Goal: Transaction & Acquisition: Book appointment/travel/reservation

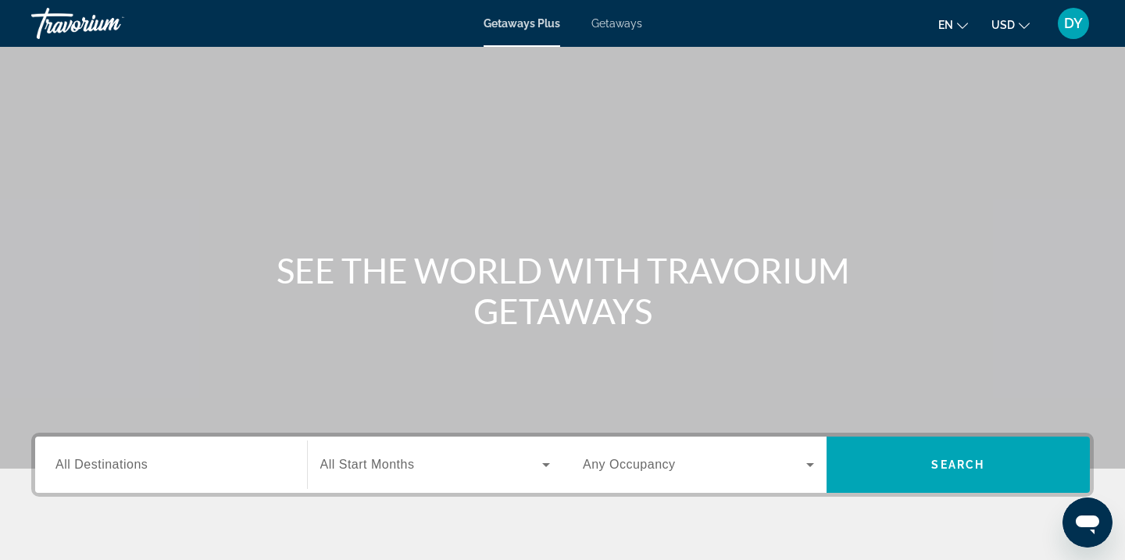
click at [629, 35] on div "Getaways Plus Getaways en English Español Français Italiano Português русский U…" at bounding box center [562, 23] width 1125 height 41
click at [623, 23] on span "Getaways" at bounding box center [616, 23] width 51 height 13
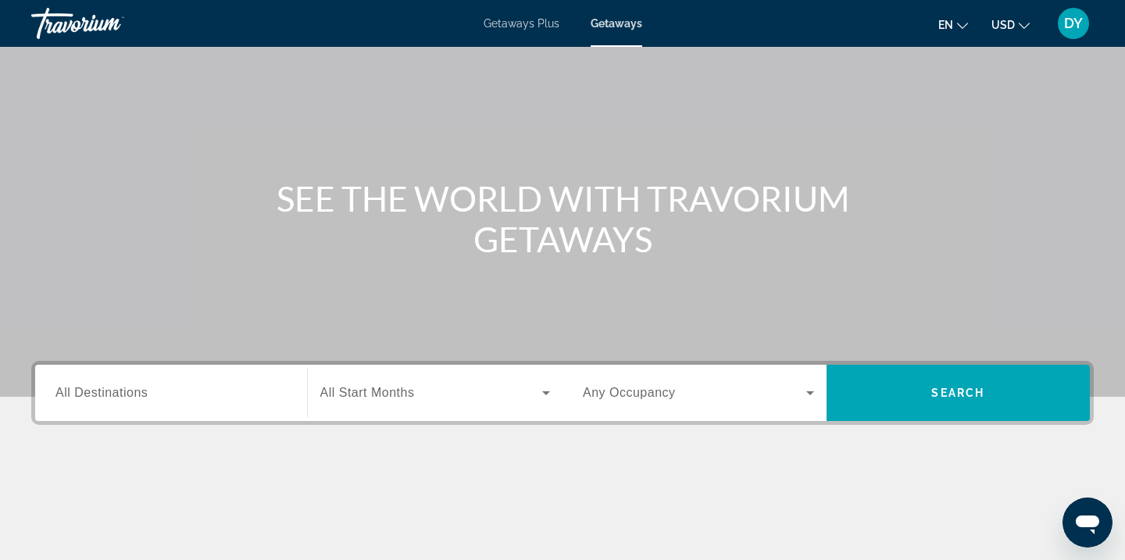
click at [232, 396] on input "Destination All Destinations" at bounding box center [170, 393] width 231 height 19
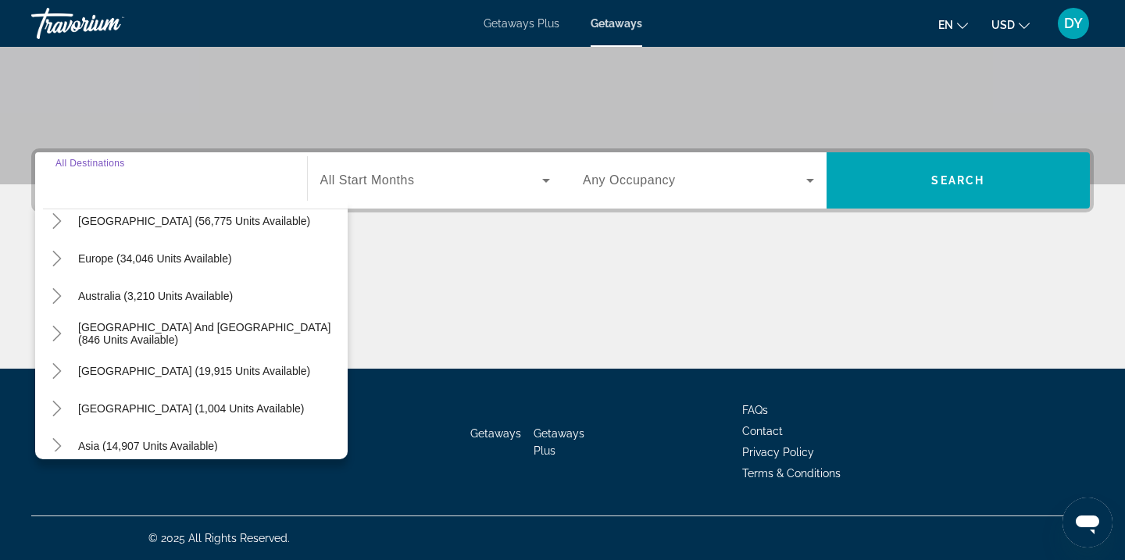
scroll to position [166, 0]
click at [408, 291] on div "Main content" at bounding box center [562, 310] width 1063 height 117
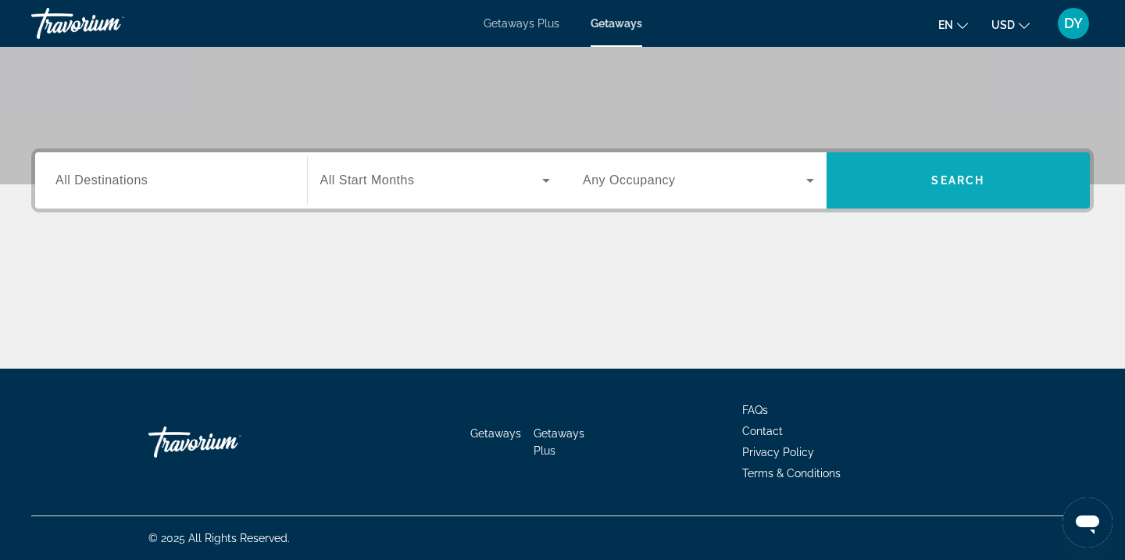
click at [899, 166] on span "Search widget" at bounding box center [959, 181] width 264 height 38
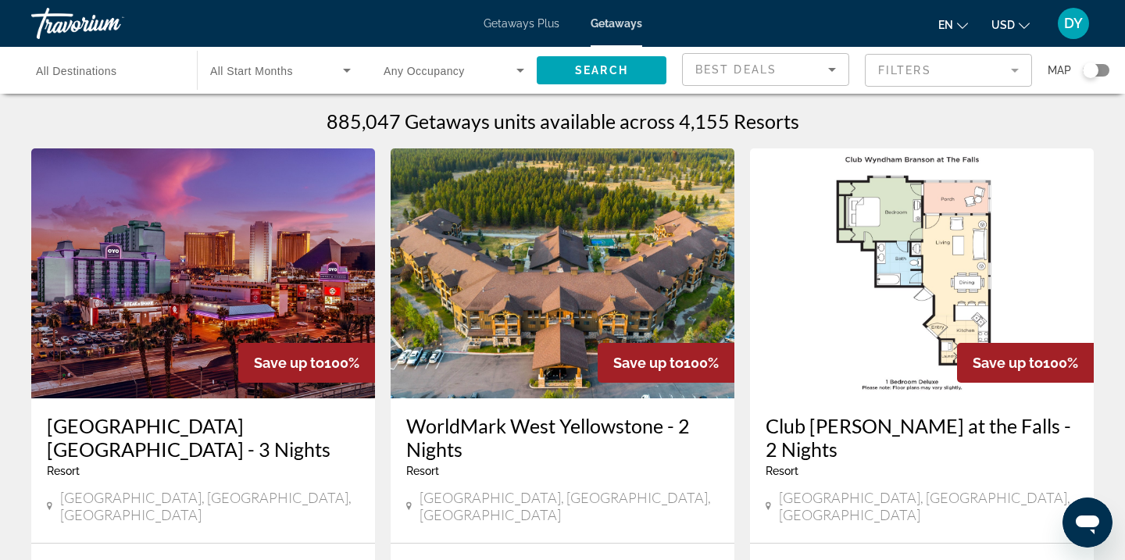
click at [888, 72] on mat-form-field "Filters" at bounding box center [948, 70] width 167 height 33
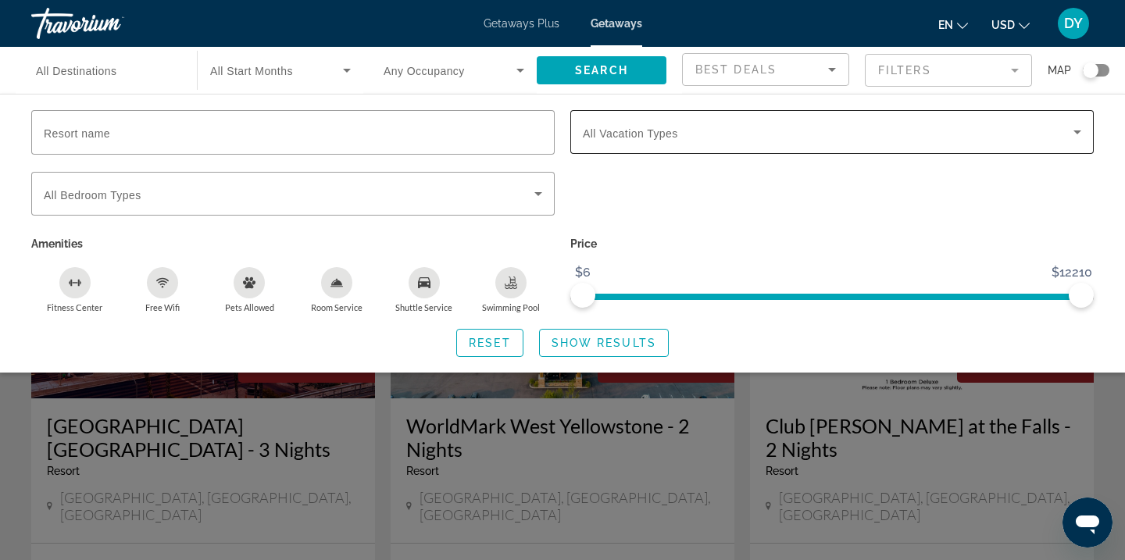
click at [739, 139] on span "Search widget" at bounding box center [828, 132] width 491 height 19
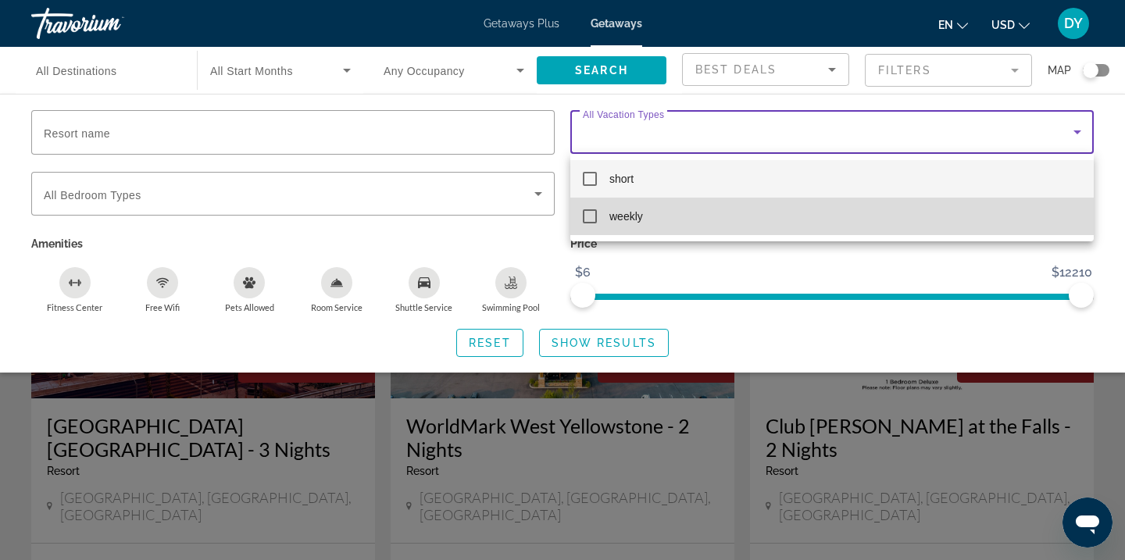
click at [646, 217] on mat-option "weekly" at bounding box center [831, 217] width 523 height 38
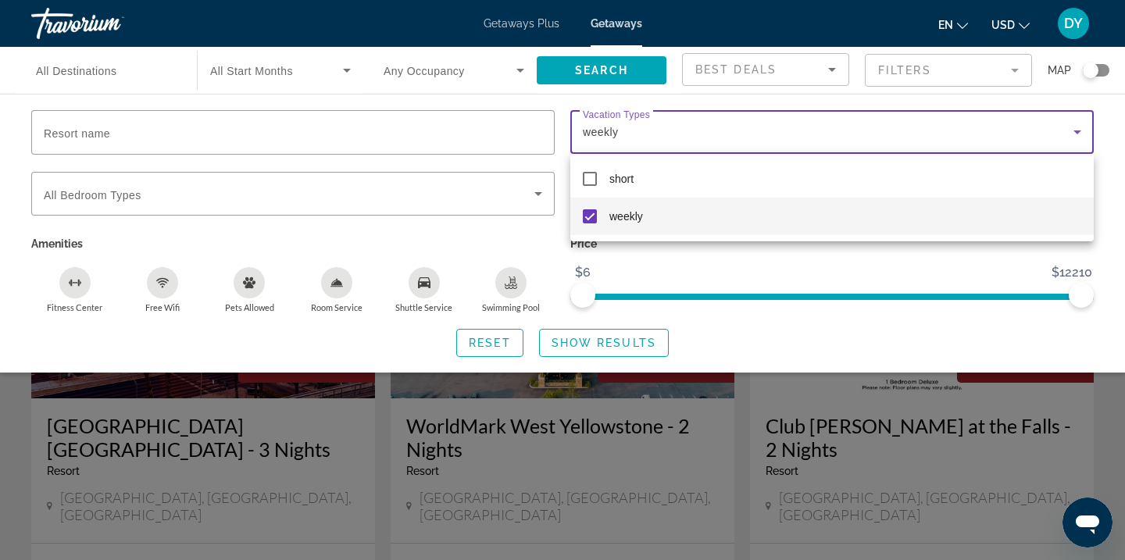
click at [581, 337] on div at bounding box center [562, 280] width 1125 height 560
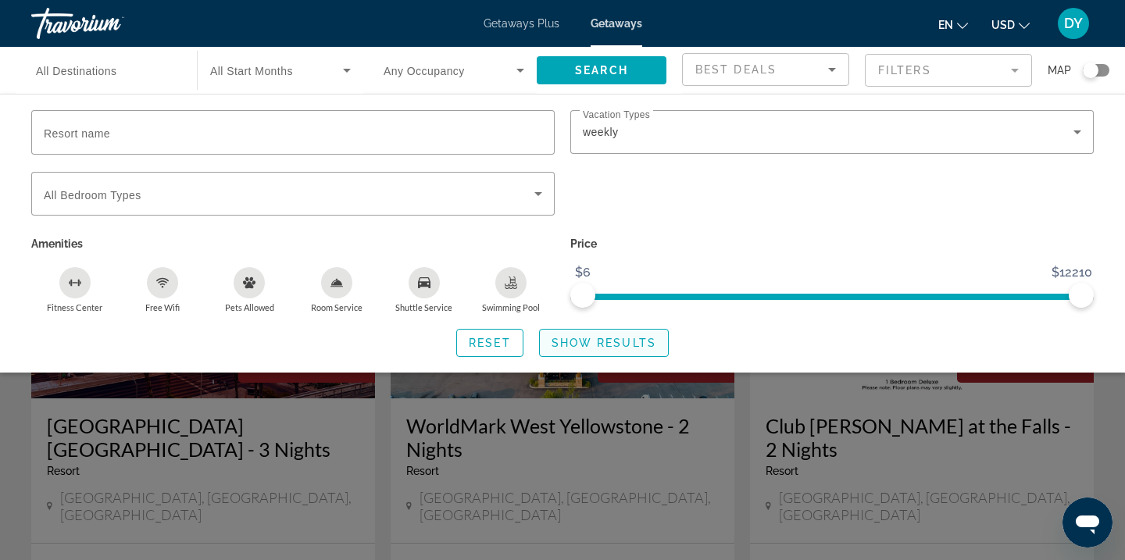
click at [595, 346] on span "Show Results" at bounding box center [604, 343] width 105 height 13
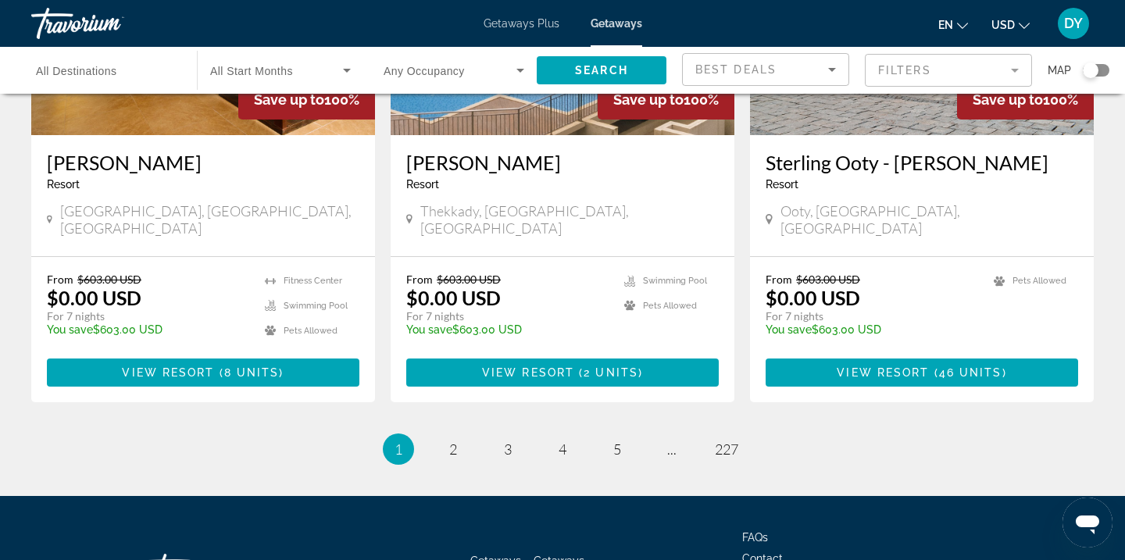
scroll to position [1968, 0]
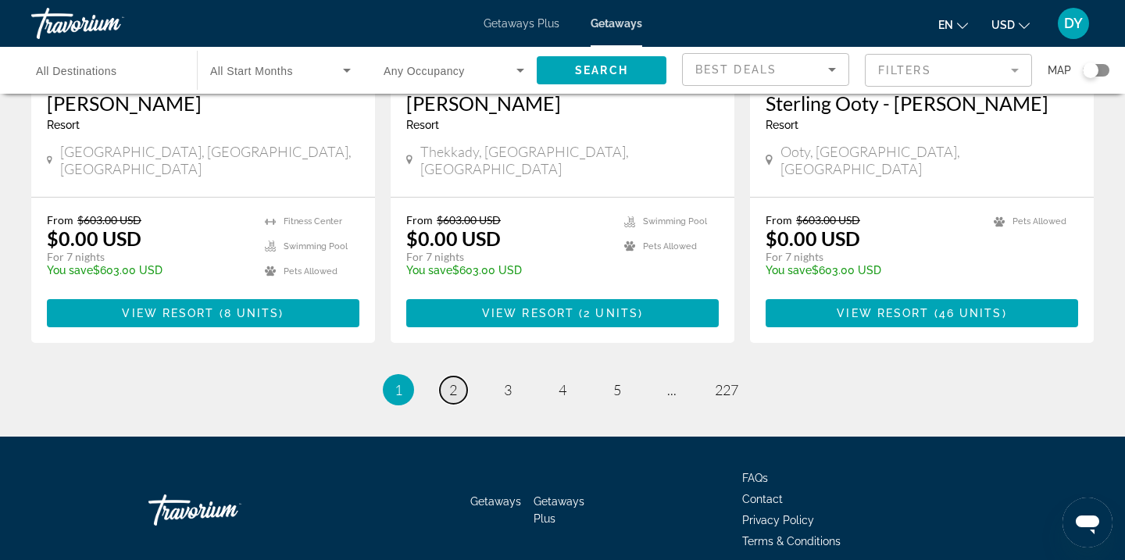
click at [457, 377] on link "page 2" at bounding box center [453, 390] width 27 height 27
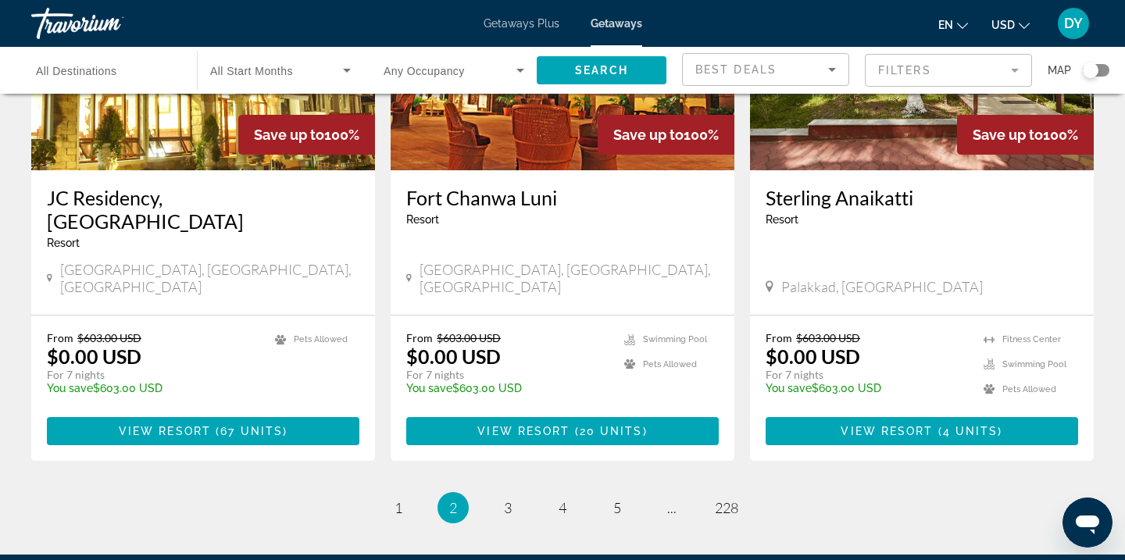
scroll to position [1991, 0]
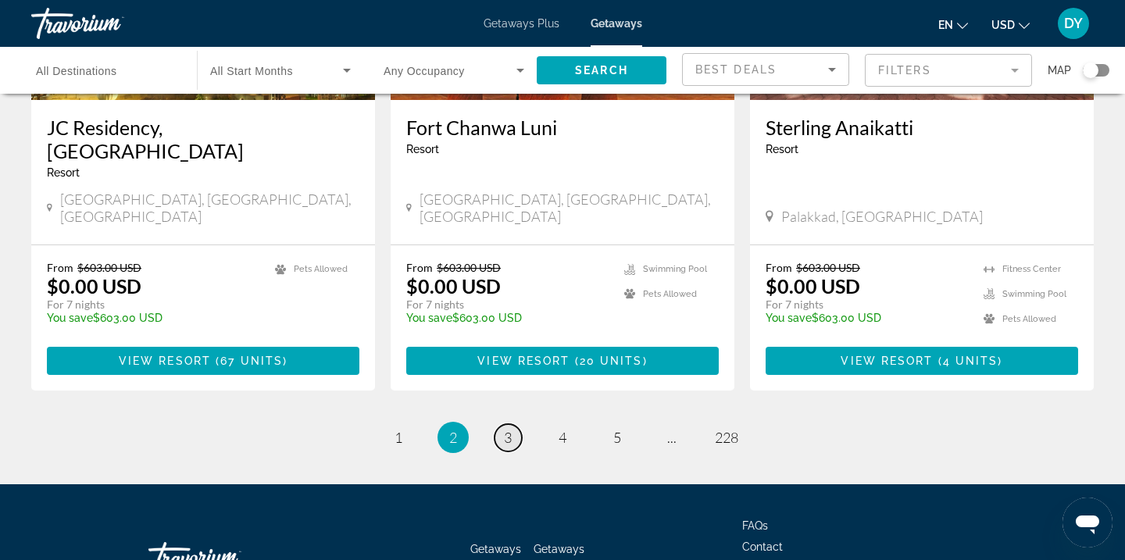
click at [518, 424] on link "page 3" at bounding box center [508, 437] width 27 height 27
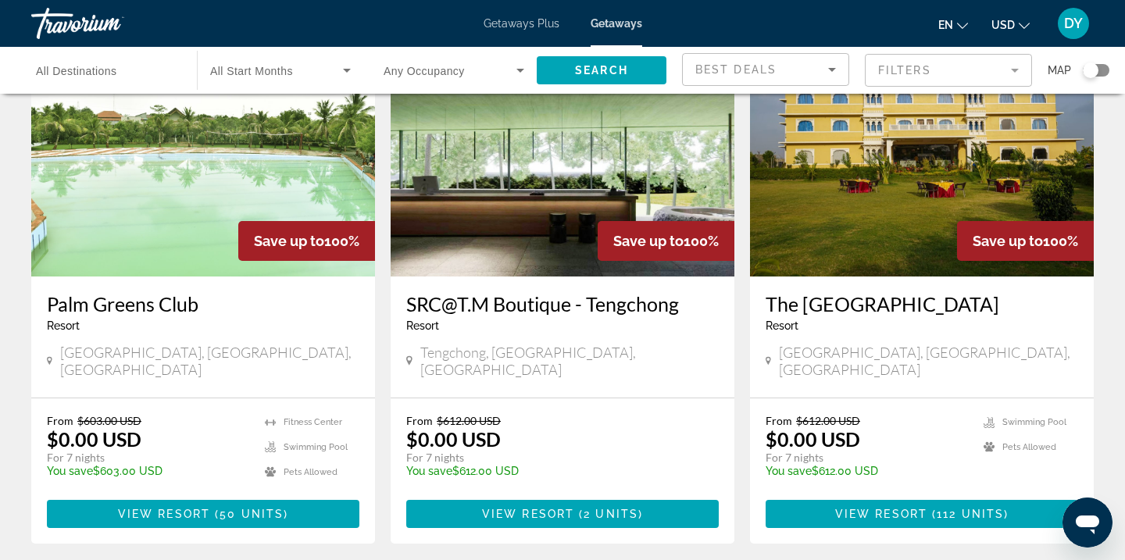
scroll to position [1991, 0]
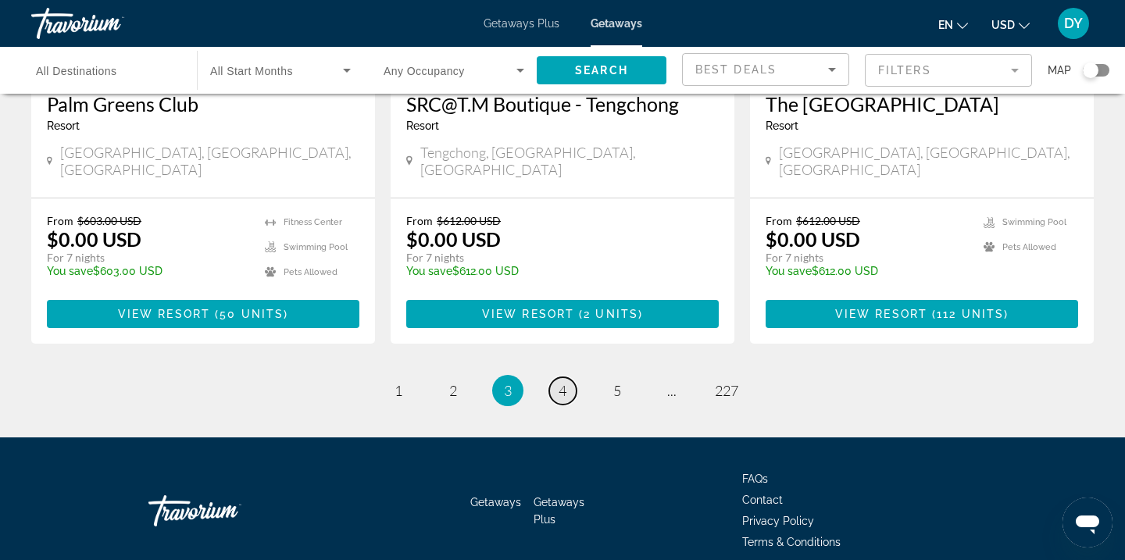
click at [569, 377] on link "page 4" at bounding box center [562, 390] width 27 height 27
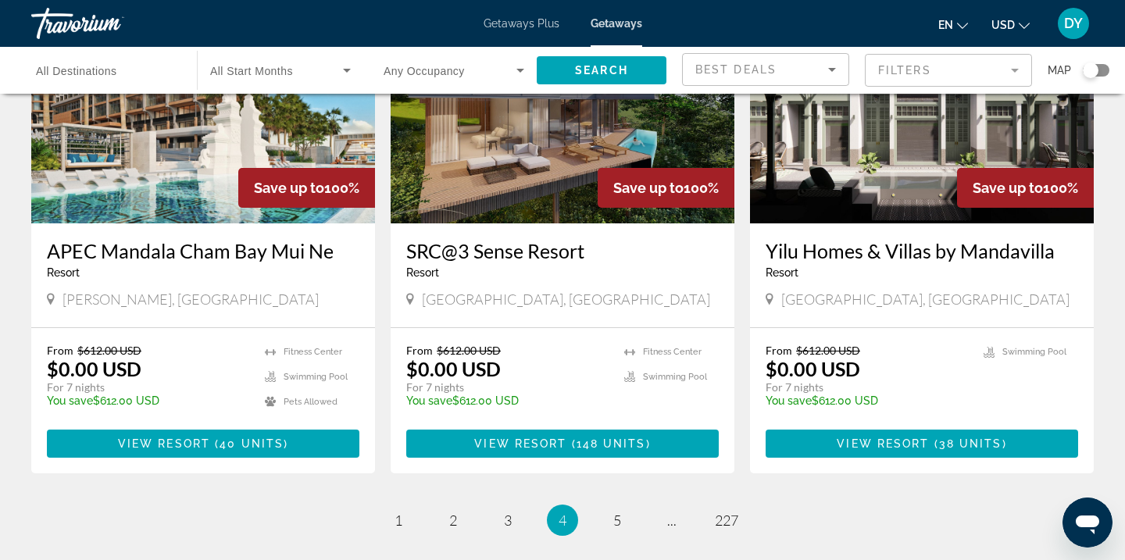
scroll to position [1991, 0]
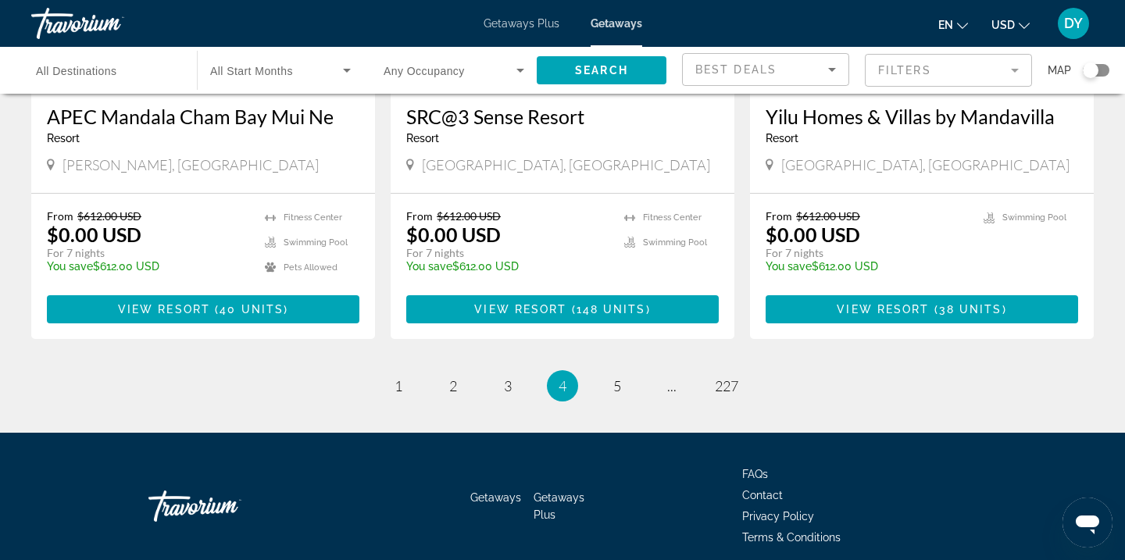
click at [134, 71] on input "Destination All Destinations" at bounding box center [106, 71] width 141 height 19
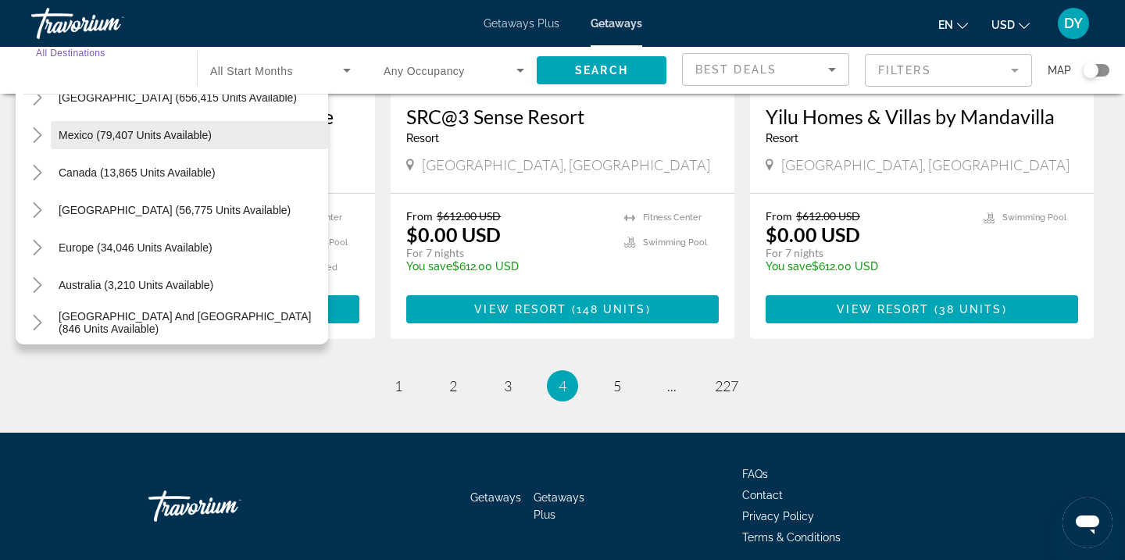
scroll to position [0, 0]
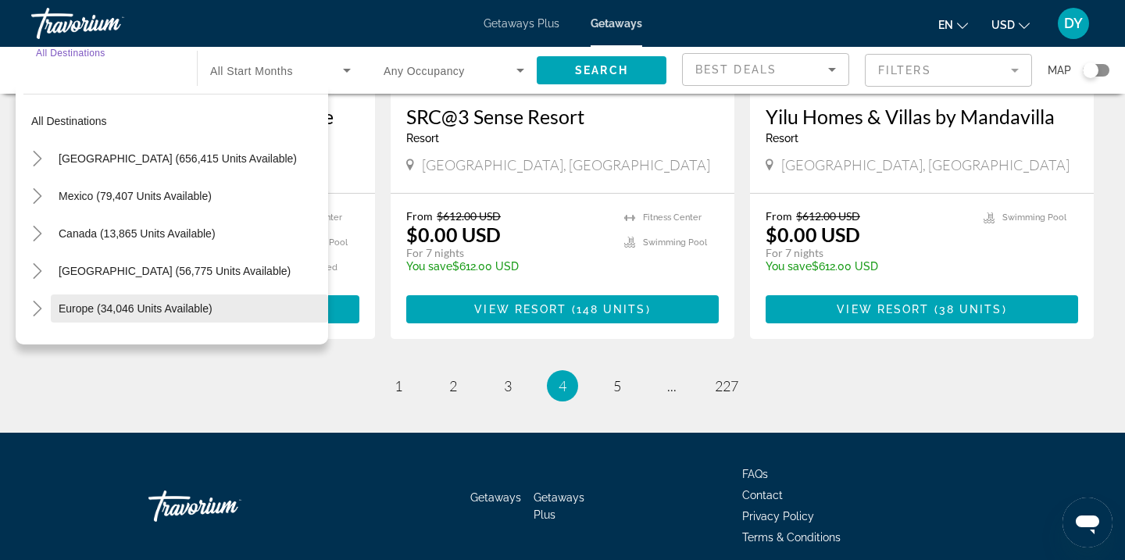
click at [89, 315] on span "Search widget" at bounding box center [189, 309] width 277 height 38
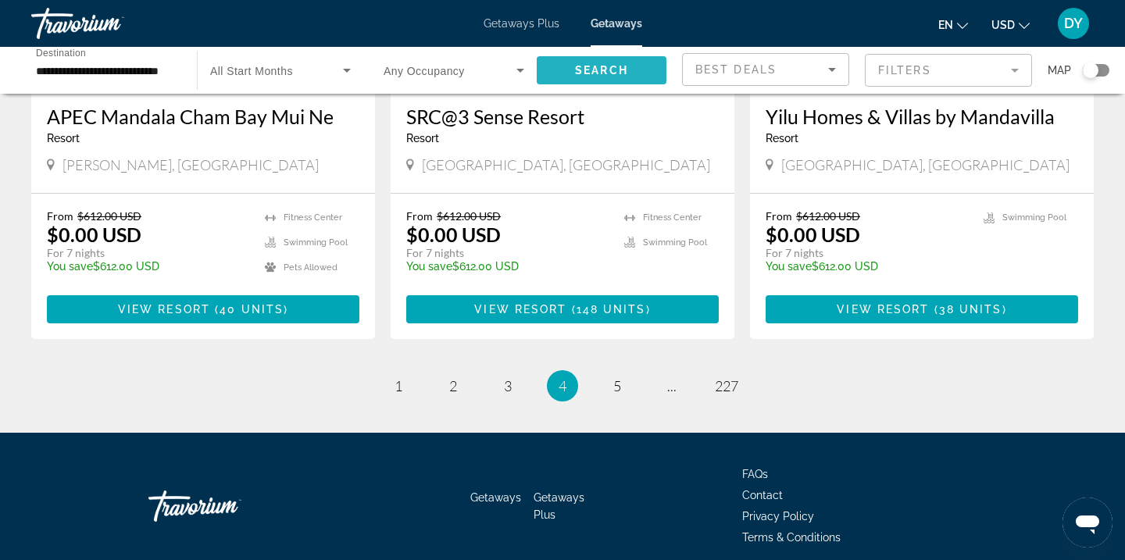
click at [581, 73] on span "Search" at bounding box center [601, 70] width 53 height 13
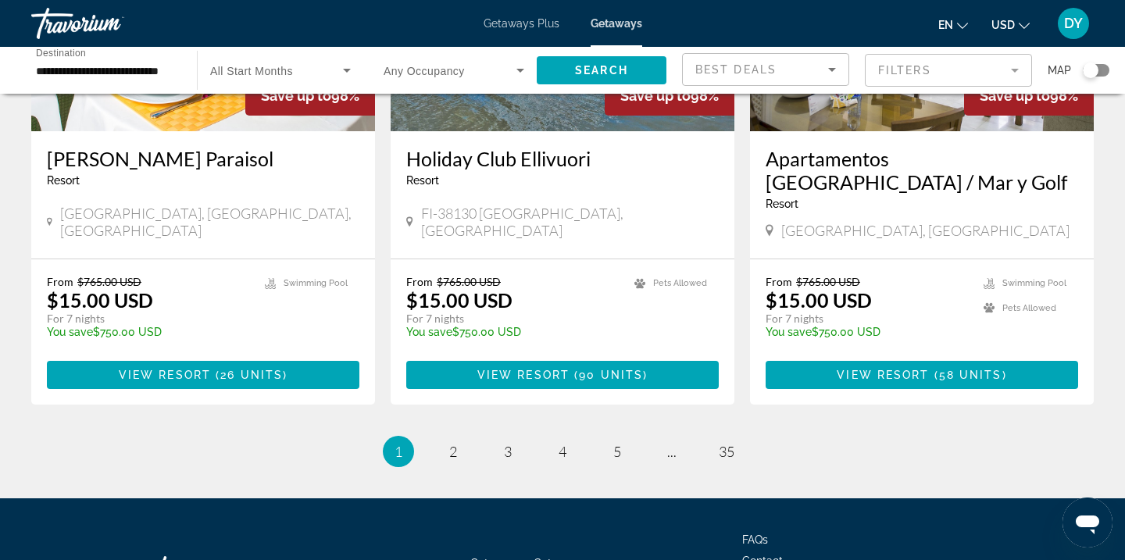
scroll to position [1991, 0]
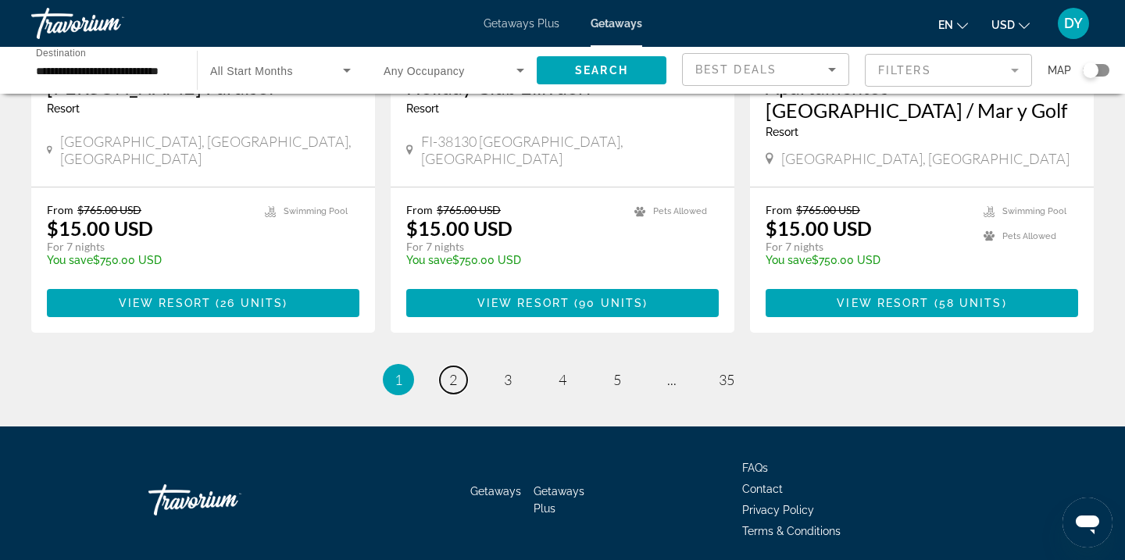
click at [454, 371] on span "2" at bounding box center [453, 379] width 8 height 17
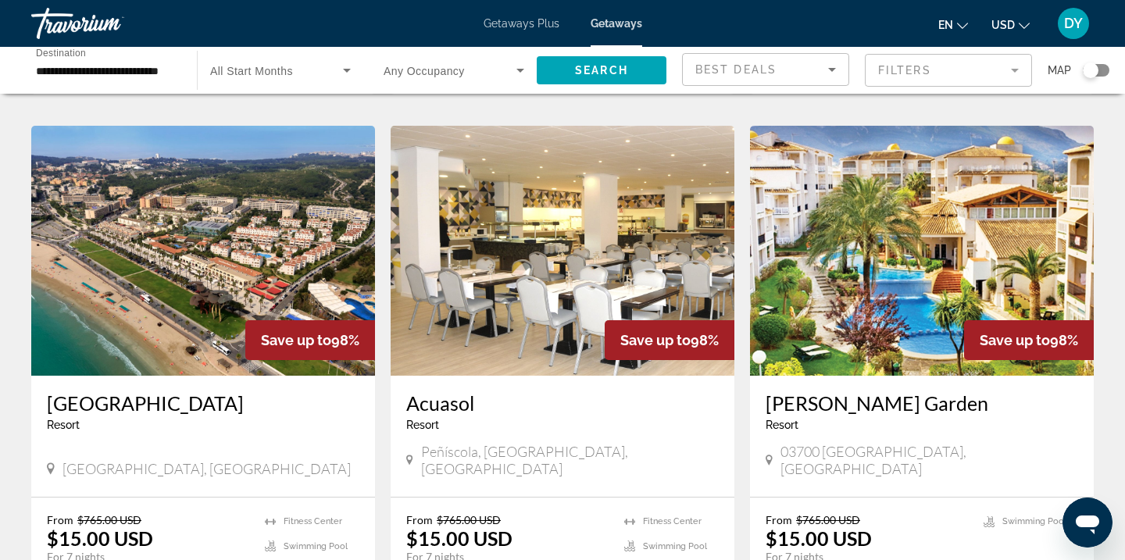
scroll to position [577, 0]
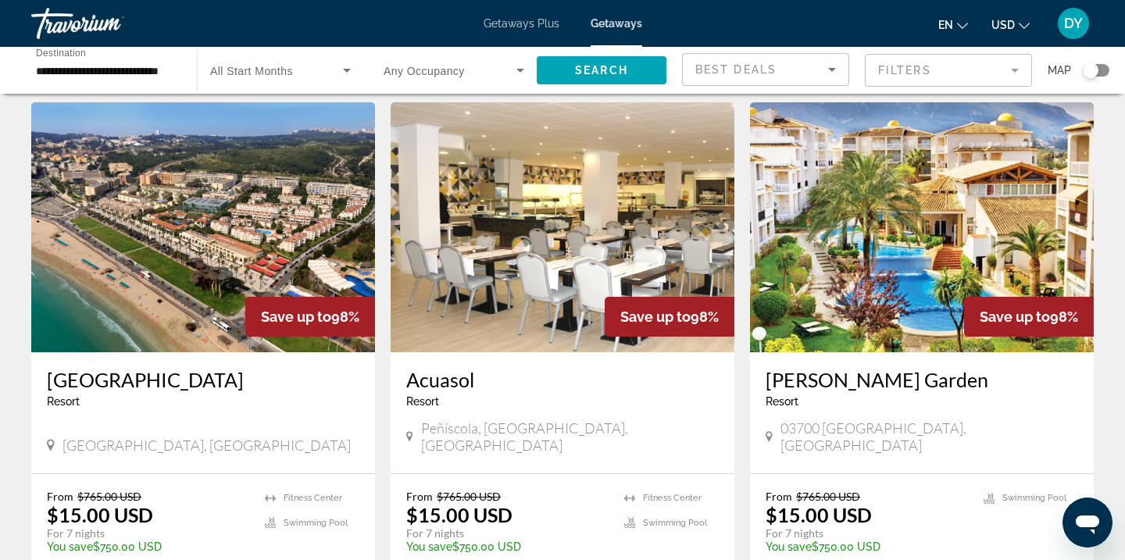
click at [1091, 69] on div "Search widget" at bounding box center [1091, 71] width 16 height 16
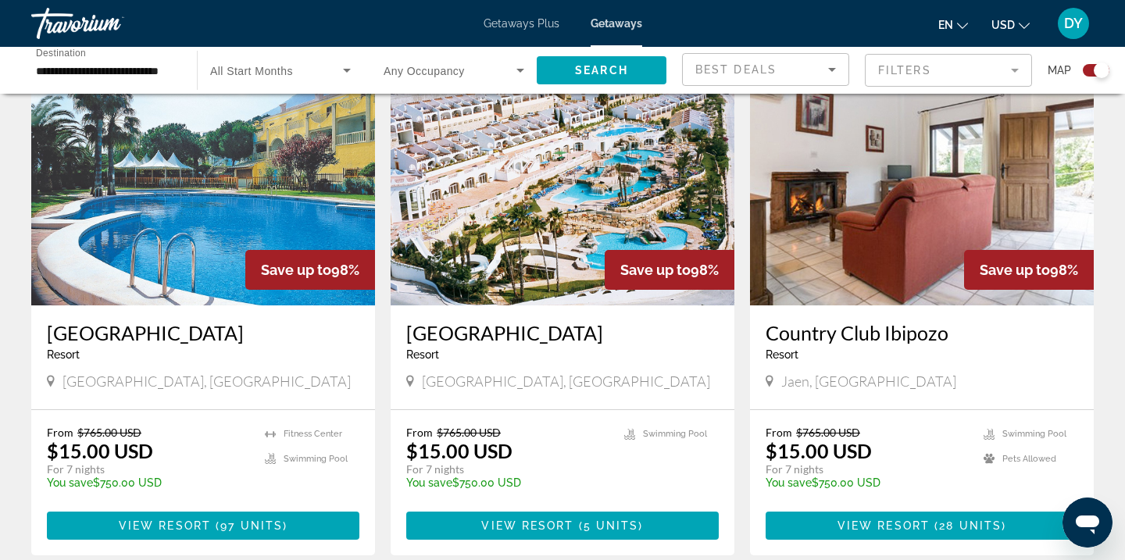
scroll to position [1062, 0]
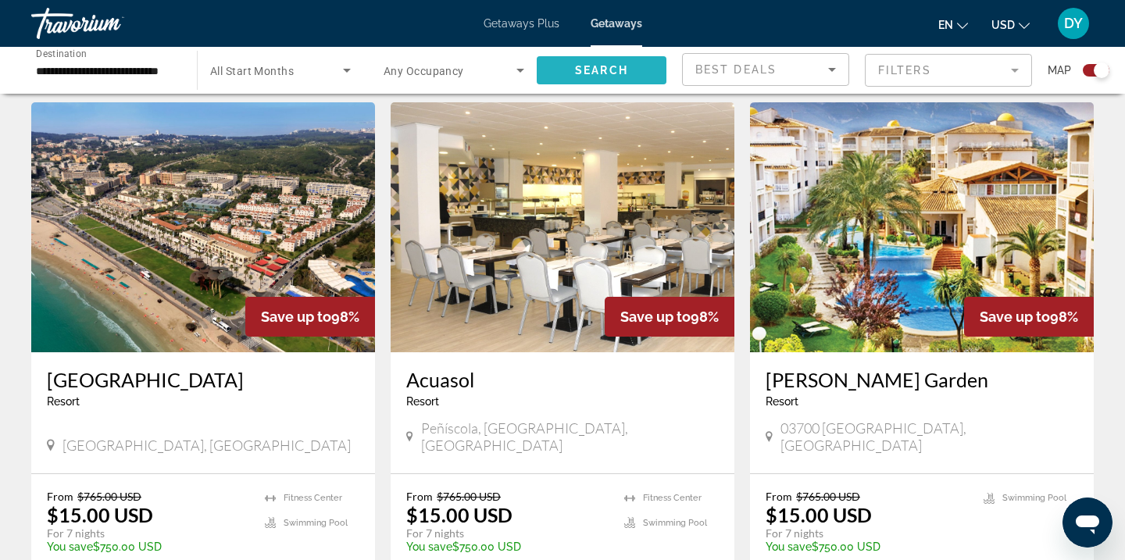
click at [598, 65] on span "Search" at bounding box center [601, 70] width 53 height 13
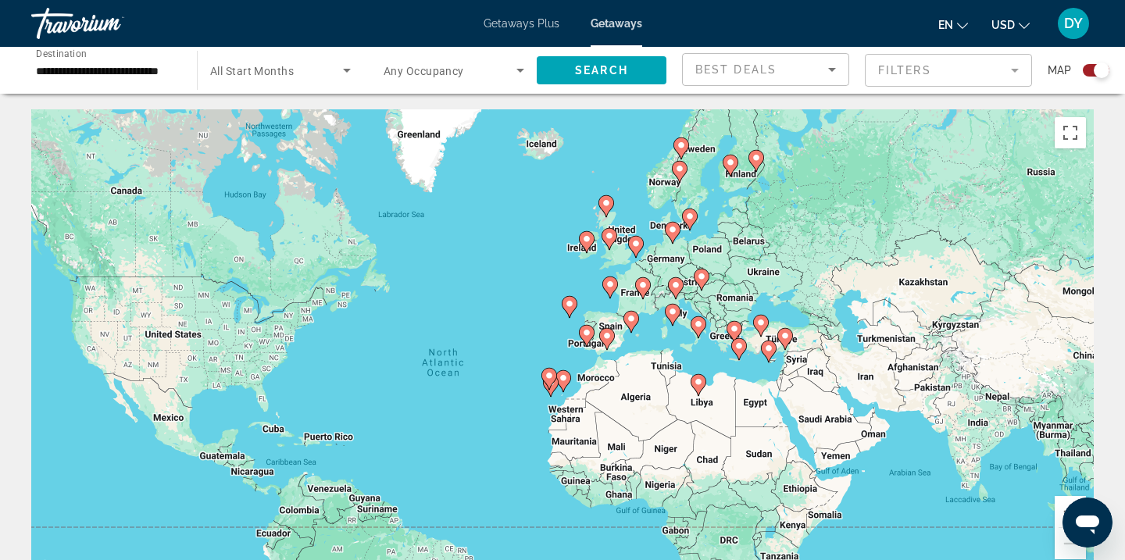
drag, startPoint x: 720, startPoint y: 301, endPoint x: 646, endPoint y: 345, distance: 85.5
click at [646, 345] on div "To activate drag with keyboard, press Alt + Enter. Once in keyboard drag state,…" at bounding box center [562, 343] width 1063 height 469
click at [698, 281] on icon "Main content" at bounding box center [702, 280] width 14 height 20
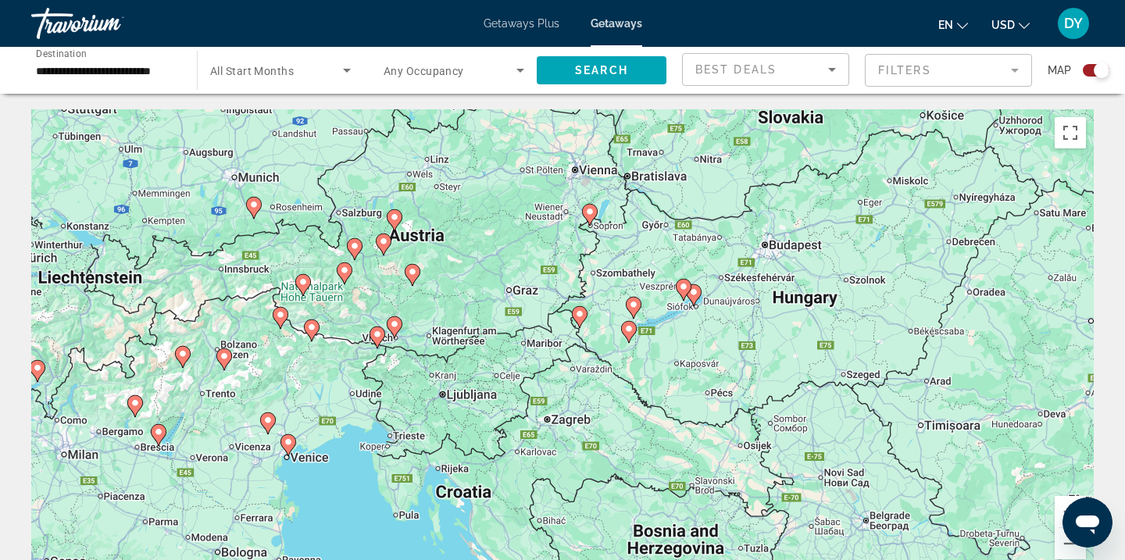
drag, startPoint x: 595, startPoint y: 334, endPoint x: 857, endPoint y: 313, distance: 262.6
click at [856, 313] on div "To activate drag with keyboard, press Alt + Enter. Once in keyboard drag state,…" at bounding box center [562, 343] width 1063 height 469
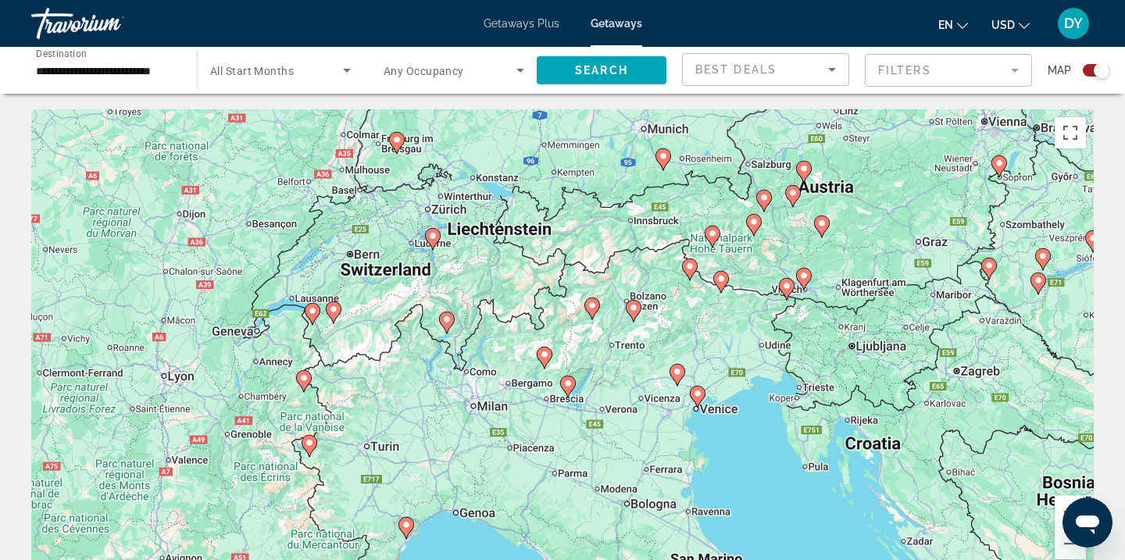
drag, startPoint x: 662, startPoint y: 402, endPoint x: 903, endPoint y: 354, distance: 246.2
click at [903, 354] on div "To activate drag with keyboard, press Alt + Enter. Once in keyboard drag state,…" at bounding box center [562, 343] width 1063 height 469
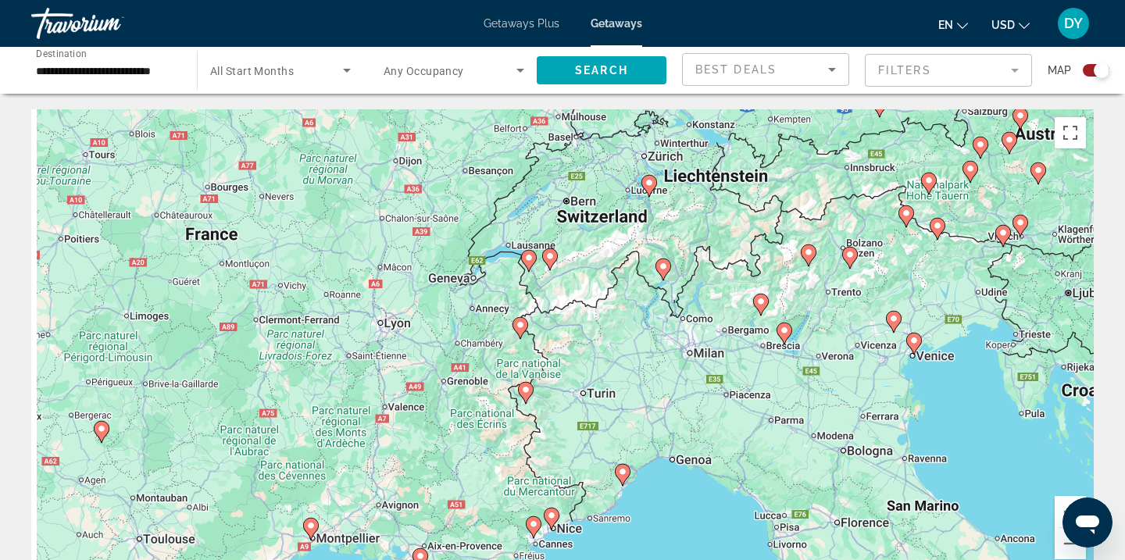
drag, startPoint x: 668, startPoint y: 411, endPoint x: 891, endPoint y: 371, distance: 226.2
click at [891, 371] on div "To activate drag with keyboard, press Alt + Enter. Once in keyboard drag state,…" at bounding box center [562, 343] width 1063 height 469
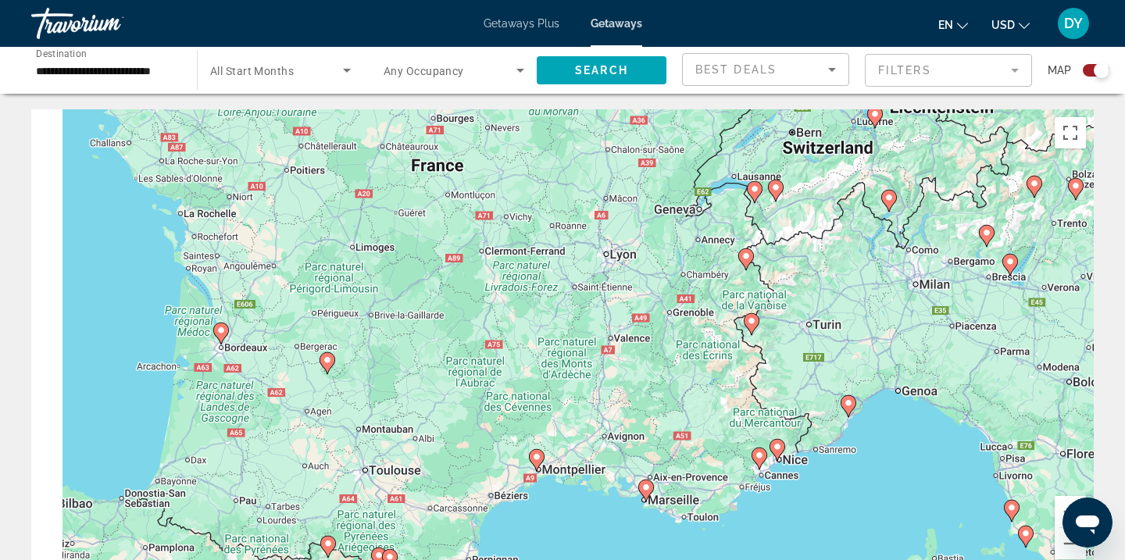
drag, startPoint x: 672, startPoint y: 385, endPoint x: 906, endPoint y: 267, distance: 261.7
click at [909, 267] on div "To activate drag with keyboard, press Alt + Enter. Once in keyboard drag state,…" at bounding box center [562, 343] width 1063 height 469
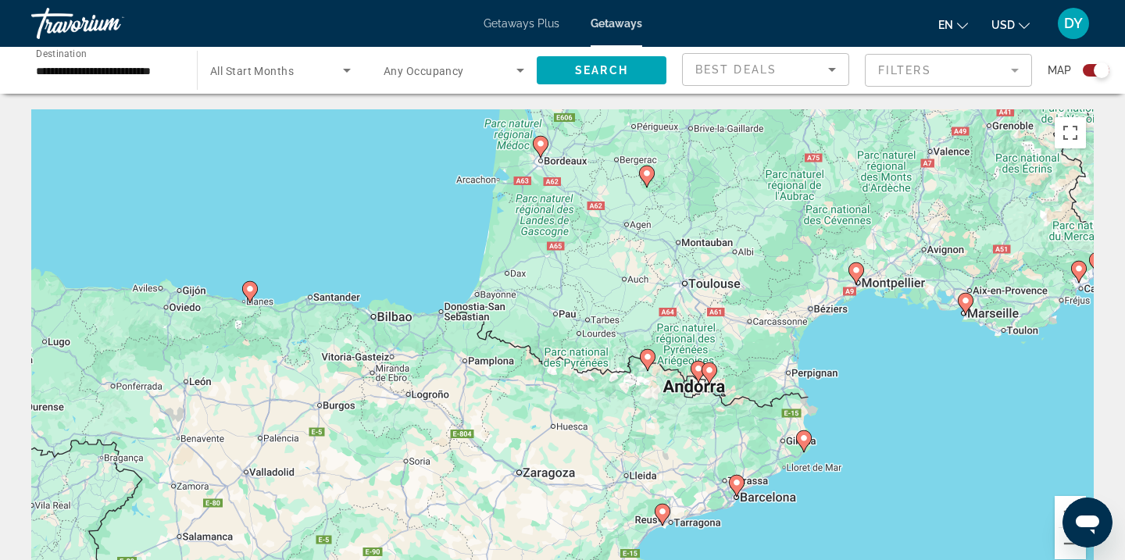
drag, startPoint x: 563, startPoint y: 345, endPoint x: 809, endPoint y: 225, distance: 273.2
click at [809, 227] on div "To activate drag with keyboard, press Alt + Enter. Once in keyboard drag state,…" at bounding box center [562, 343] width 1063 height 469
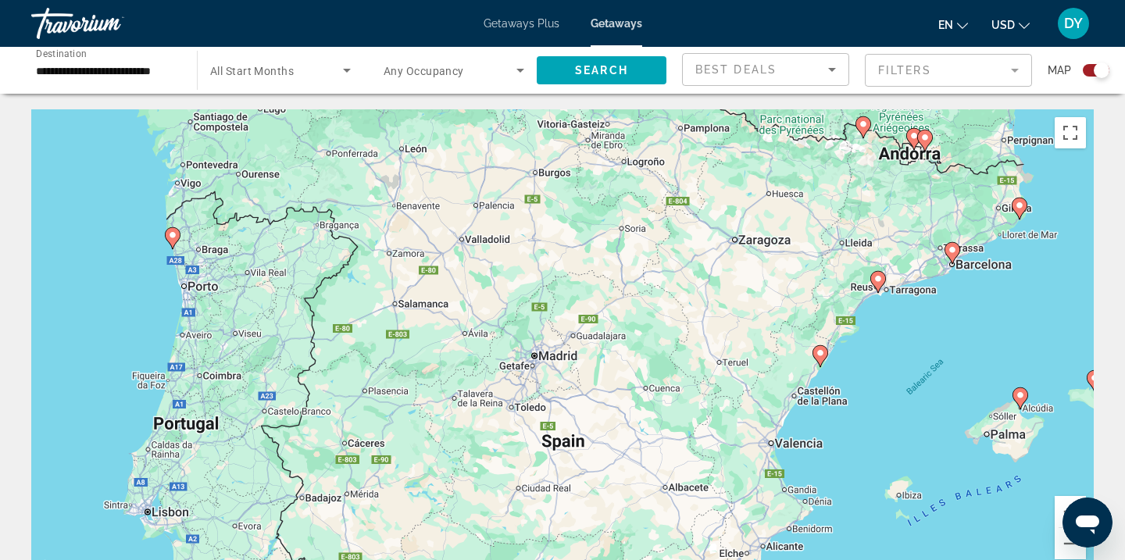
drag, startPoint x: 439, startPoint y: 362, endPoint x: 659, endPoint y: 130, distance: 319.4
click at [659, 130] on div "To activate drag with keyboard, press Alt + Enter. Once in keyboard drag state,…" at bounding box center [562, 343] width 1063 height 469
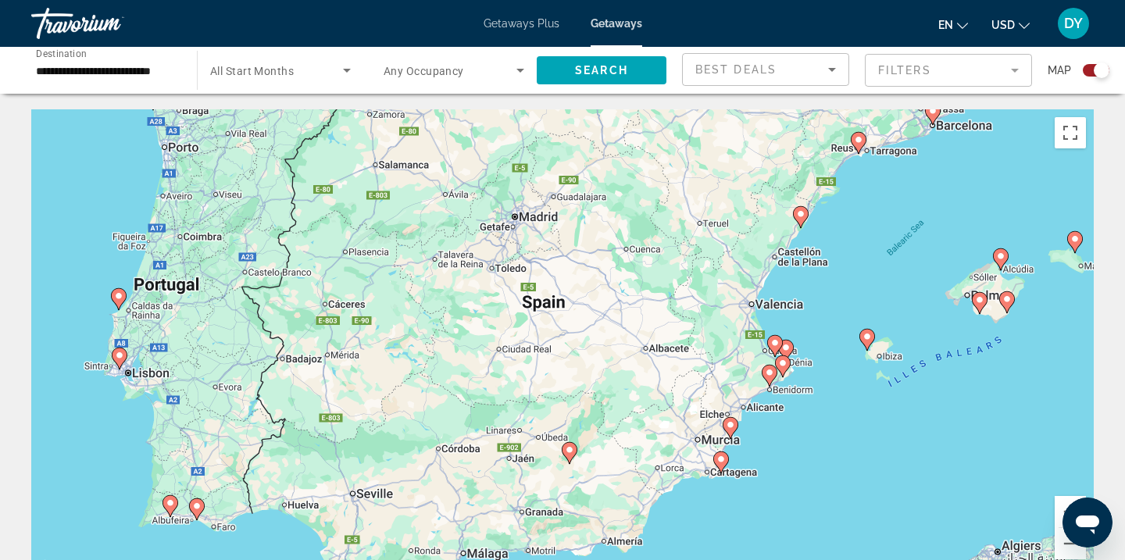
drag, startPoint x: 627, startPoint y: 340, endPoint x: 608, endPoint y: 200, distance: 141.2
click at [608, 200] on div "To activate drag with keyboard, press Alt + Enter. Once in keyboard drag state,…" at bounding box center [562, 343] width 1063 height 469
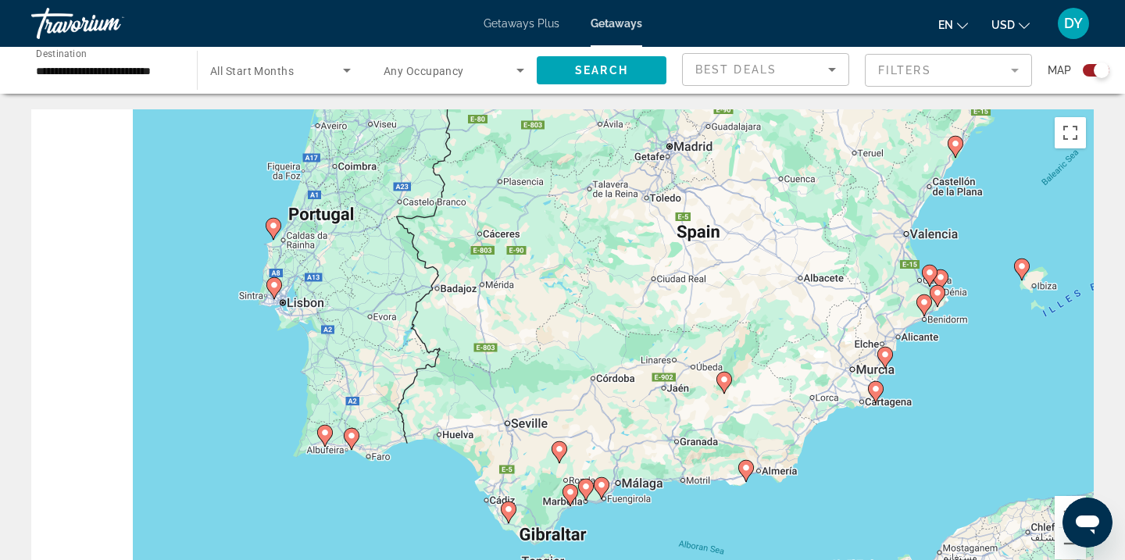
drag, startPoint x: 150, startPoint y: 333, endPoint x: 321, endPoint y: 255, distance: 187.8
click at [323, 258] on div "To activate drag with keyboard, press Alt + Enter. Once in keyboard drag state,…" at bounding box center [562, 343] width 1063 height 469
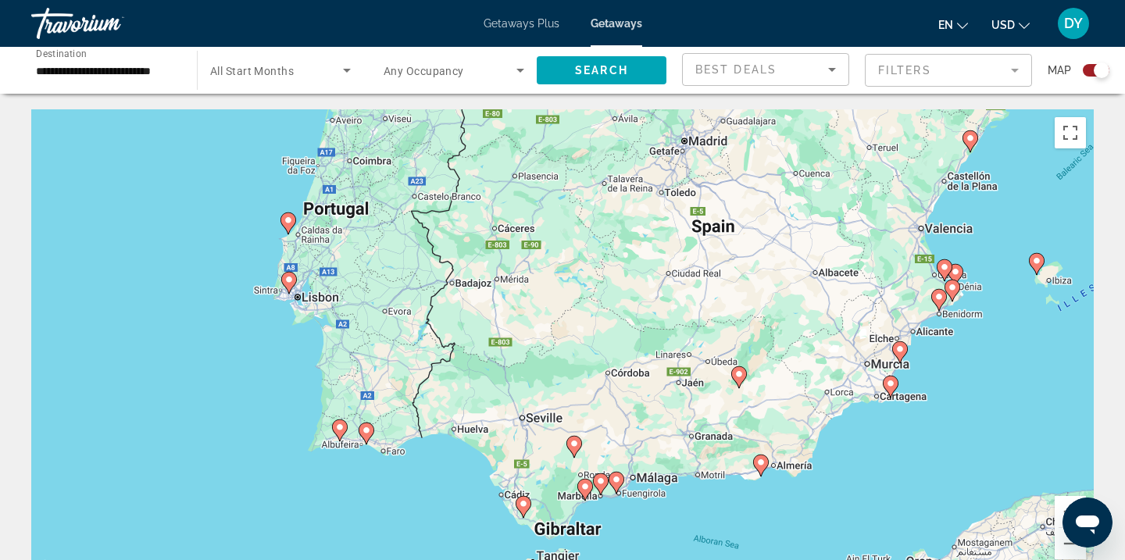
click at [292, 282] on image "Main content" at bounding box center [288, 279] width 9 height 9
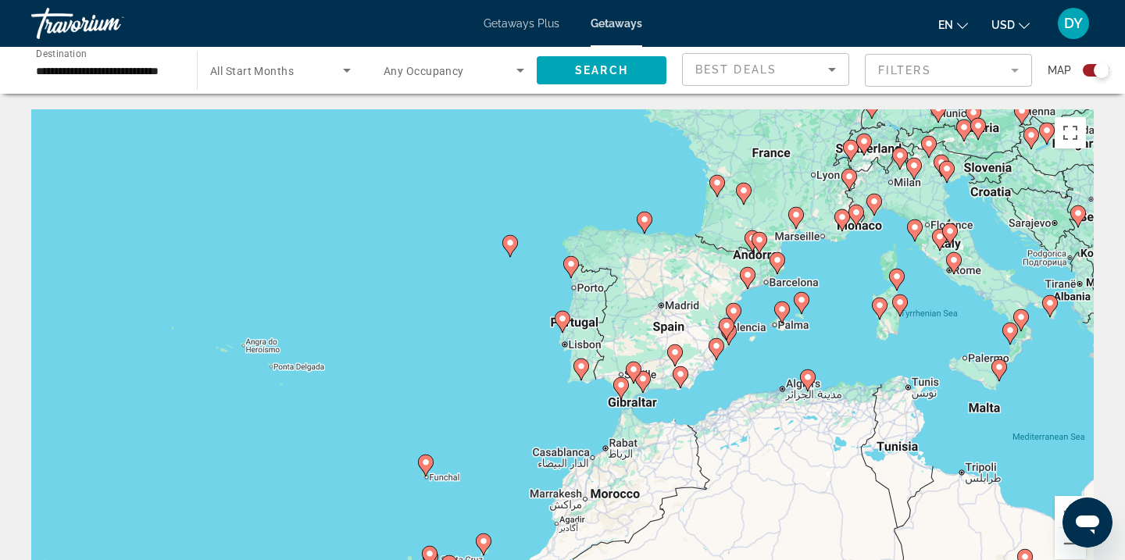
click at [563, 320] on image "Main content" at bounding box center [562, 318] width 9 height 9
type input "**********"
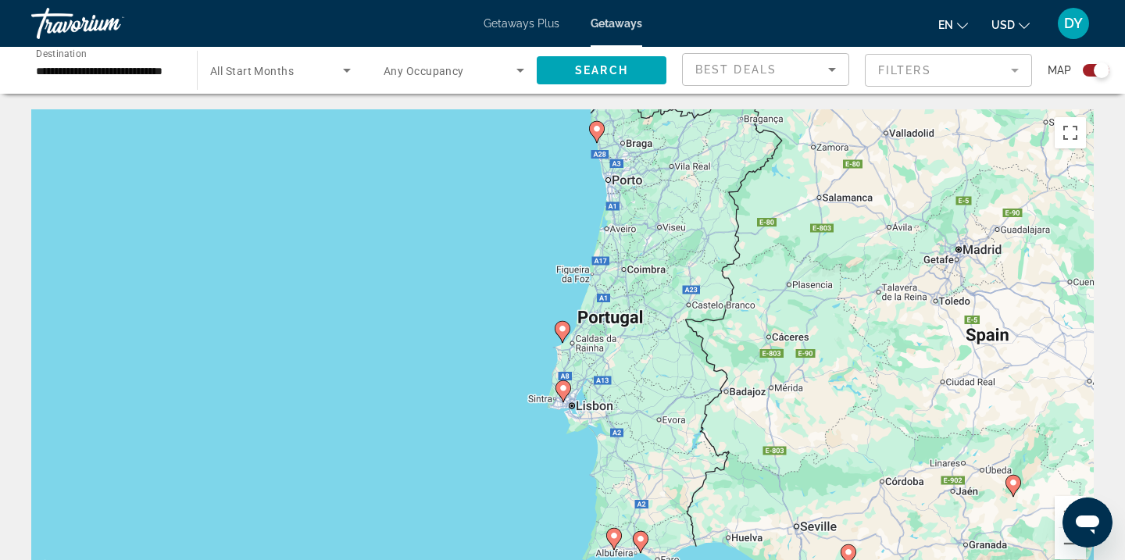
click at [565, 388] on image "Main content" at bounding box center [563, 388] width 9 height 9
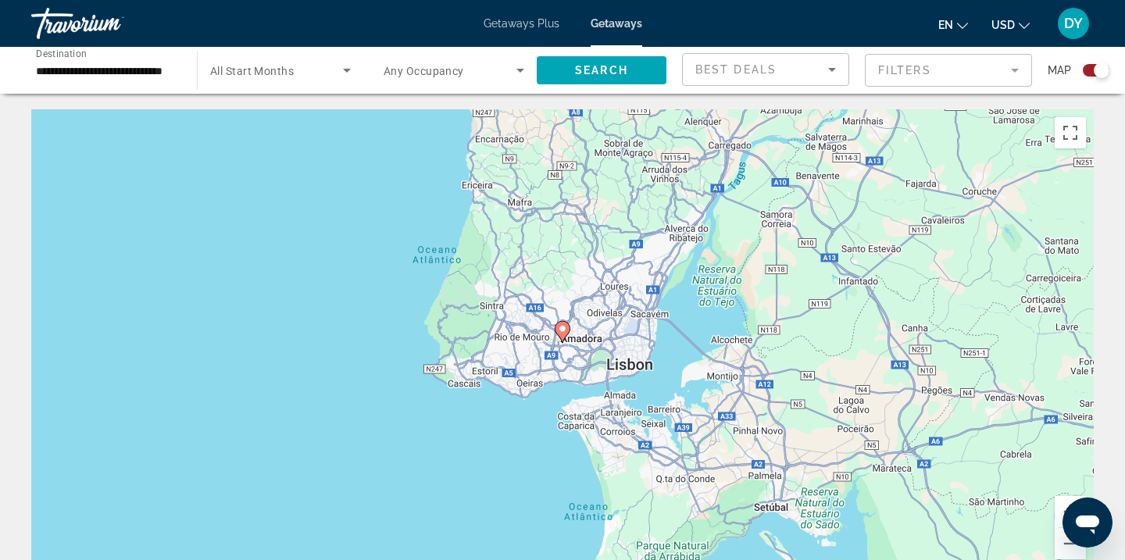
click at [562, 331] on image "Main content" at bounding box center [562, 328] width 9 height 9
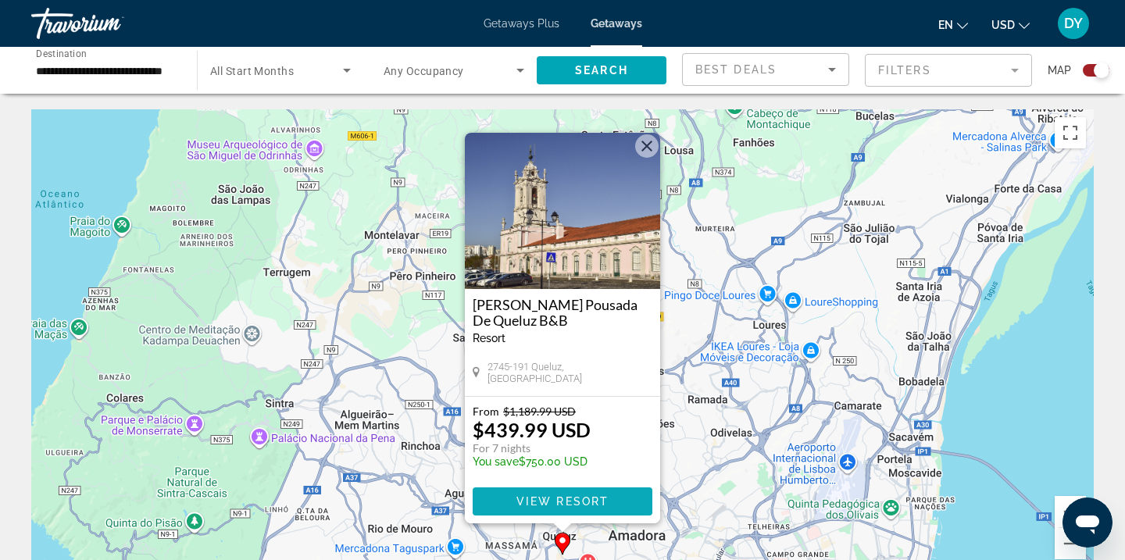
click at [564, 499] on span "View Resort" at bounding box center [562, 501] width 92 height 13
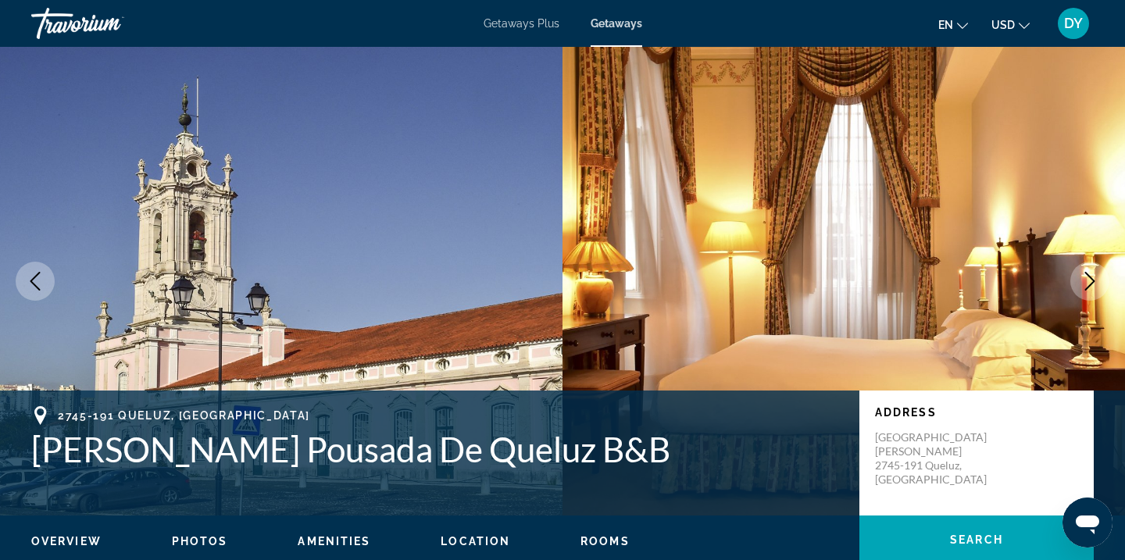
click at [1095, 279] on icon "Next image" at bounding box center [1090, 281] width 19 height 19
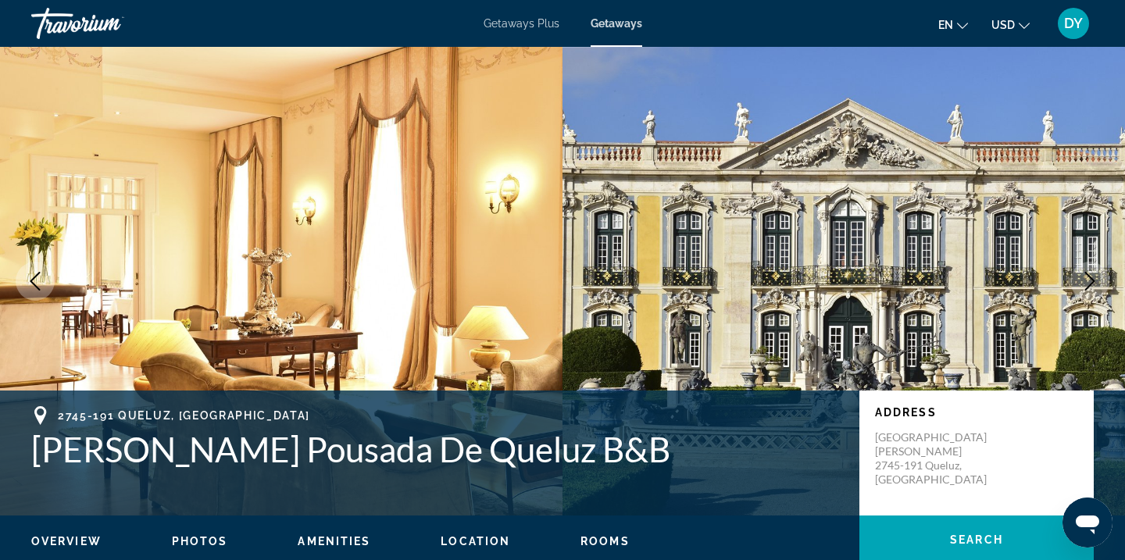
click at [1095, 278] on icon "Next image" at bounding box center [1090, 281] width 19 height 19
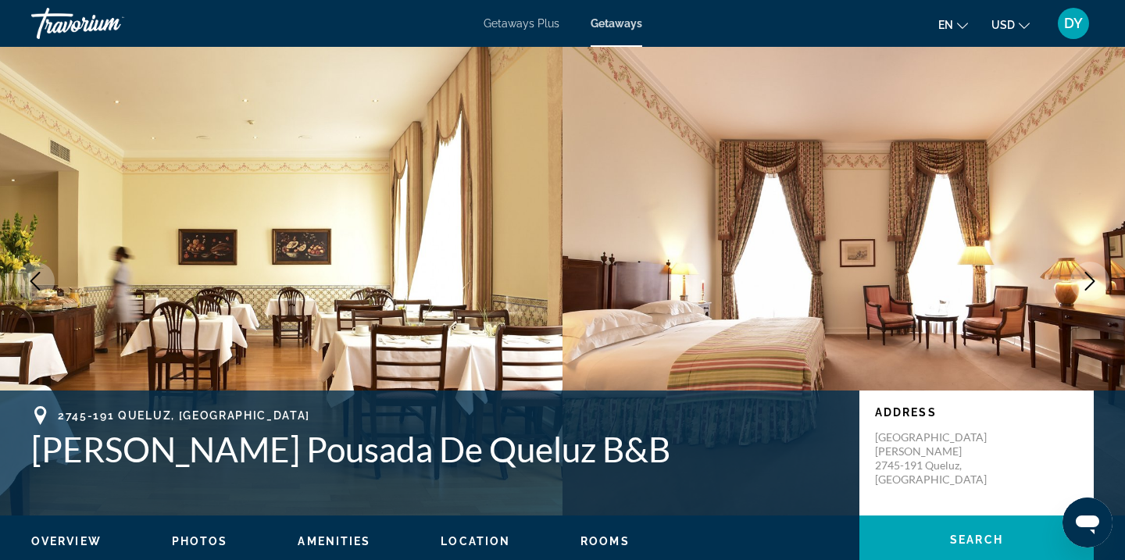
click at [1095, 278] on icon "Next image" at bounding box center [1090, 281] width 19 height 19
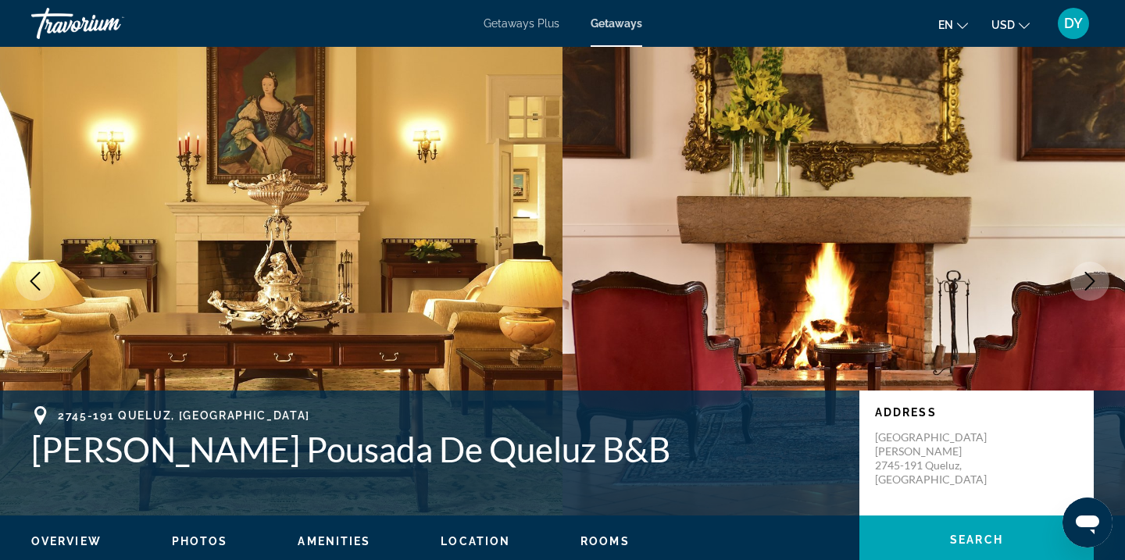
click at [1095, 278] on icon "Next image" at bounding box center [1090, 281] width 19 height 19
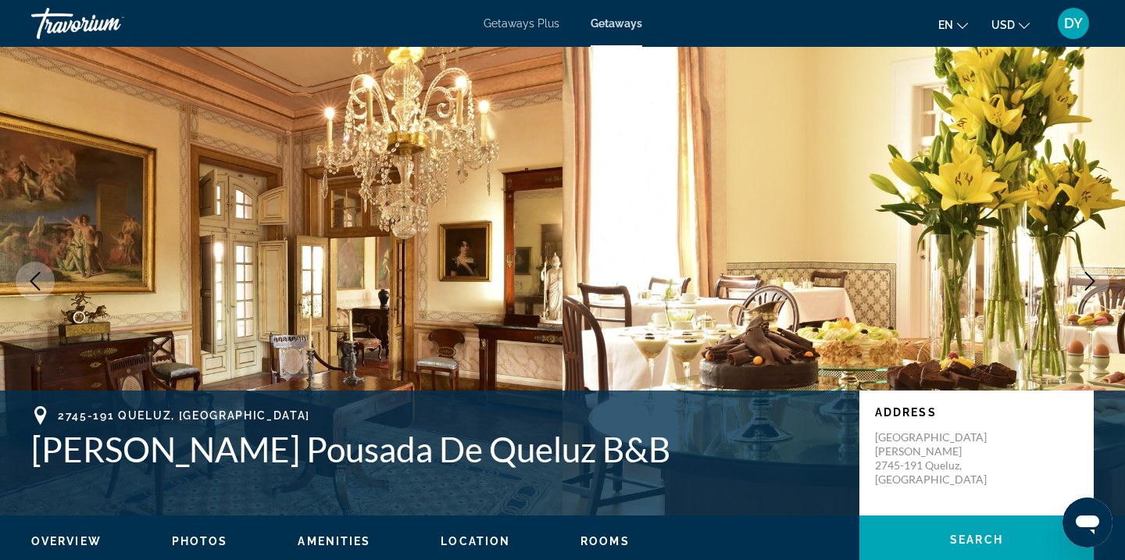
click at [1095, 278] on icon "Next image" at bounding box center [1090, 281] width 19 height 19
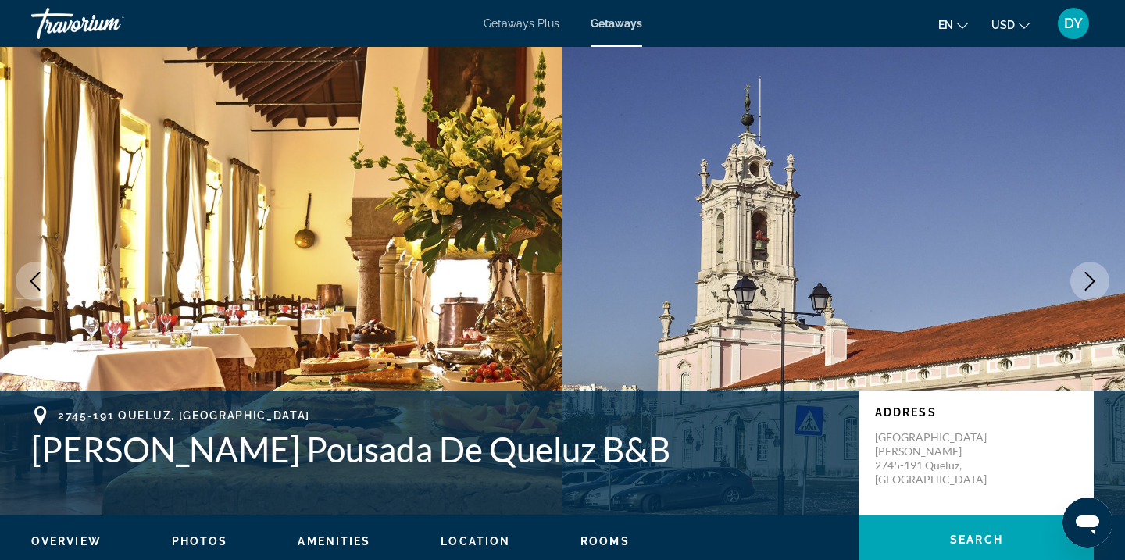
click at [1095, 278] on icon "Next image" at bounding box center [1090, 281] width 19 height 19
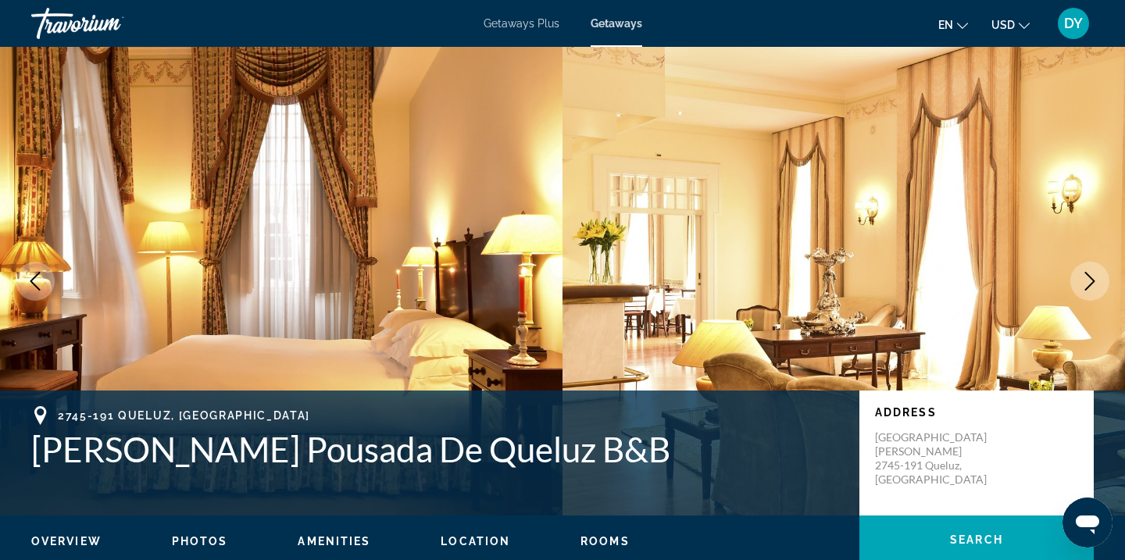
click at [1095, 278] on icon "Next image" at bounding box center [1090, 281] width 19 height 19
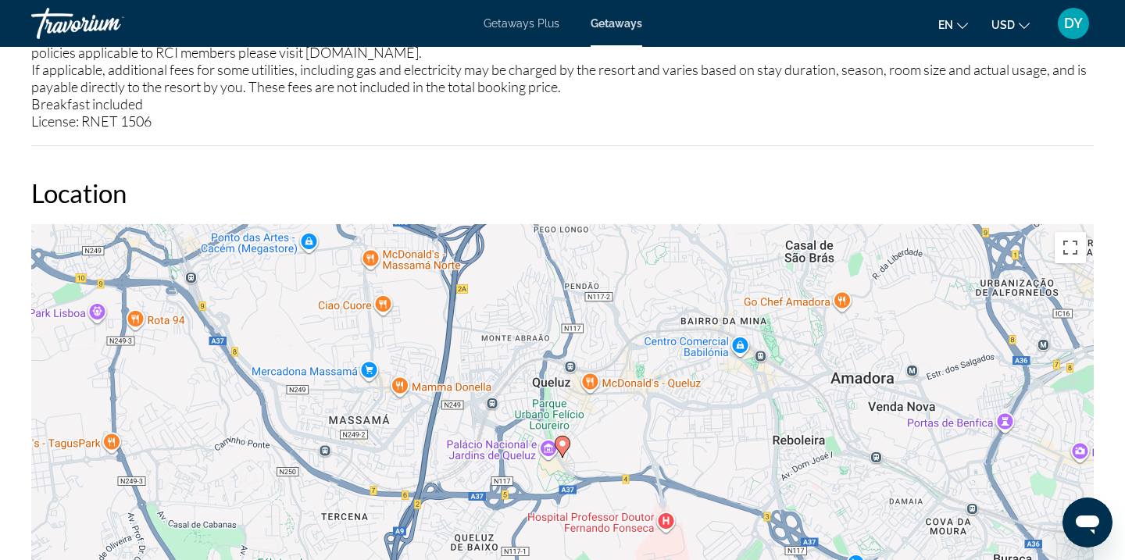
scroll to position [1057, 0]
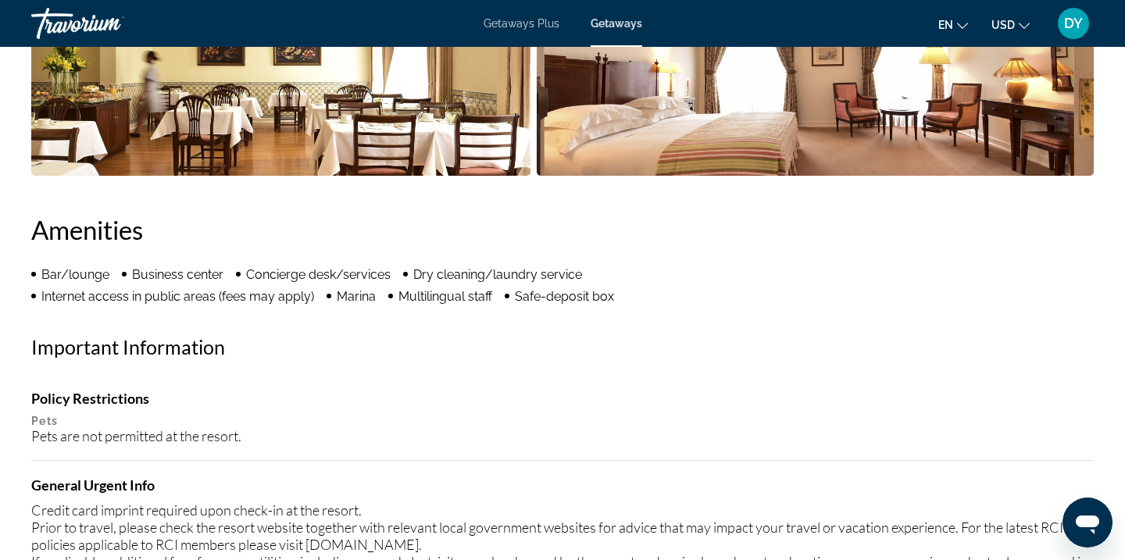
click at [617, 19] on span "Getaways" at bounding box center [617, 23] width 52 height 13
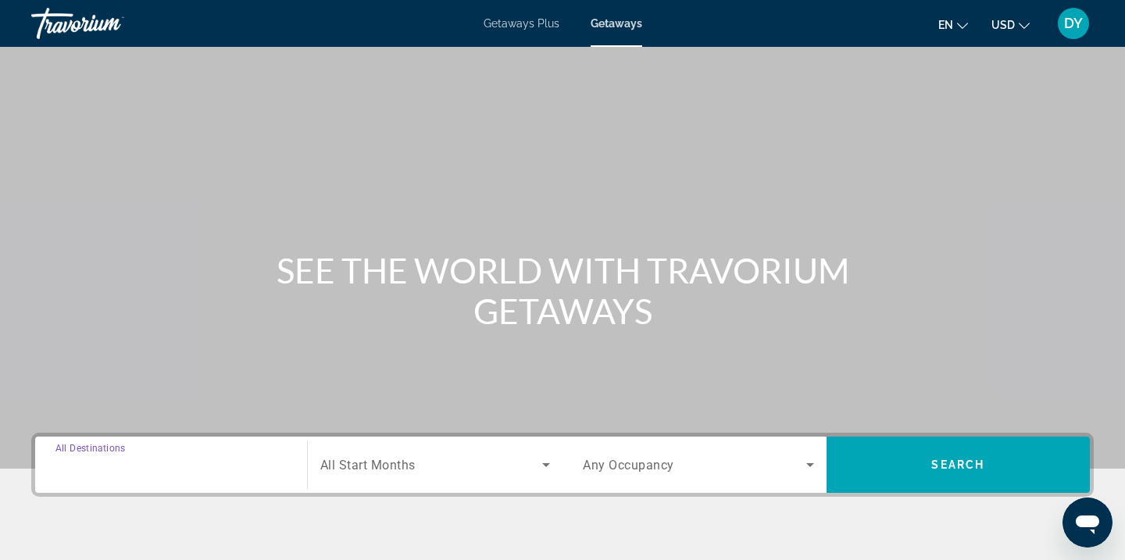
click at [228, 465] on input "Destination All Destinations" at bounding box center [170, 465] width 231 height 19
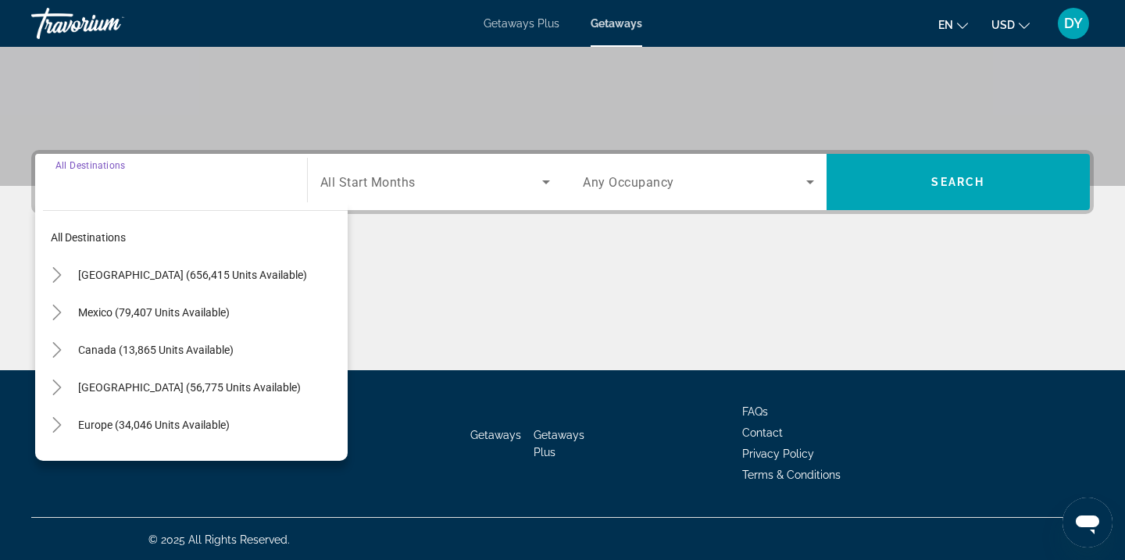
scroll to position [284, 0]
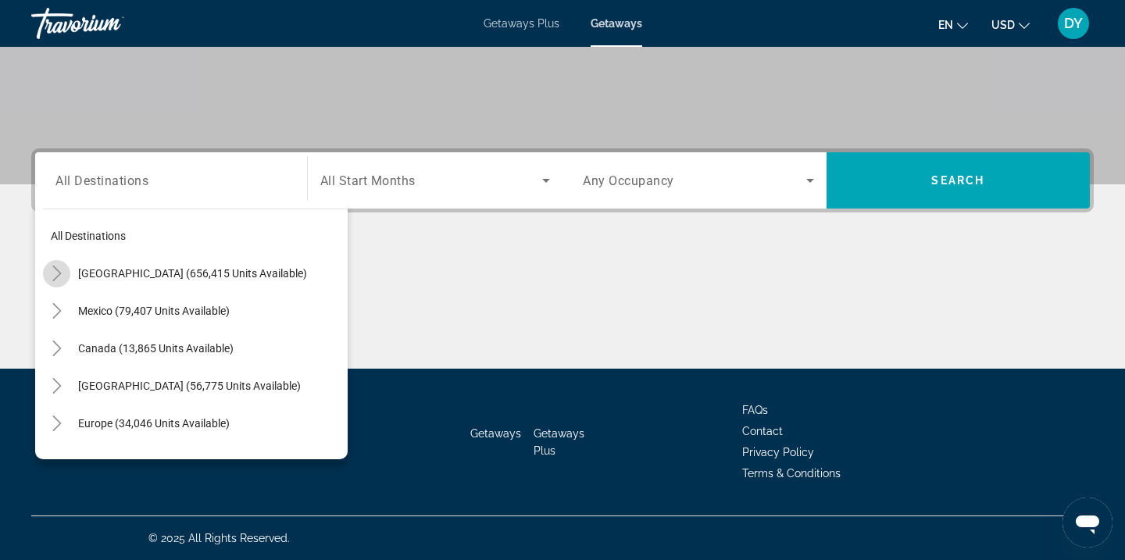
click at [57, 272] on icon "Toggle United States (656,415 units available)" at bounding box center [57, 274] width 16 height 16
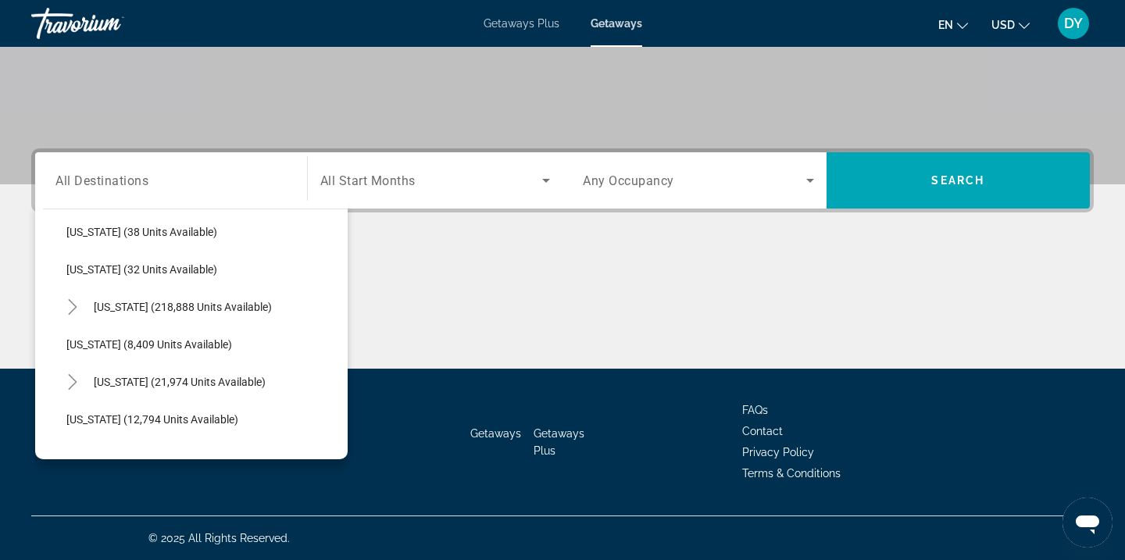
scroll to position [270, 0]
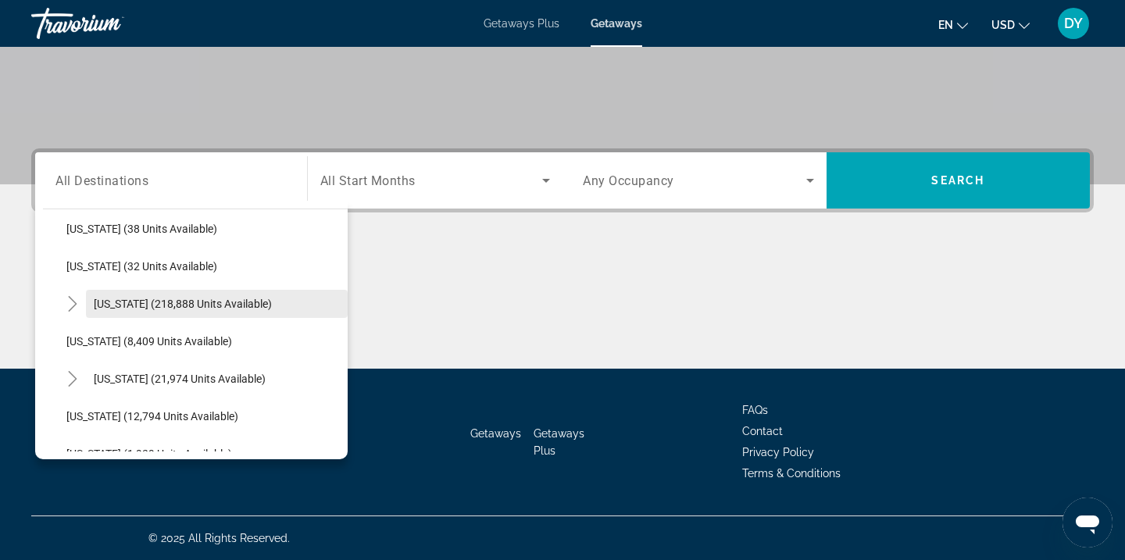
click at [146, 308] on span "[US_STATE] (218,888 units available)" at bounding box center [183, 304] width 178 height 13
type input "**********"
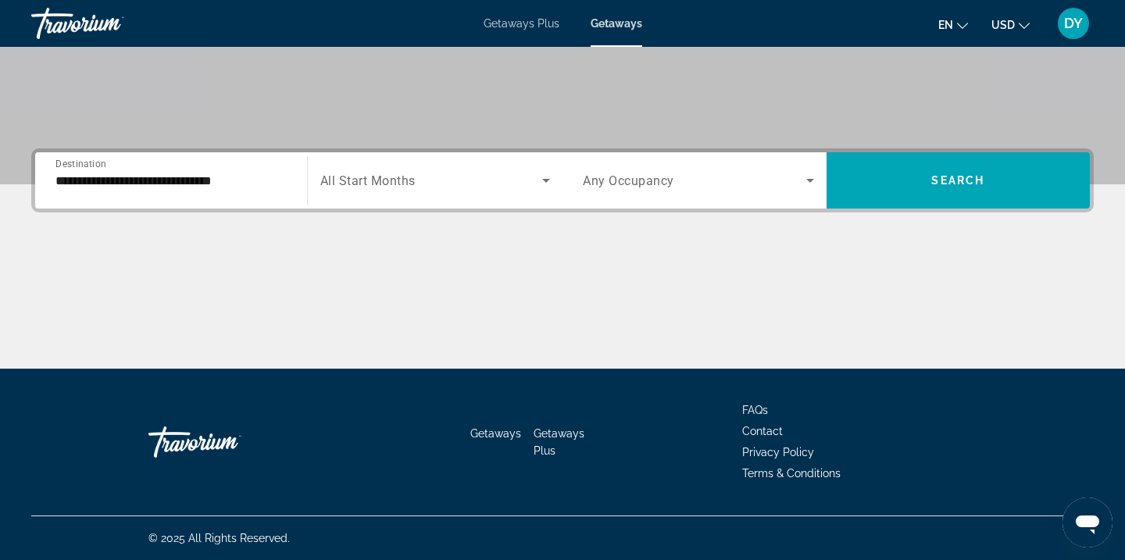
click at [377, 180] on span "All Start Months" at bounding box center [367, 180] width 95 height 15
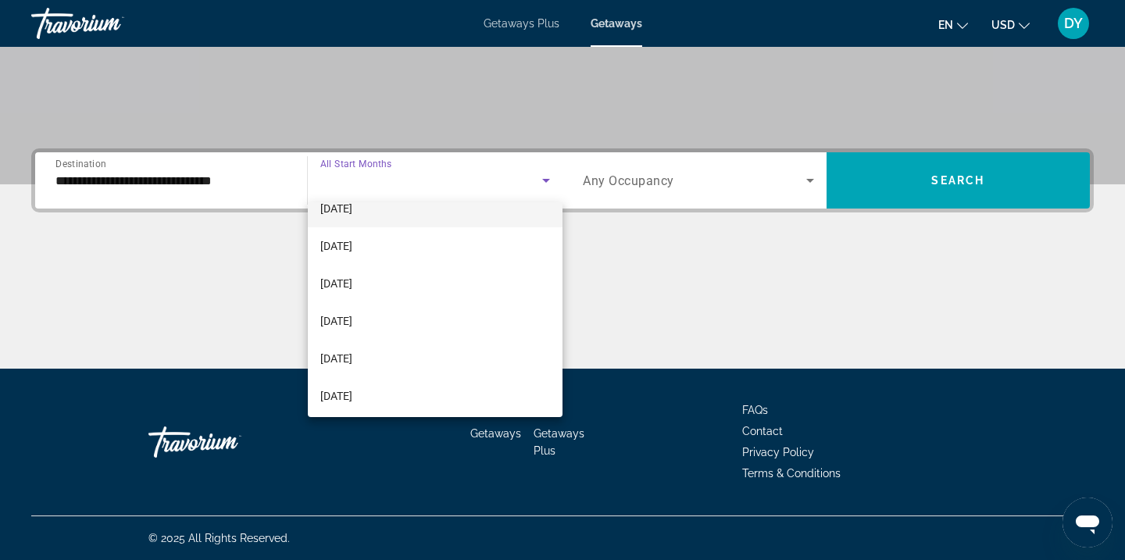
scroll to position [57, 0]
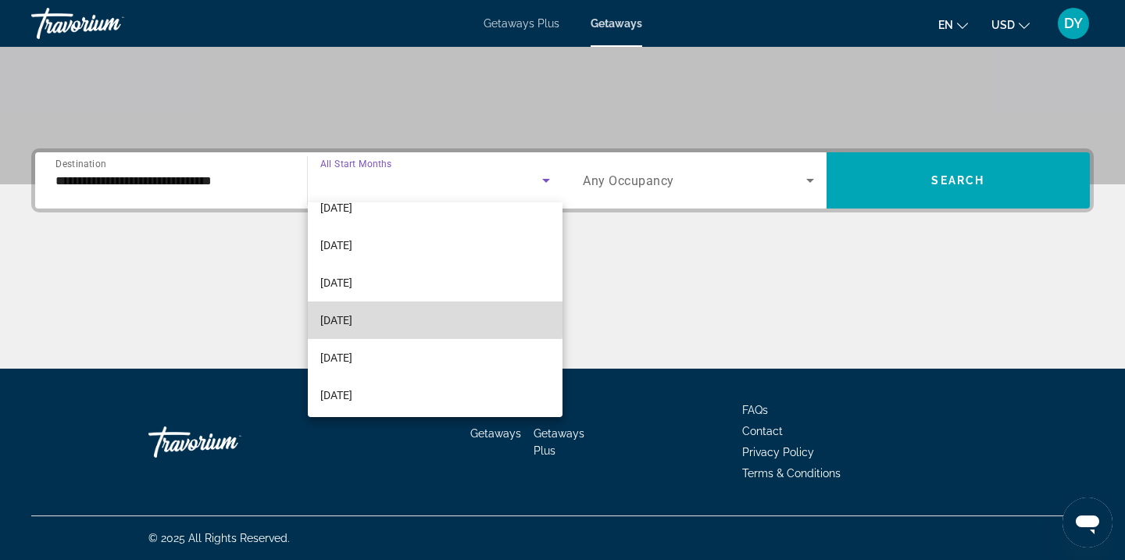
click at [352, 319] on span "[DATE]" at bounding box center [336, 320] width 32 height 19
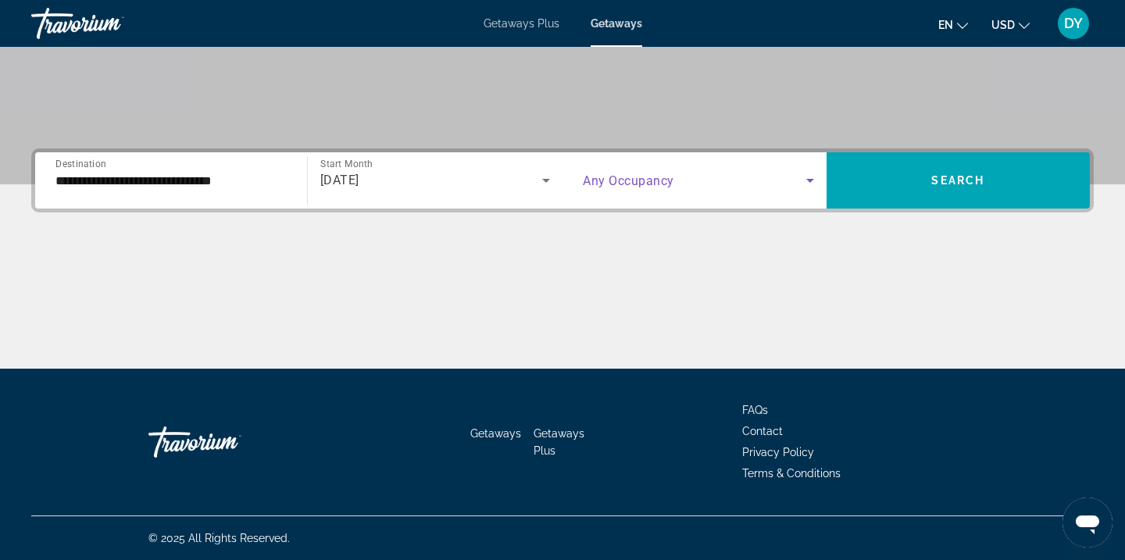
click at [702, 185] on span "Search widget" at bounding box center [694, 180] width 223 height 19
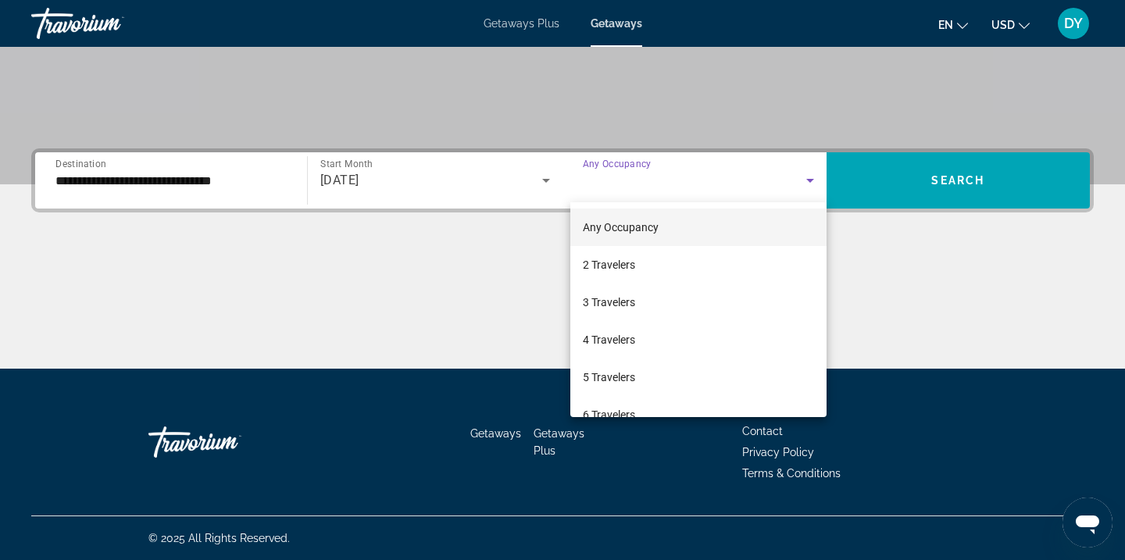
click at [702, 185] on div at bounding box center [562, 280] width 1125 height 560
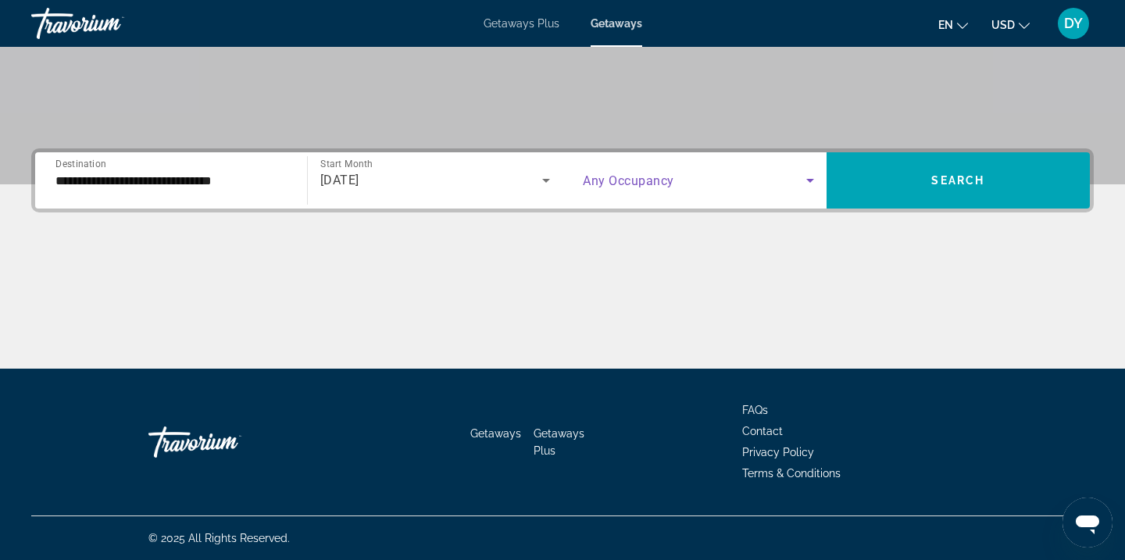
click at [702, 185] on span "Search widget" at bounding box center [694, 180] width 223 height 19
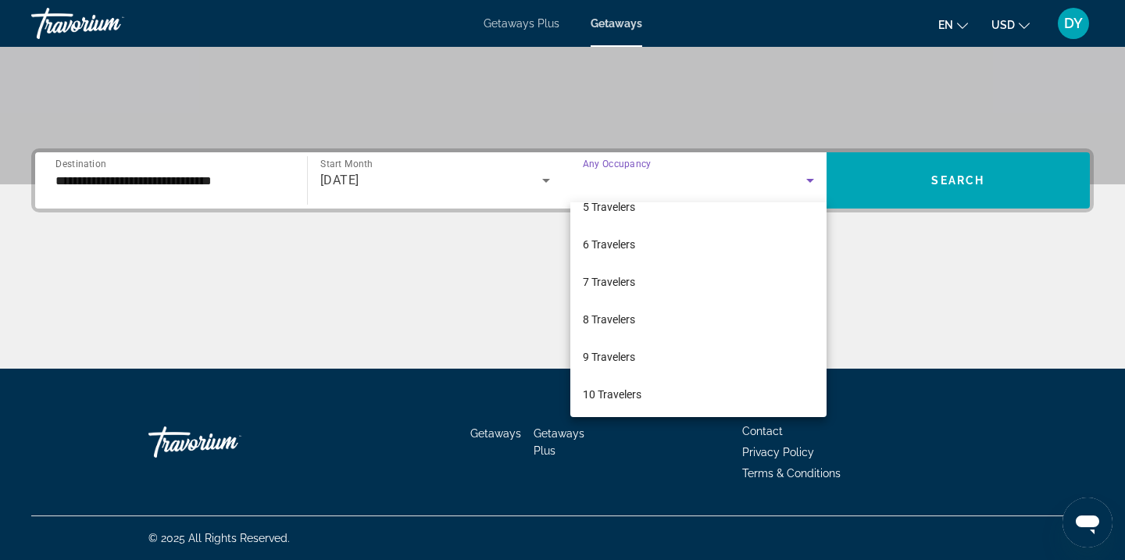
scroll to position [173, 0]
click at [677, 241] on mat-option "6 Travelers" at bounding box center [698, 242] width 256 height 38
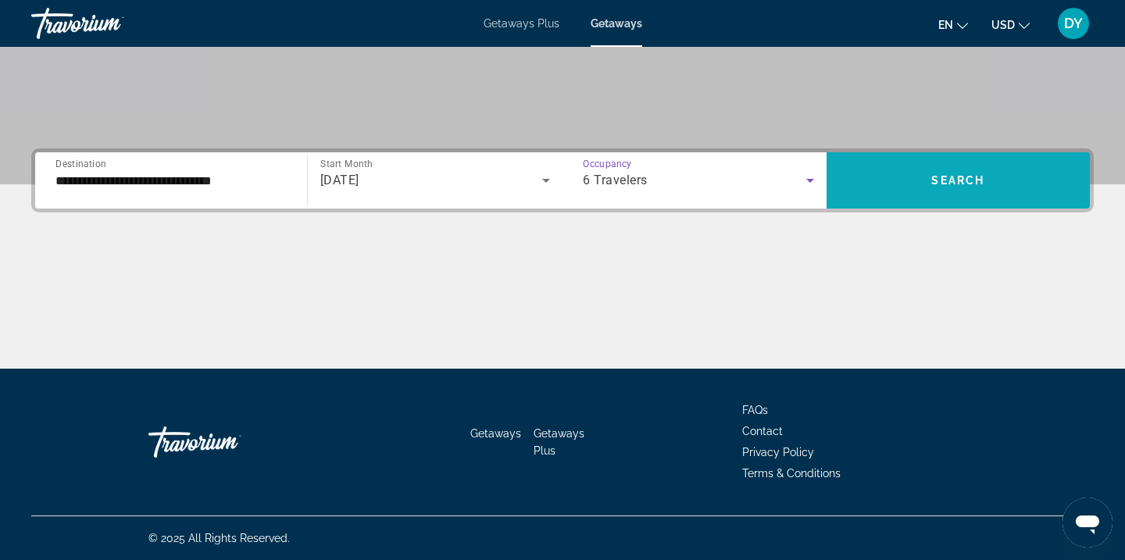
click at [918, 174] on span "Search widget" at bounding box center [959, 181] width 264 height 38
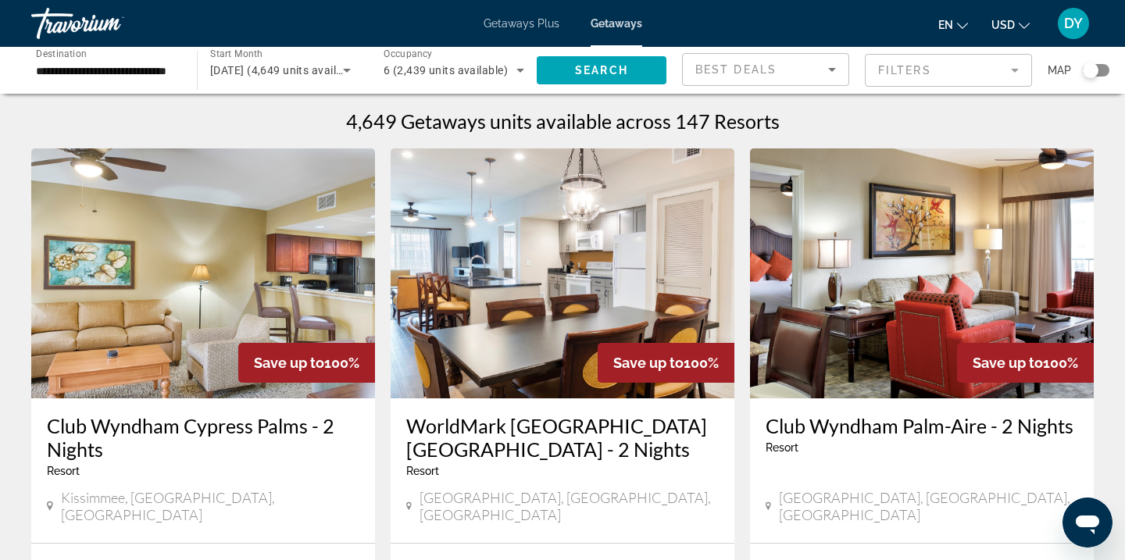
click at [902, 66] on mat-form-field "Filters" at bounding box center [948, 70] width 167 height 33
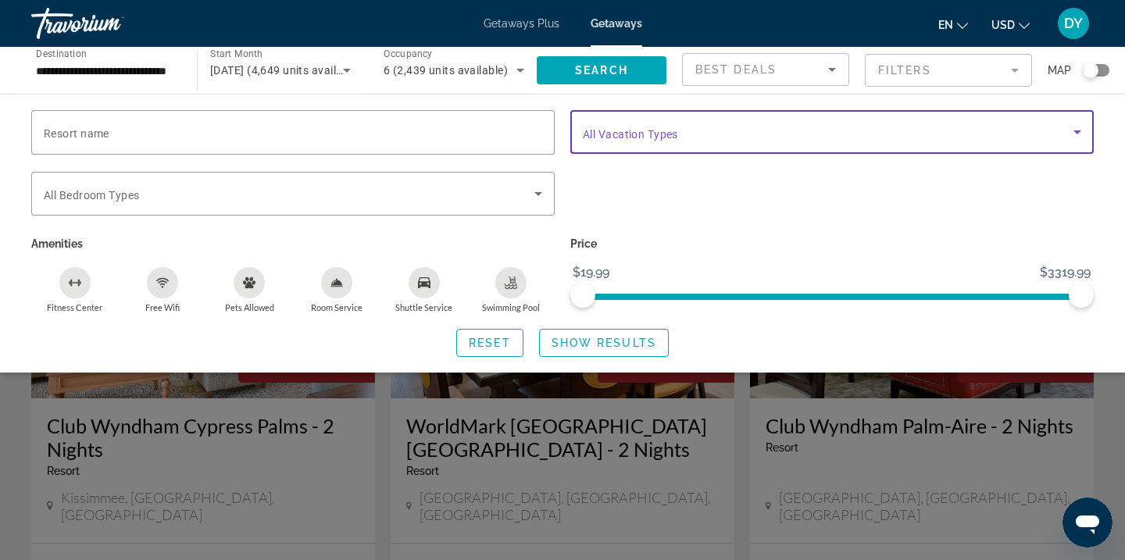
click at [710, 136] on span "Search widget" at bounding box center [828, 132] width 491 height 19
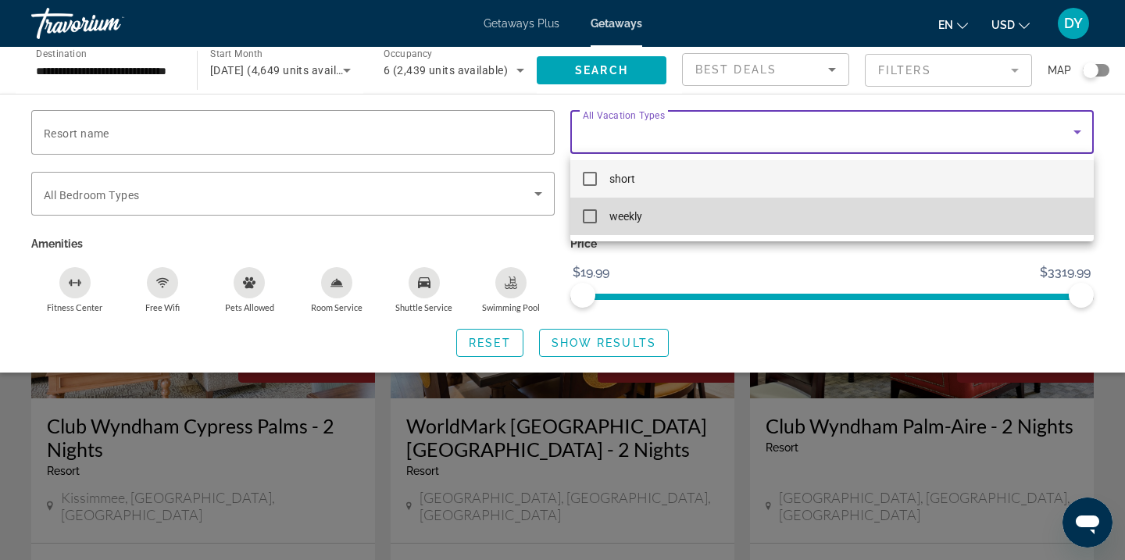
click at [659, 213] on mat-option "weekly" at bounding box center [831, 217] width 523 height 38
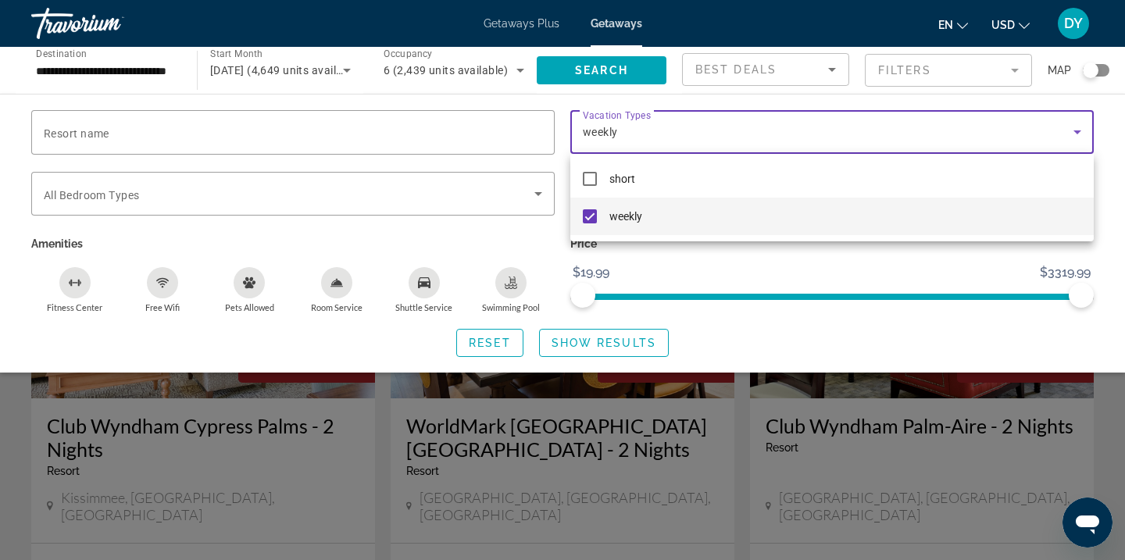
click at [600, 340] on div at bounding box center [562, 280] width 1125 height 560
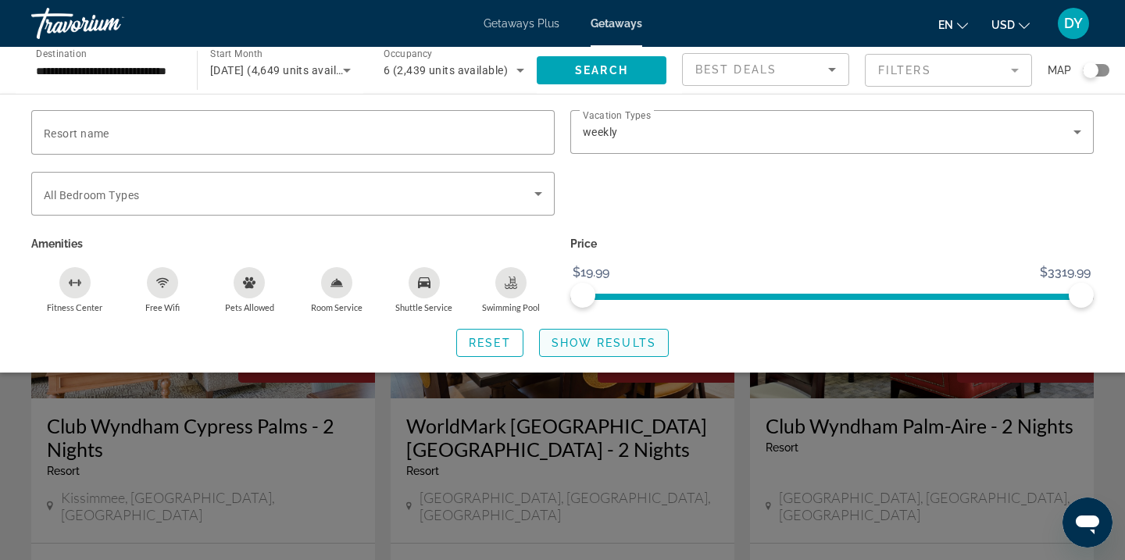
click at [595, 348] on span "Search widget" at bounding box center [604, 343] width 128 height 38
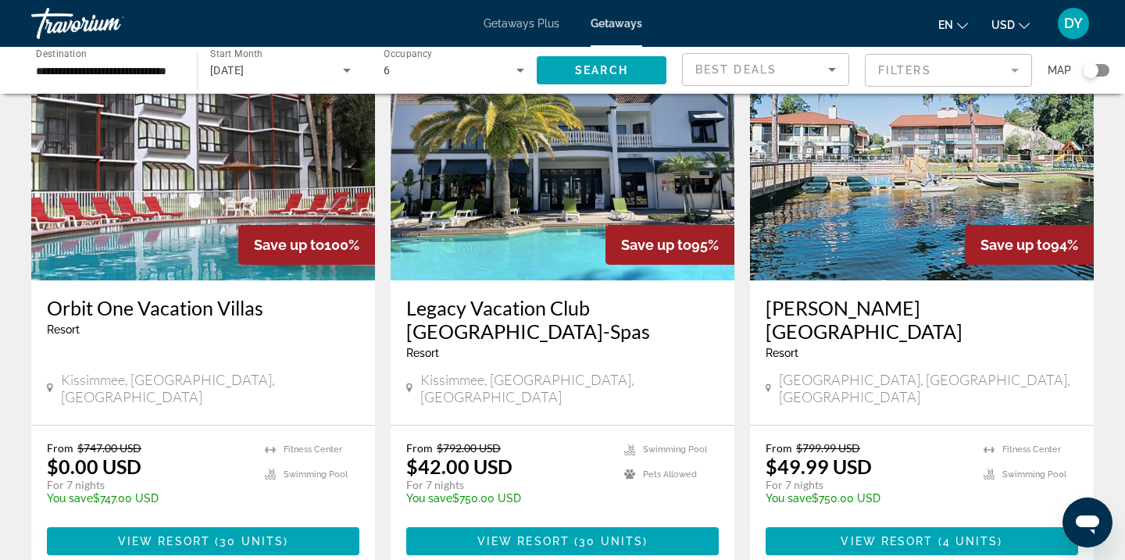
scroll to position [112, 0]
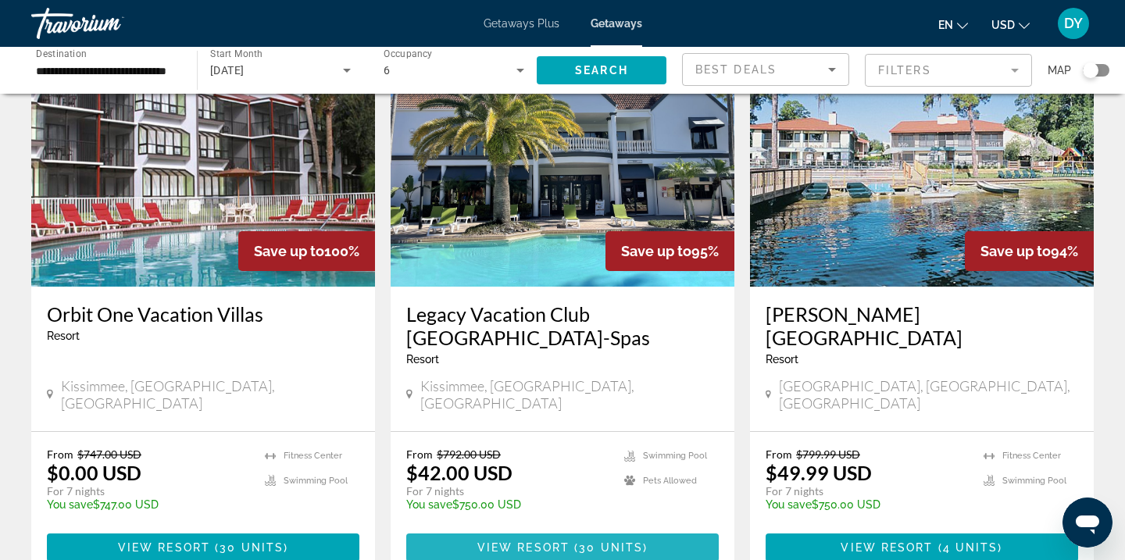
click at [564, 541] on span "View Resort" at bounding box center [523, 547] width 92 height 13
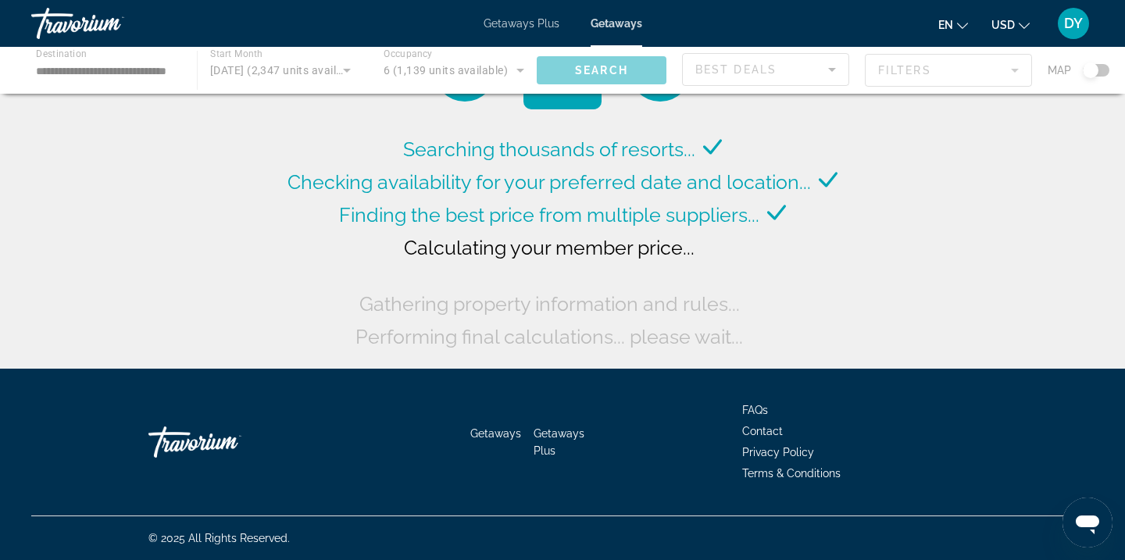
click at [303, 71] on div "Main content" at bounding box center [562, 70] width 1125 height 47
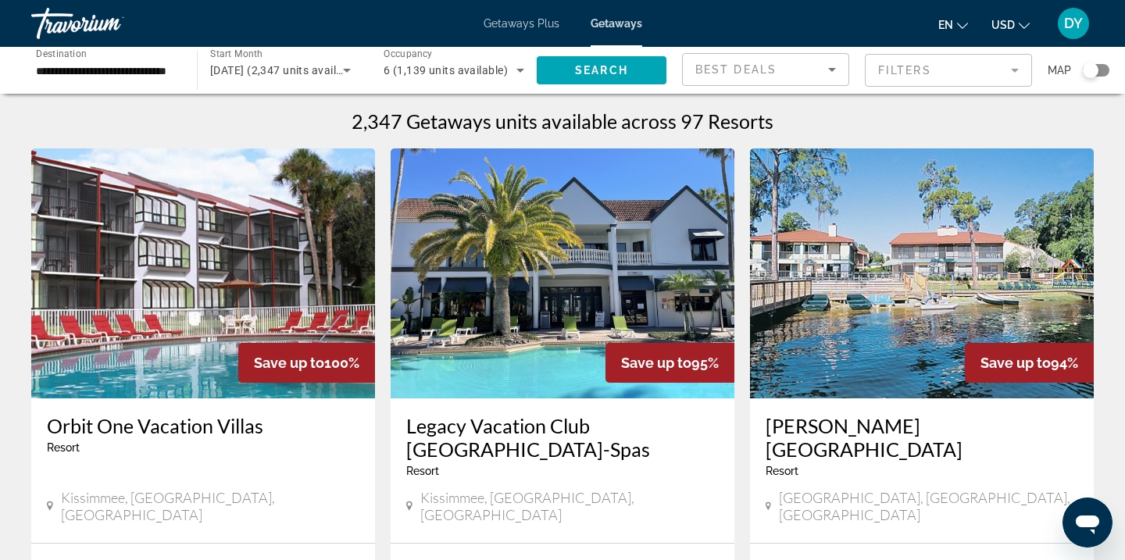
click at [328, 71] on span "[DATE] (2,347 units available)" at bounding box center [286, 70] width 152 height 13
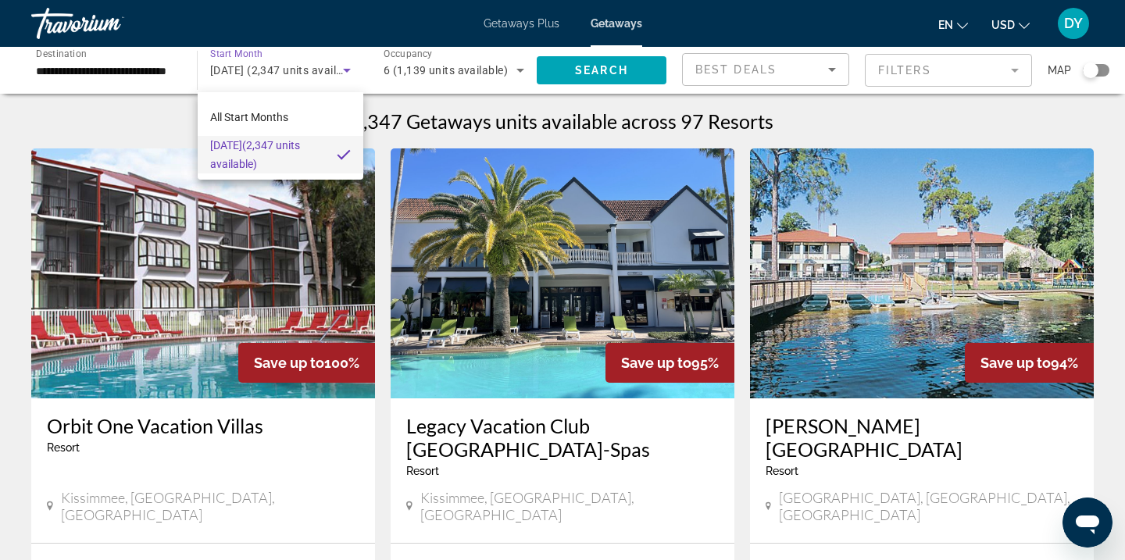
click at [330, 71] on div at bounding box center [562, 280] width 1125 height 560
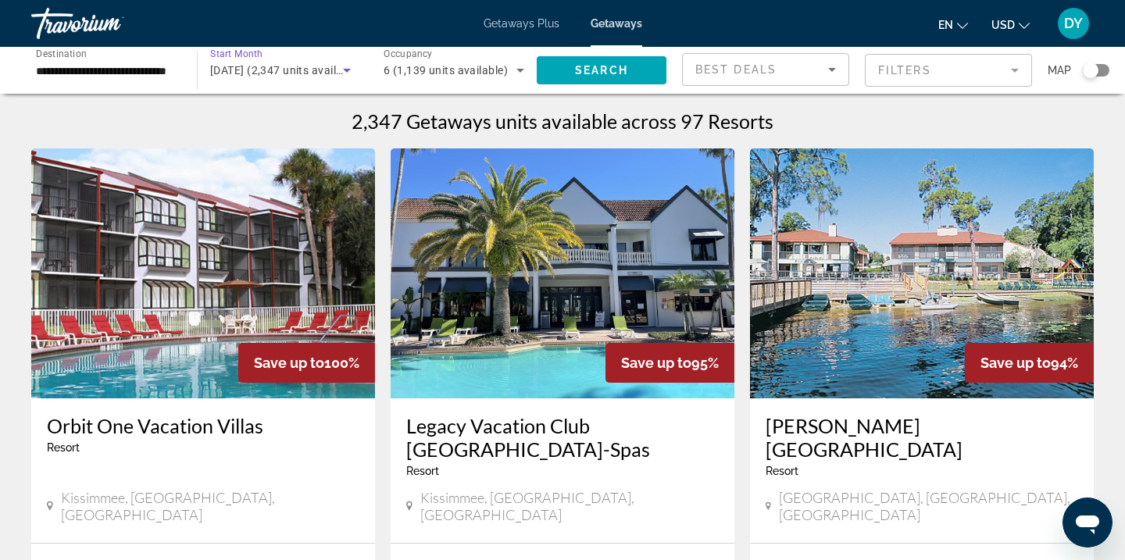
click at [340, 71] on icon "Search widget" at bounding box center [347, 70] width 19 height 19
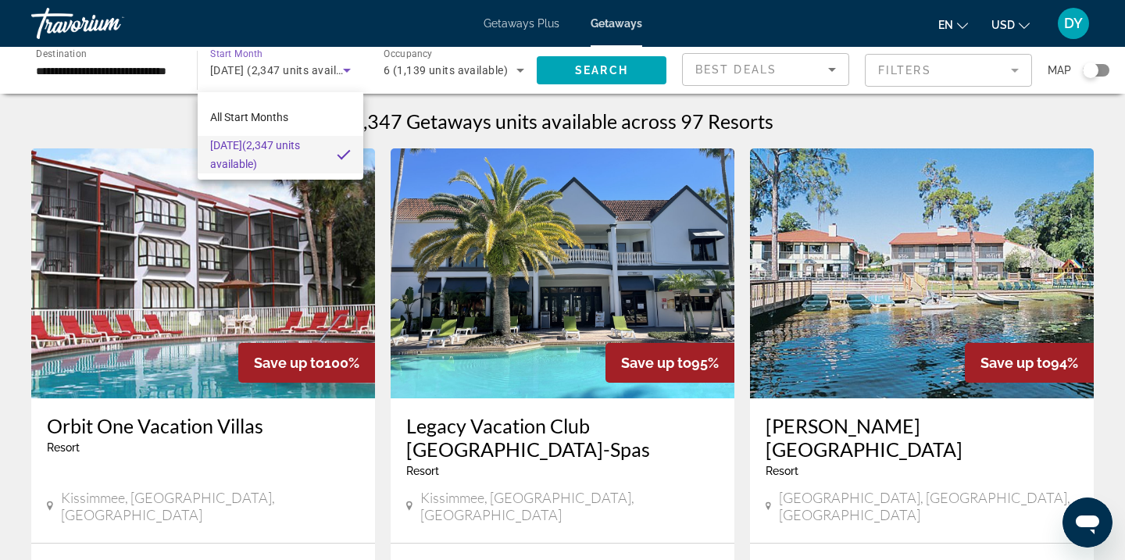
click at [339, 70] on div at bounding box center [562, 280] width 1125 height 560
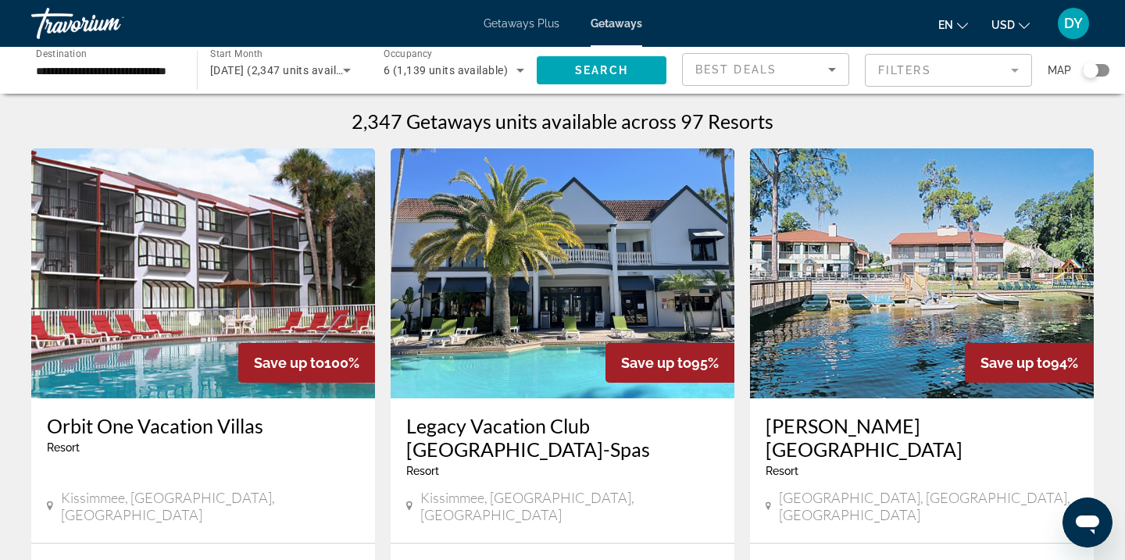
click at [933, 68] on mat-form-field "Filters" at bounding box center [948, 70] width 167 height 33
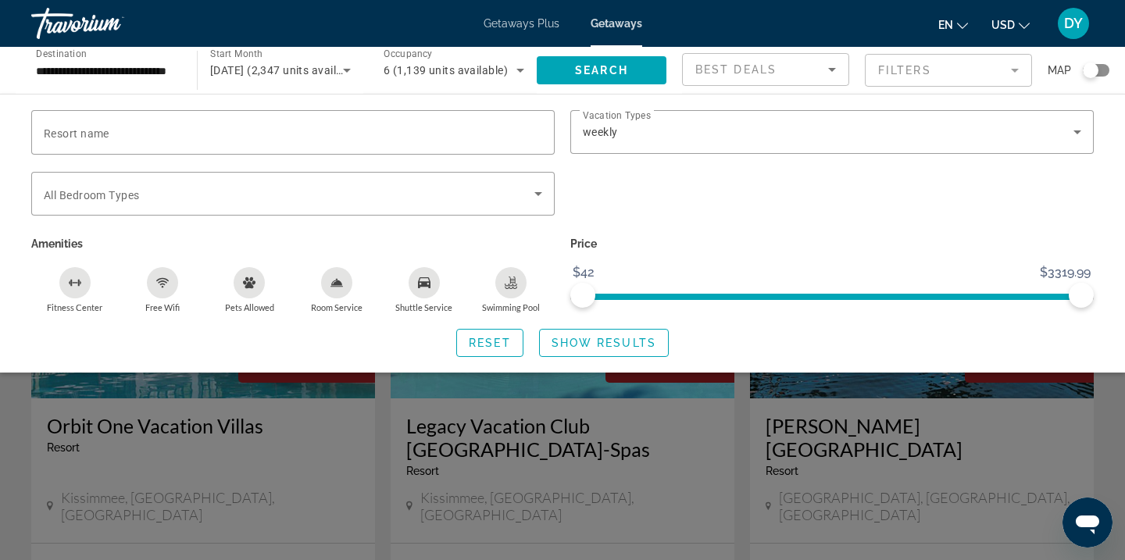
click at [623, 191] on div "Search widget" at bounding box center [832, 202] width 539 height 61
click at [748, 419] on div "Search widget" at bounding box center [562, 397] width 1125 height 326
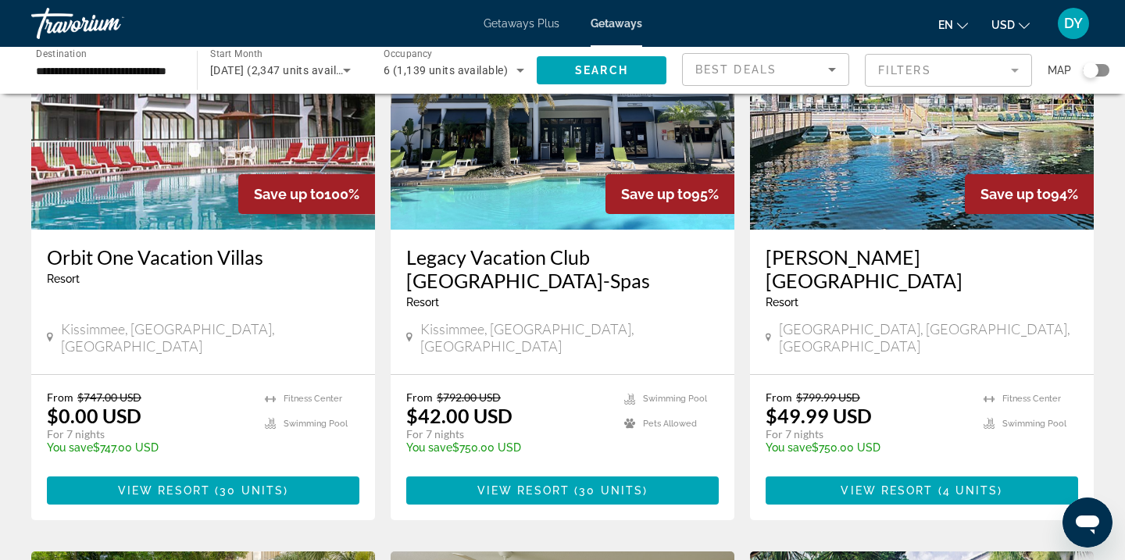
scroll to position [171, 0]
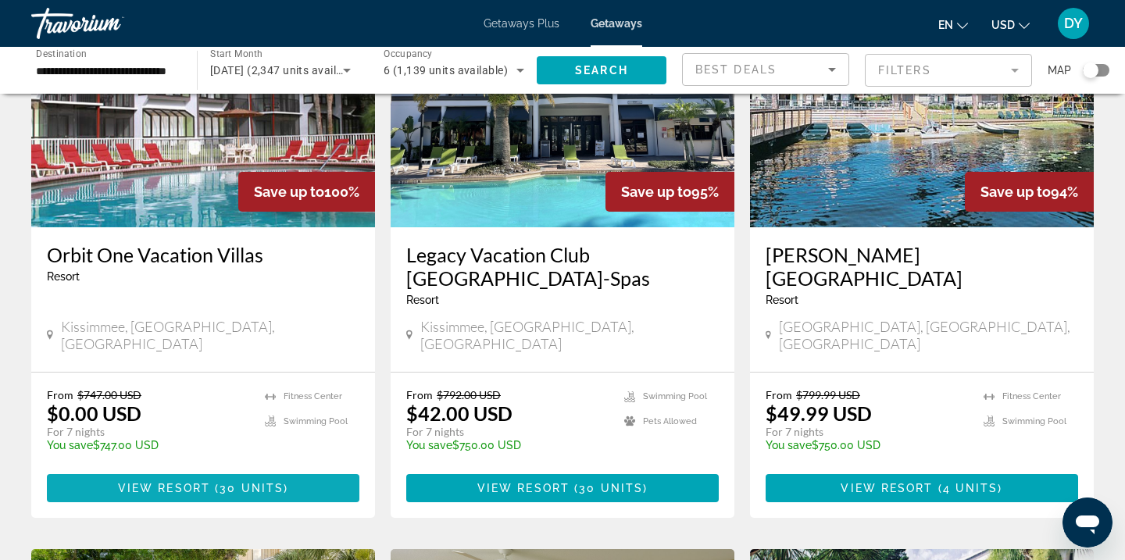
click at [291, 470] on span "Main content" at bounding box center [203, 489] width 313 height 38
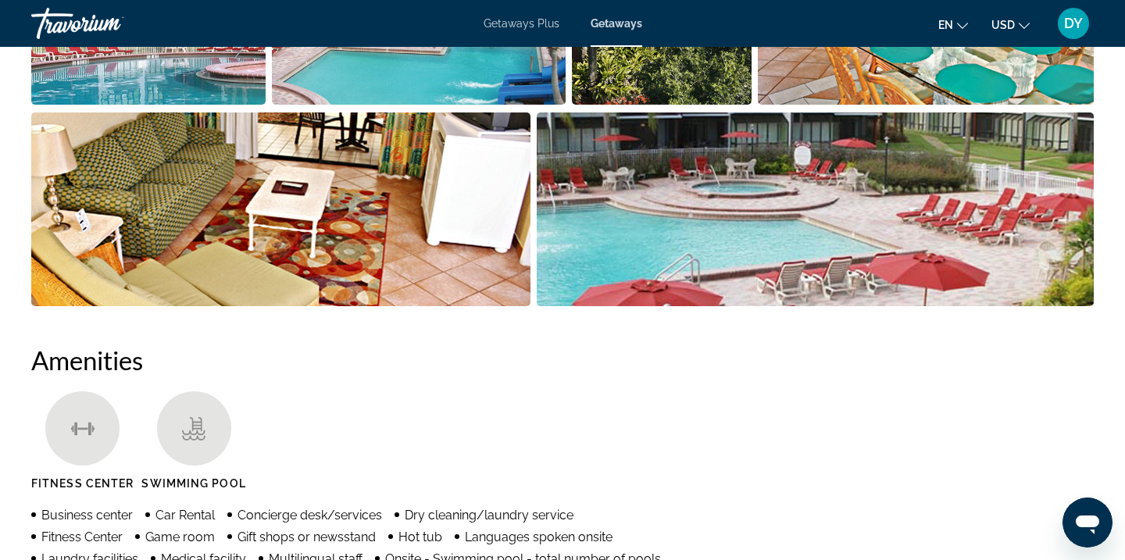
scroll to position [273, 0]
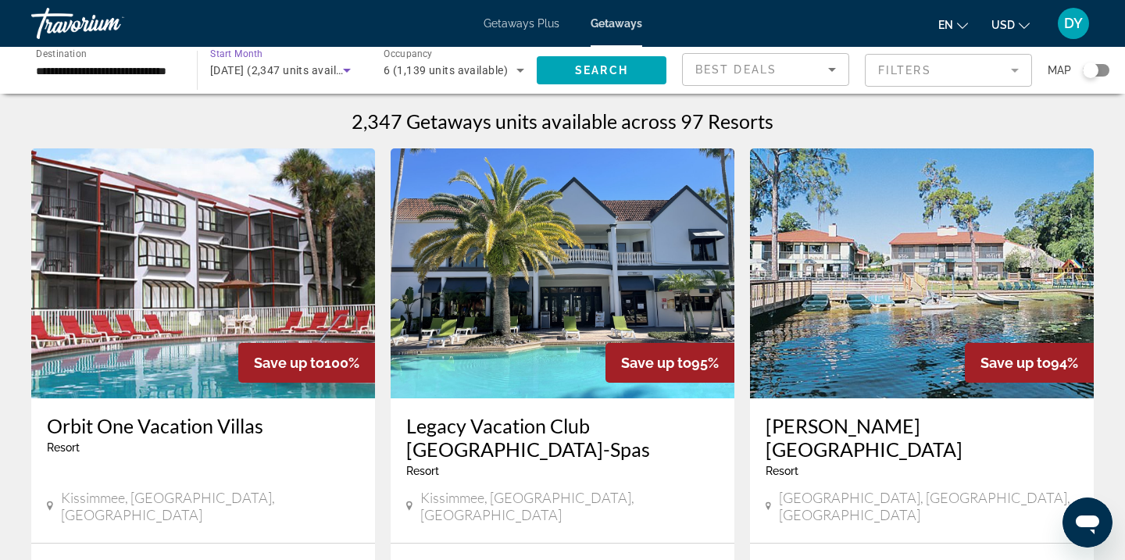
click at [282, 70] on span "[DATE] (2,347 units available)" at bounding box center [286, 70] width 152 height 13
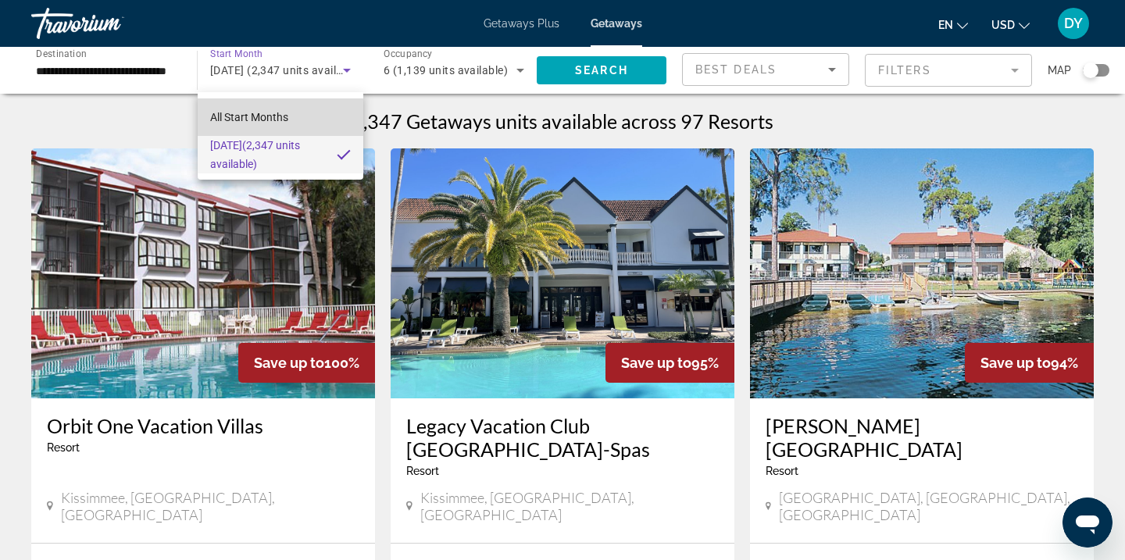
click at [278, 120] on span "All Start Months" at bounding box center [249, 117] width 78 height 13
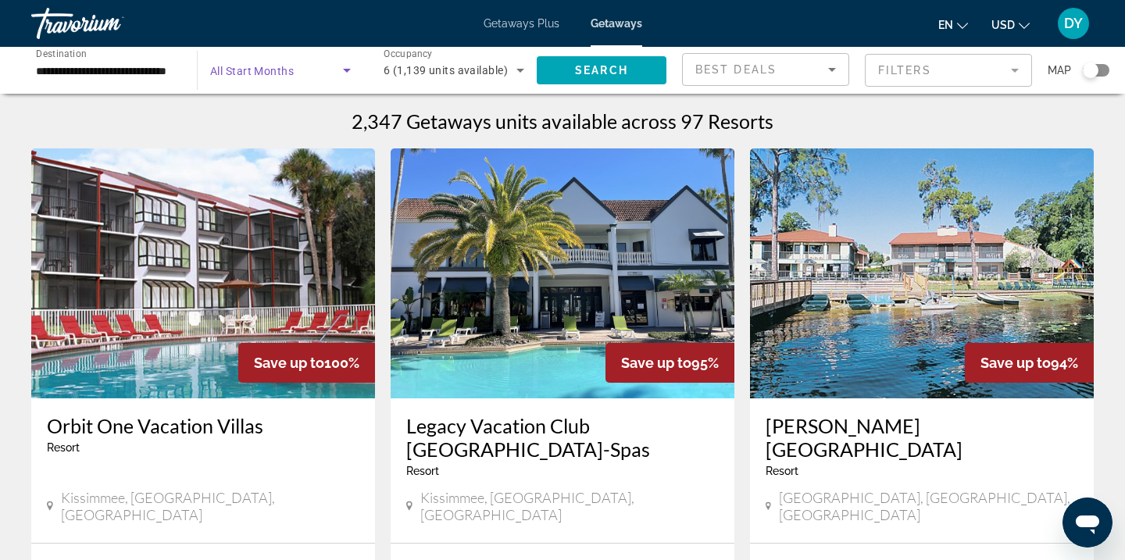
click at [326, 64] on span "Search widget" at bounding box center [276, 70] width 133 height 19
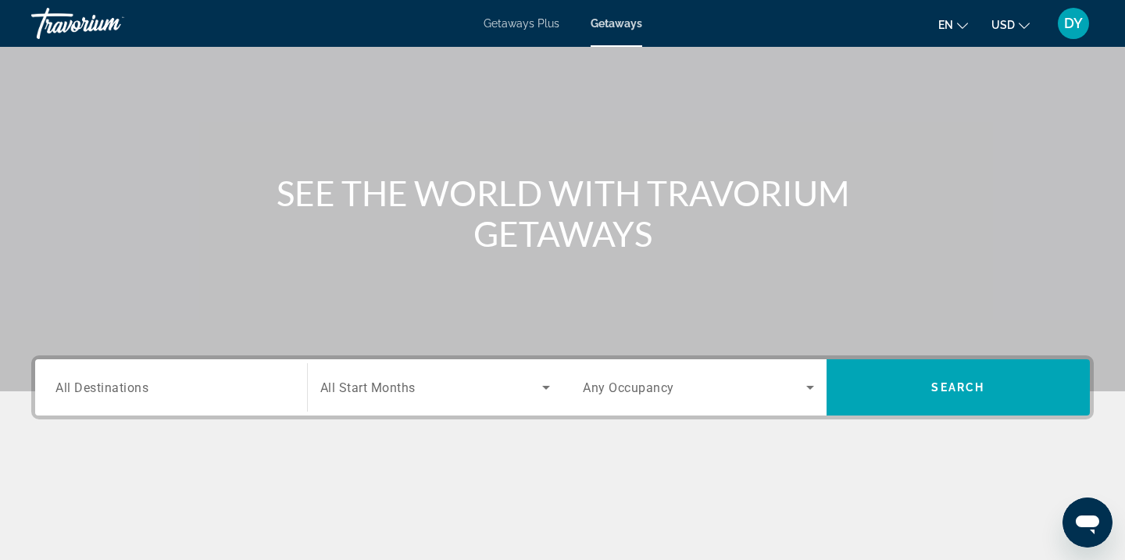
click at [280, 386] on input "Destination All Destinations" at bounding box center [170, 388] width 231 height 19
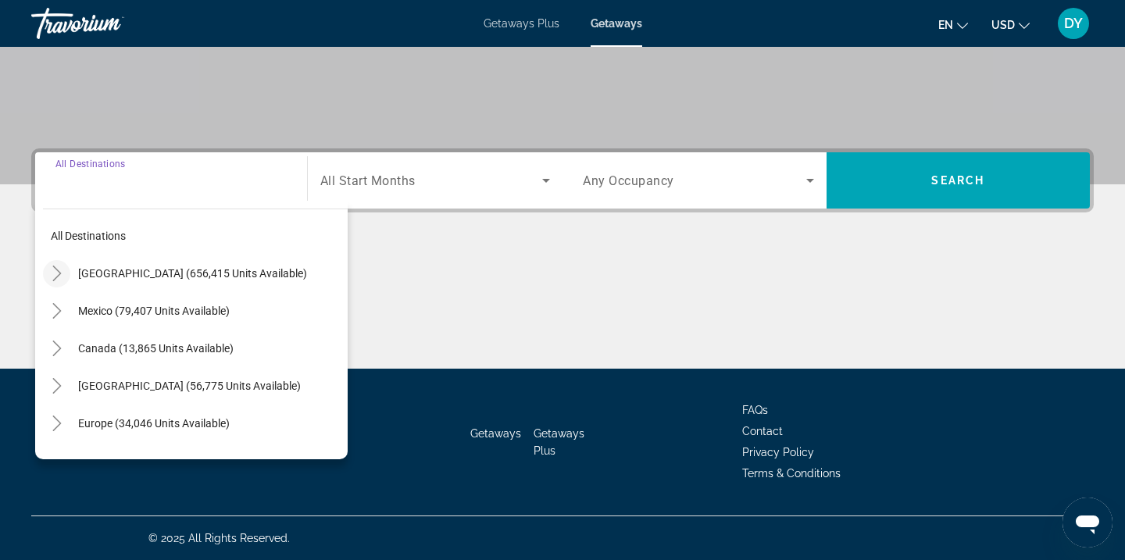
click at [60, 274] on icon "Toggle United States (656,415 units available)" at bounding box center [57, 274] width 16 height 16
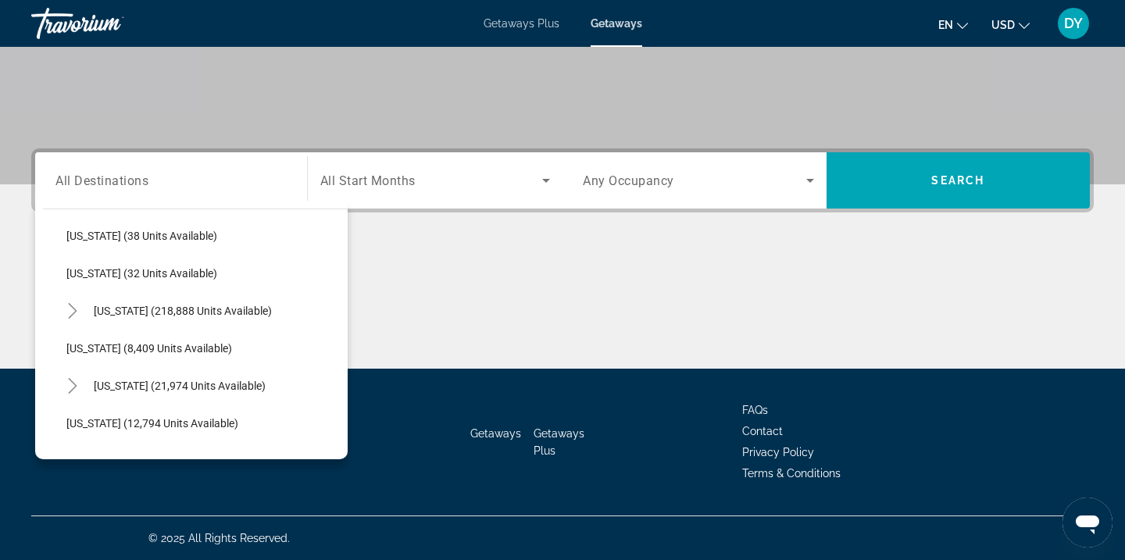
scroll to position [273, 0]
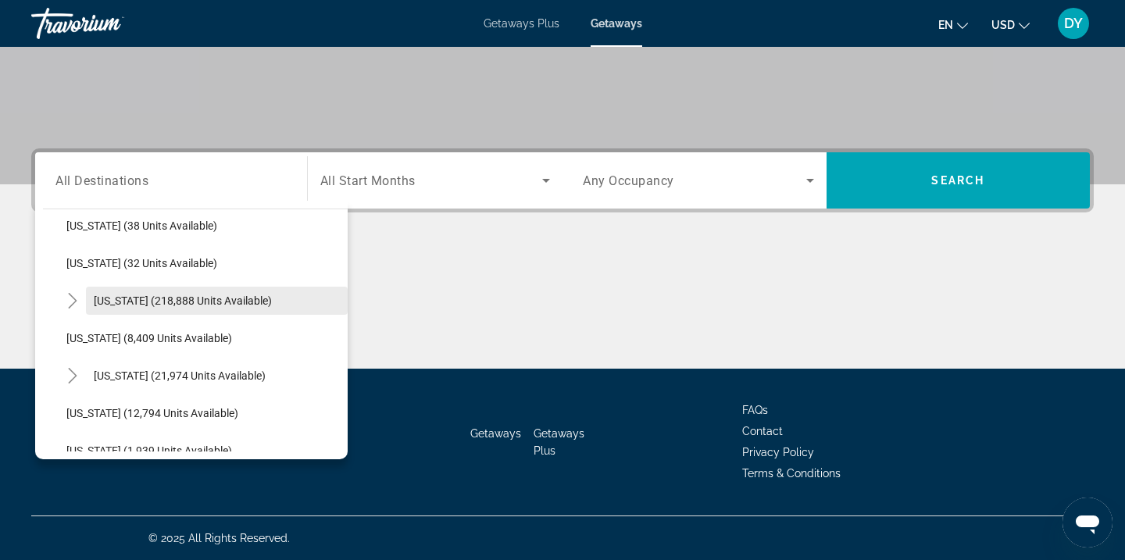
click at [145, 310] on span "Search widget" at bounding box center [217, 301] width 262 height 38
type input "**********"
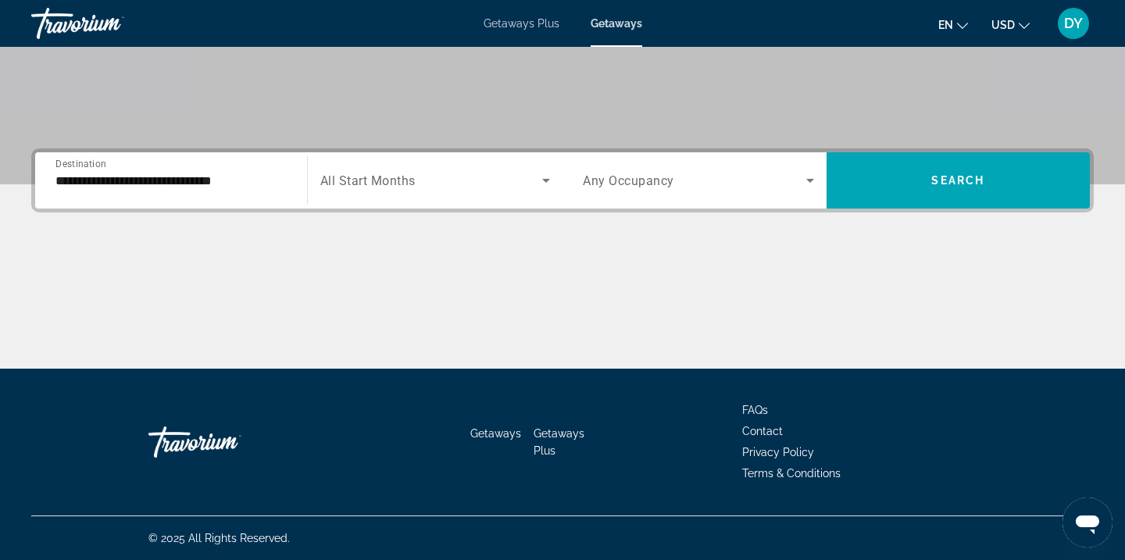
click at [393, 180] on span "All Start Months" at bounding box center [367, 180] width 95 height 15
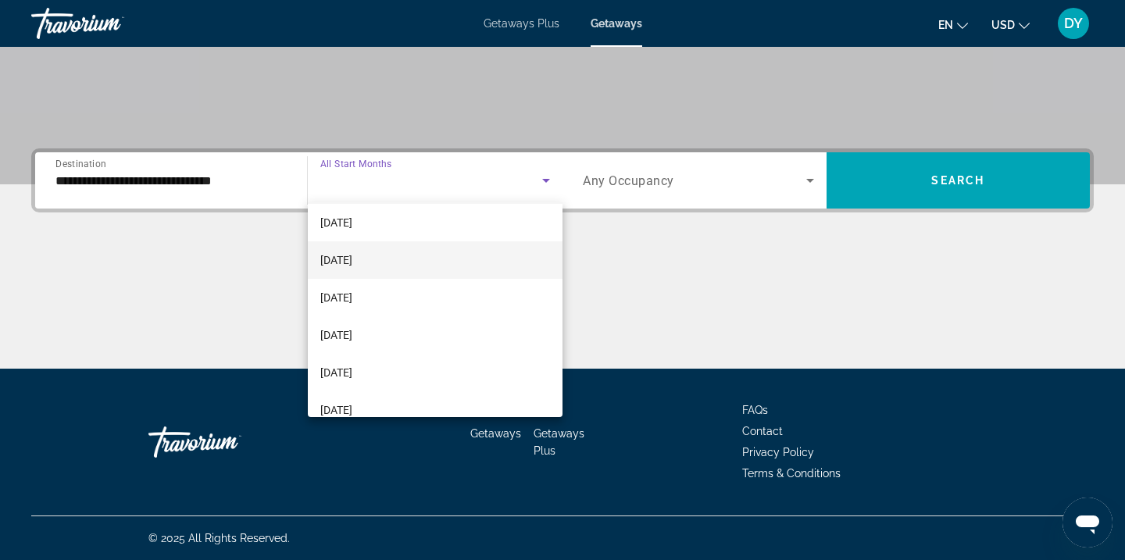
scroll to position [59, 0]
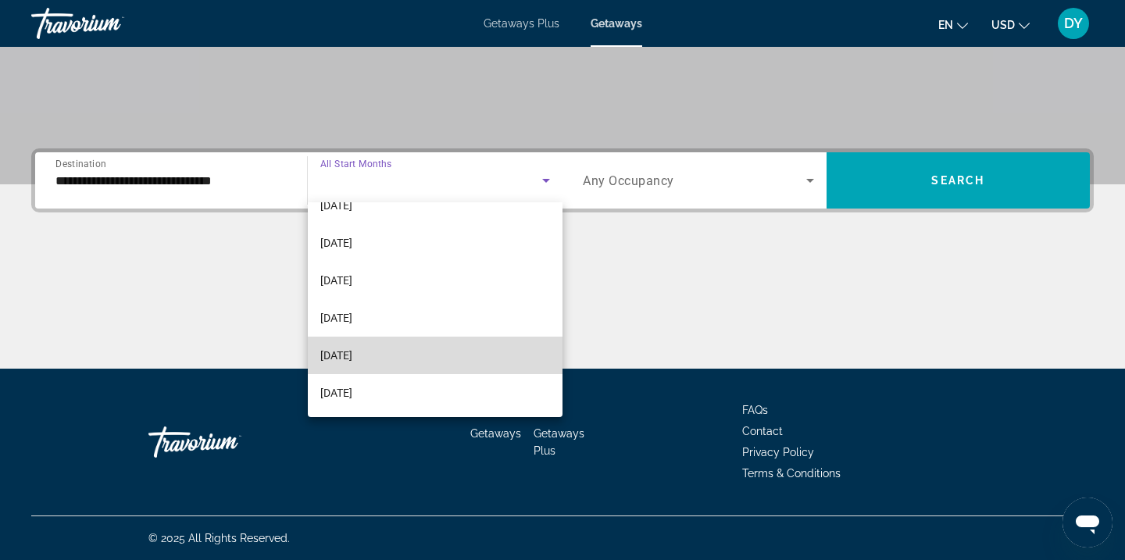
click at [352, 352] on span "[DATE]" at bounding box center [336, 355] width 32 height 19
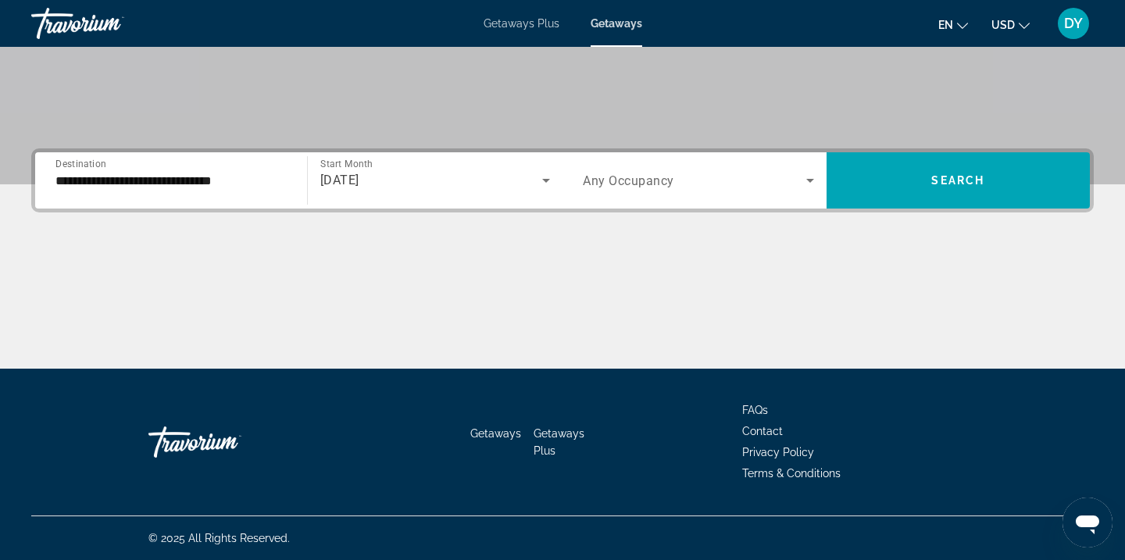
click at [645, 184] on span "Any Occupancy" at bounding box center [628, 180] width 91 height 15
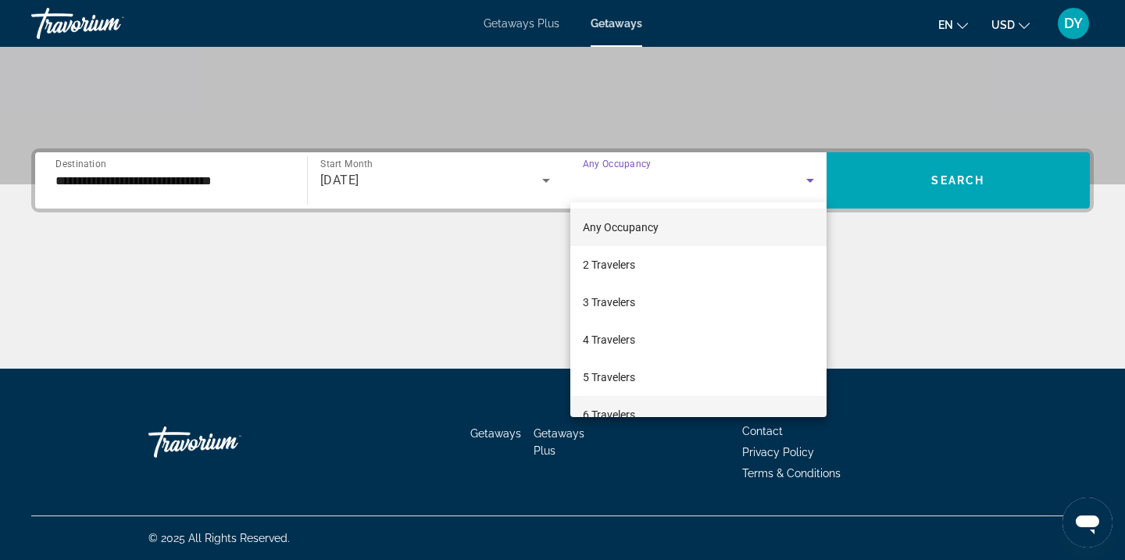
click at [623, 406] on span "6 Travelers" at bounding box center [609, 414] width 52 height 19
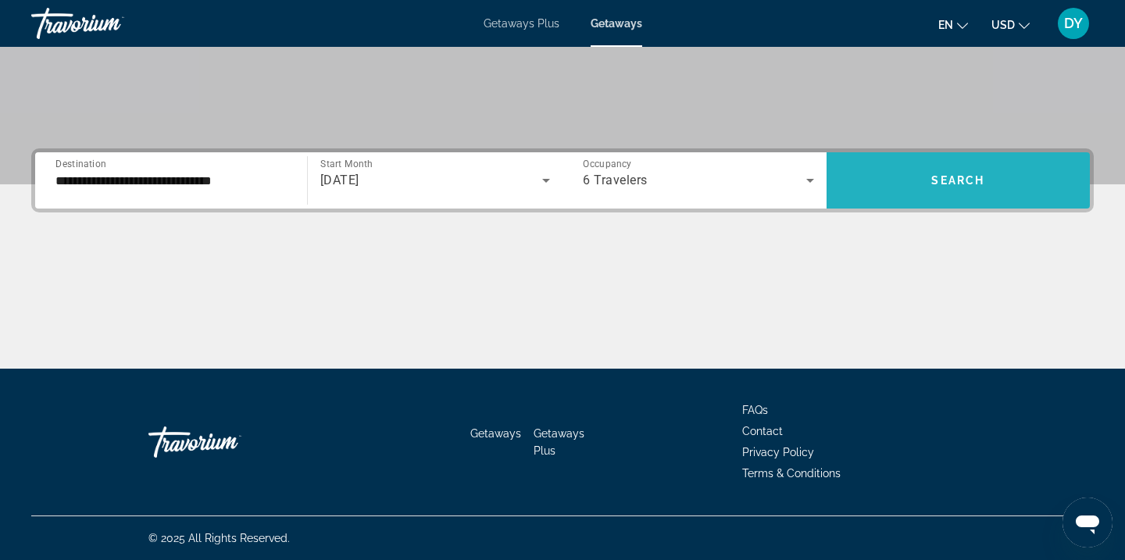
click at [900, 180] on span "Search widget" at bounding box center [959, 181] width 264 height 38
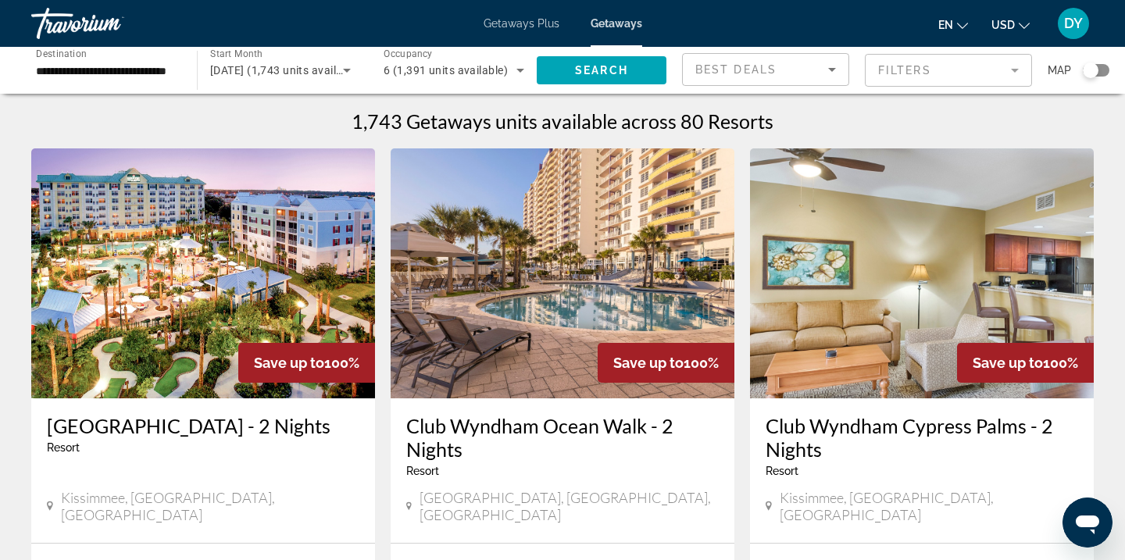
click at [965, 73] on mat-form-field "Filters" at bounding box center [948, 70] width 167 height 33
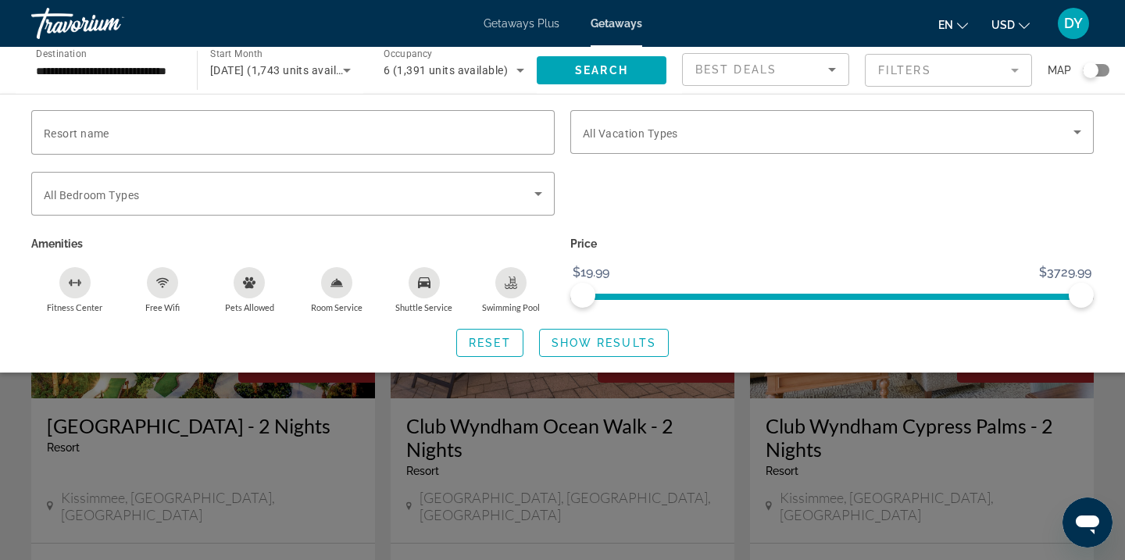
click at [820, 176] on div "Search widget" at bounding box center [832, 202] width 539 height 61
click at [822, 152] on div "Search widget" at bounding box center [832, 132] width 498 height 44
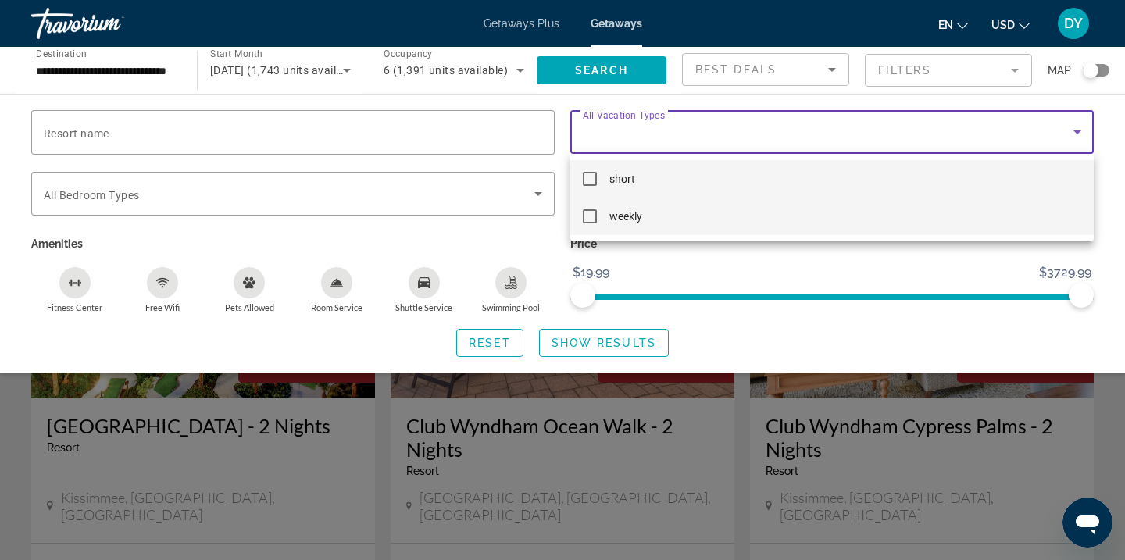
click at [761, 219] on mat-option "weekly" at bounding box center [831, 217] width 523 height 38
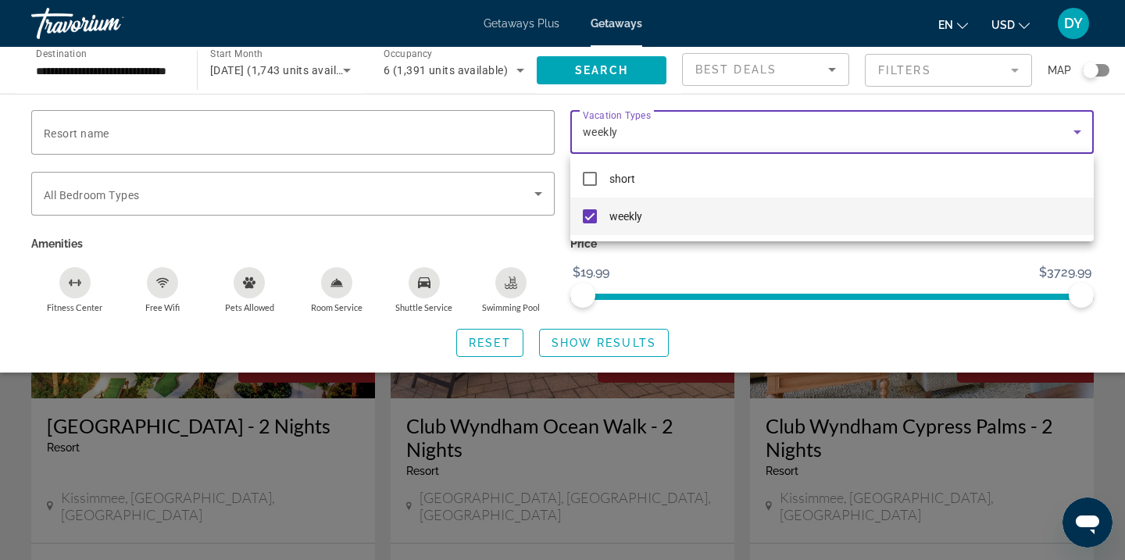
click at [601, 345] on div at bounding box center [562, 280] width 1125 height 560
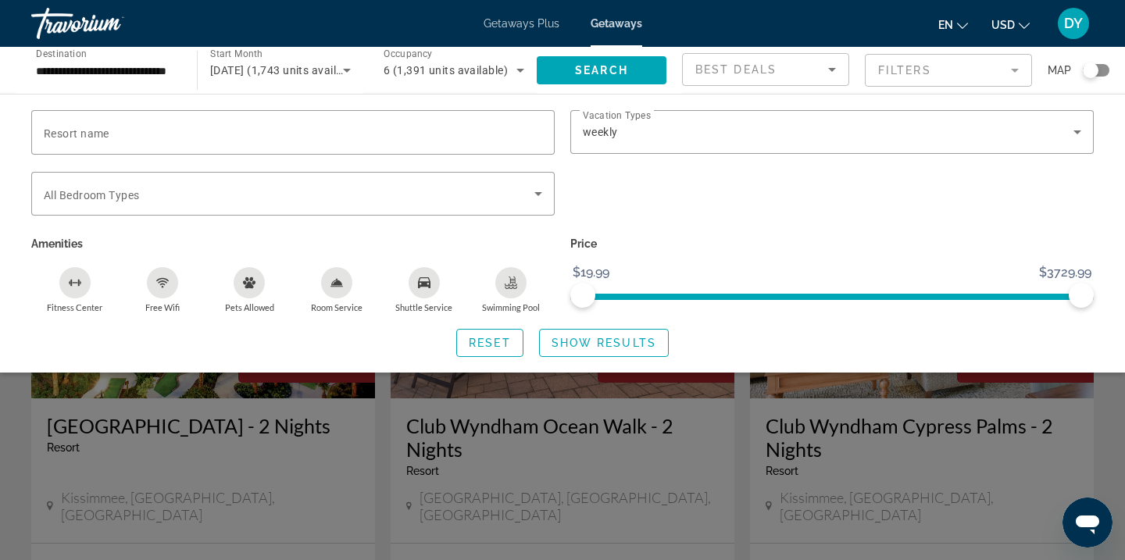
click at [601, 346] on span "Show Results" at bounding box center [604, 343] width 105 height 13
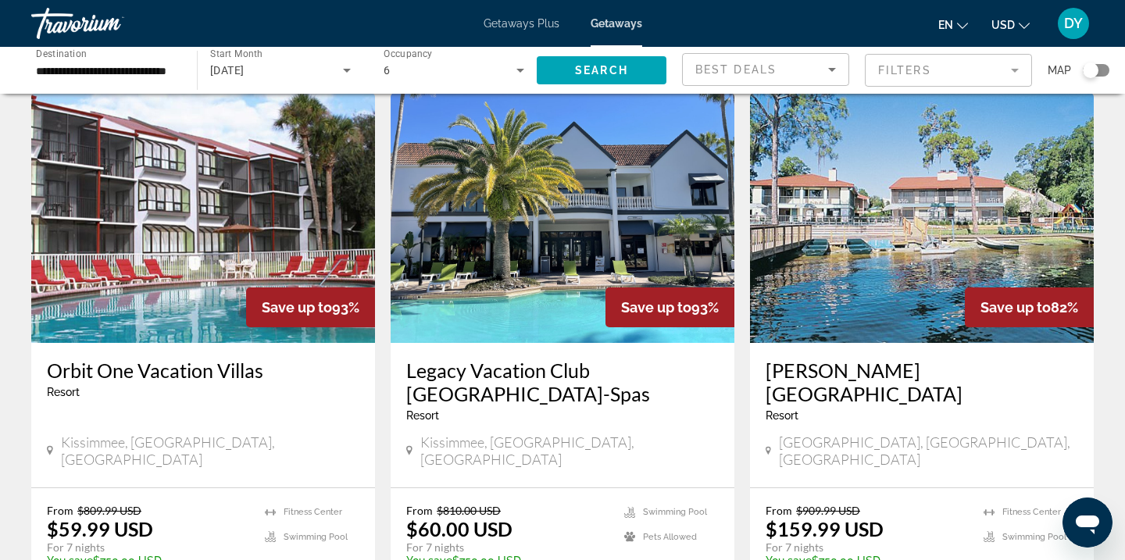
scroll to position [65, 0]
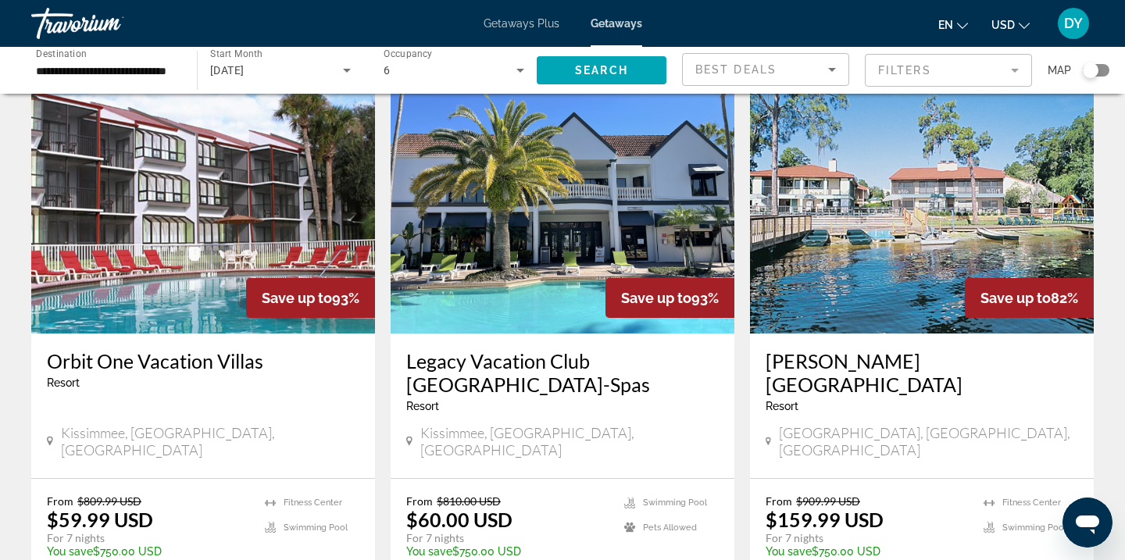
click at [602, 350] on h3 "Legacy Vacation Club [GEOGRAPHIC_DATA]-Spas" at bounding box center [562, 372] width 313 height 47
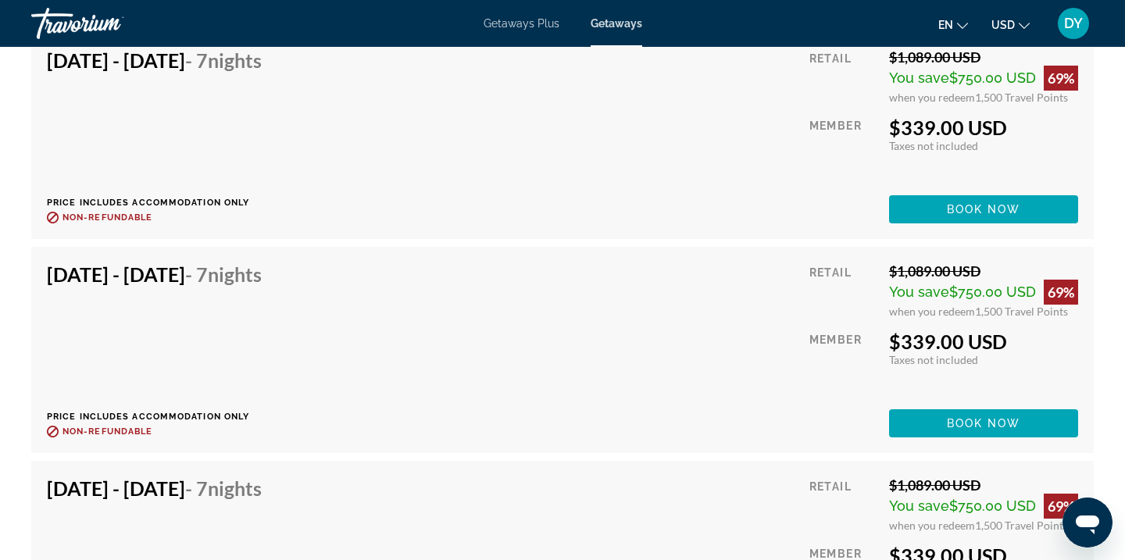
scroll to position [4567, 0]
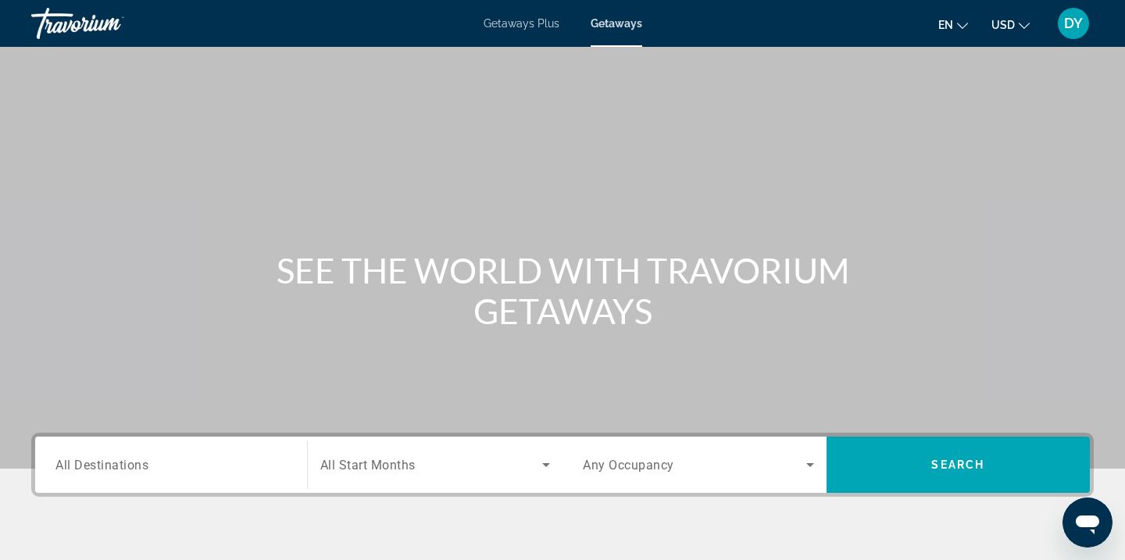
click at [395, 467] on span "All Start Months" at bounding box center [367, 465] width 95 height 15
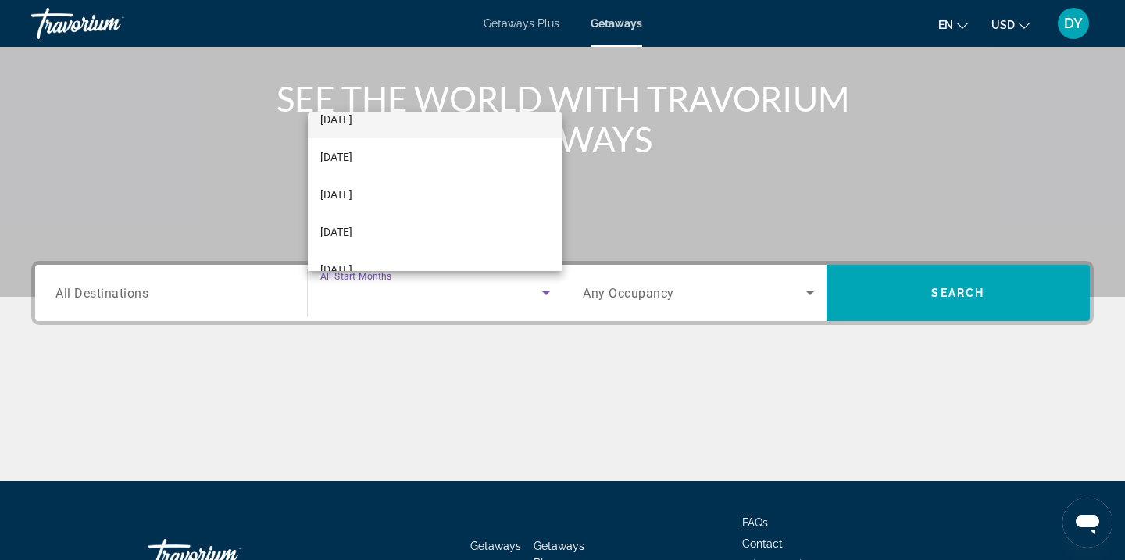
scroll to position [94, 0]
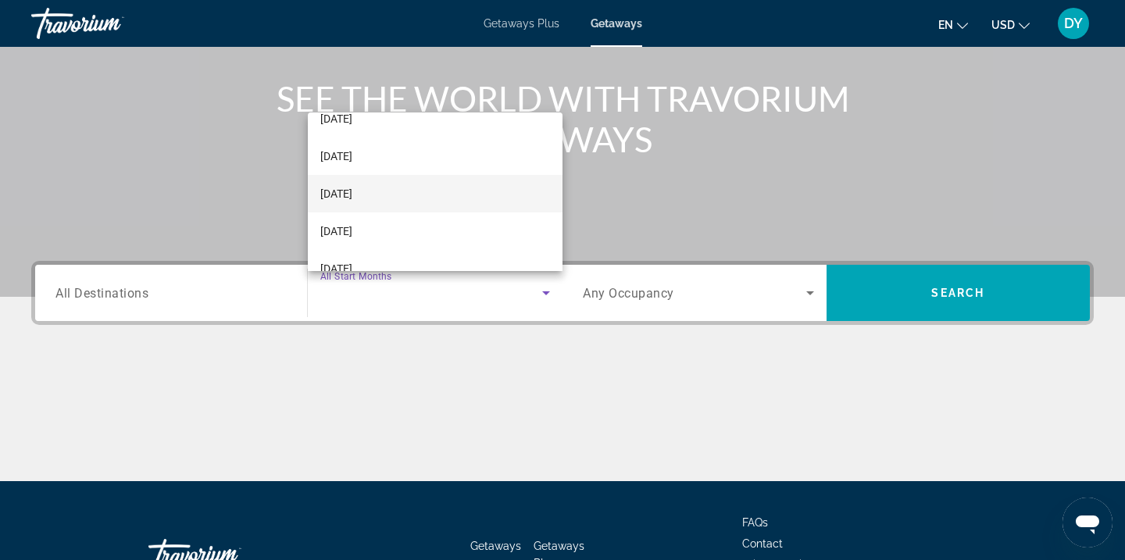
click at [401, 197] on mat-option "[DATE]" at bounding box center [435, 194] width 255 height 38
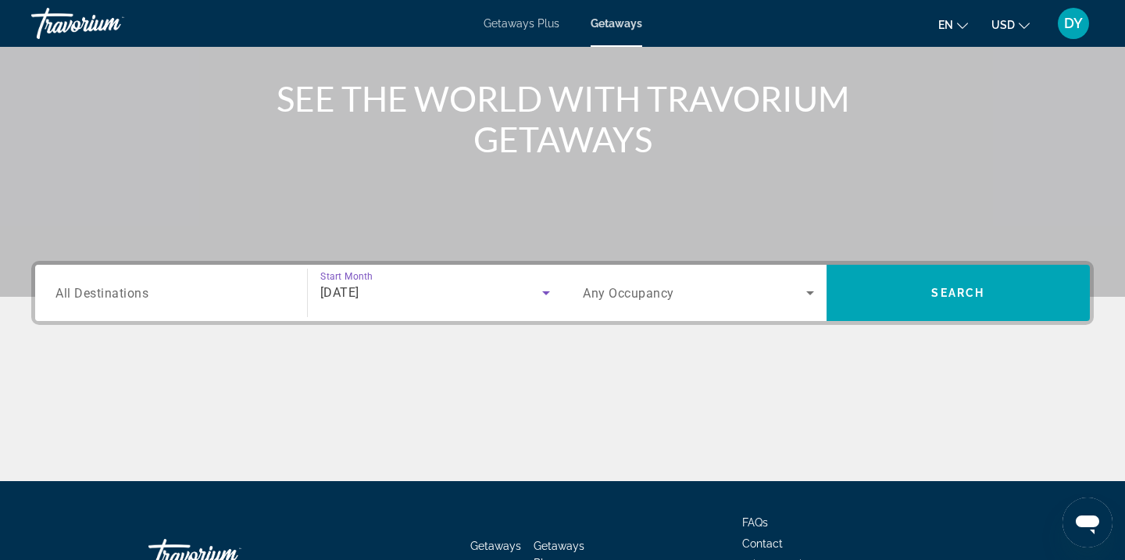
click at [220, 294] on input "Destination All Destinations" at bounding box center [170, 293] width 231 height 19
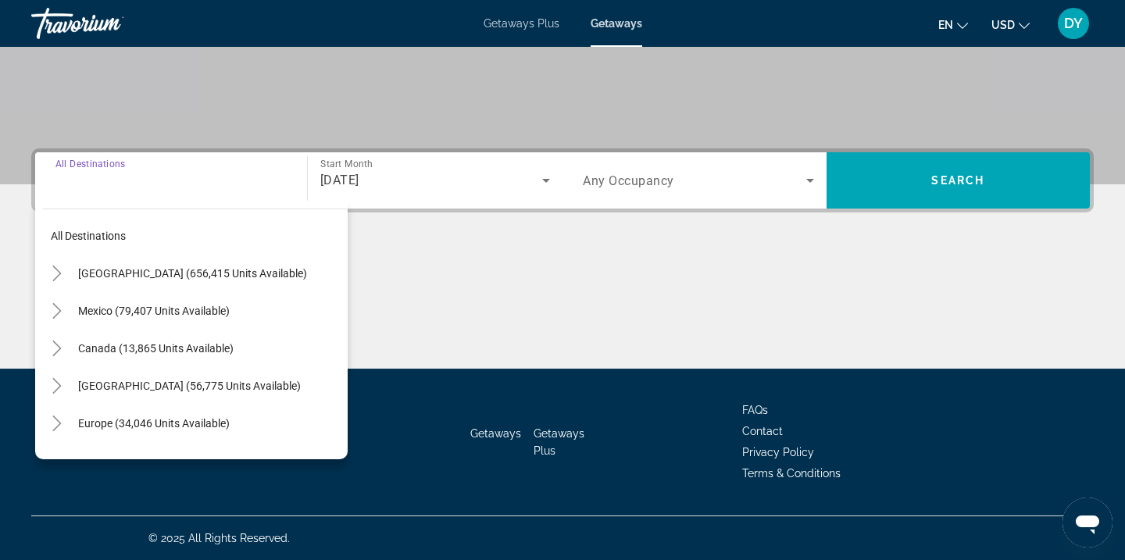
scroll to position [9, 0]
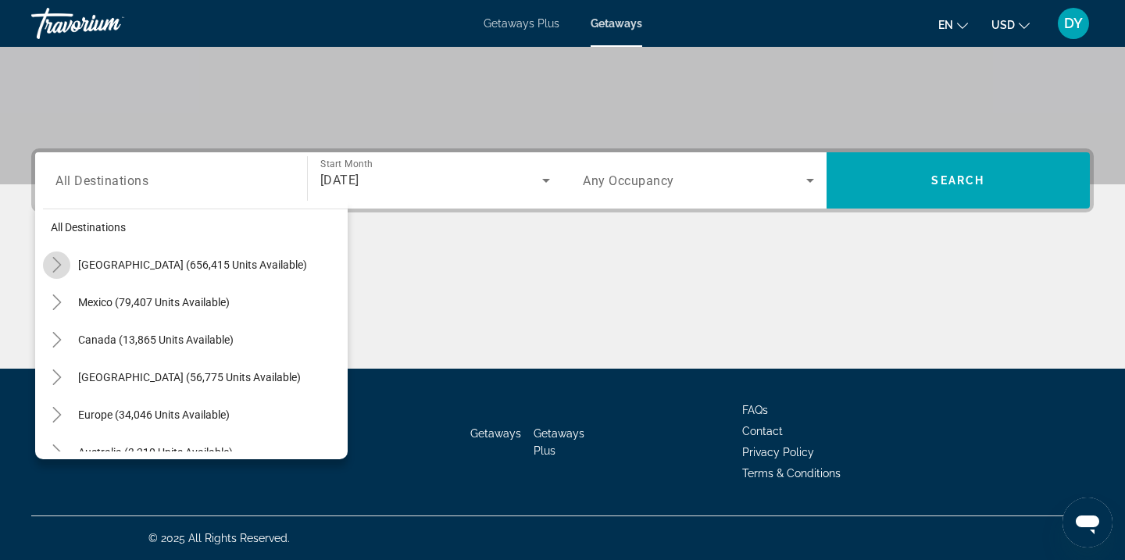
click at [62, 263] on icon "Toggle United States (656,415 units available)" at bounding box center [57, 265] width 16 height 16
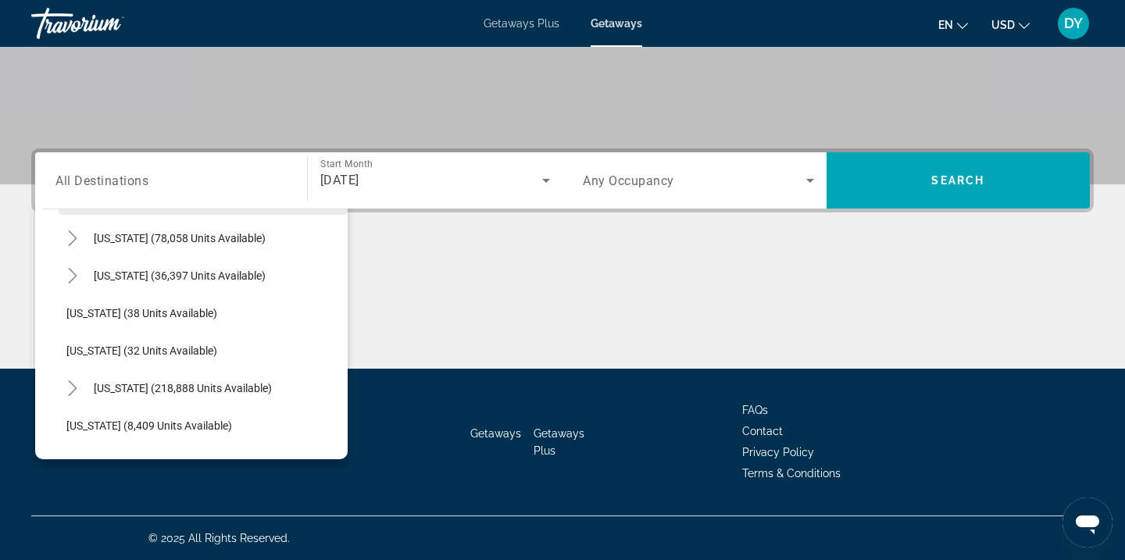
scroll to position [206, 0]
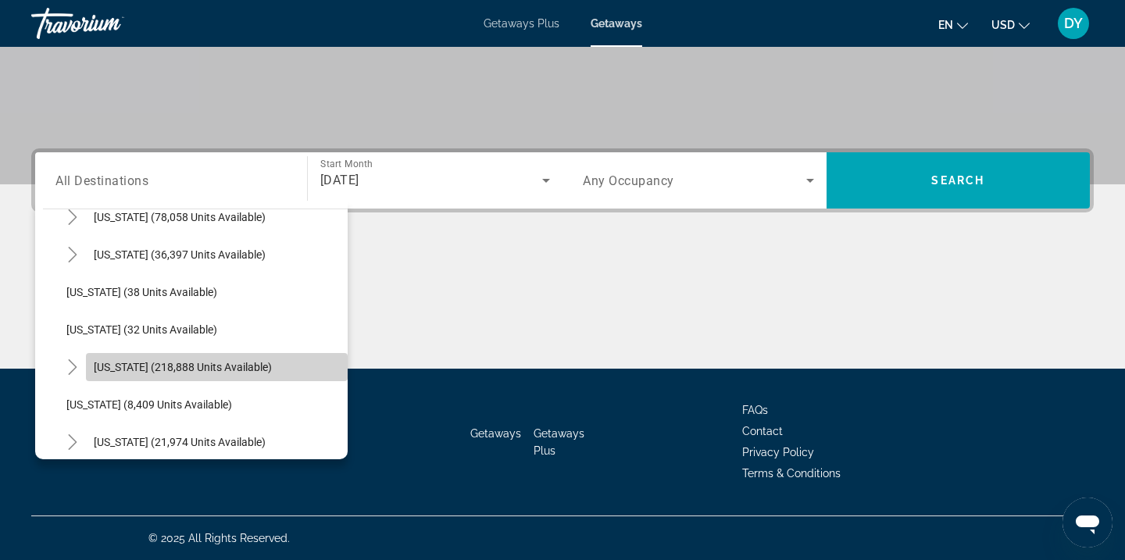
click at [120, 373] on span "[US_STATE] (218,888 units available)" at bounding box center [183, 367] width 178 height 13
type input "**********"
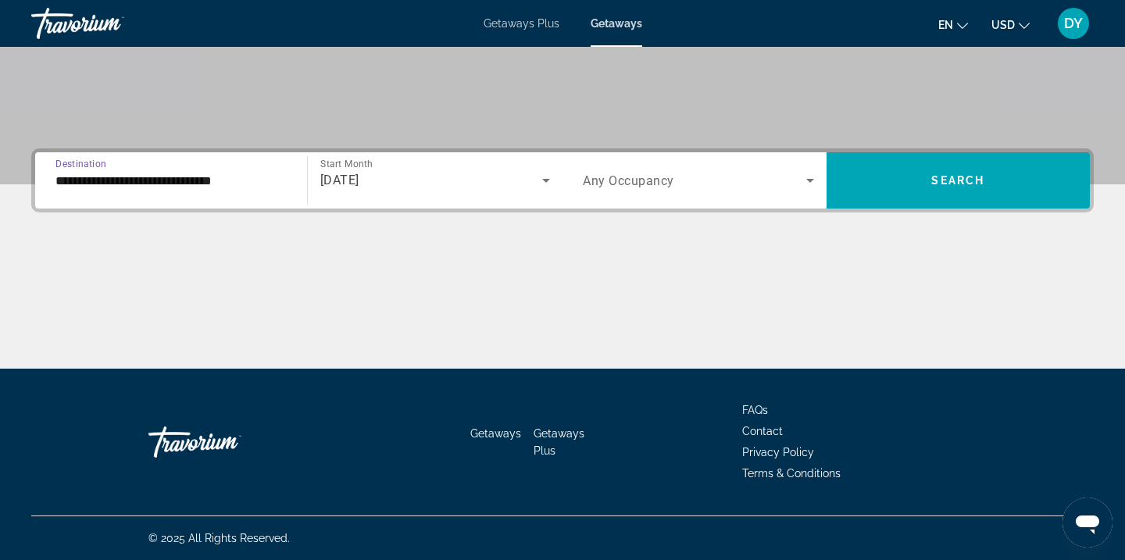
click at [723, 181] on span "Search widget" at bounding box center [694, 180] width 223 height 19
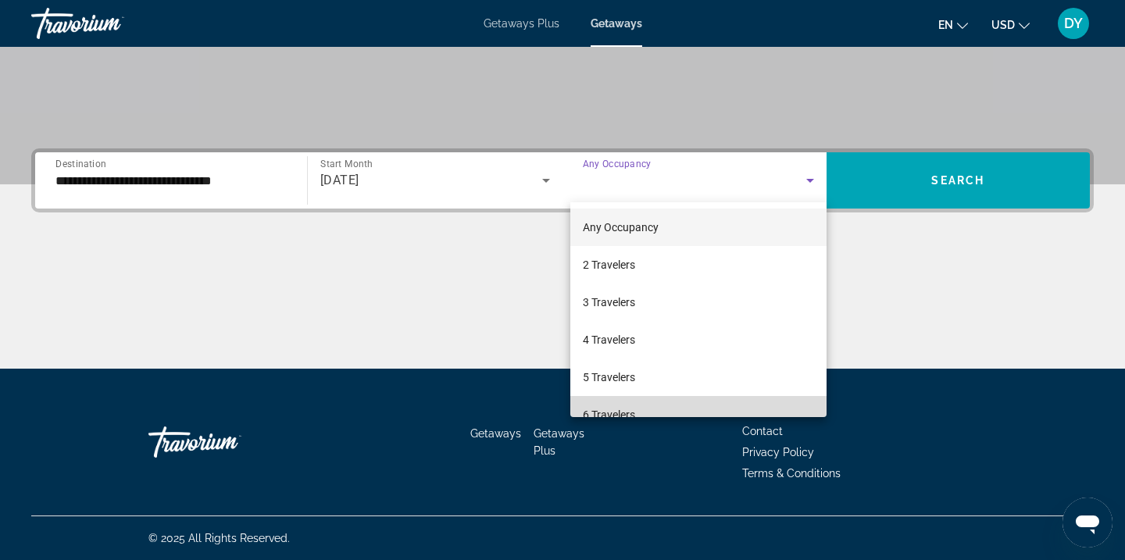
click at [627, 410] on span "6 Travelers" at bounding box center [609, 414] width 52 height 19
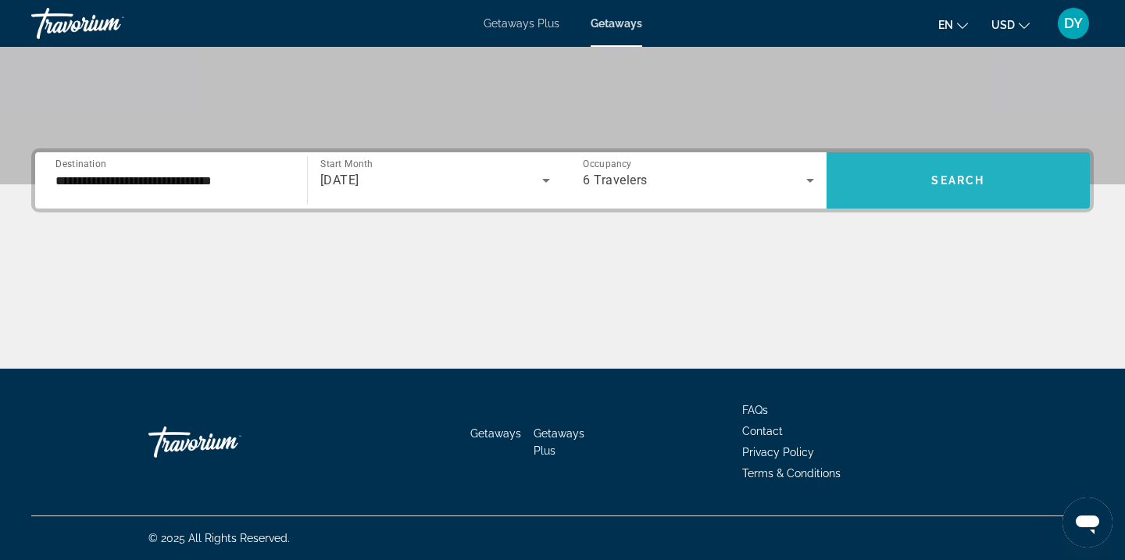
click at [919, 179] on span "Search widget" at bounding box center [959, 181] width 264 height 38
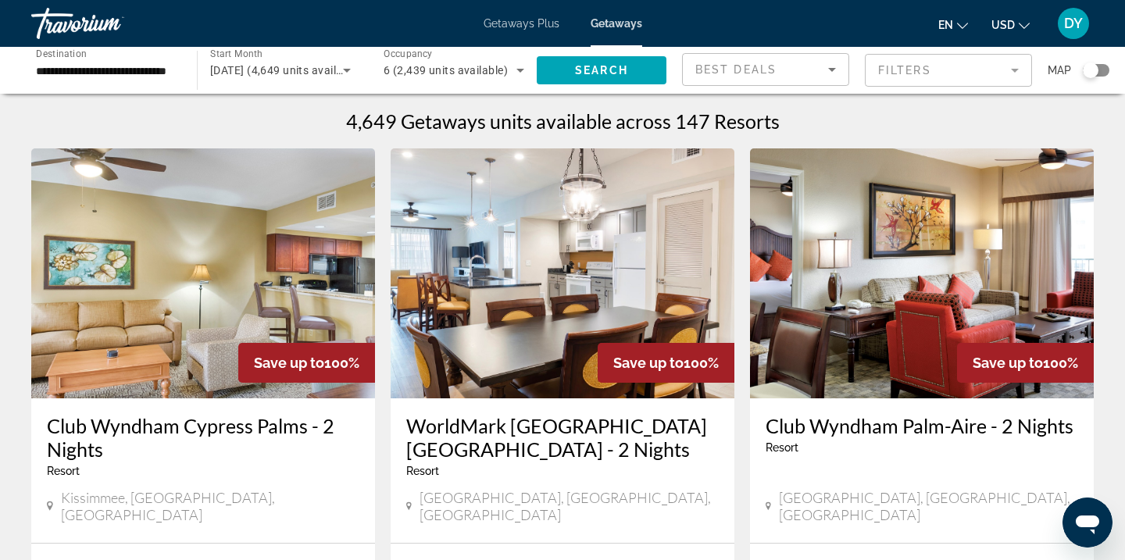
click at [918, 67] on mat-form-field "Filters" at bounding box center [948, 70] width 167 height 33
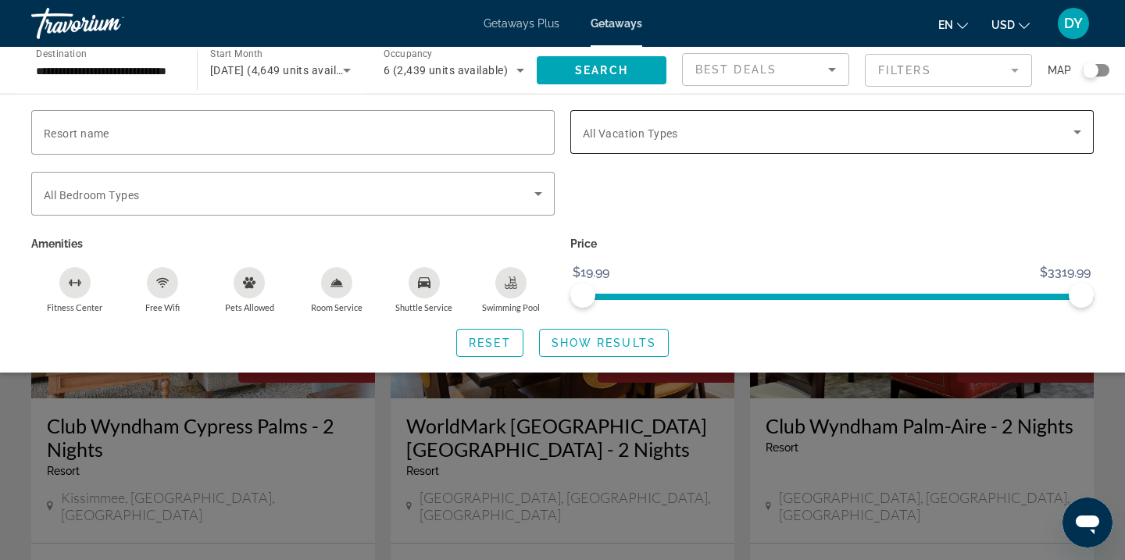
click at [664, 138] on span "All Vacation Types" at bounding box center [630, 133] width 95 height 13
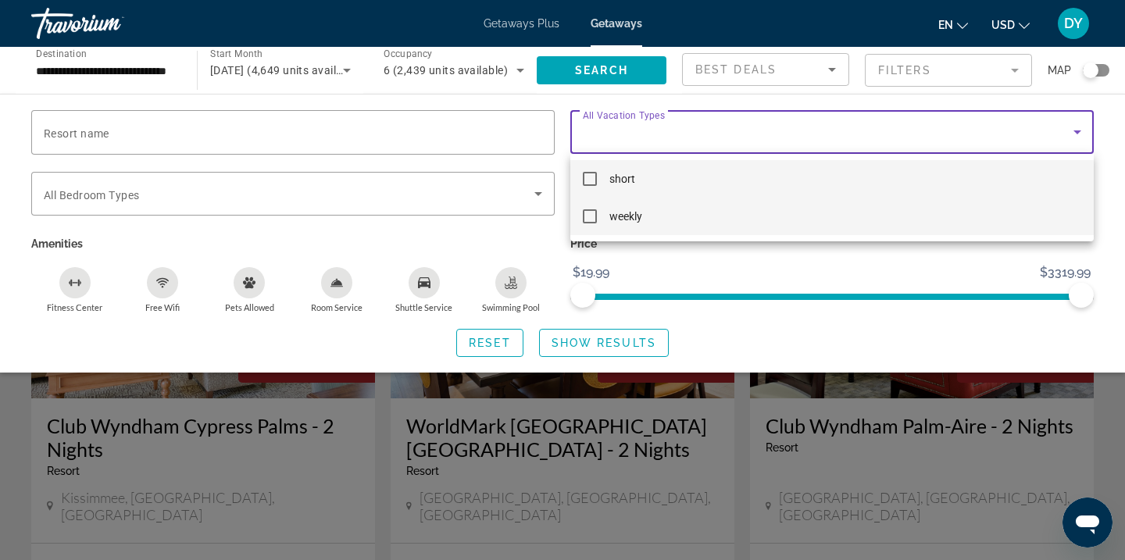
click at [609, 217] on span "weekly" at bounding box center [625, 216] width 33 height 19
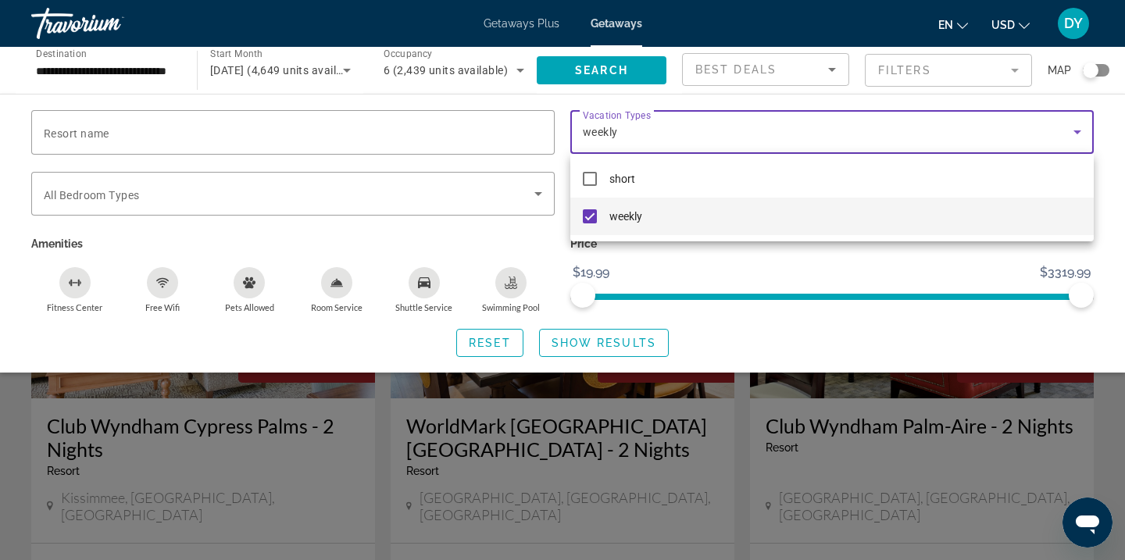
click at [523, 198] on div at bounding box center [562, 280] width 1125 height 560
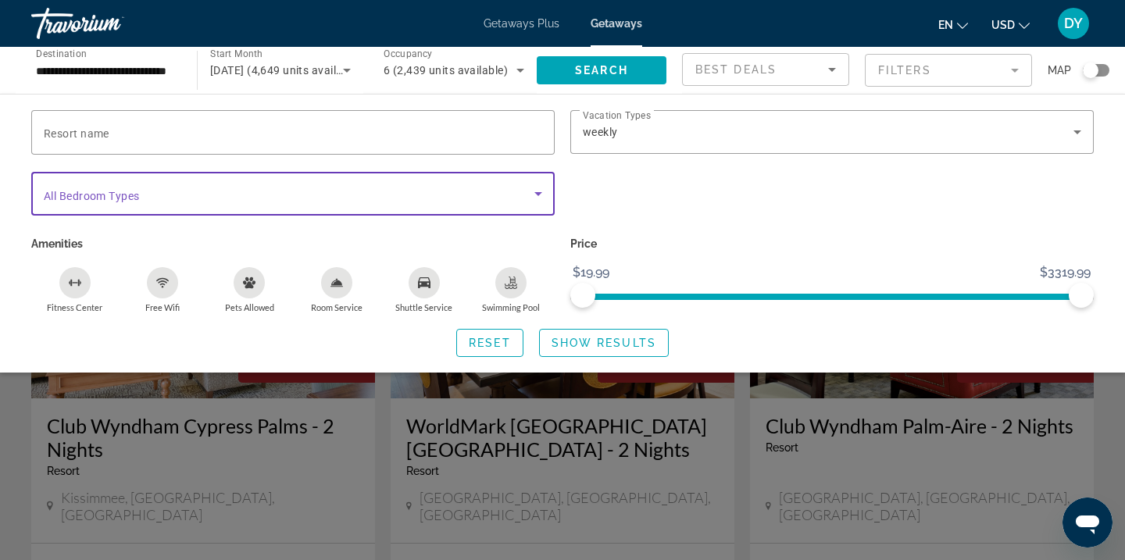
click at [523, 197] on span "Search widget" at bounding box center [289, 193] width 491 height 19
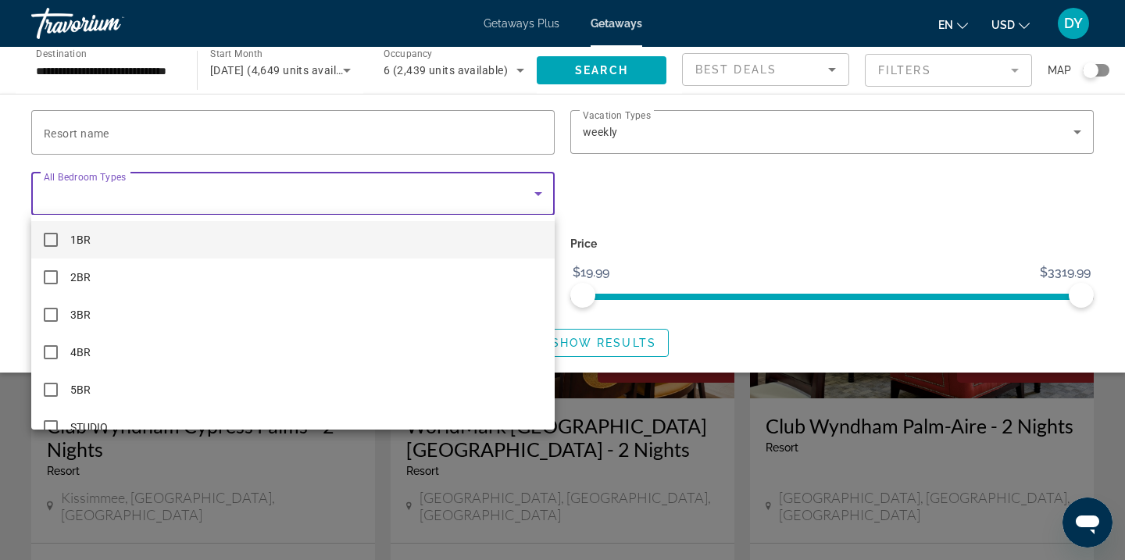
click at [633, 196] on div at bounding box center [562, 280] width 1125 height 560
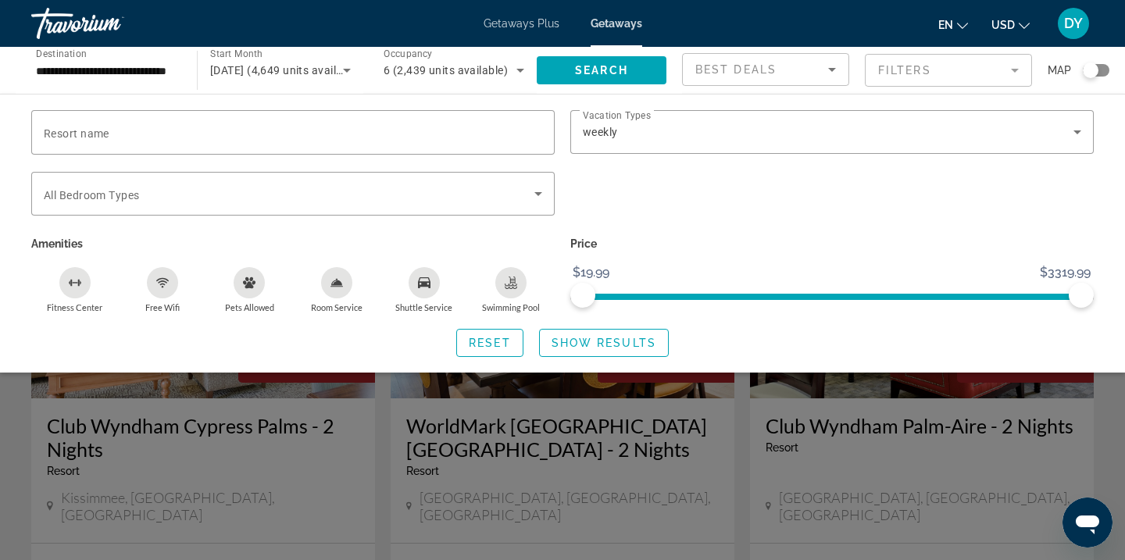
click at [906, 72] on mat-form-field "Filters" at bounding box center [948, 70] width 167 height 33
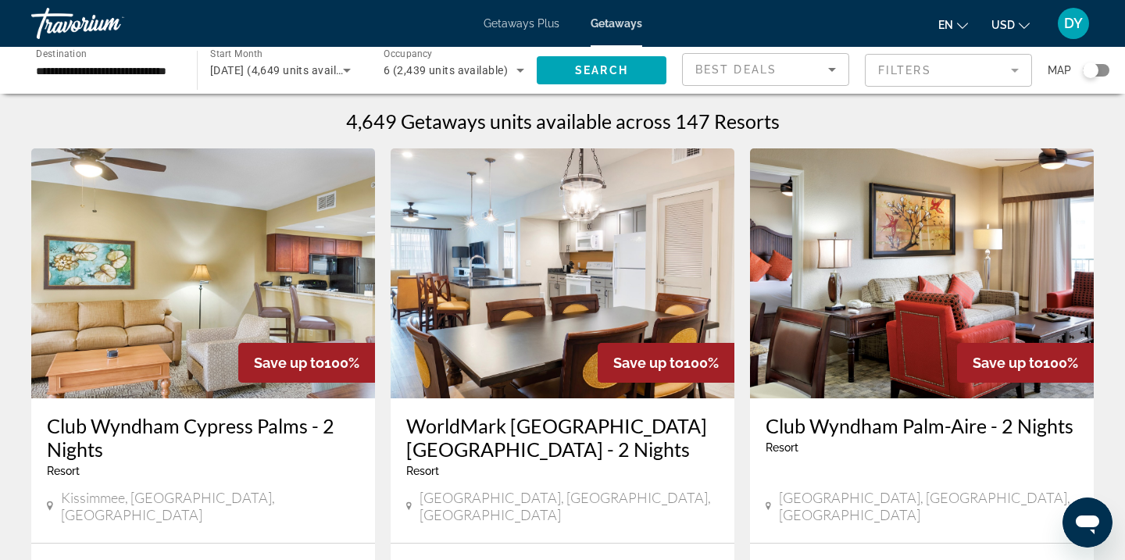
click at [790, 63] on div "Best Deals" at bounding box center [761, 69] width 133 height 19
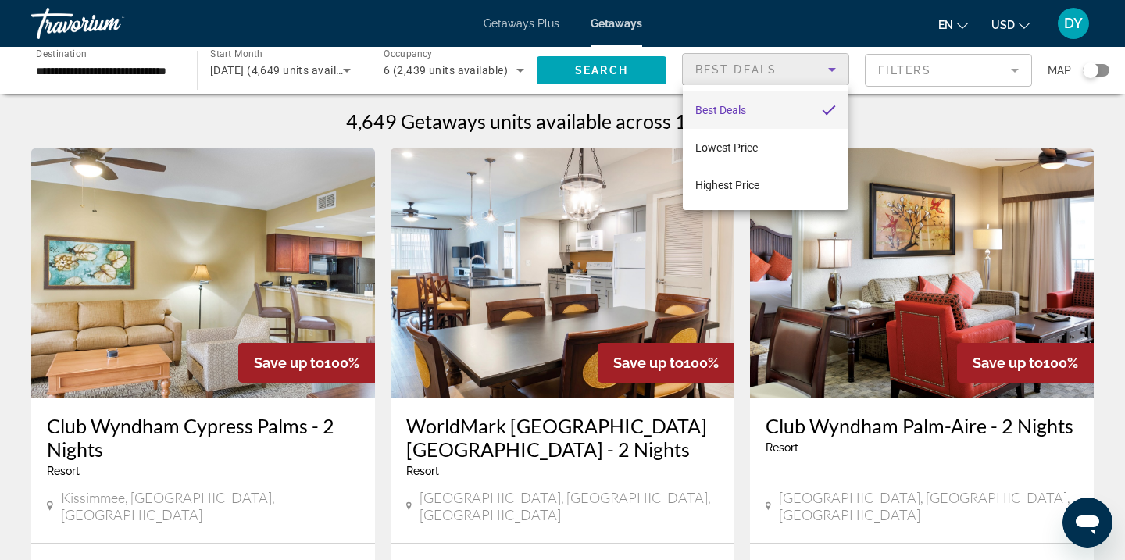
click at [790, 63] on div at bounding box center [562, 280] width 1125 height 560
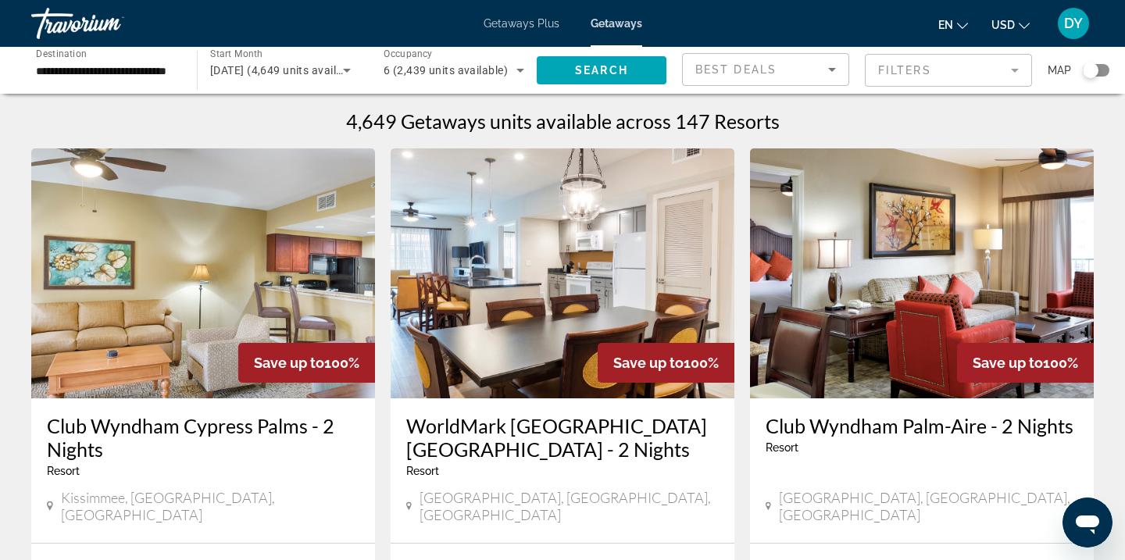
click at [903, 72] on mat-form-field "Filters" at bounding box center [948, 70] width 167 height 33
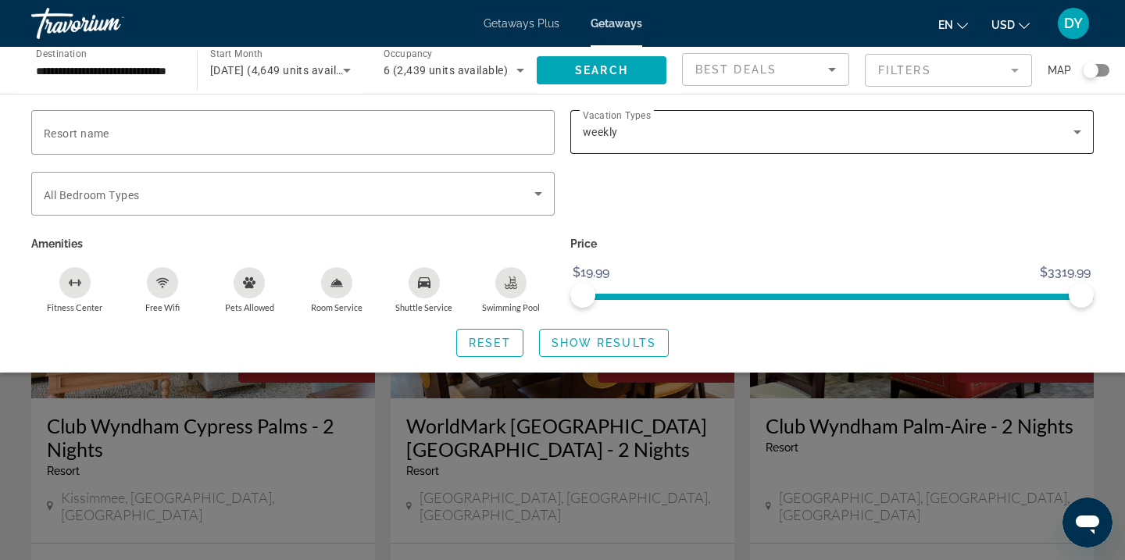
click at [628, 141] on div "weekly" at bounding box center [832, 132] width 498 height 44
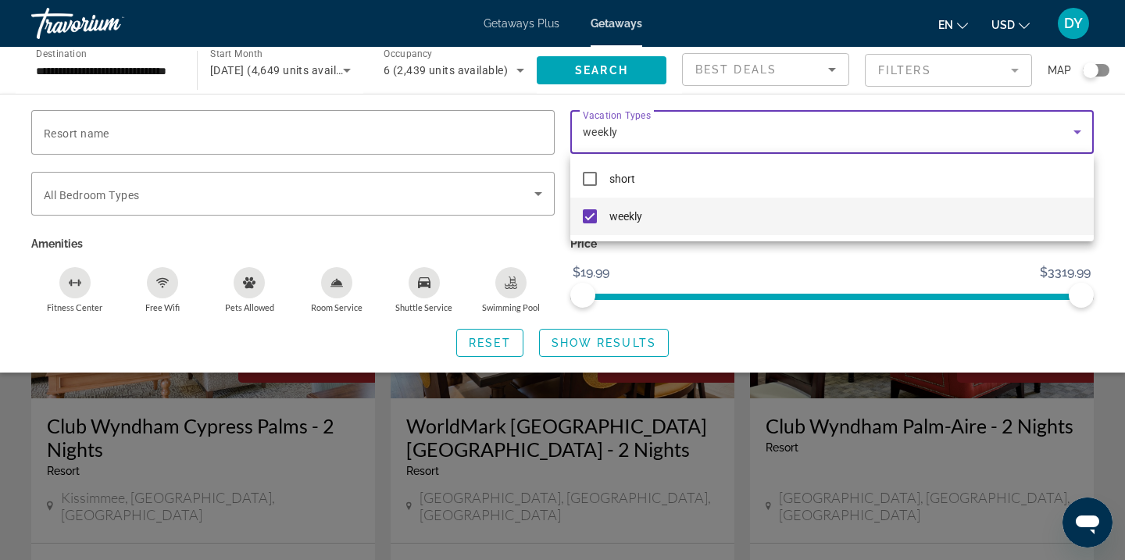
click at [627, 345] on div at bounding box center [562, 280] width 1125 height 560
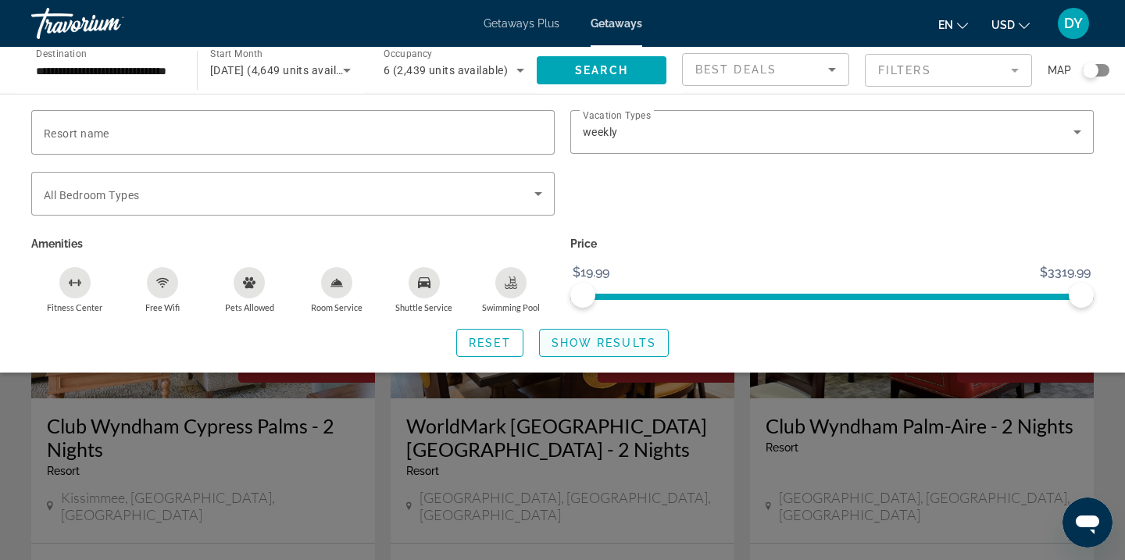
click at [620, 346] on span "Show Results" at bounding box center [604, 343] width 105 height 13
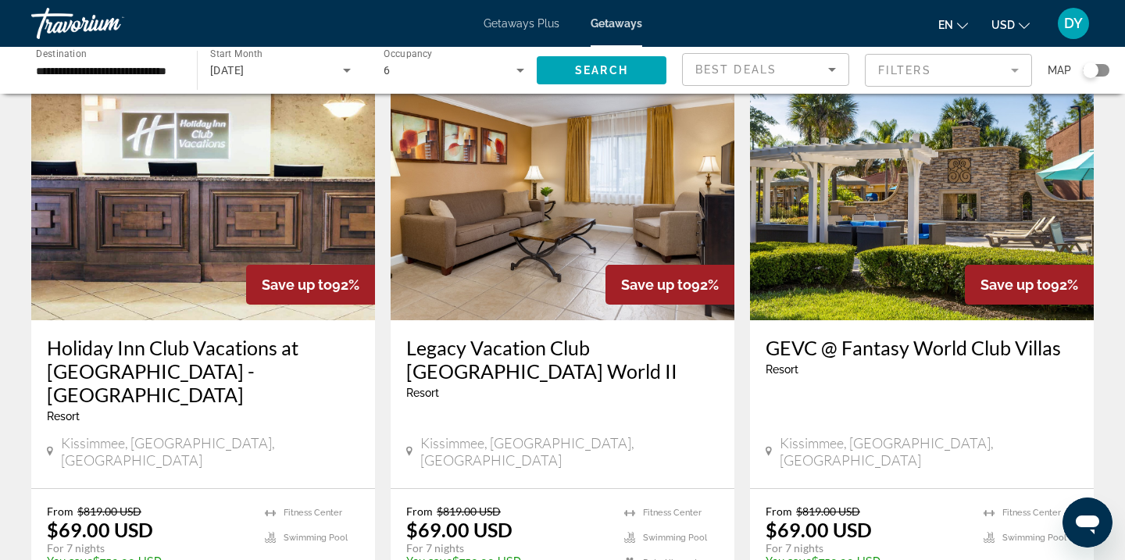
scroll to position [1227, 0]
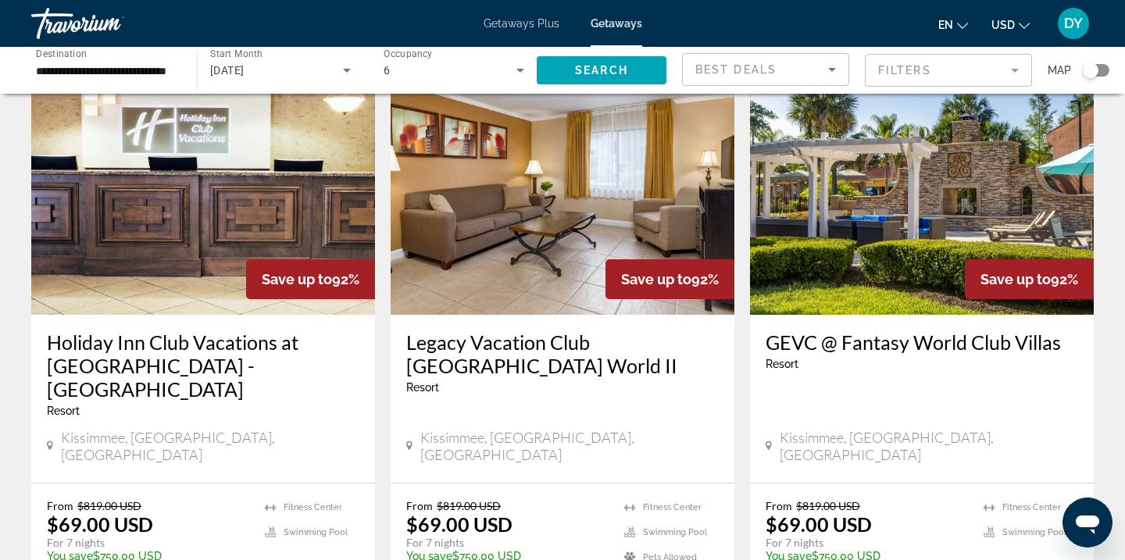
click at [249, 330] on h3 "Holiday Inn Club Vacations at [GEOGRAPHIC_DATA] - [GEOGRAPHIC_DATA]" at bounding box center [203, 365] width 313 height 70
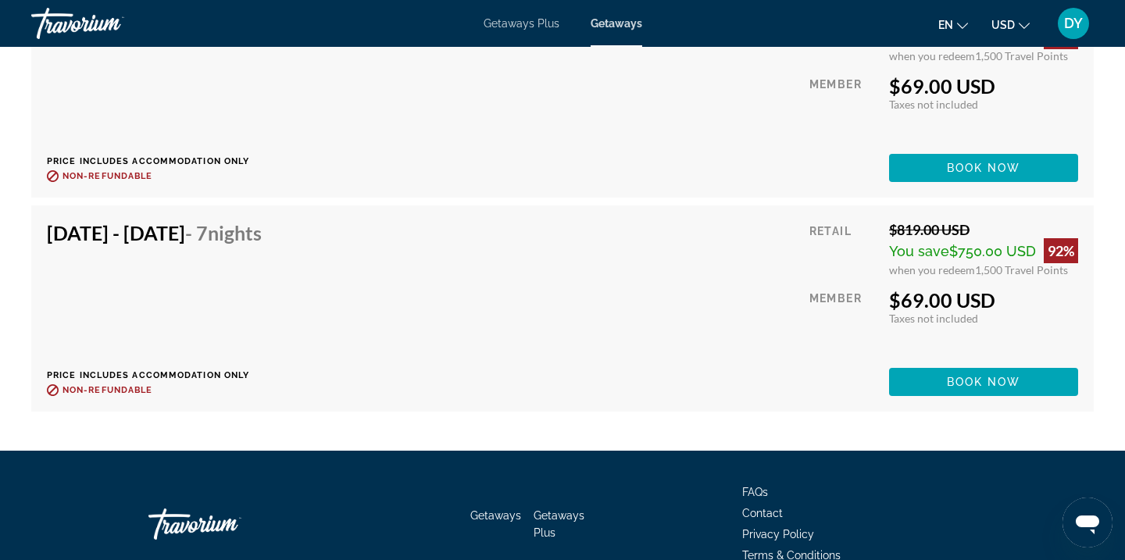
scroll to position [4441, 0]
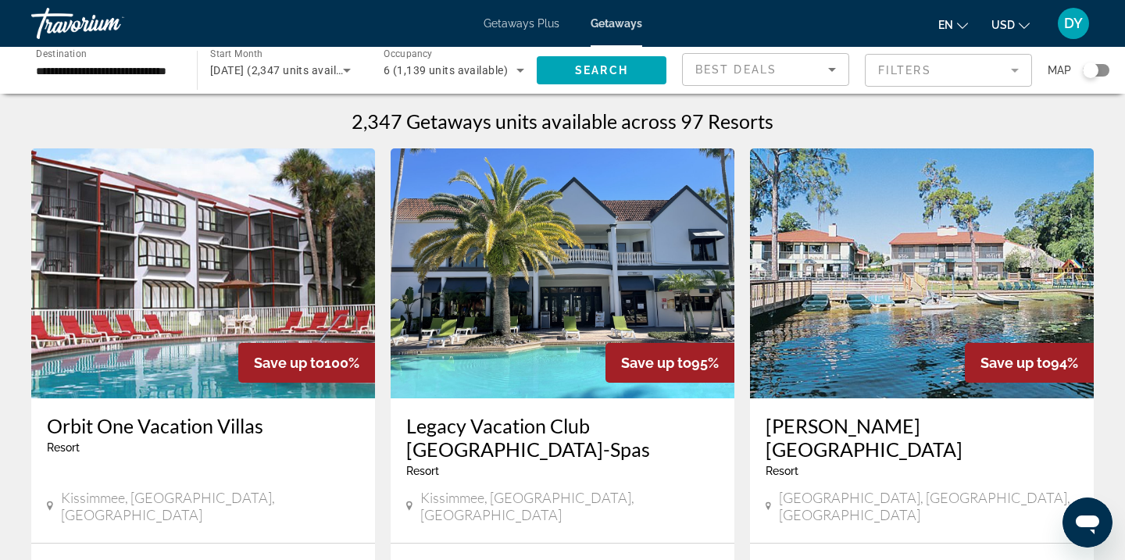
click at [899, 74] on mat-form-field "Filters" at bounding box center [948, 70] width 167 height 33
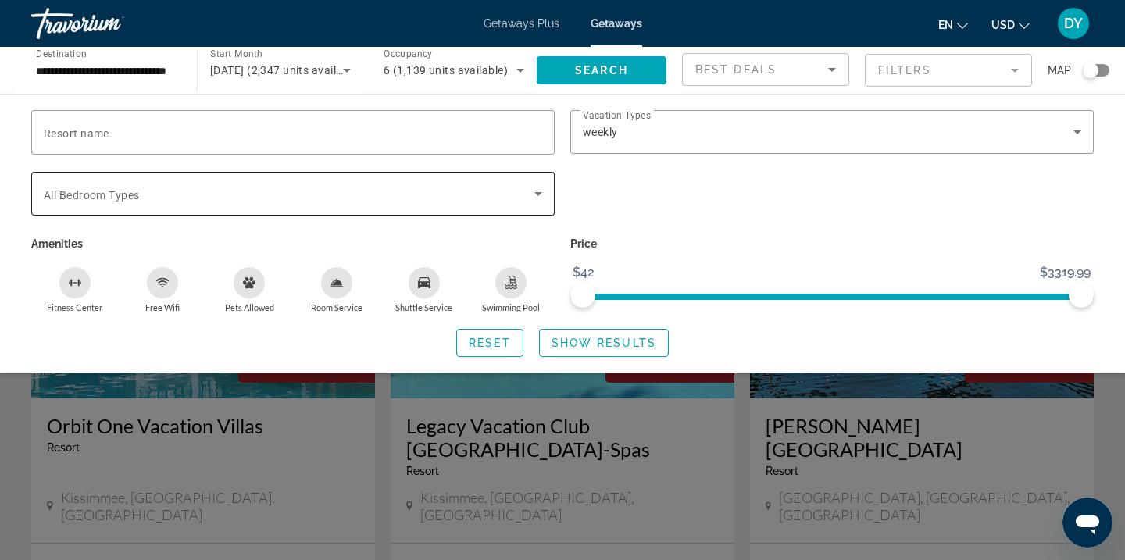
click at [534, 194] on icon "Search widget" at bounding box center [538, 193] width 19 height 19
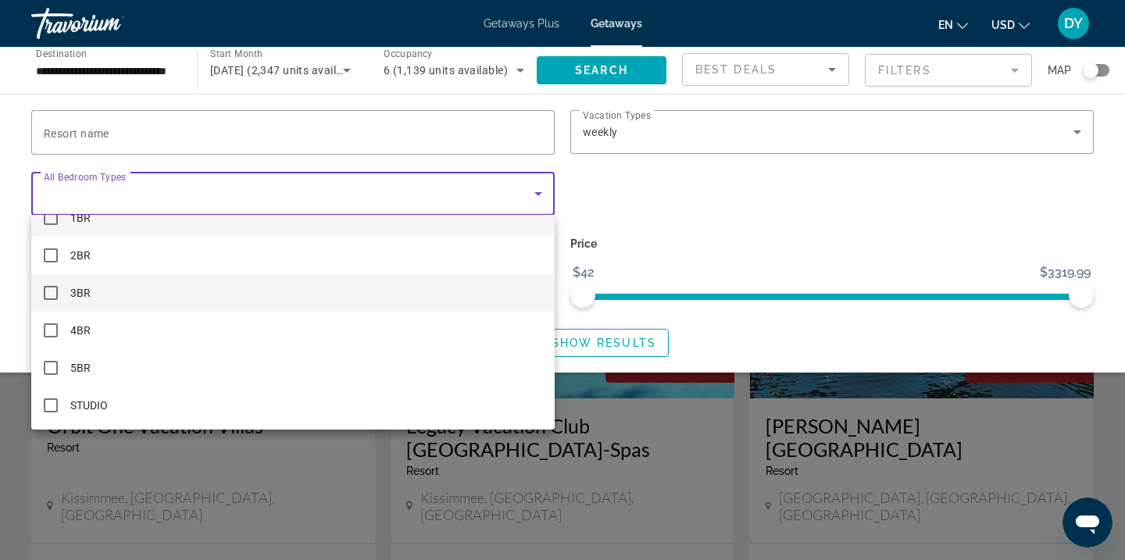
scroll to position [23, 0]
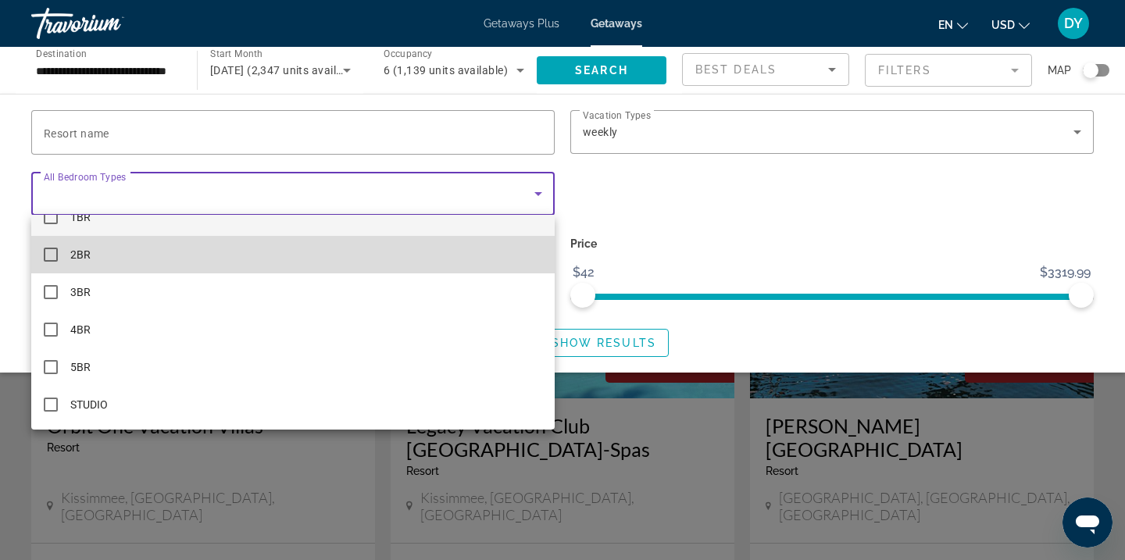
click at [51, 259] on mat-pseudo-checkbox at bounding box center [51, 255] width 14 height 14
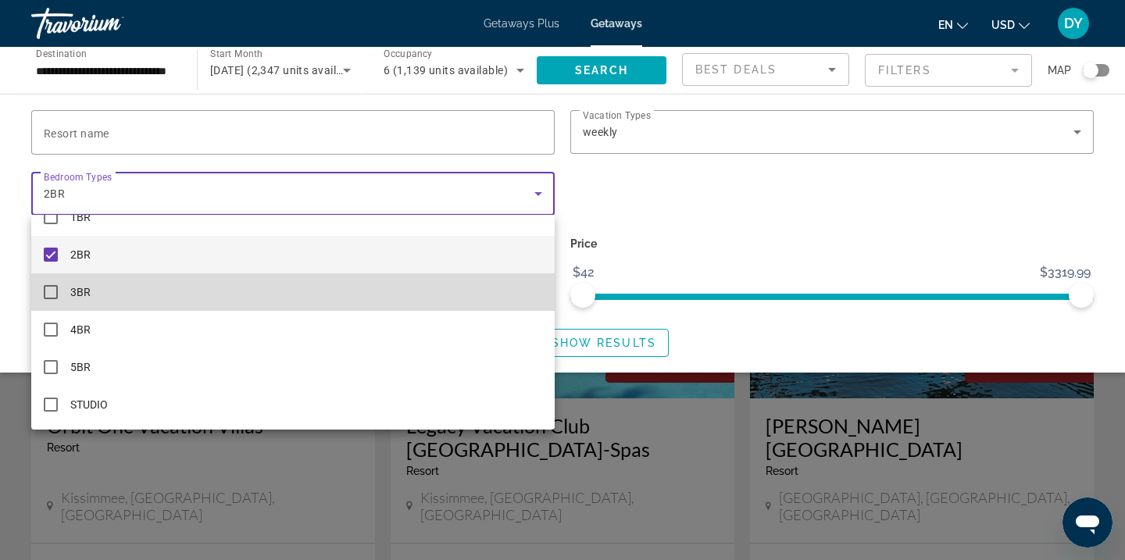
click at [49, 286] on mat-pseudo-checkbox at bounding box center [51, 292] width 14 height 14
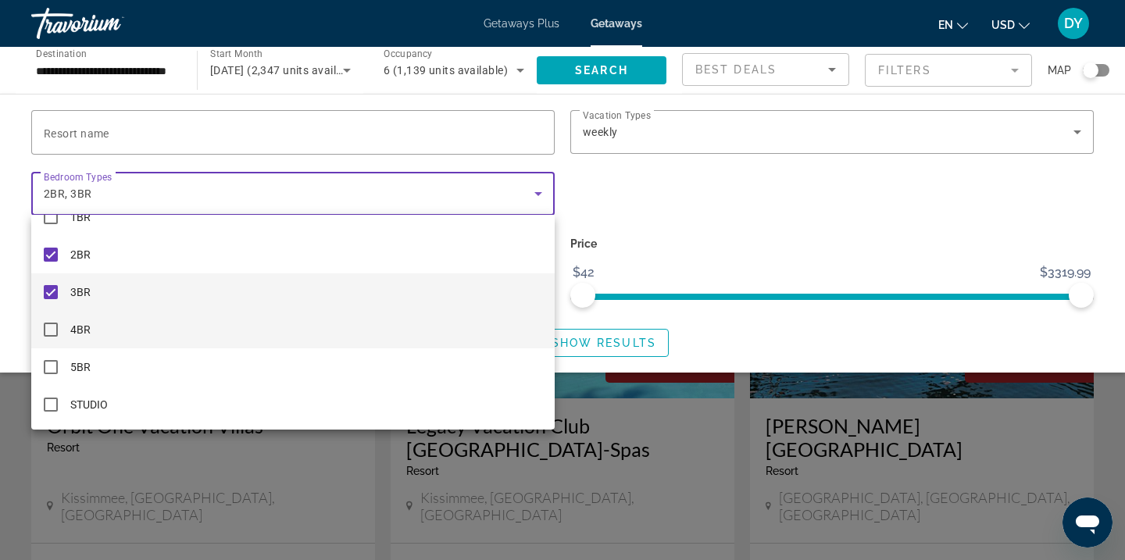
click at [53, 324] on mat-pseudo-checkbox at bounding box center [51, 330] width 14 height 14
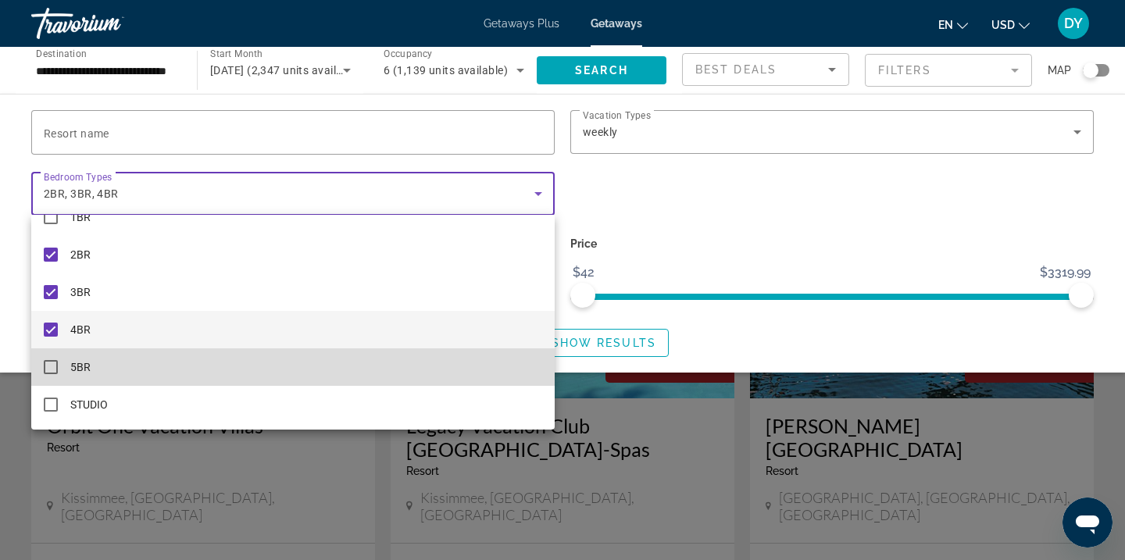
click at [52, 364] on mat-pseudo-checkbox at bounding box center [51, 367] width 14 height 14
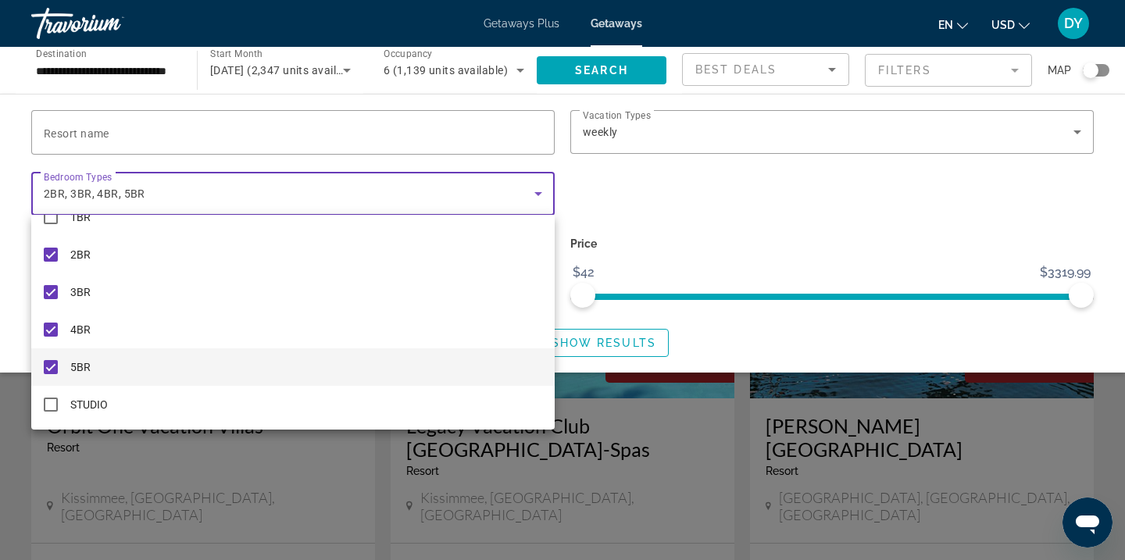
click at [613, 344] on div at bounding box center [562, 280] width 1125 height 560
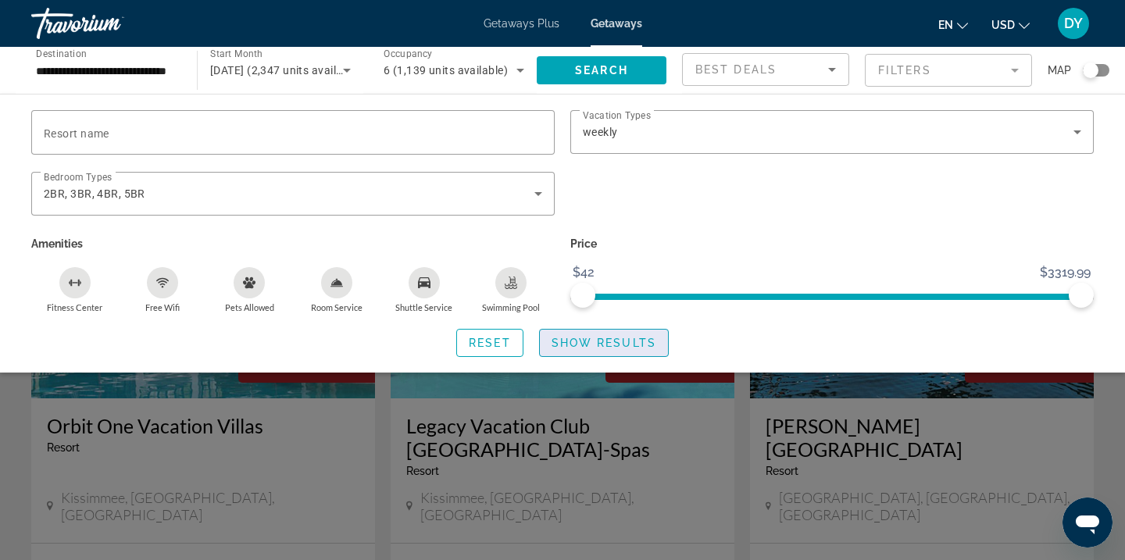
click at [613, 337] on span "Show Results" at bounding box center [604, 343] width 105 height 13
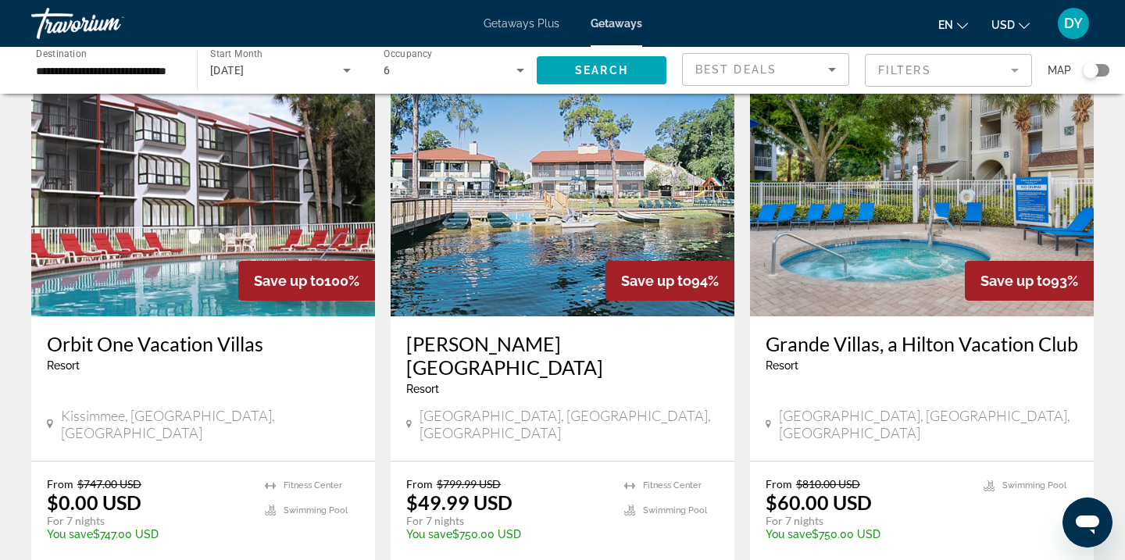
scroll to position [66, 0]
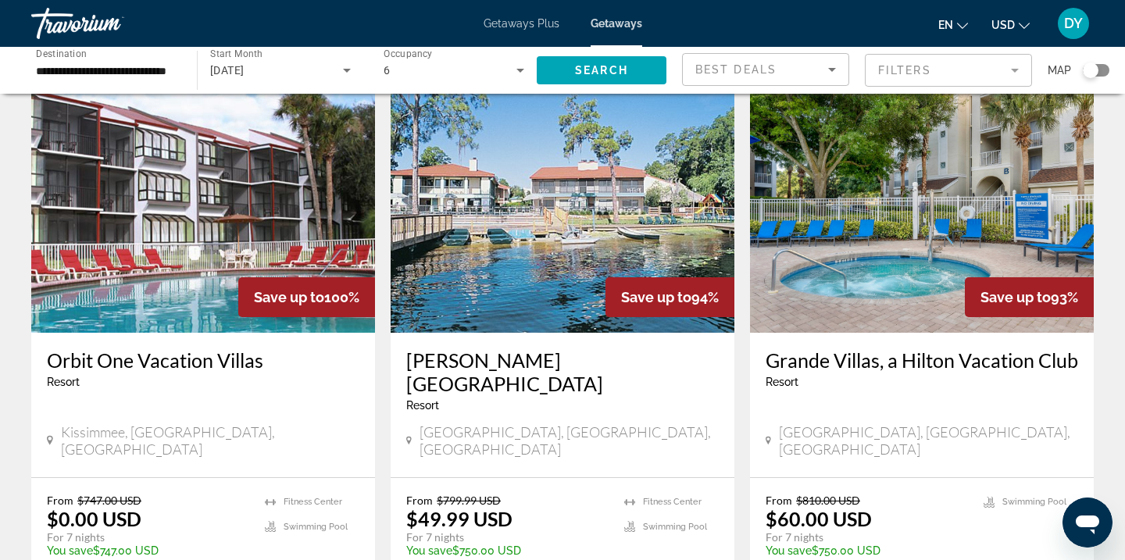
click at [564, 362] on h3 "[PERSON_NAME] [GEOGRAPHIC_DATA]" at bounding box center [562, 371] width 313 height 47
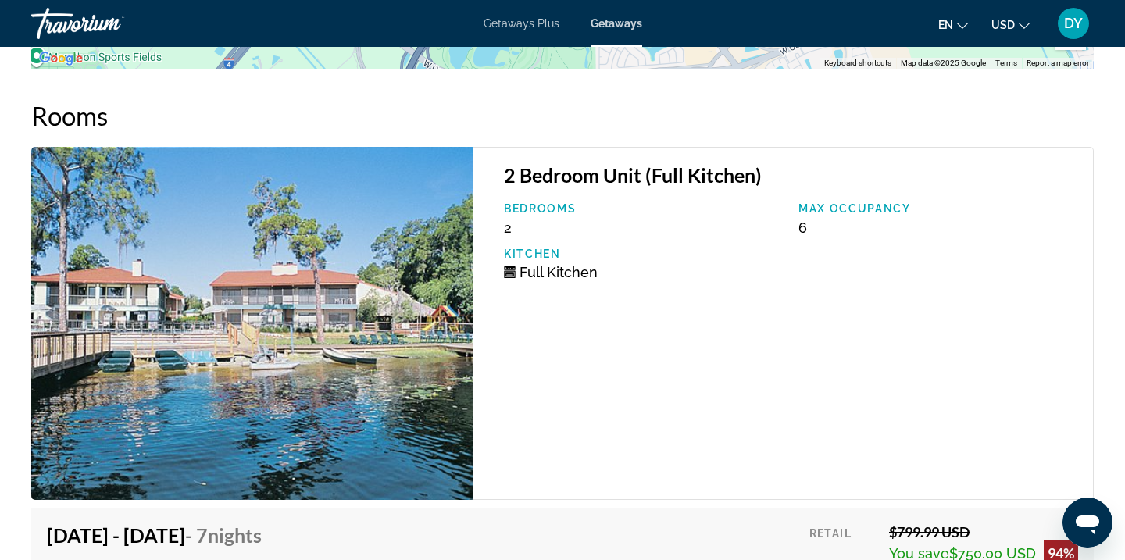
scroll to position [2855, 0]
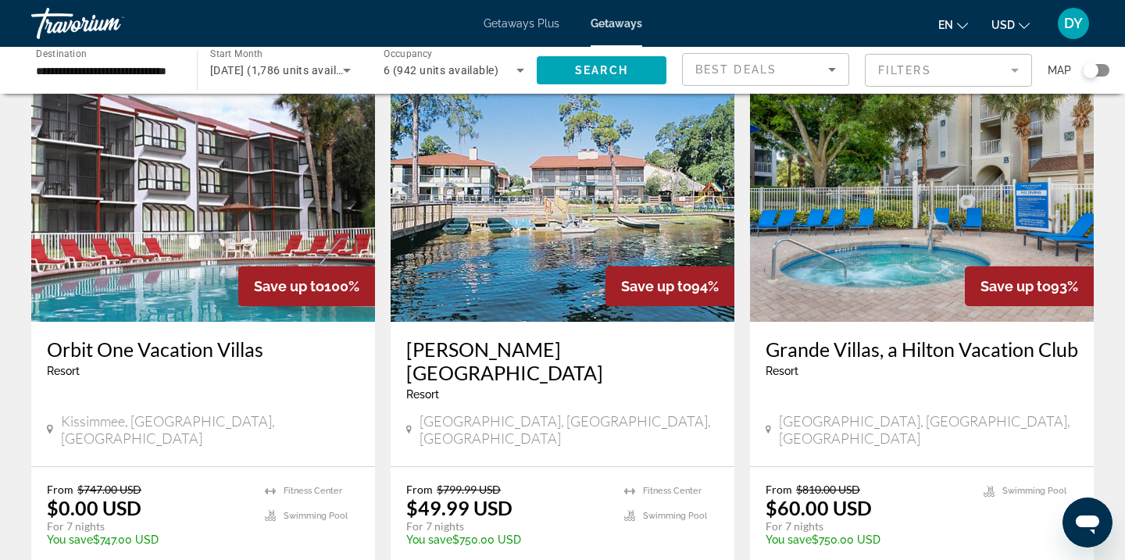
scroll to position [77, 0]
click at [148, 349] on h3 "Orbit One Vacation Villas" at bounding box center [203, 348] width 313 height 23
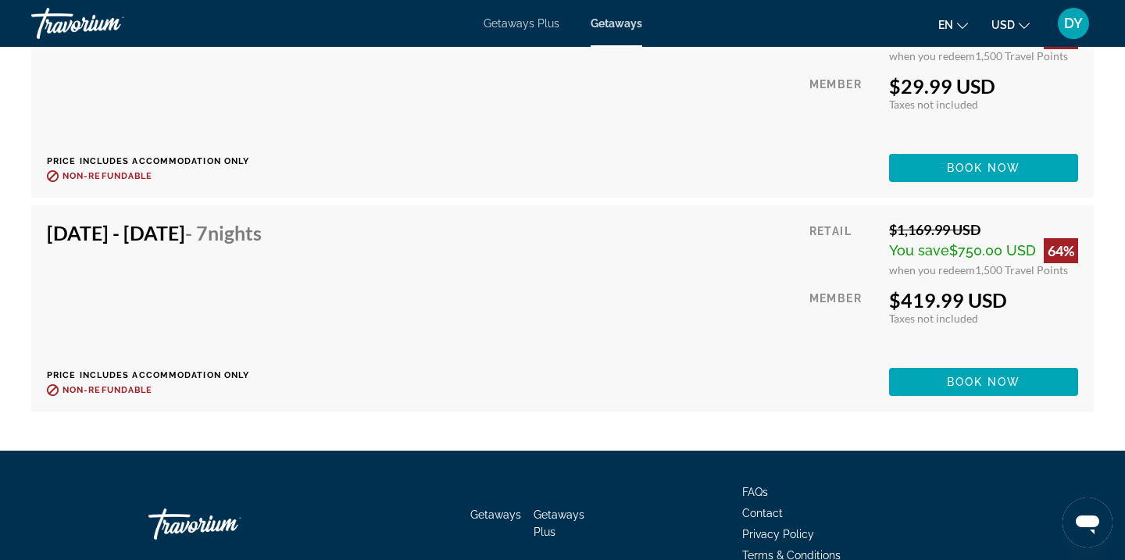
scroll to position [4944, 0]
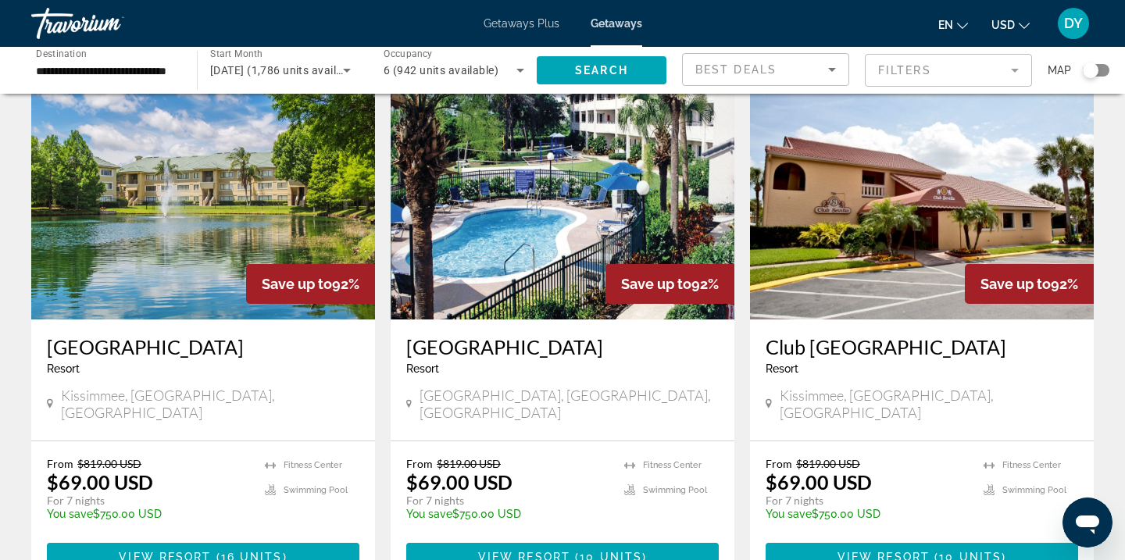
scroll to position [654, 0]
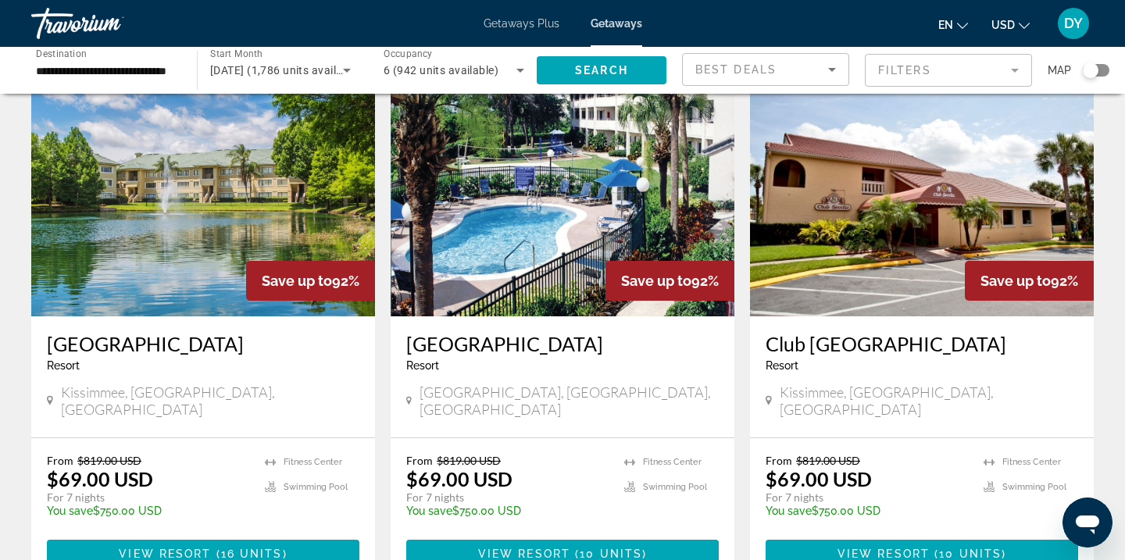
click at [170, 332] on h3 "[GEOGRAPHIC_DATA]" at bounding box center [203, 343] width 313 height 23
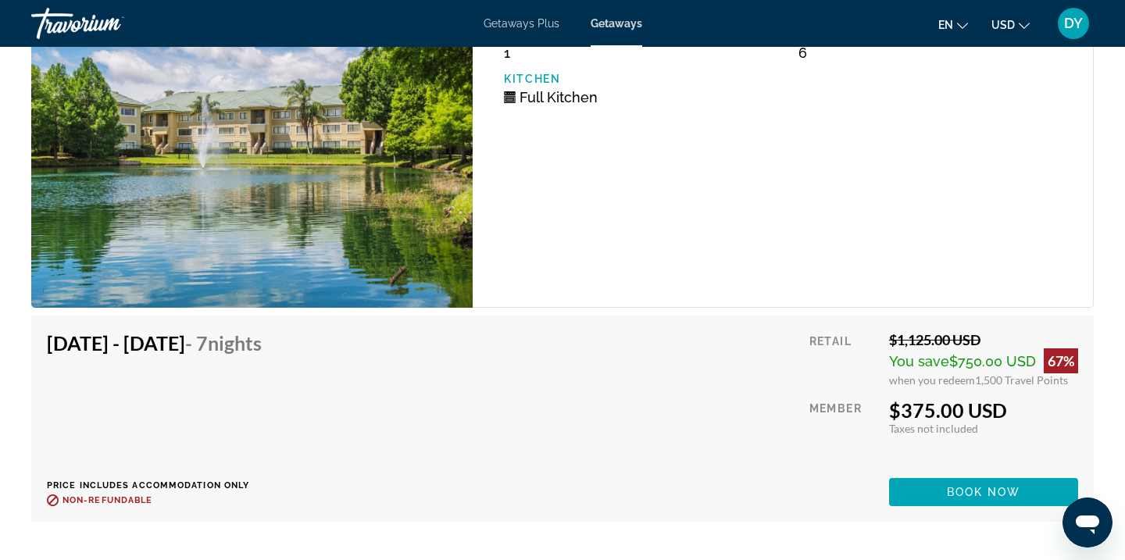
scroll to position [5155, 0]
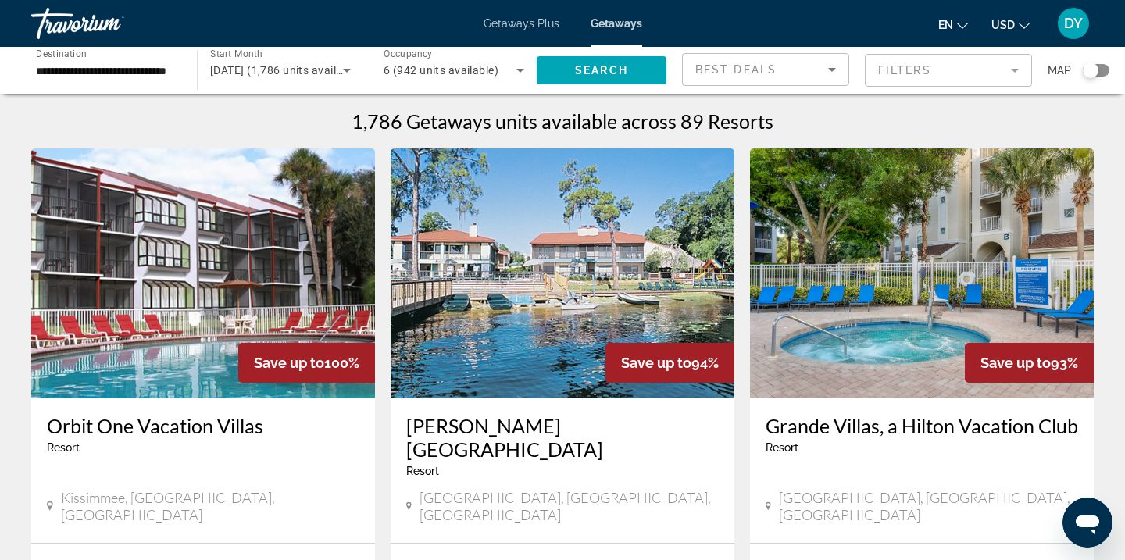
click at [146, 76] on input "**********" at bounding box center [106, 71] width 141 height 19
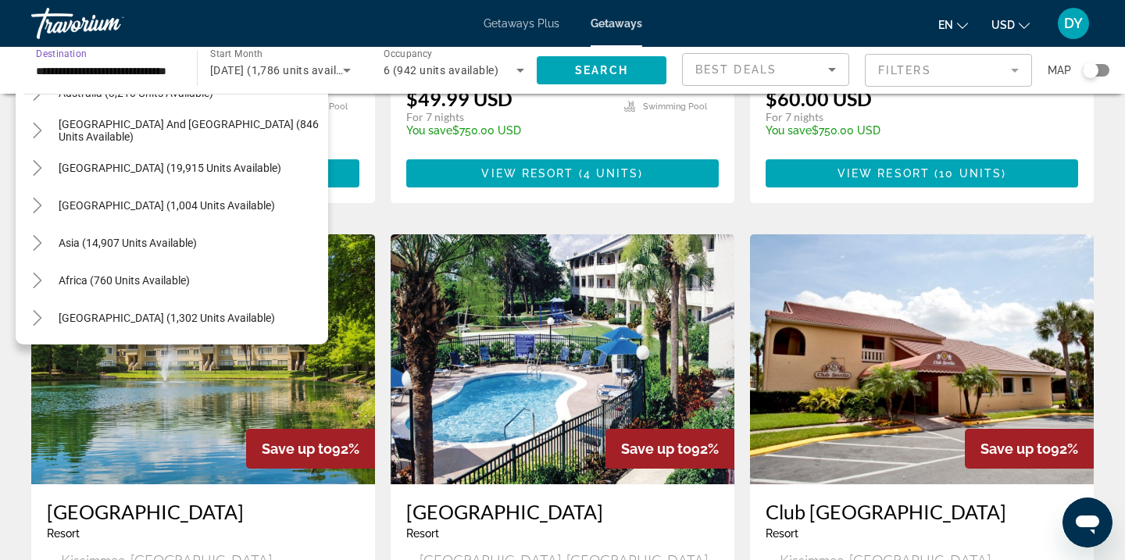
scroll to position [545, 0]
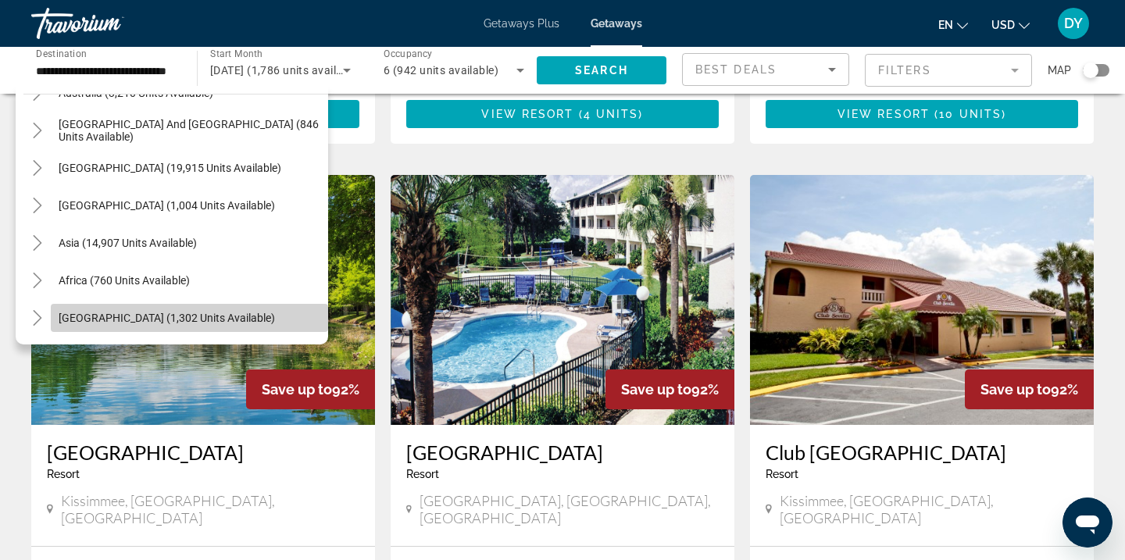
click at [97, 322] on span "[GEOGRAPHIC_DATA] (1,302 units available)" at bounding box center [167, 318] width 216 height 13
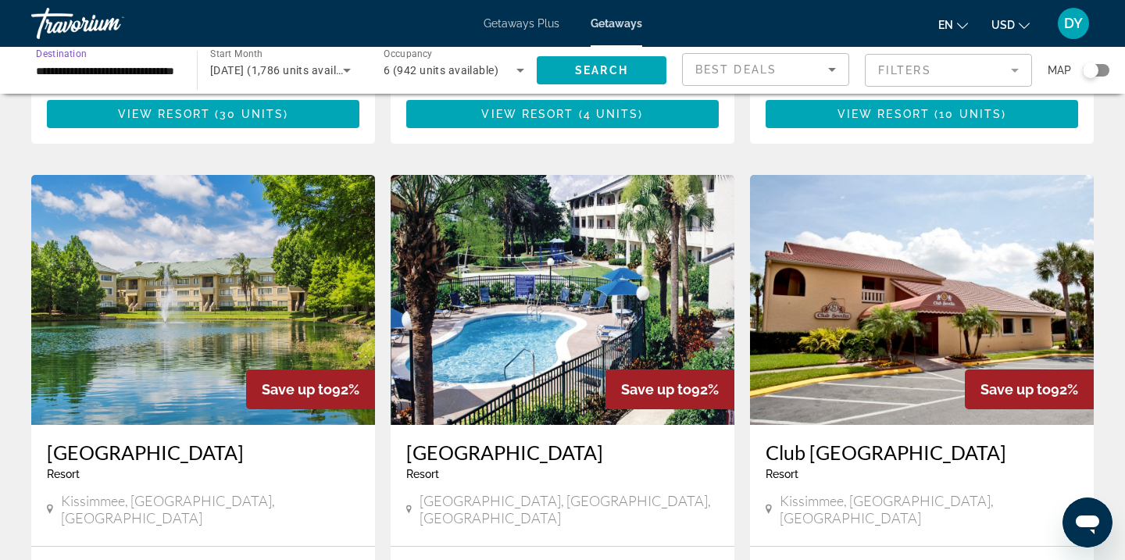
click at [89, 65] on input "**********" at bounding box center [106, 71] width 141 height 19
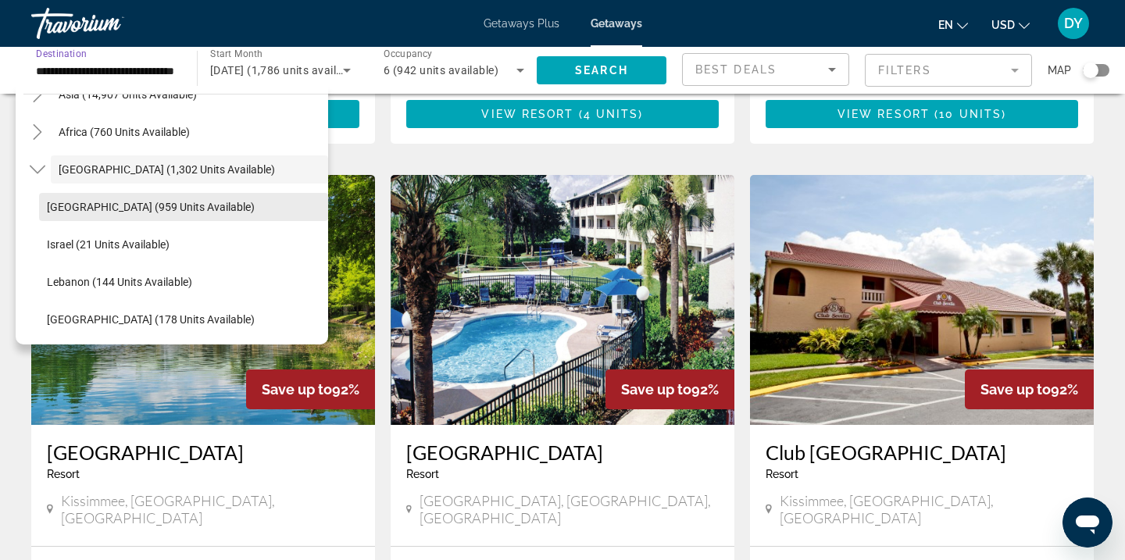
scroll to position [2316, 0]
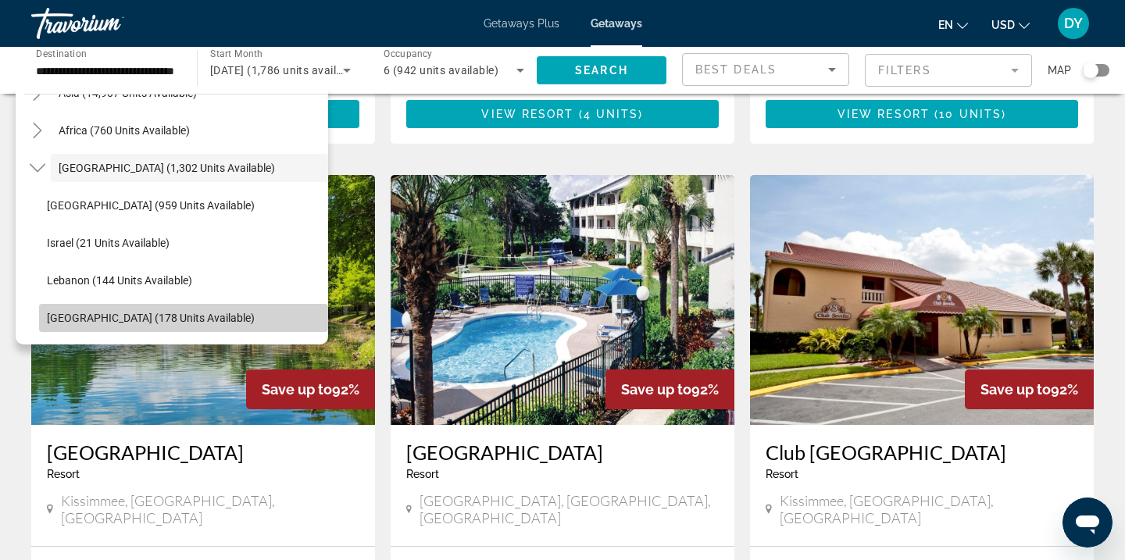
click at [87, 317] on span "[GEOGRAPHIC_DATA] (178 units available)" at bounding box center [151, 318] width 208 height 13
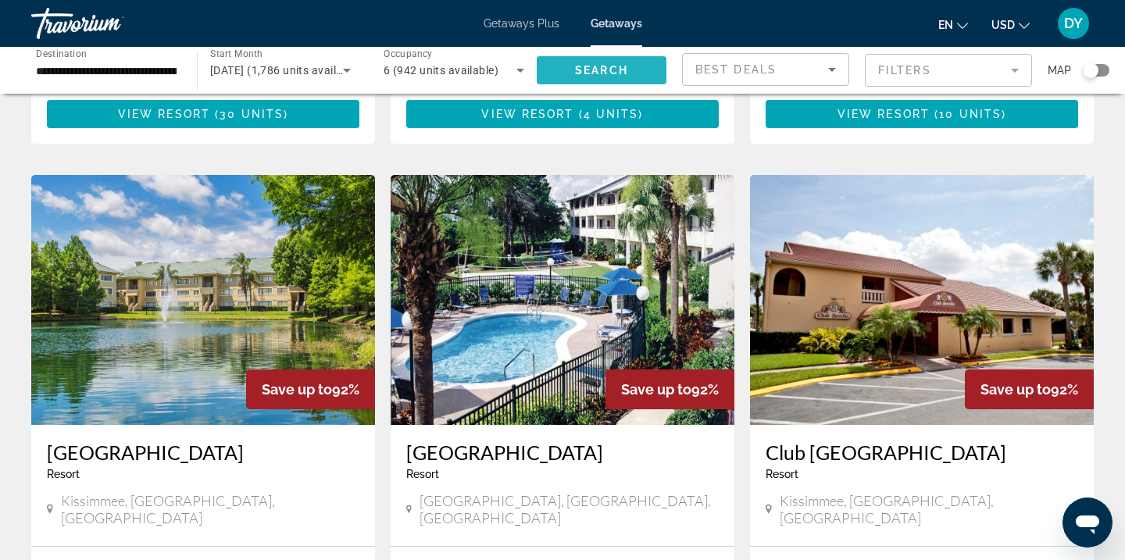
click at [596, 66] on span "Search" at bounding box center [601, 70] width 53 height 13
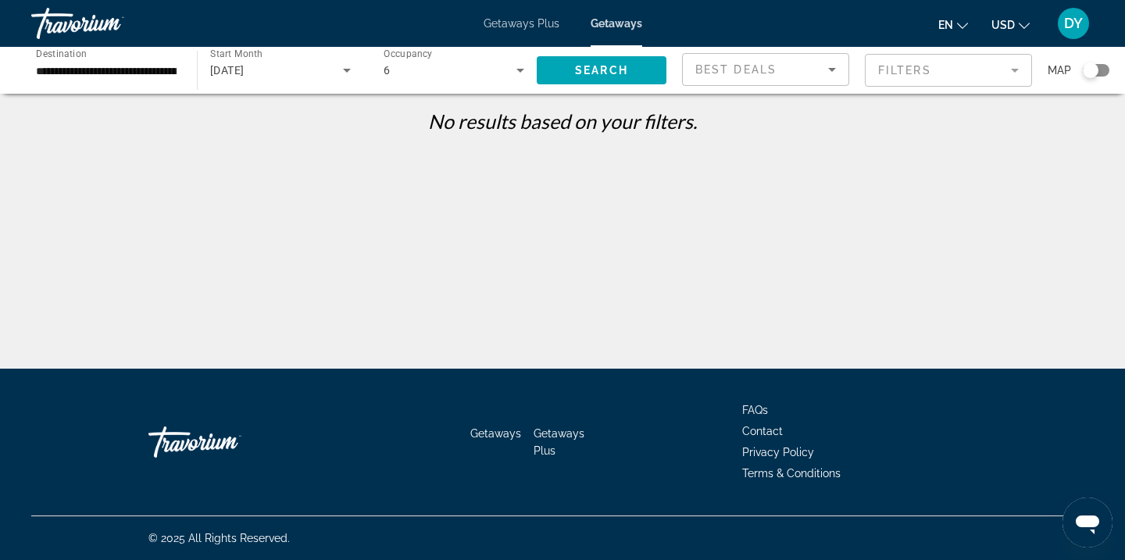
click at [501, 69] on div "6" at bounding box center [450, 70] width 133 height 19
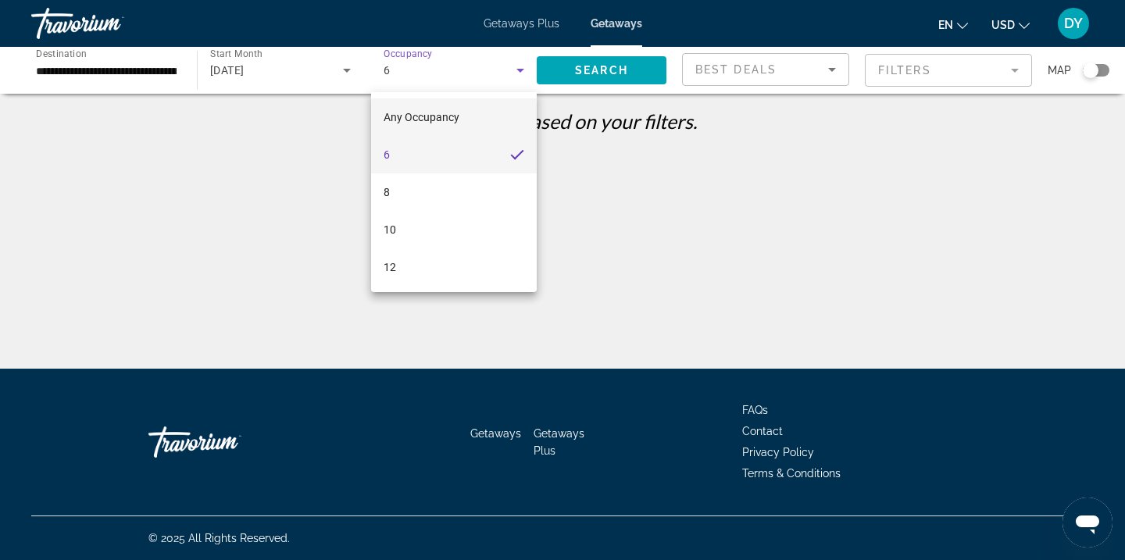
click at [455, 113] on span "Any Occupancy" at bounding box center [422, 117] width 76 height 13
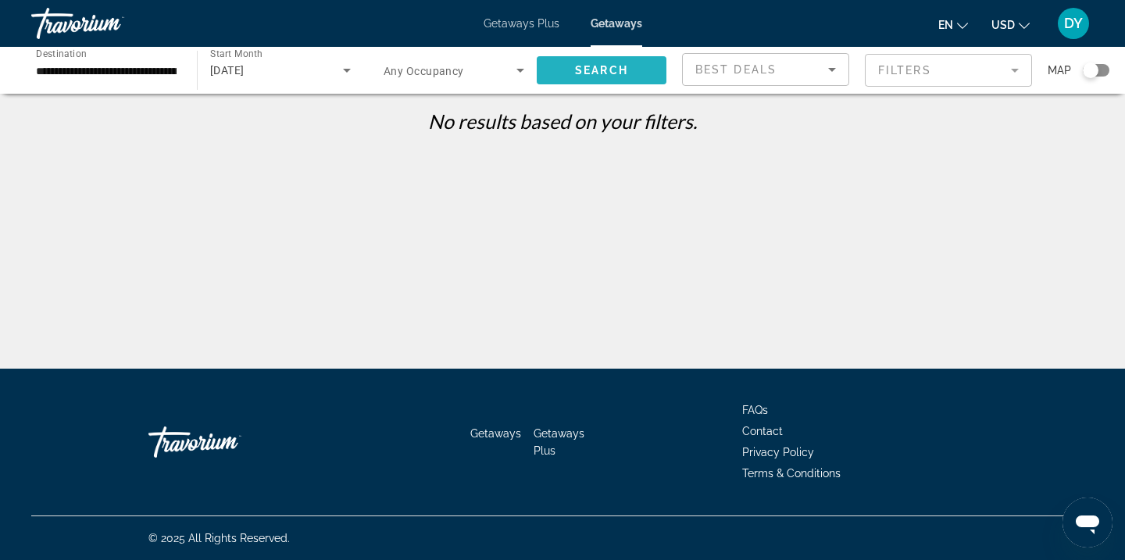
click at [615, 72] on span "Search" at bounding box center [601, 70] width 53 height 13
click at [131, 74] on input "**********" at bounding box center [106, 71] width 141 height 19
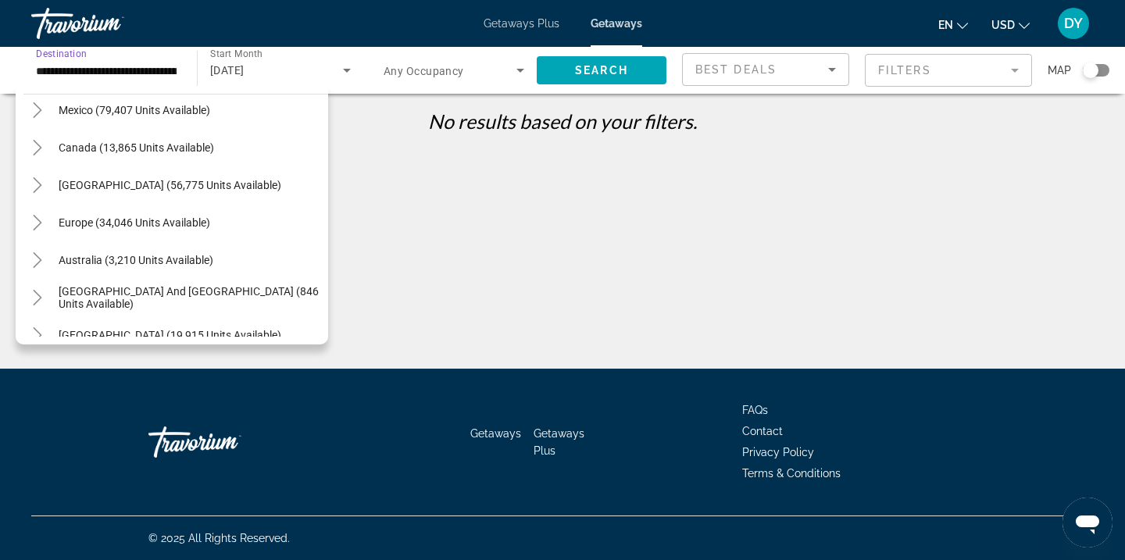
scroll to position [79, 0]
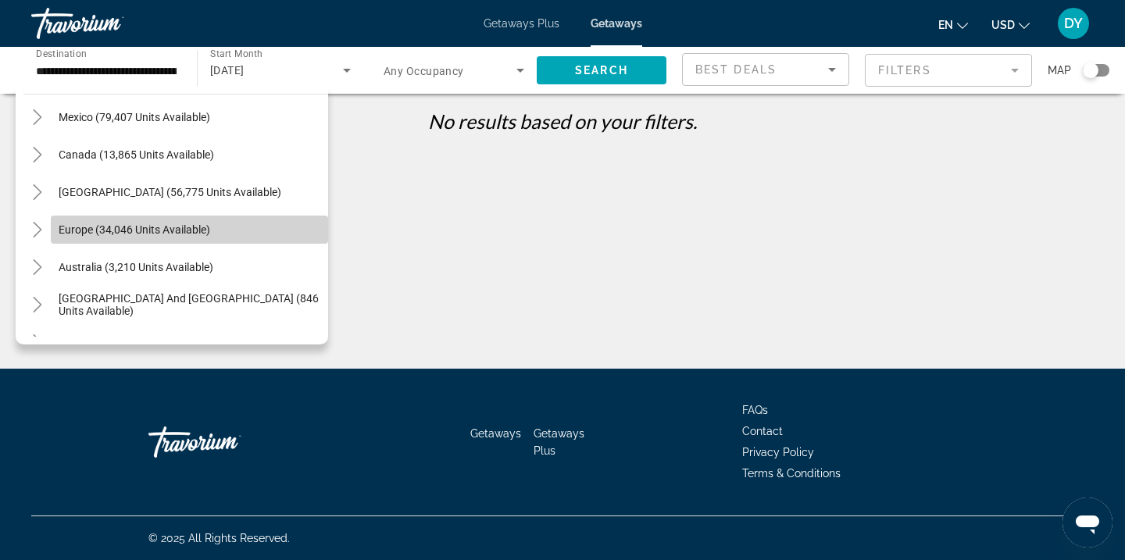
click at [76, 230] on span "Europe (34,046 units available)" at bounding box center [135, 229] width 152 height 13
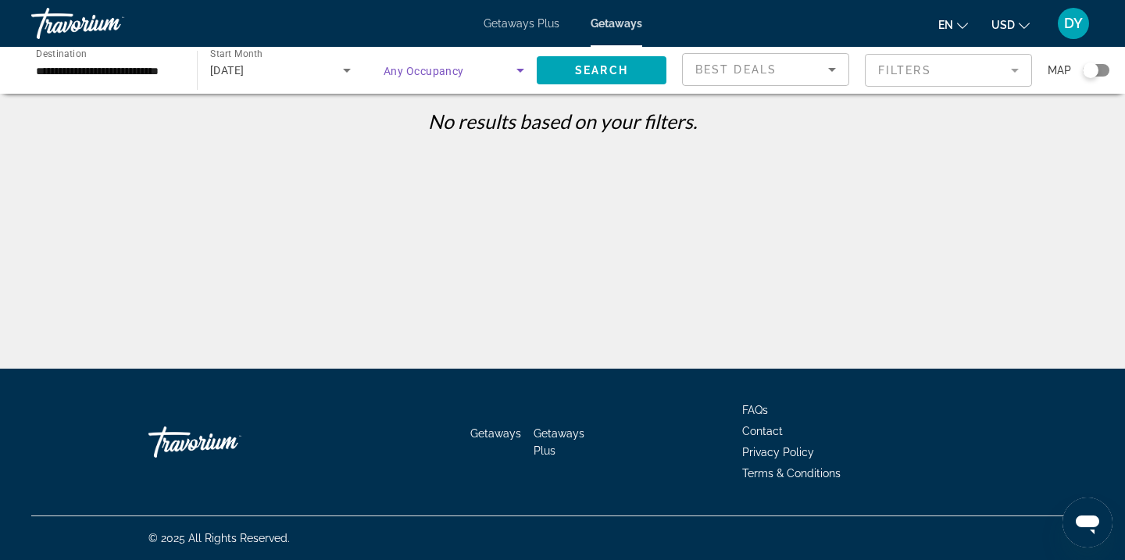
click at [449, 78] on span "Search widget" at bounding box center [450, 70] width 133 height 19
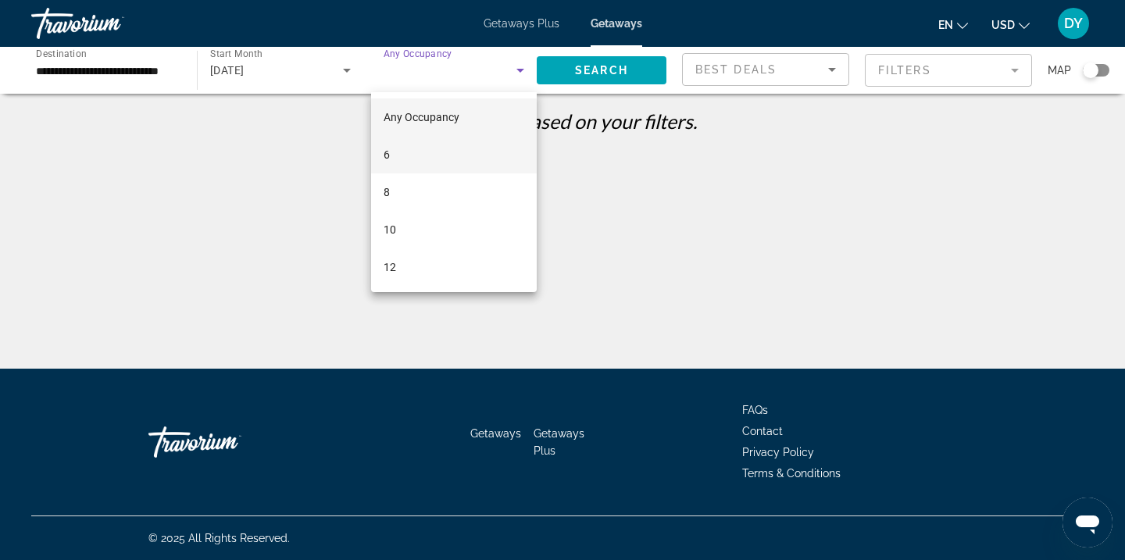
click at [423, 156] on mat-option "6" at bounding box center [454, 155] width 166 height 38
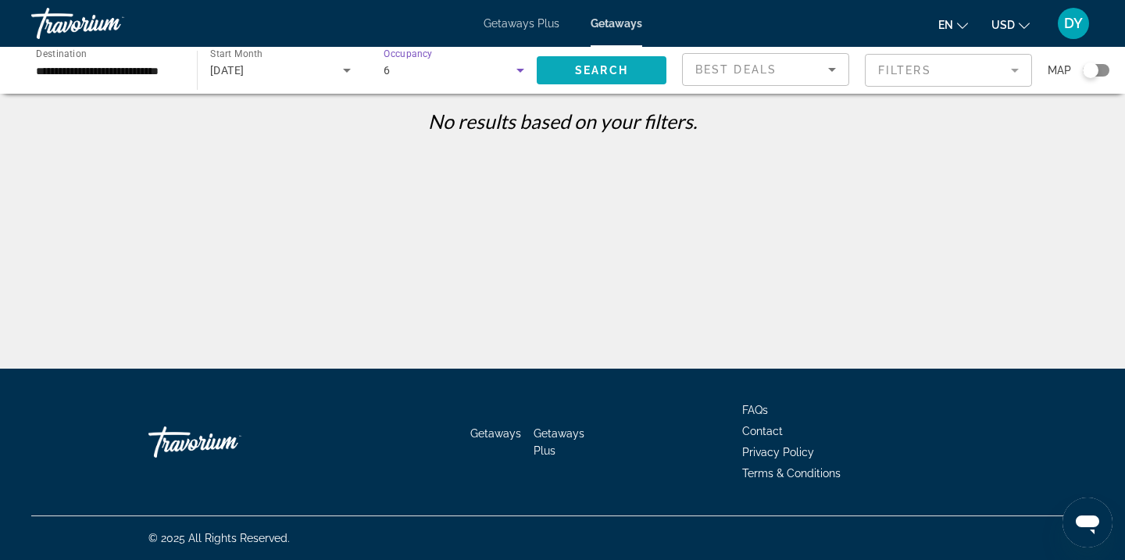
click at [588, 69] on span "Search" at bounding box center [601, 70] width 53 height 13
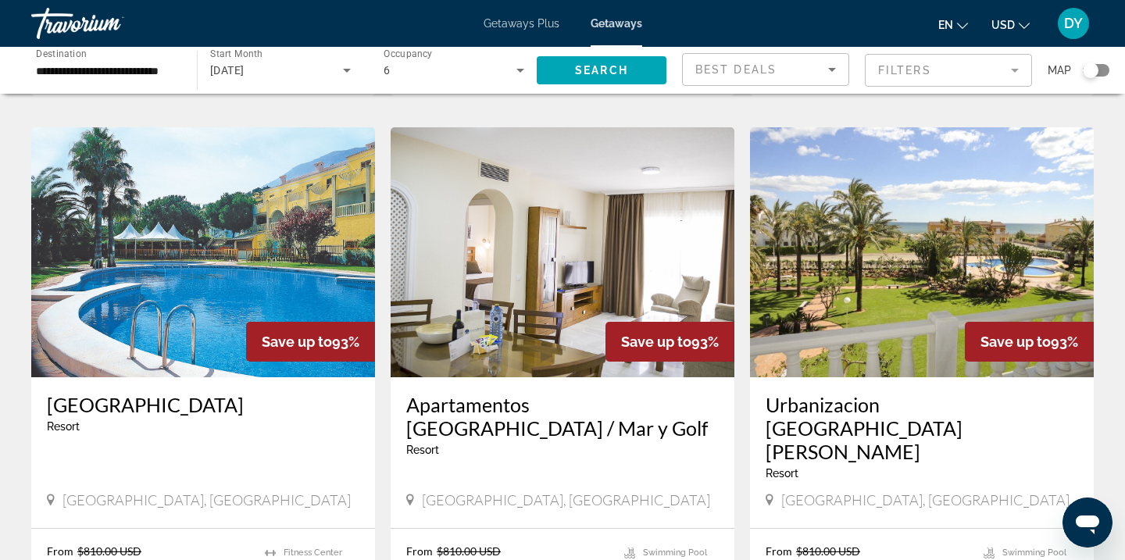
scroll to position [1144, 0]
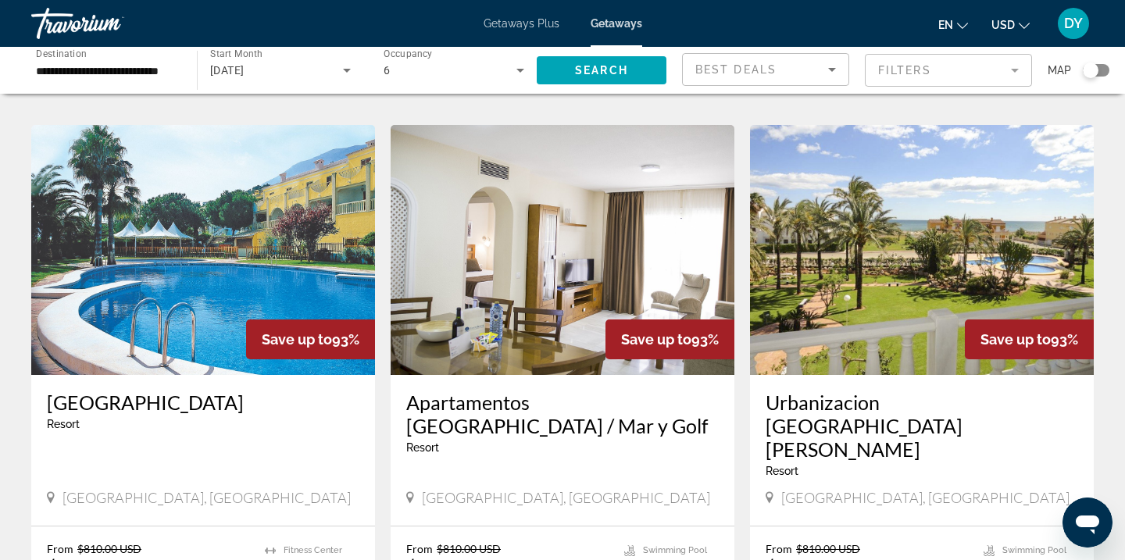
click at [164, 73] on input "**********" at bounding box center [106, 71] width 141 height 19
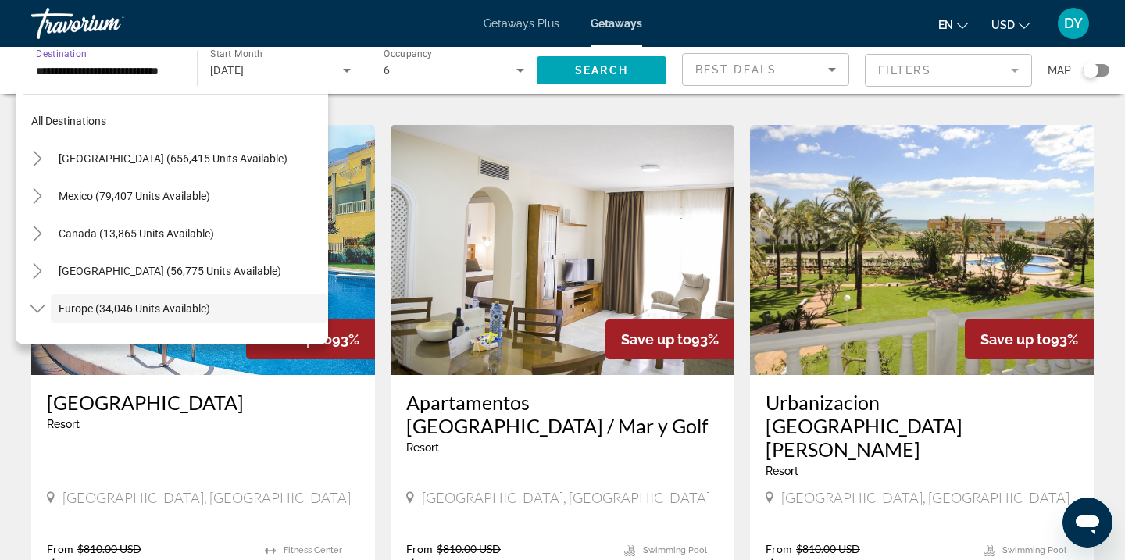
scroll to position [93, 0]
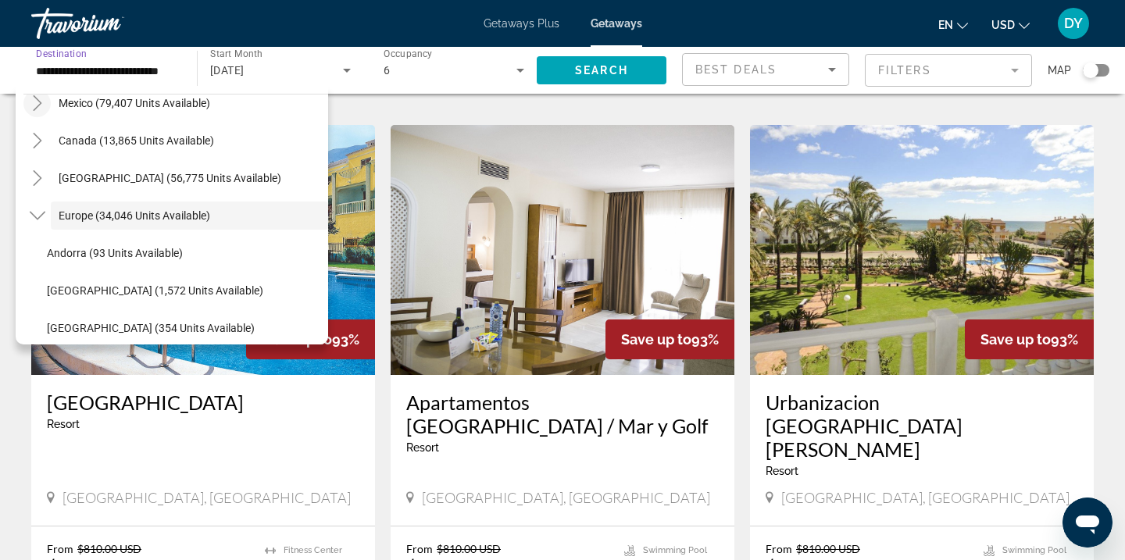
click at [39, 104] on icon "Toggle Mexico (79,407 units available)" at bounding box center [37, 103] width 9 height 16
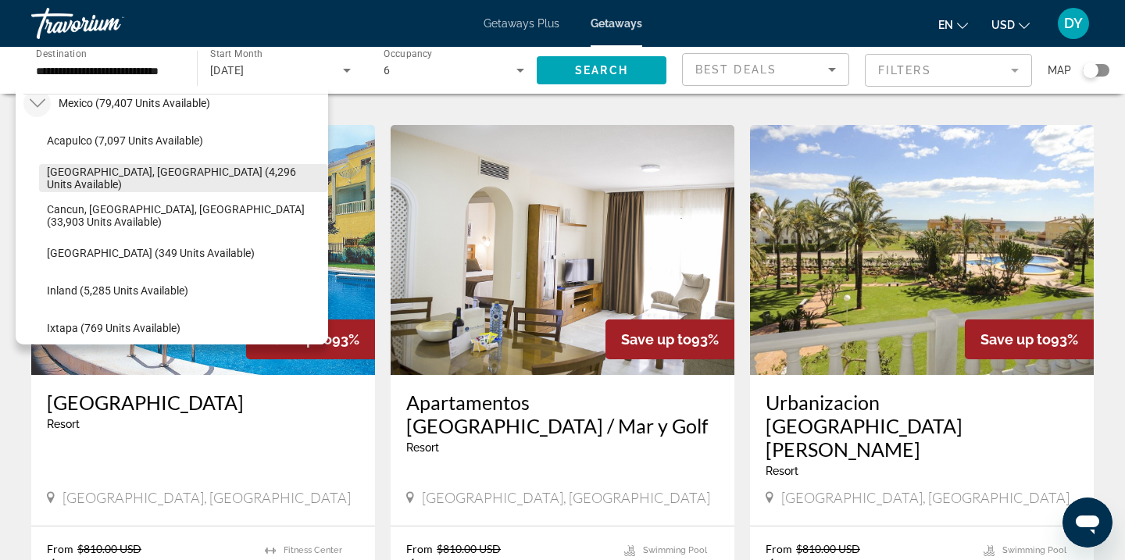
scroll to position [109, 0]
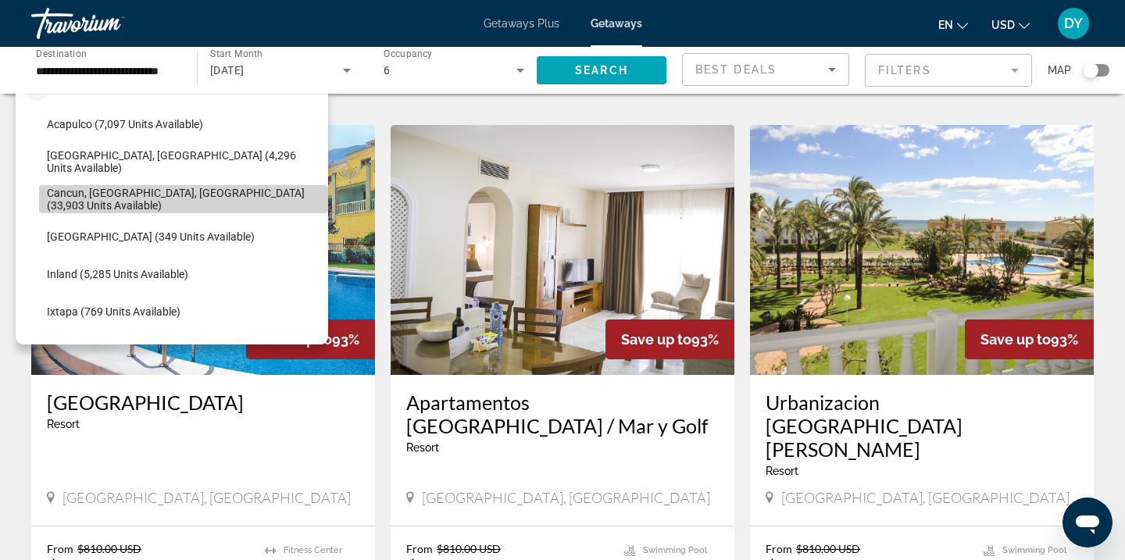
click at [103, 204] on span "Cancun, [GEOGRAPHIC_DATA], [GEOGRAPHIC_DATA] (33,903 units available)" at bounding box center [183, 199] width 273 height 25
type input "**********"
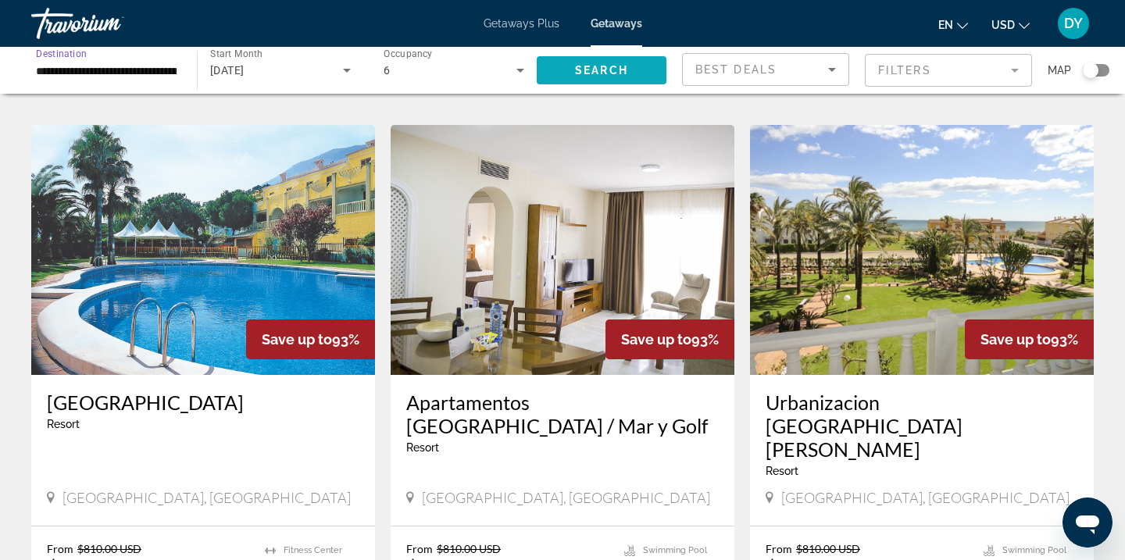
click at [599, 69] on span "Search" at bounding box center [601, 70] width 53 height 13
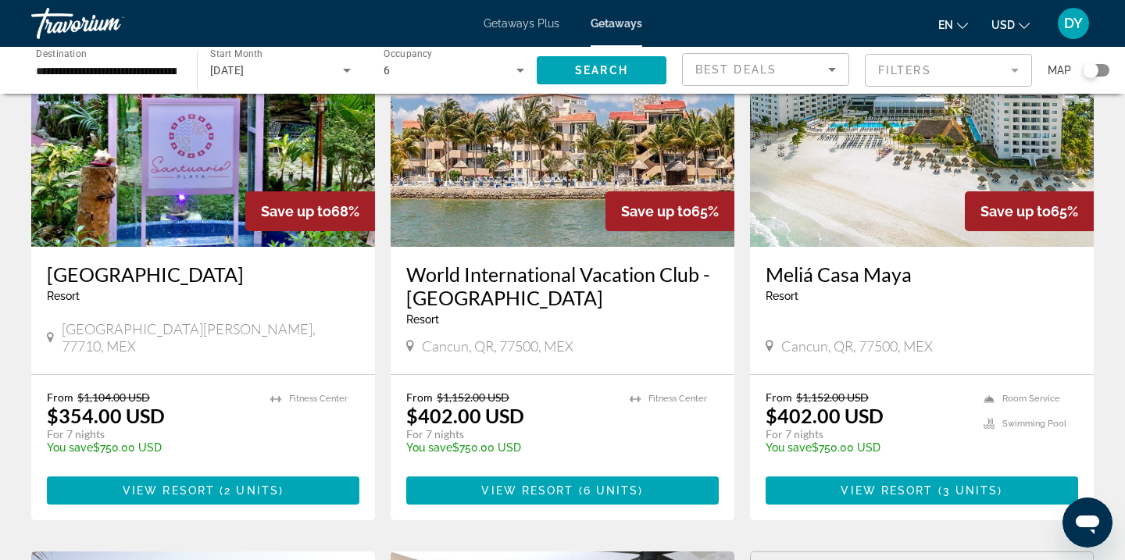
scroll to position [155, 0]
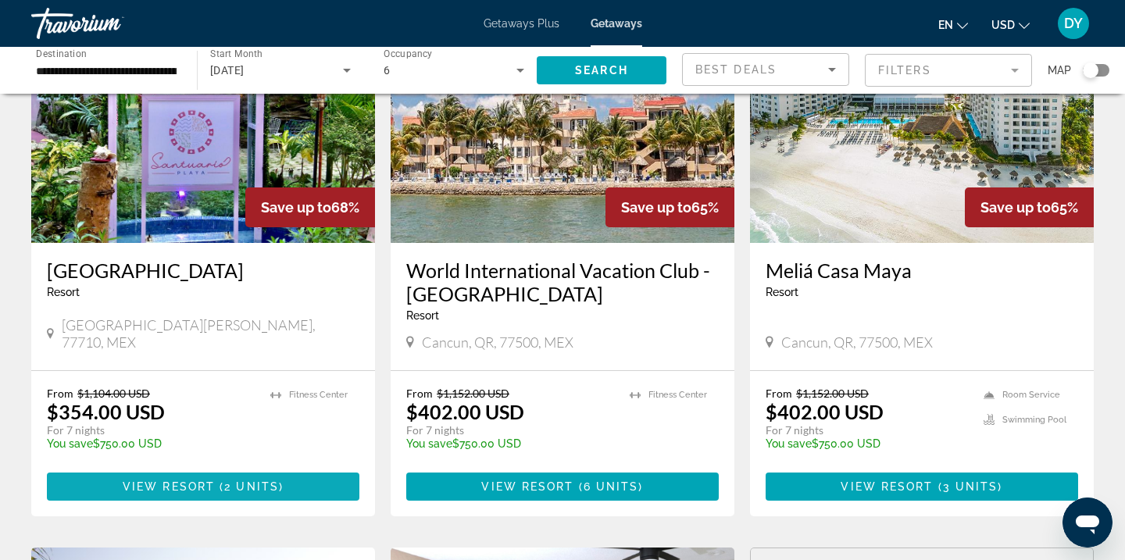
click at [216, 487] on span "Main content" at bounding box center [217, 487] width 5 height 13
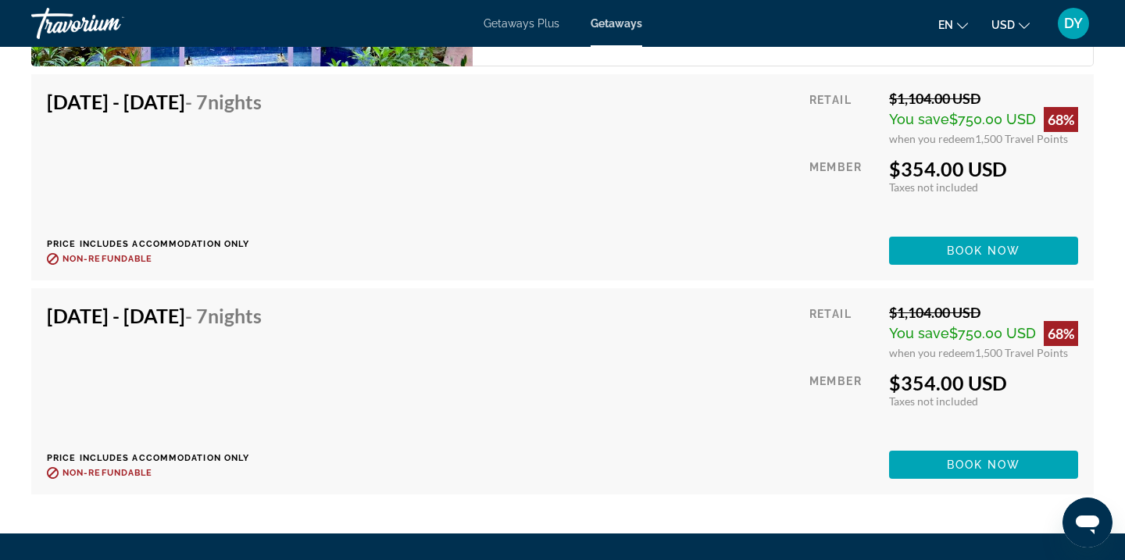
scroll to position [2464, 0]
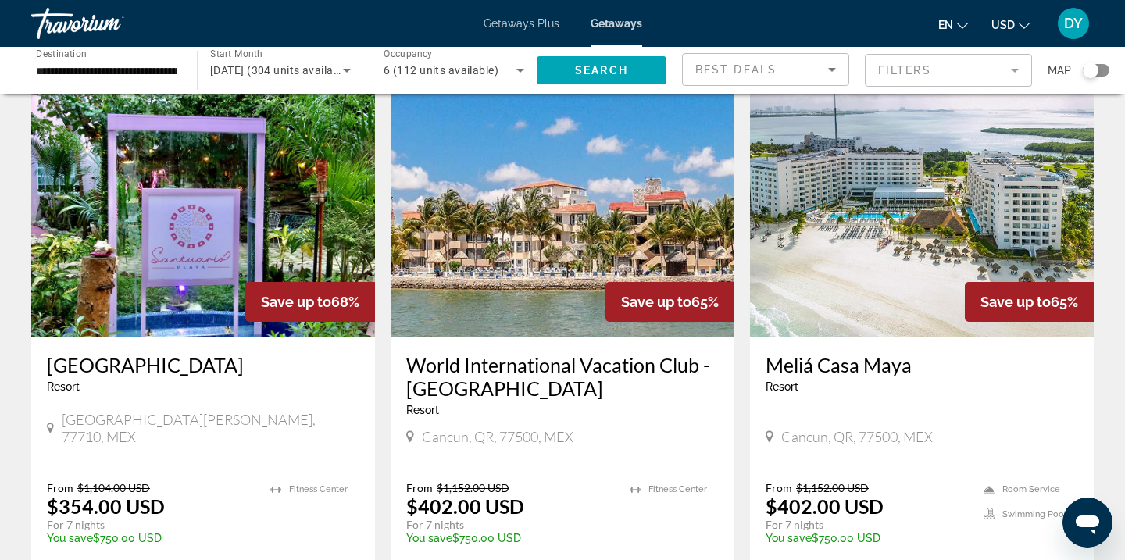
scroll to position [66, 0]
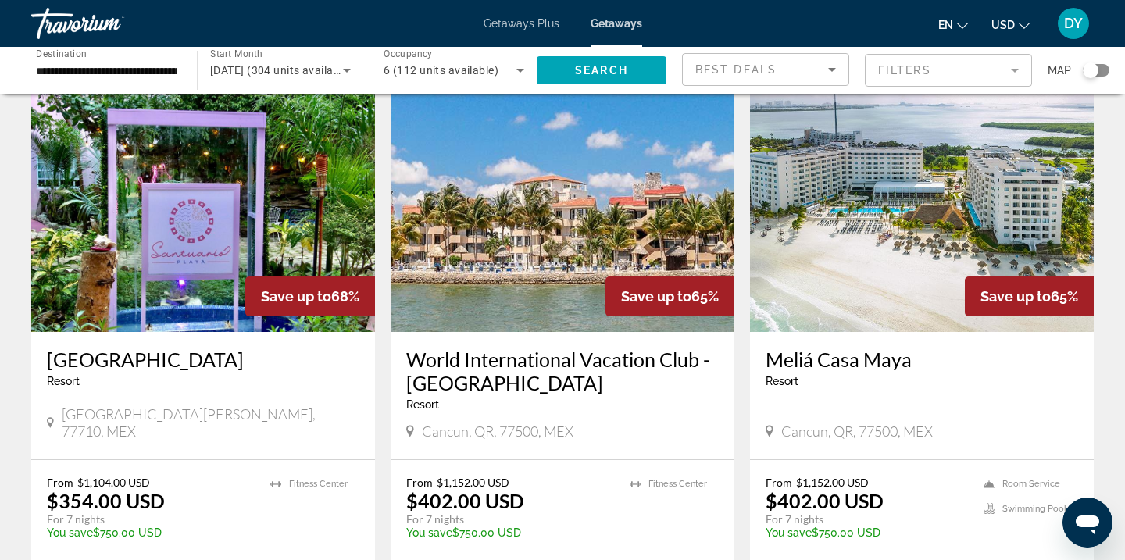
click at [490, 361] on h3 "World International Vacation Club - [GEOGRAPHIC_DATA]" at bounding box center [562, 371] width 313 height 47
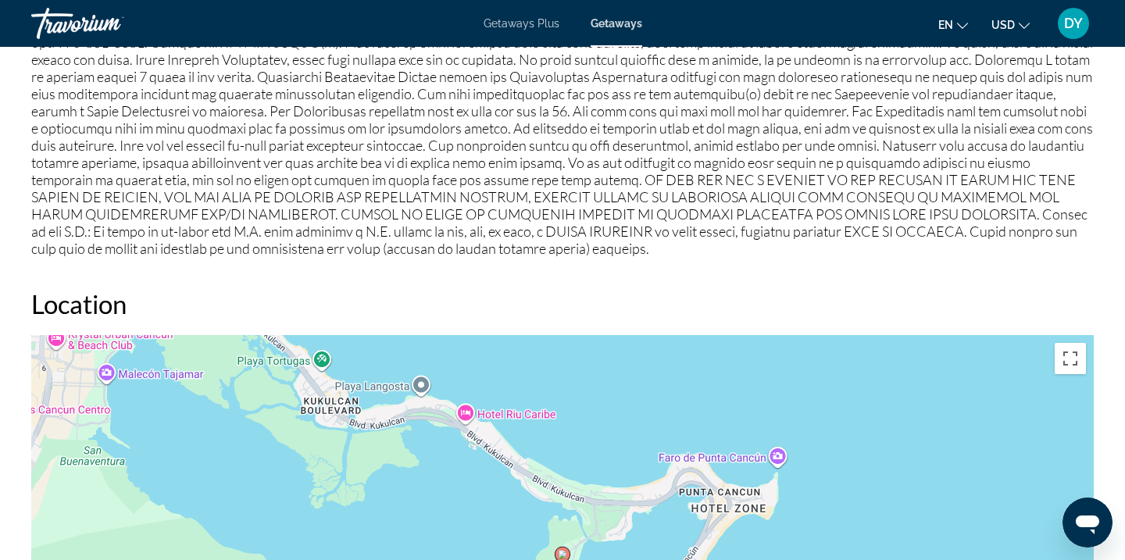
scroll to position [1607, 0]
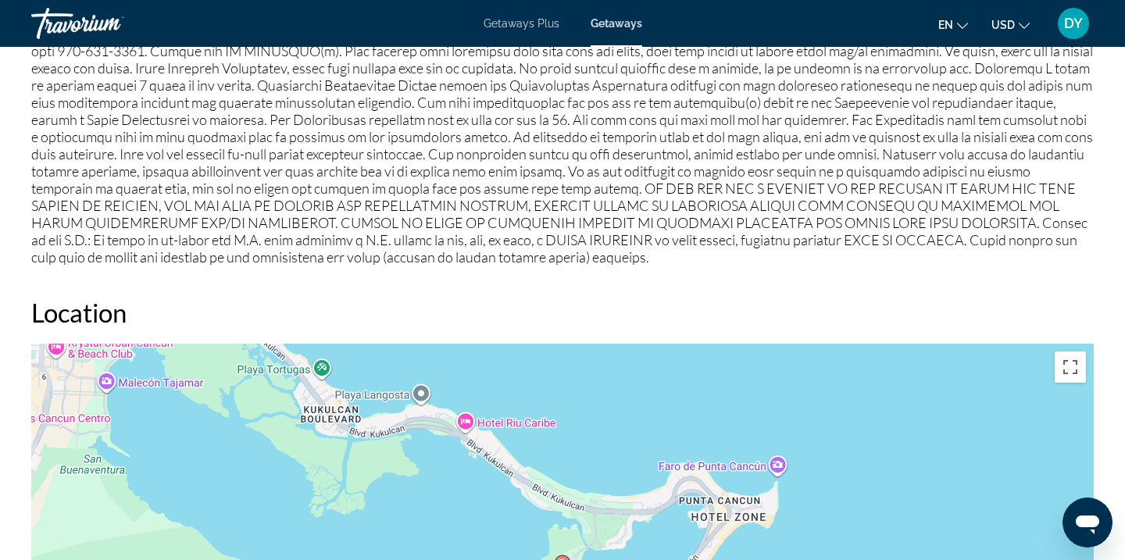
click at [612, 17] on span "Getaways" at bounding box center [617, 23] width 52 height 13
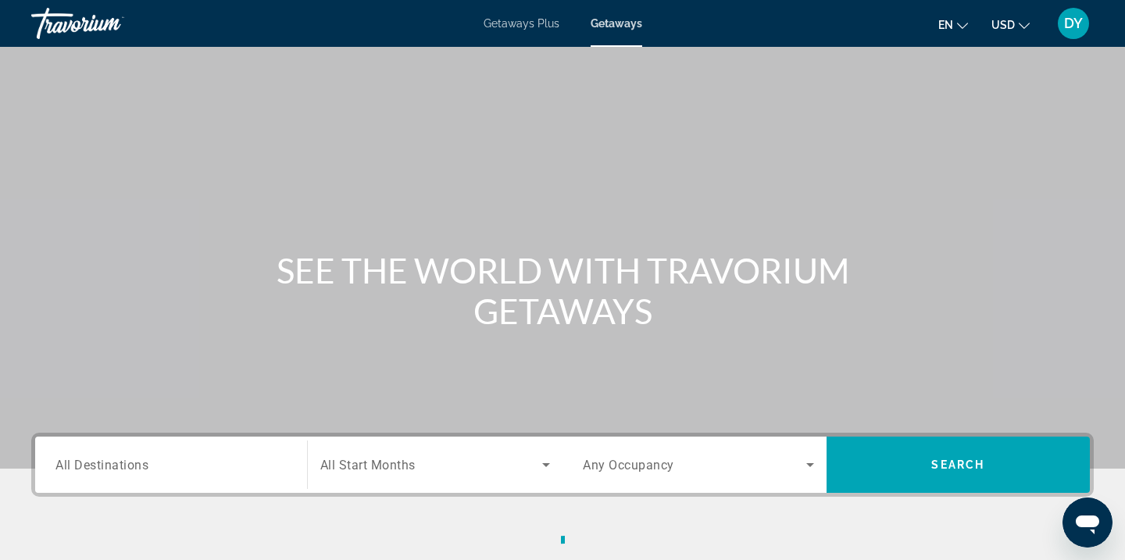
click at [191, 462] on input "Destination All Destinations" at bounding box center [170, 465] width 231 height 19
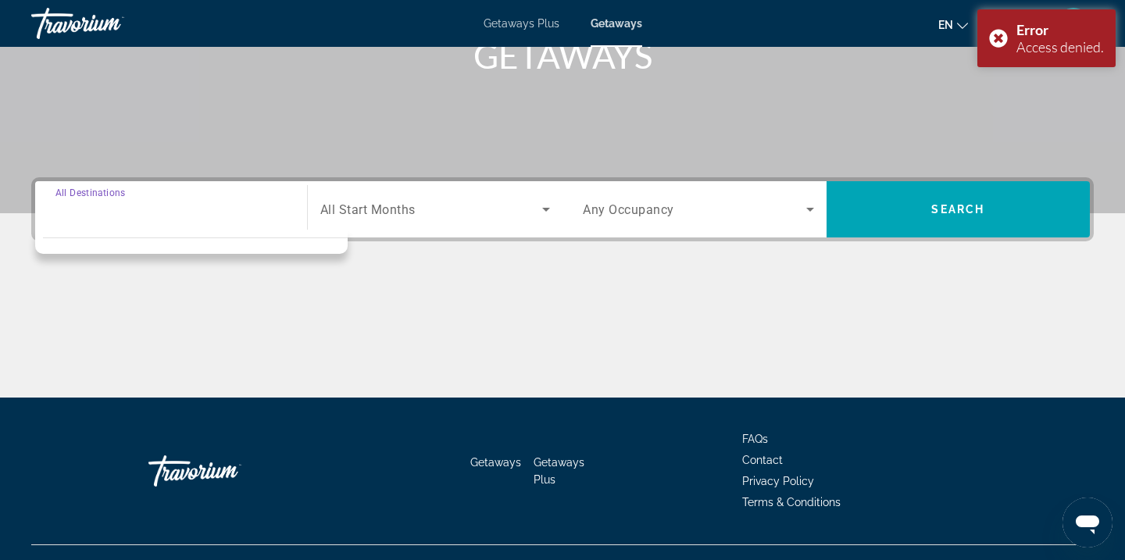
scroll to position [284, 0]
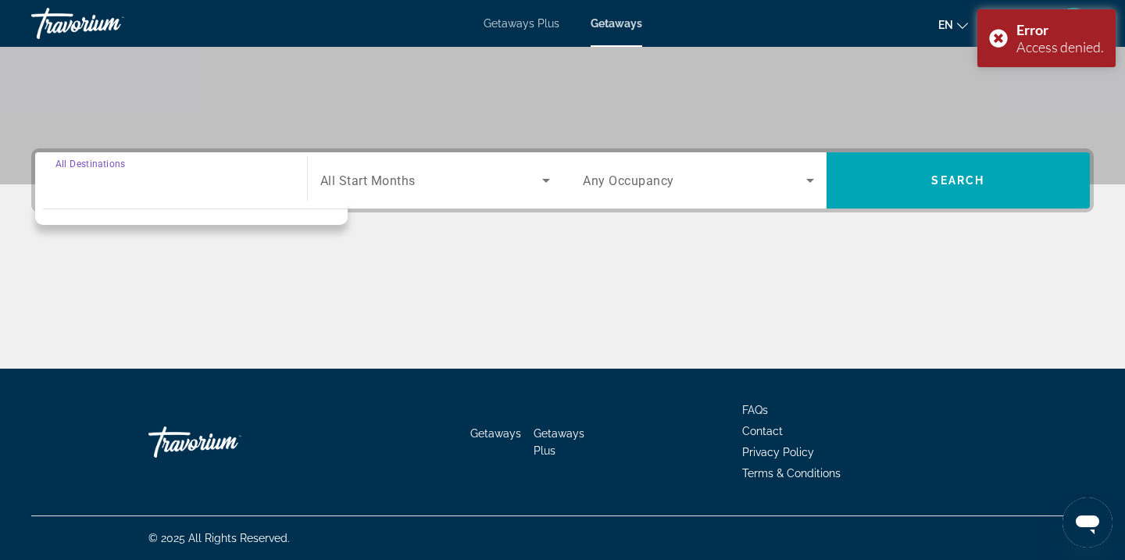
click at [134, 180] on input "Destination All Destinations" at bounding box center [170, 181] width 231 height 19
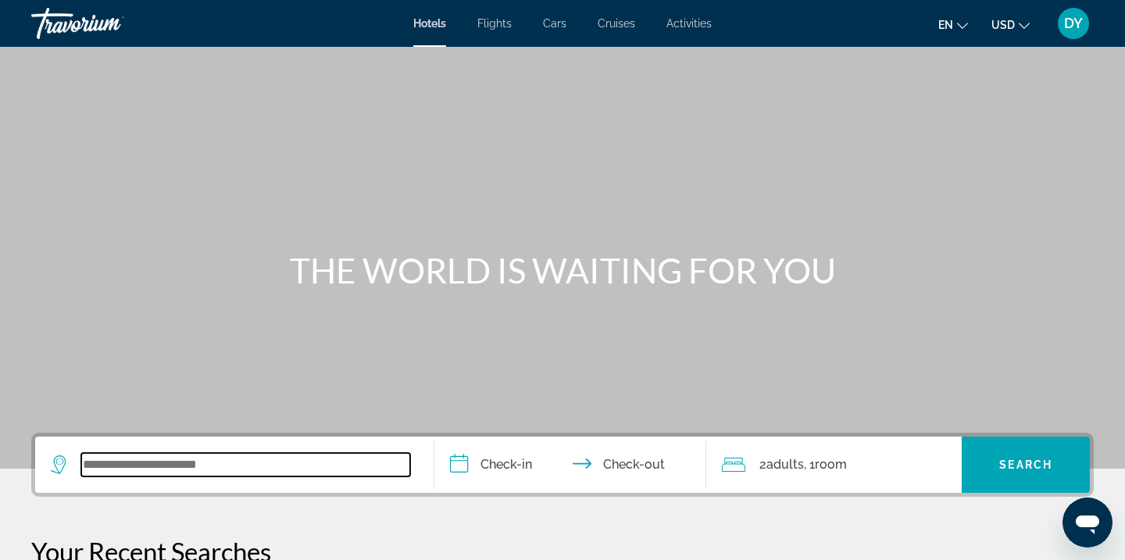
click at [110, 465] on input "Search widget" at bounding box center [245, 464] width 329 height 23
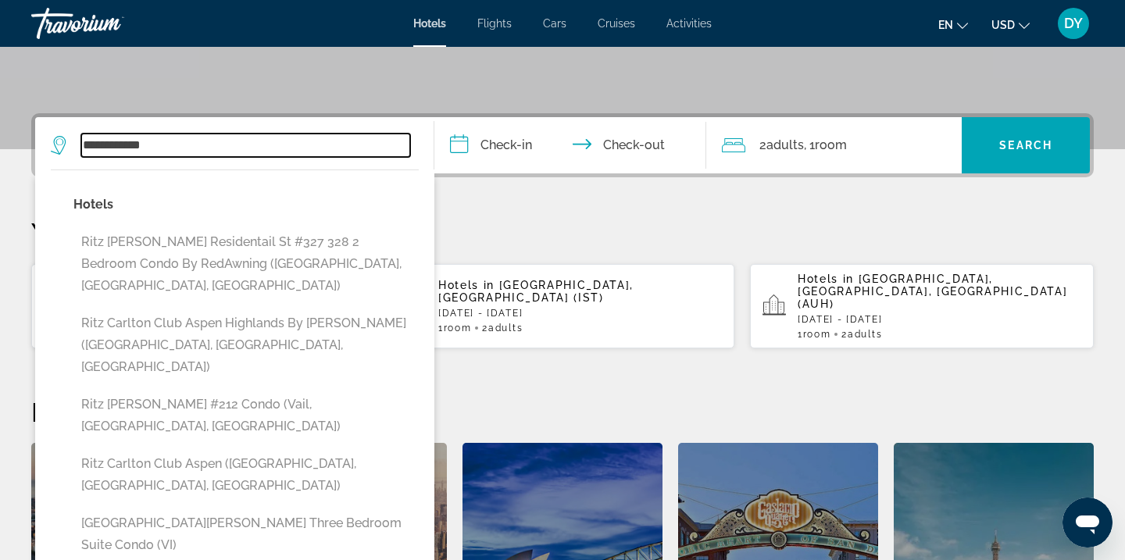
scroll to position [320, 0]
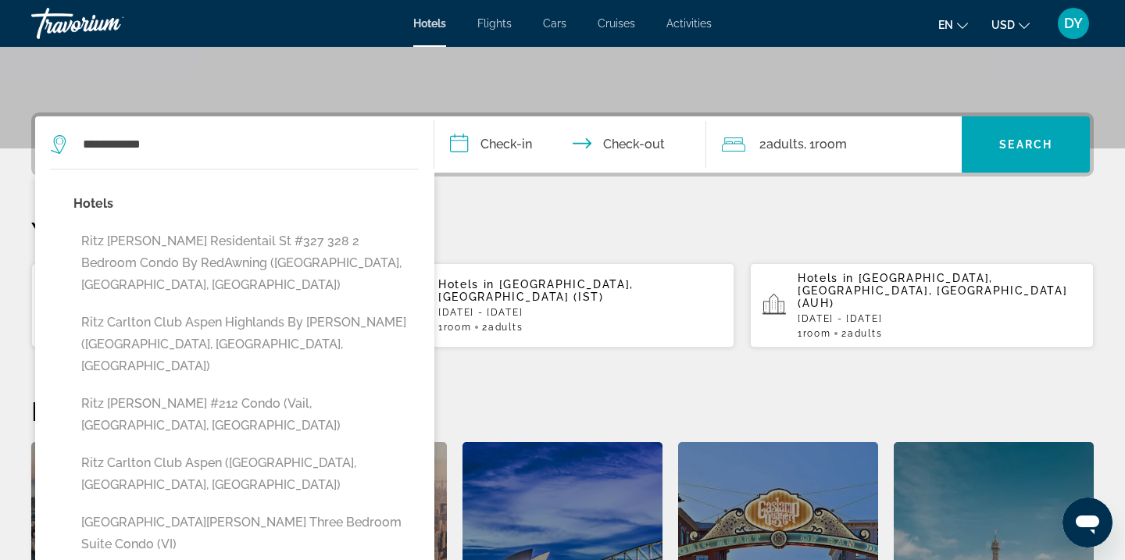
click at [510, 143] on input "**********" at bounding box center [573, 146] width 278 height 61
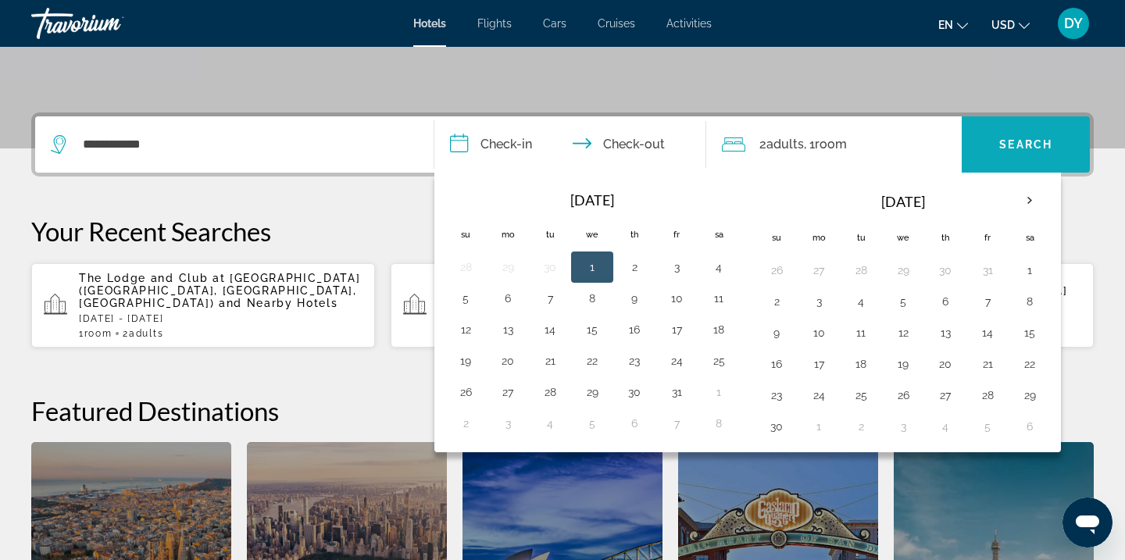
click at [1049, 144] on span "Search" at bounding box center [1025, 144] width 53 height 13
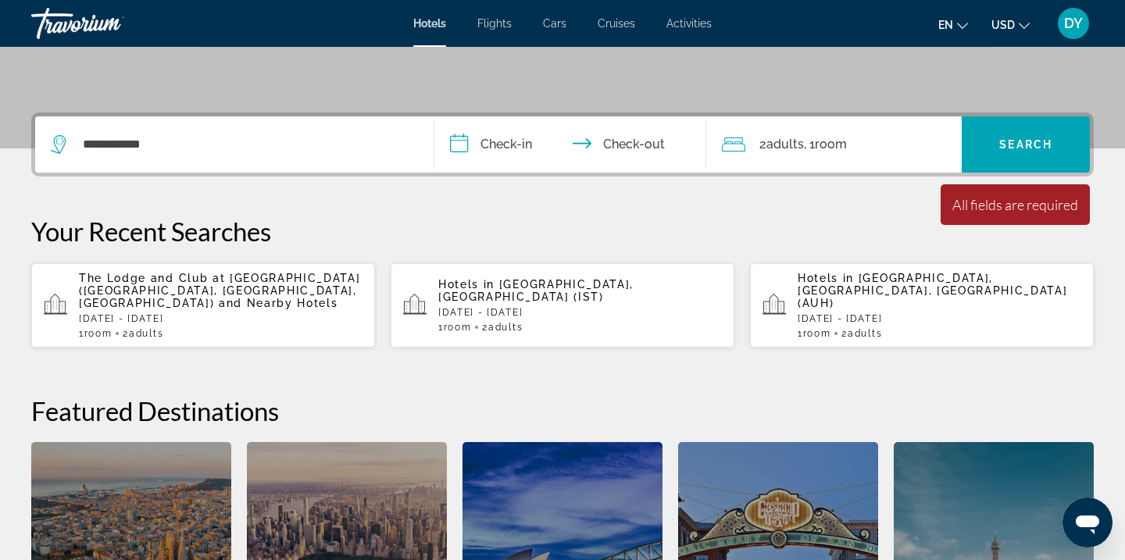
click at [532, 142] on input "**********" at bounding box center [573, 146] width 278 height 61
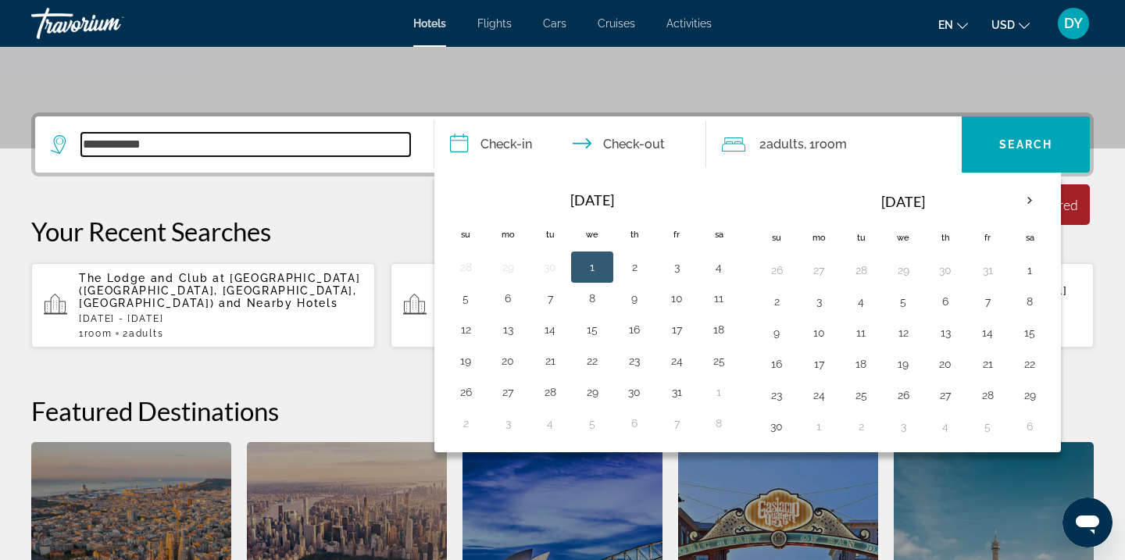
click at [213, 149] on input "**********" at bounding box center [245, 144] width 329 height 23
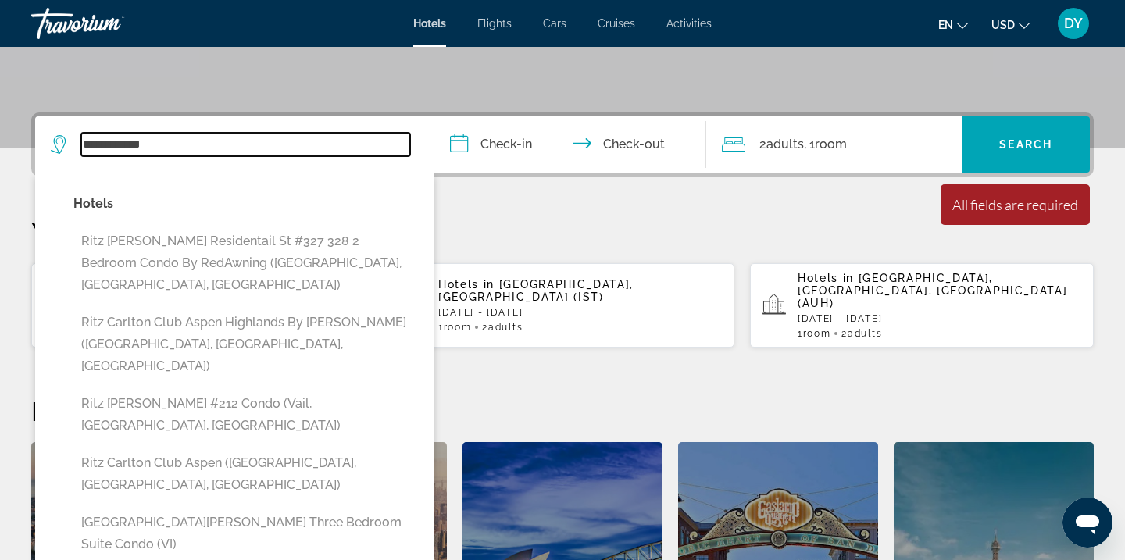
drag, startPoint x: 206, startPoint y: 145, endPoint x: 77, endPoint y: 155, distance: 130.1
click at [77, 155] on div "**********" at bounding box center [230, 144] width 359 height 23
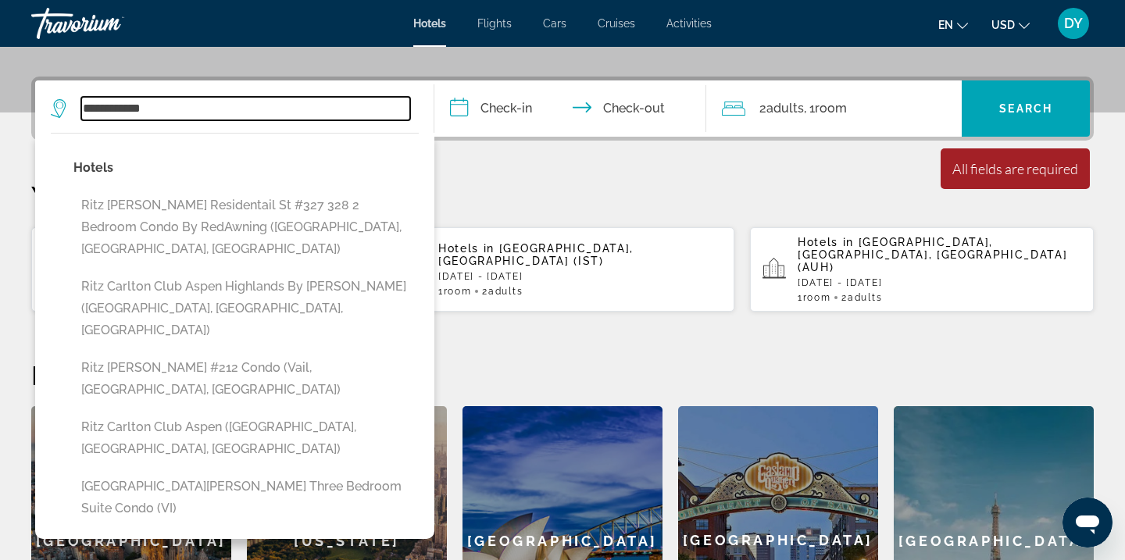
scroll to position [382, 0]
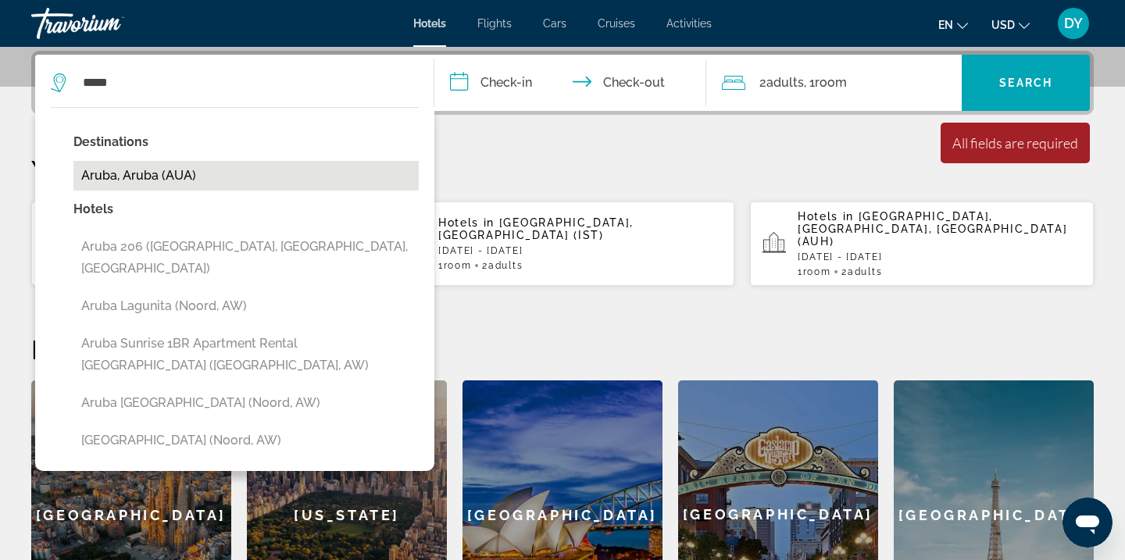
click at [148, 183] on button "Aruba, Aruba (AUA)" at bounding box center [245, 176] width 345 height 30
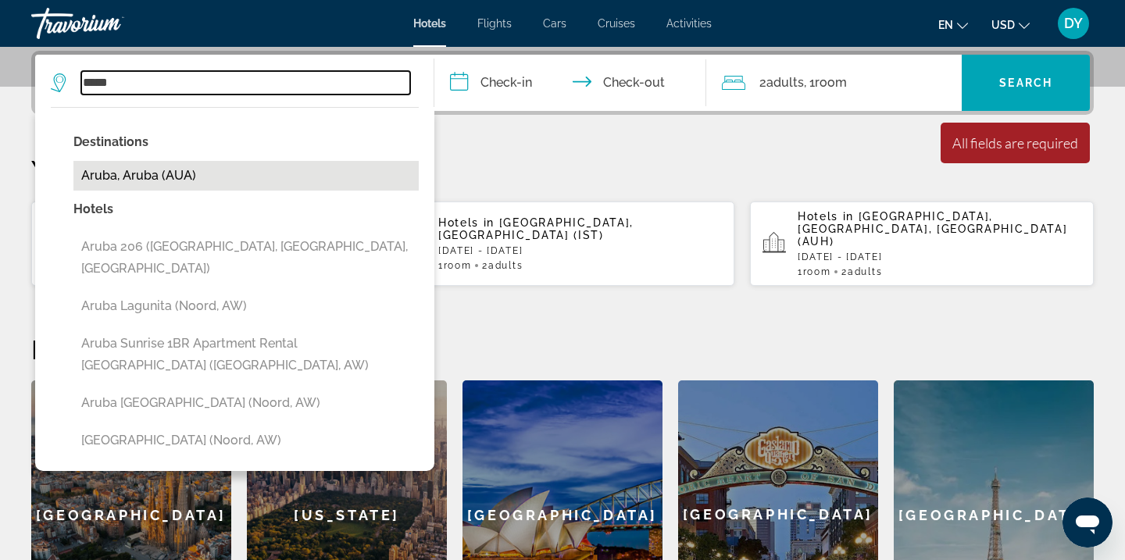
type input "**********"
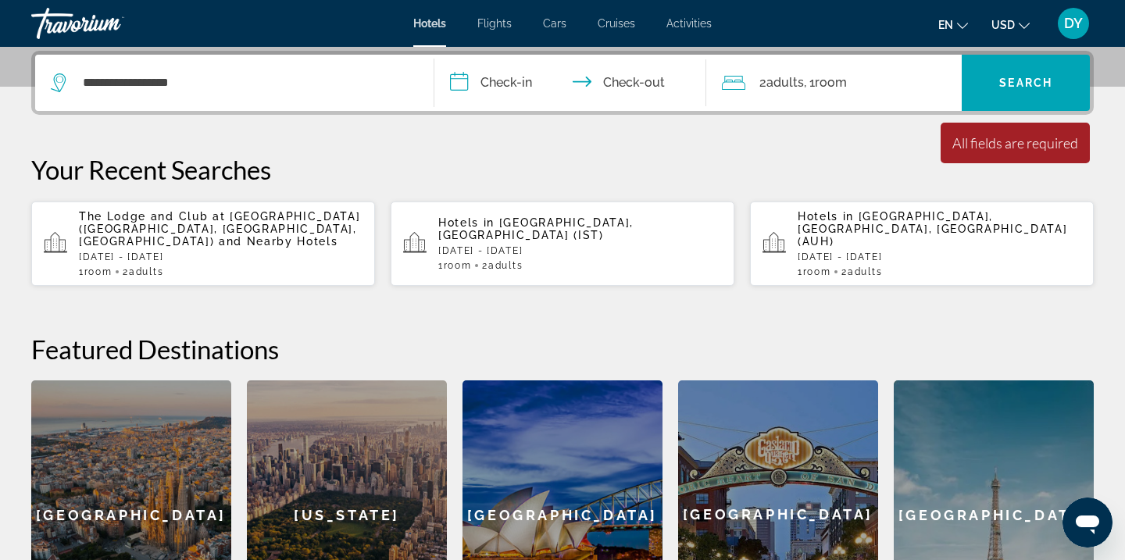
click at [509, 77] on input "**********" at bounding box center [573, 85] width 278 height 61
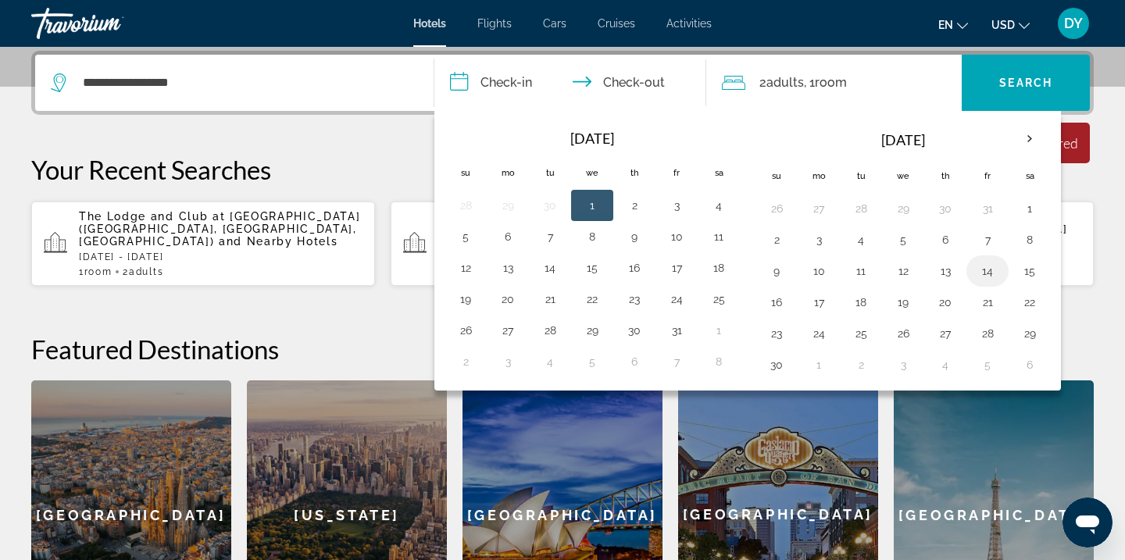
click at [988, 273] on button "14" at bounding box center [987, 271] width 25 height 22
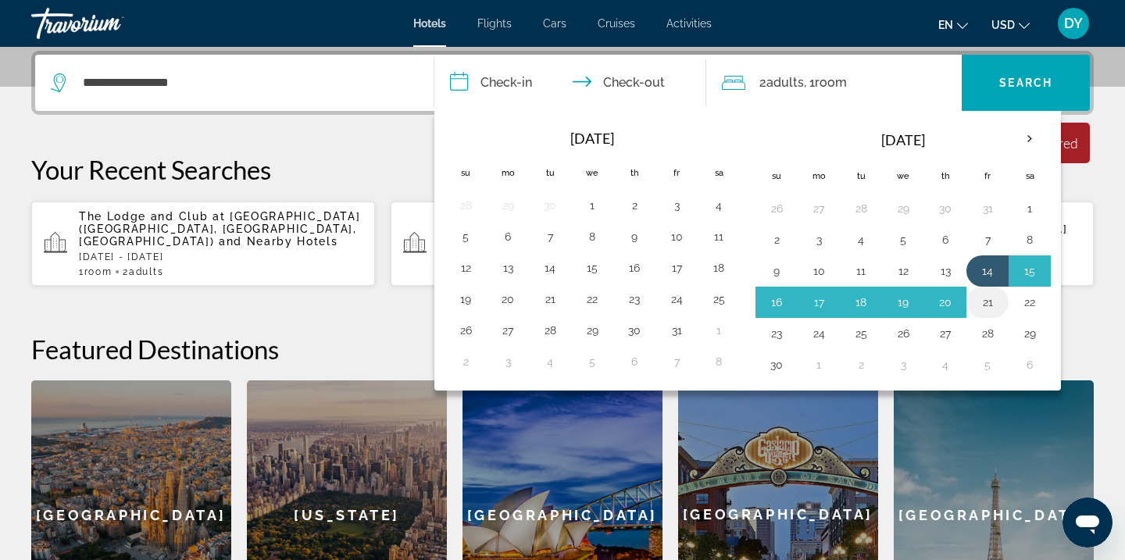
click at [991, 304] on button "21" at bounding box center [987, 302] width 25 height 22
type input "**********"
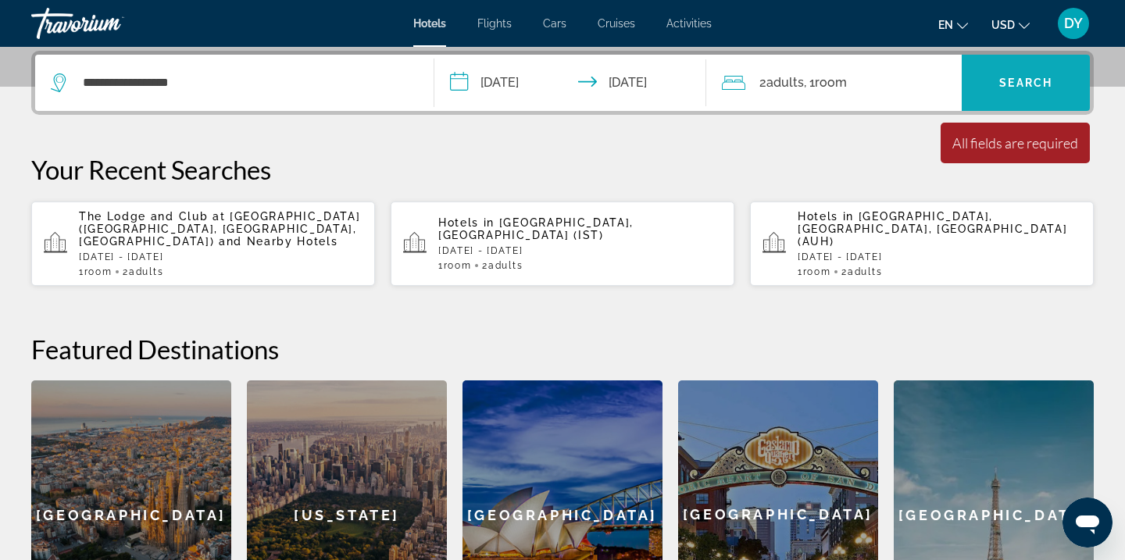
click at [1016, 87] on span "Search" at bounding box center [1025, 83] width 53 height 13
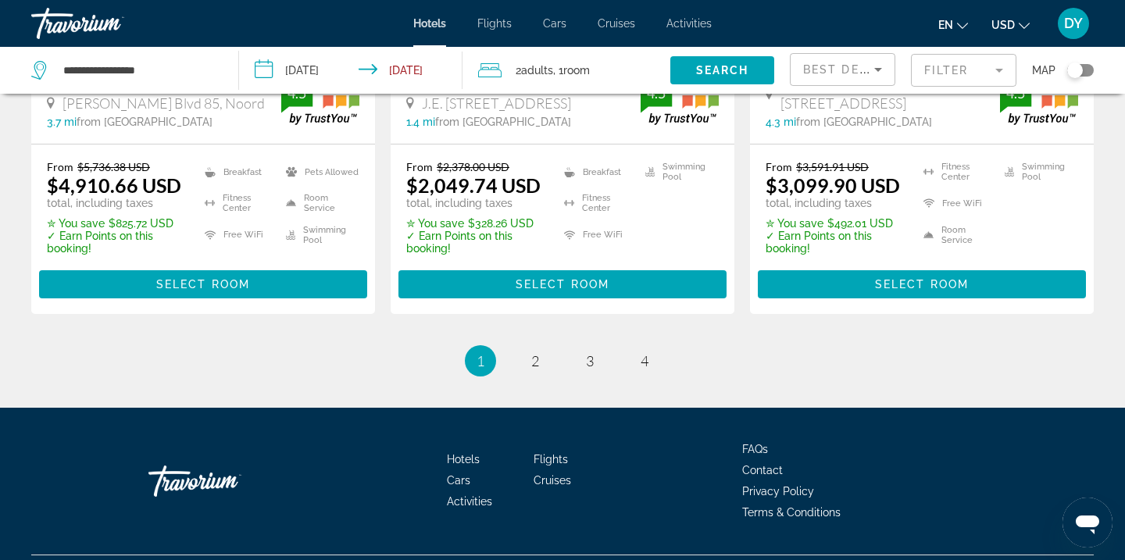
scroll to position [2270, 0]
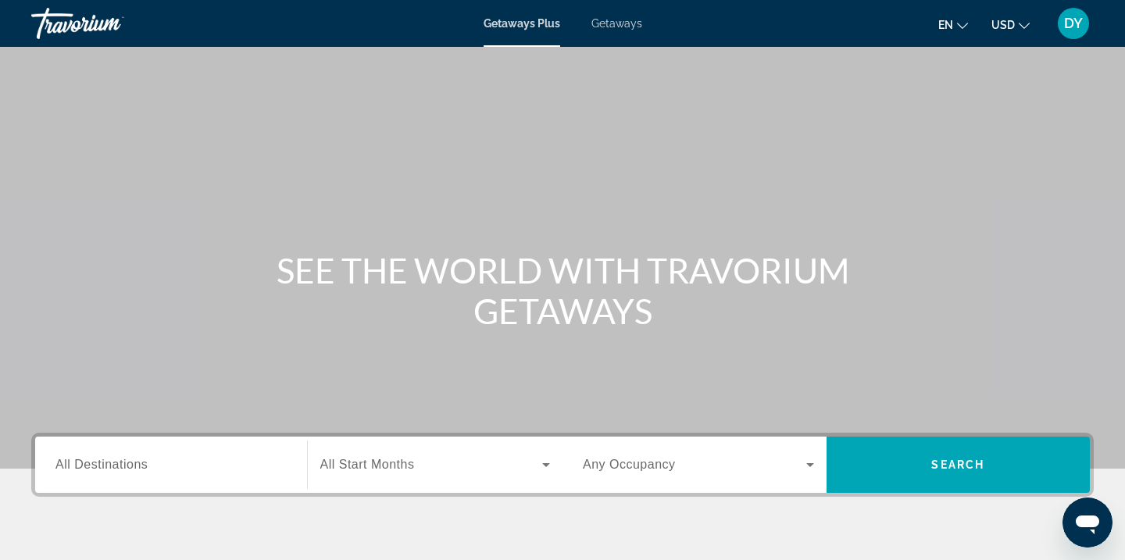
click at [99, 462] on span "All Destinations" at bounding box center [101, 464] width 92 height 13
click at [99, 462] on input "Destination All Destinations" at bounding box center [170, 465] width 231 height 19
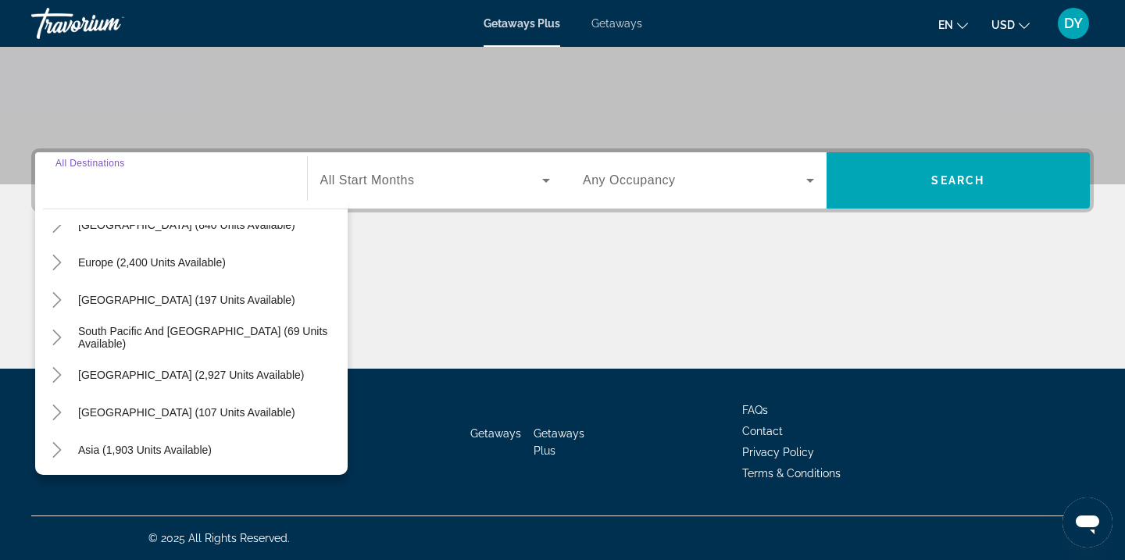
scroll to position [126, 0]
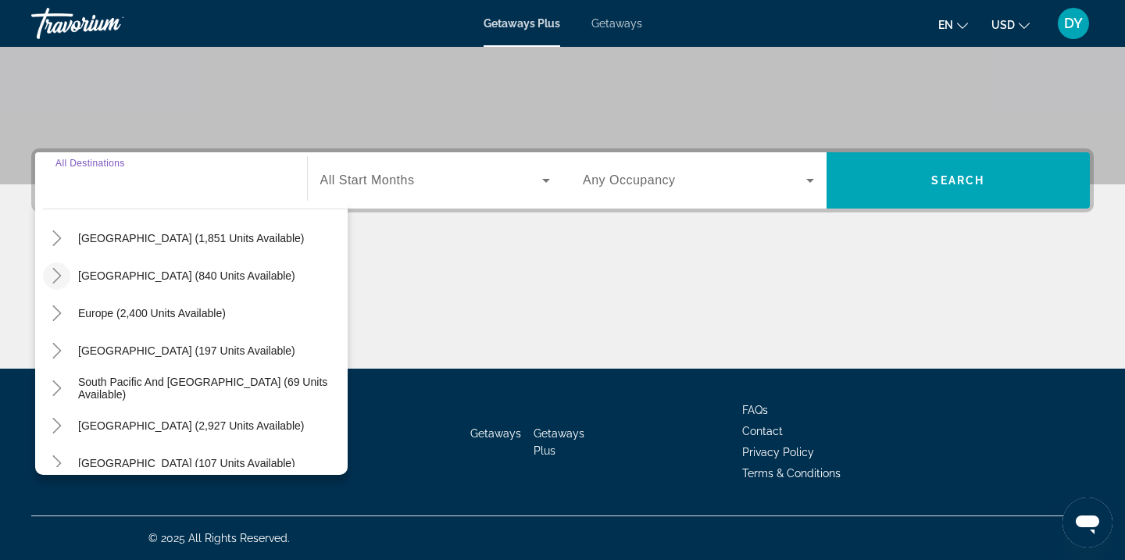
click at [58, 272] on icon "Toggle Caribbean & Atlantic Islands (840 units available)" at bounding box center [57, 276] width 16 height 16
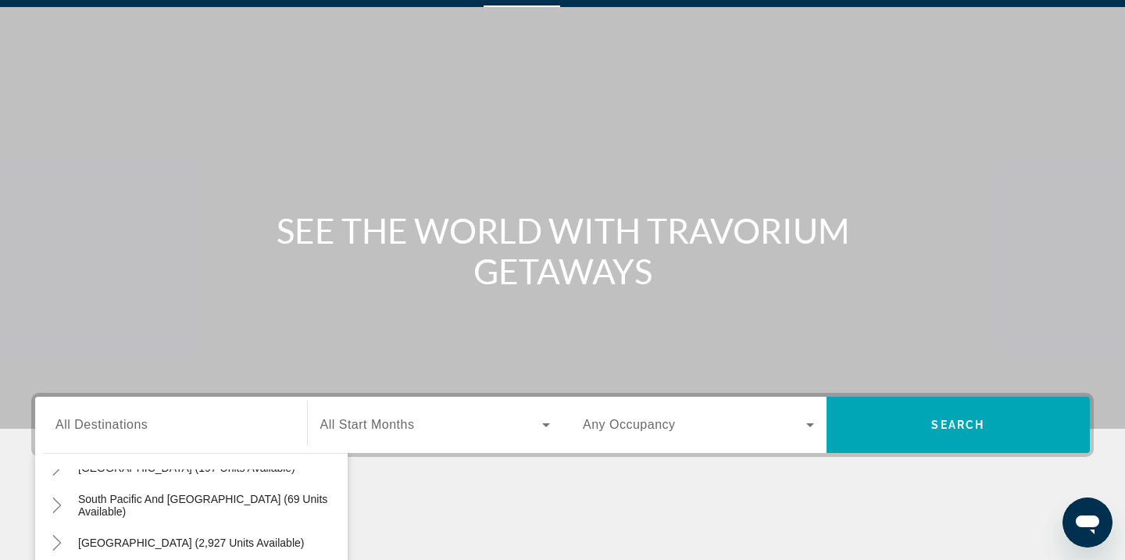
scroll to position [0, 0]
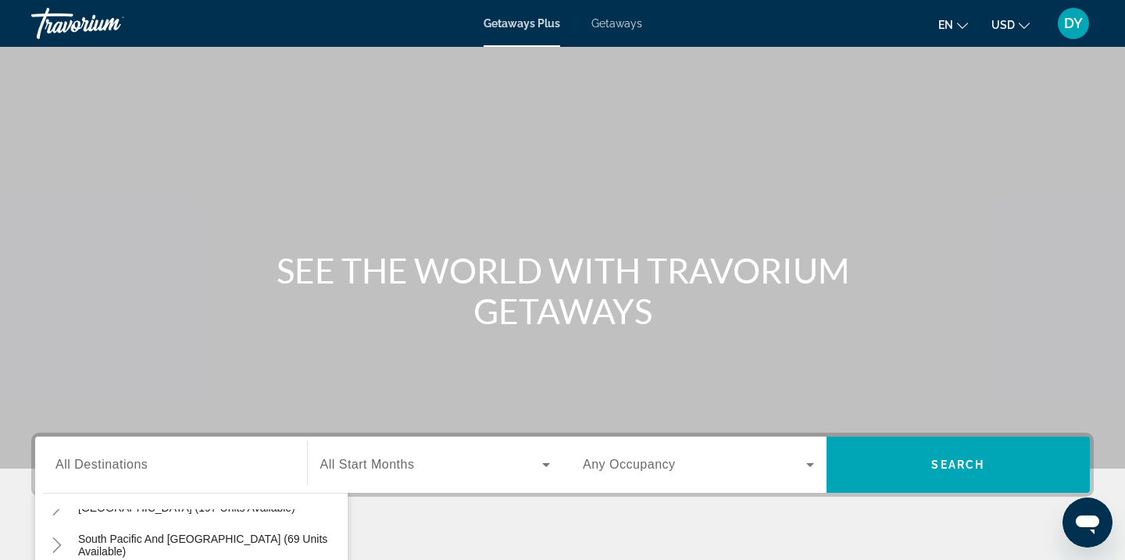
click at [627, 24] on span "Getaways" at bounding box center [616, 23] width 51 height 13
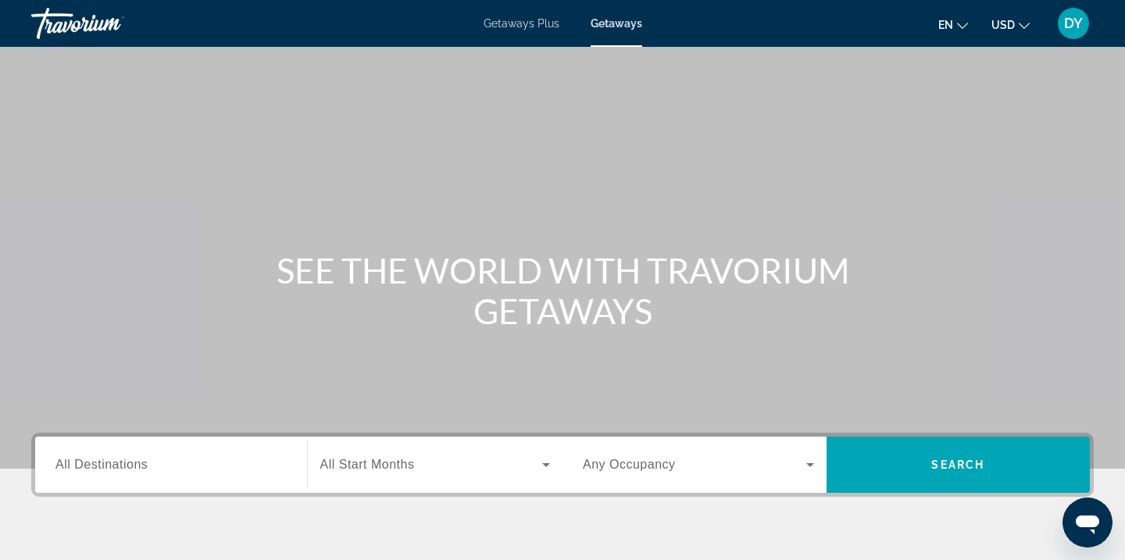
click at [173, 463] on input "Destination All Destinations" at bounding box center [170, 465] width 231 height 19
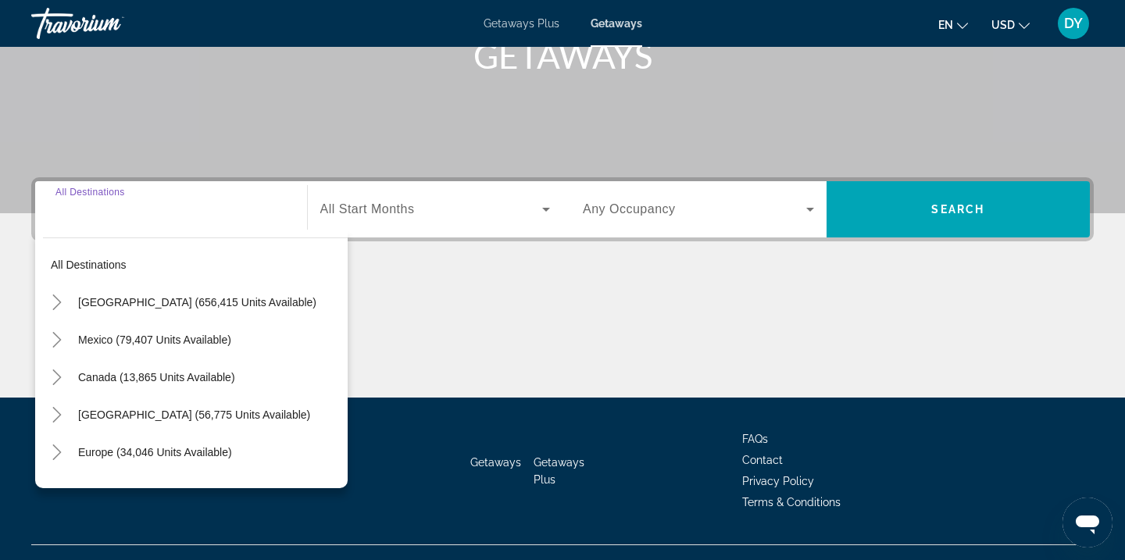
scroll to position [284, 0]
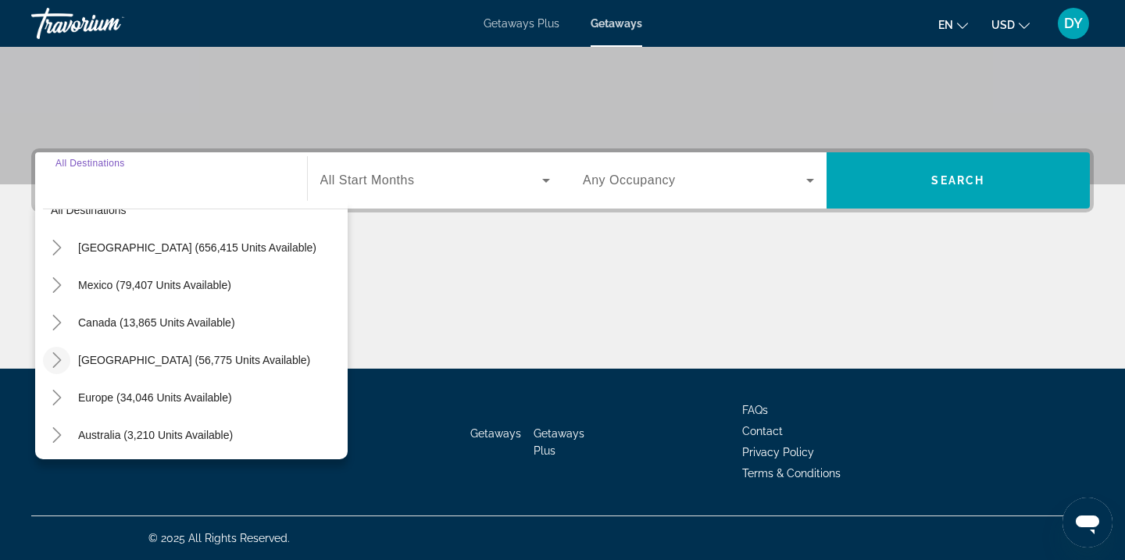
click at [60, 362] on icon "Toggle Caribbean & Atlantic Islands (56,775 units available)" at bounding box center [57, 360] width 16 height 16
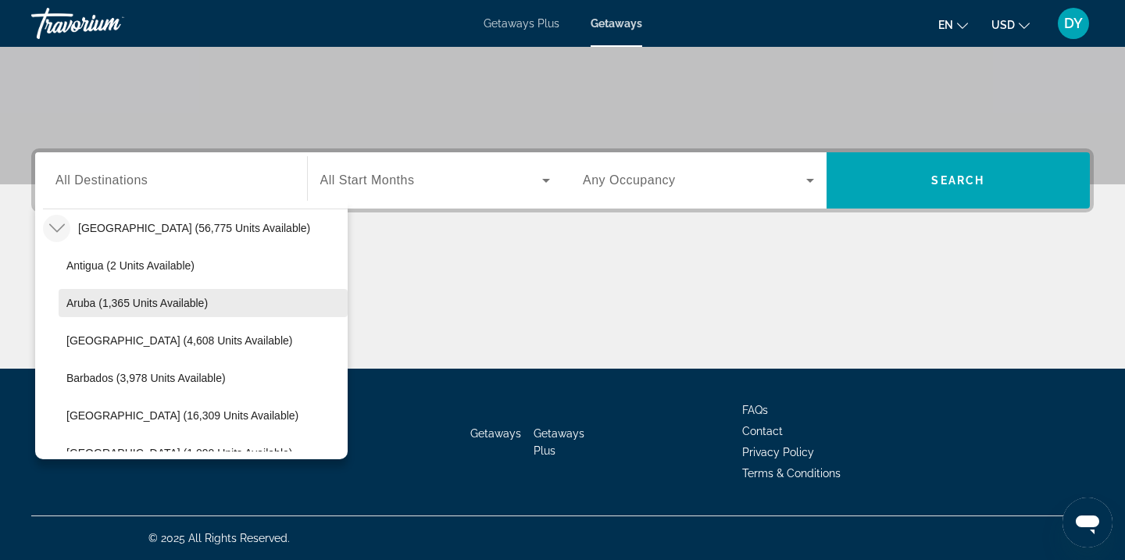
click at [109, 297] on span "Aruba (1,365 units available)" at bounding box center [136, 303] width 141 height 13
type input "**********"
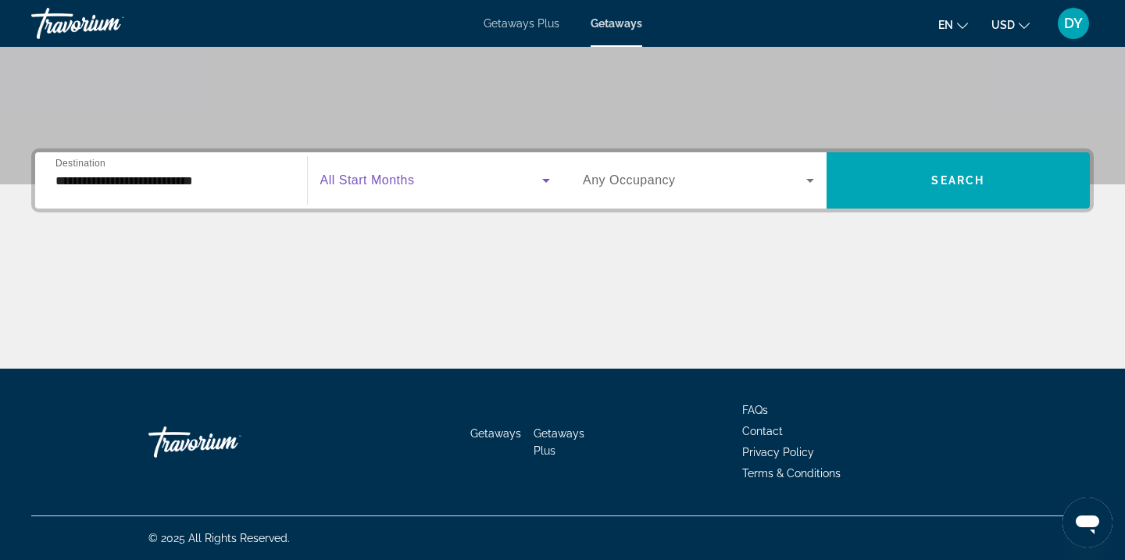
click at [423, 173] on span "Search widget" at bounding box center [431, 180] width 223 height 19
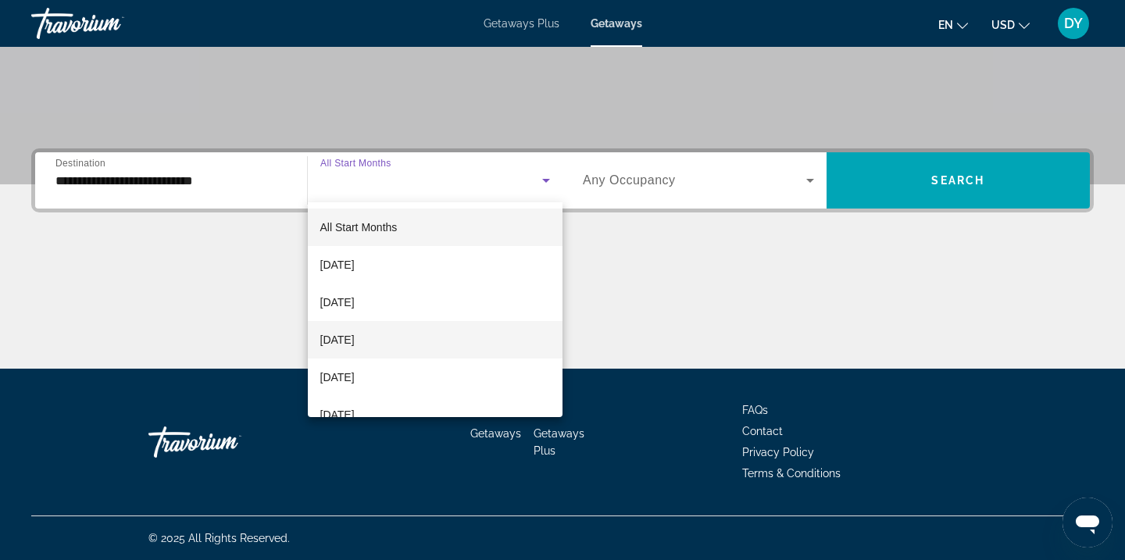
click at [355, 340] on span "[DATE]" at bounding box center [337, 339] width 34 height 19
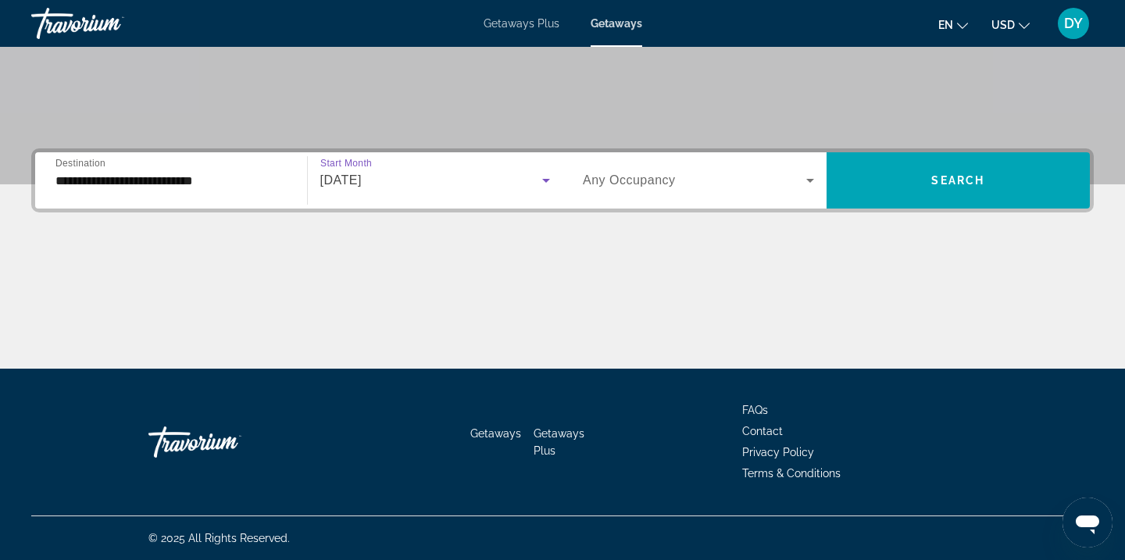
click at [621, 184] on span "Any Occupancy" at bounding box center [629, 179] width 93 height 13
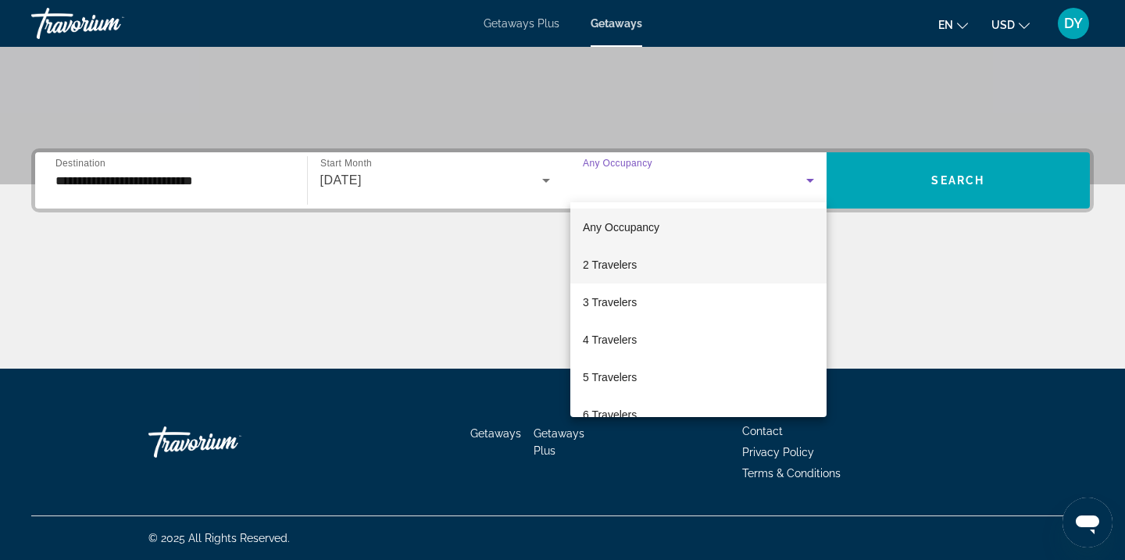
click at [616, 271] on span "2 Travelers" at bounding box center [610, 264] width 54 height 19
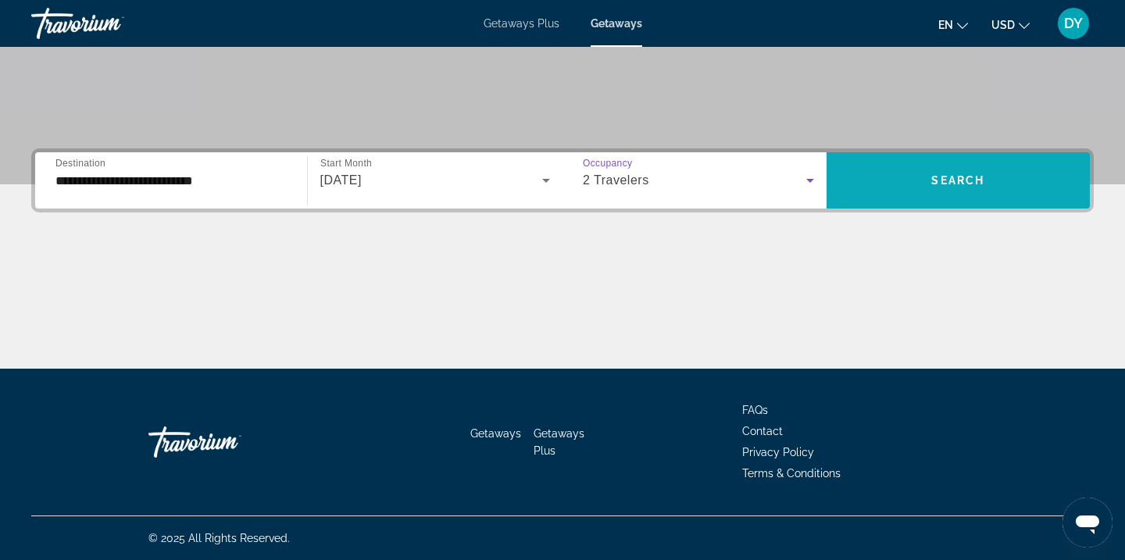
click at [897, 190] on span "Search widget" at bounding box center [959, 181] width 264 height 38
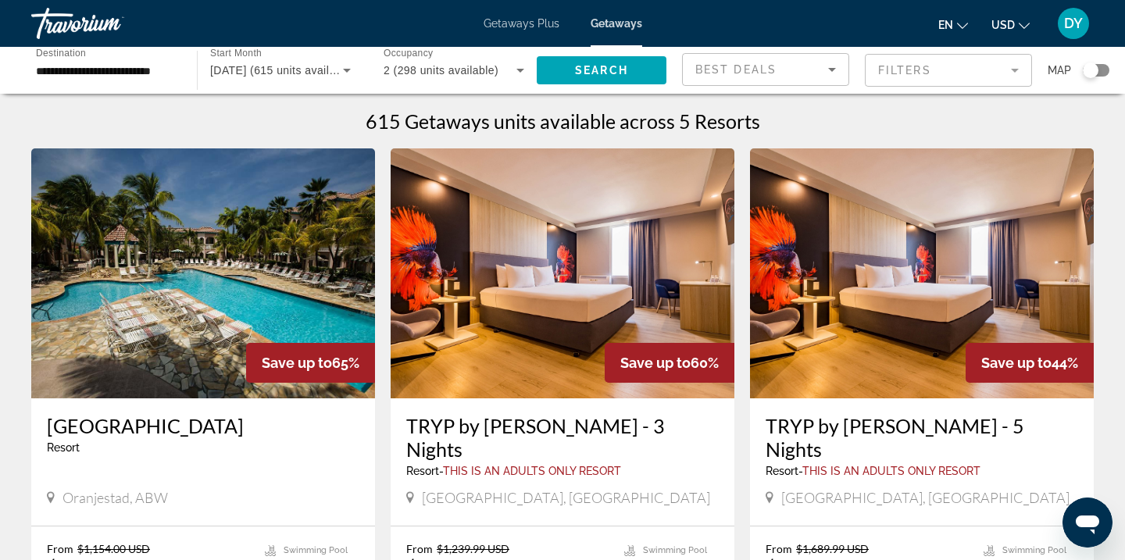
click at [906, 72] on mat-form-field "Filters" at bounding box center [948, 70] width 167 height 33
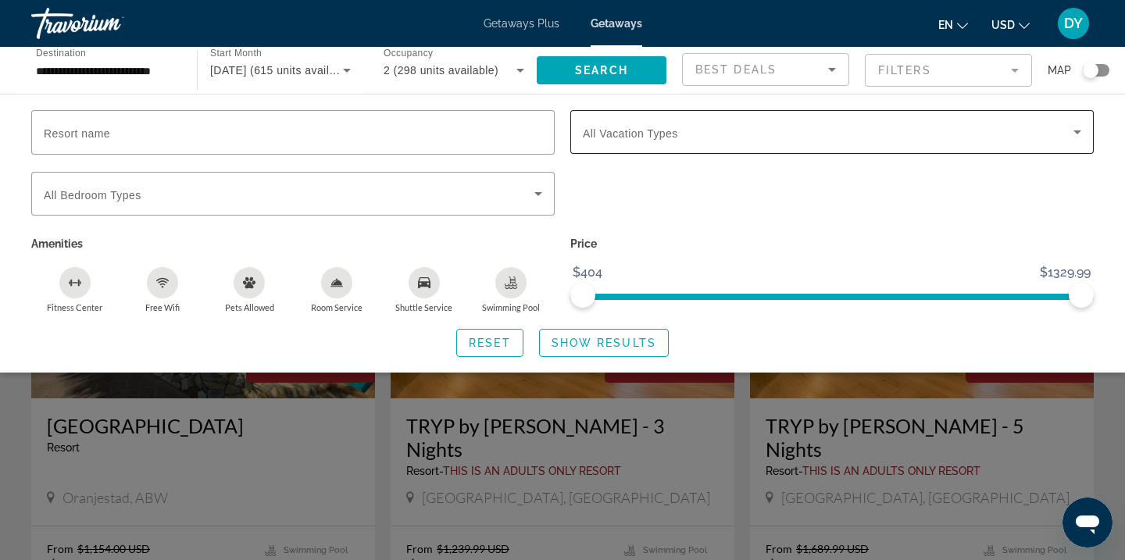
click at [857, 123] on span "Search widget" at bounding box center [828, 132] width 491 height 19
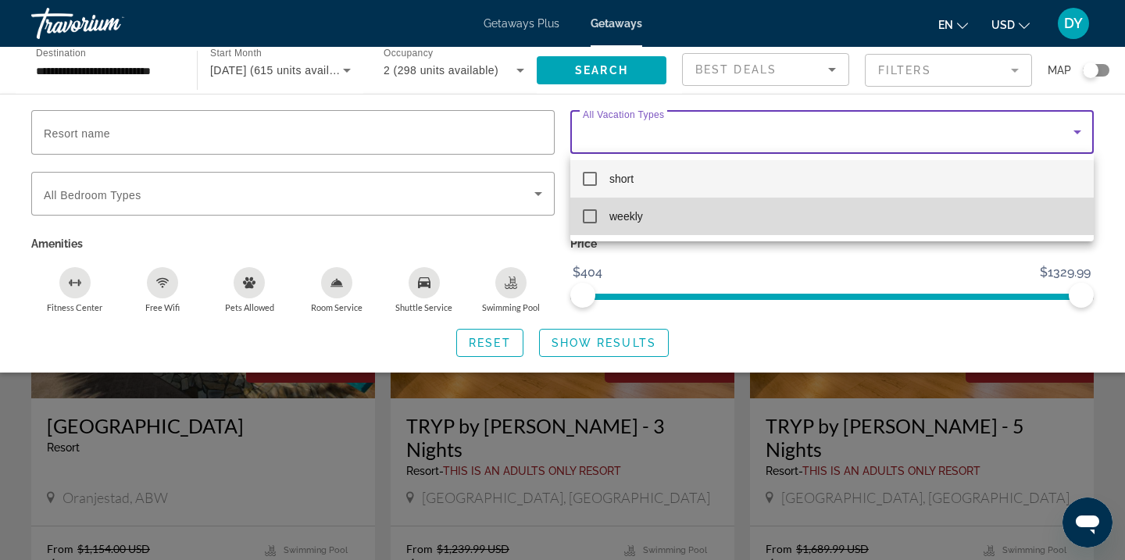
click at [621, 213] on span "weekly" at bounding box center [626, 216] width 34 height 19
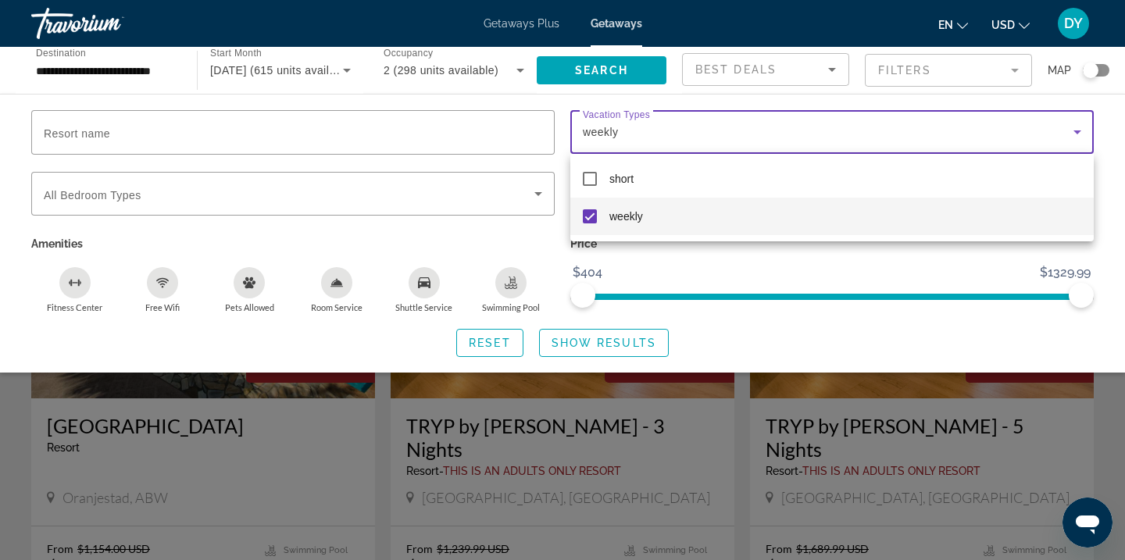
click at [585, 338] on div at bounding box center [562, 280] width 1125 height 560
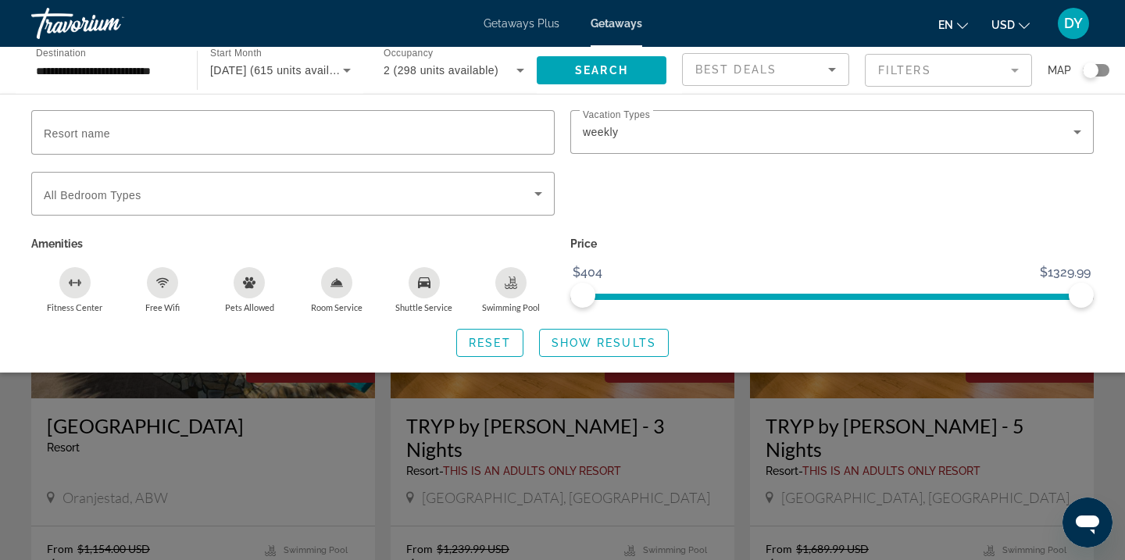
click at [585, 338] on span "Show Results" at bounding box center [604, 343] width 105 height 13
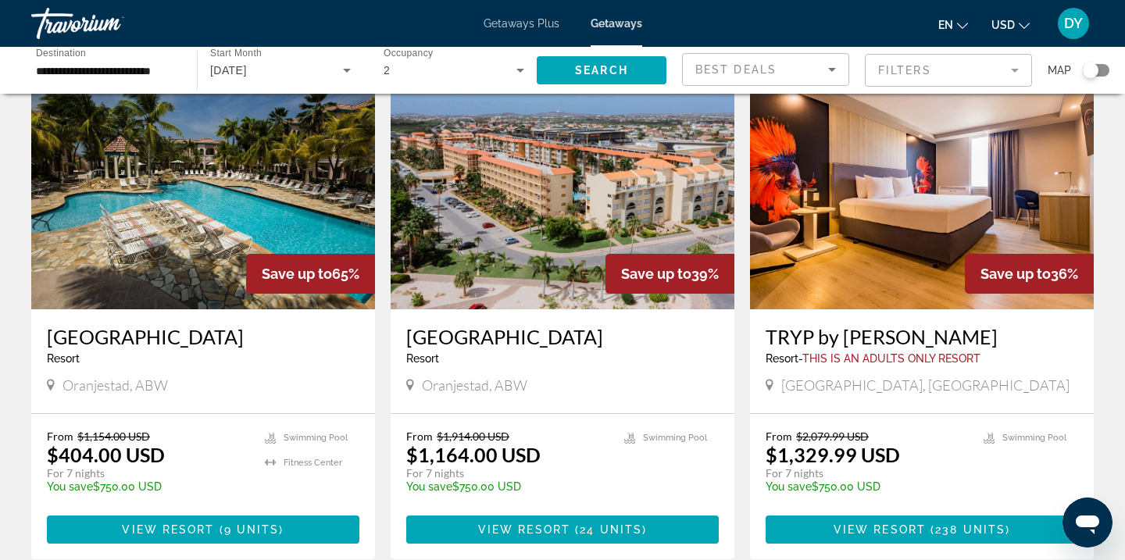
scroll to position [88, 0]
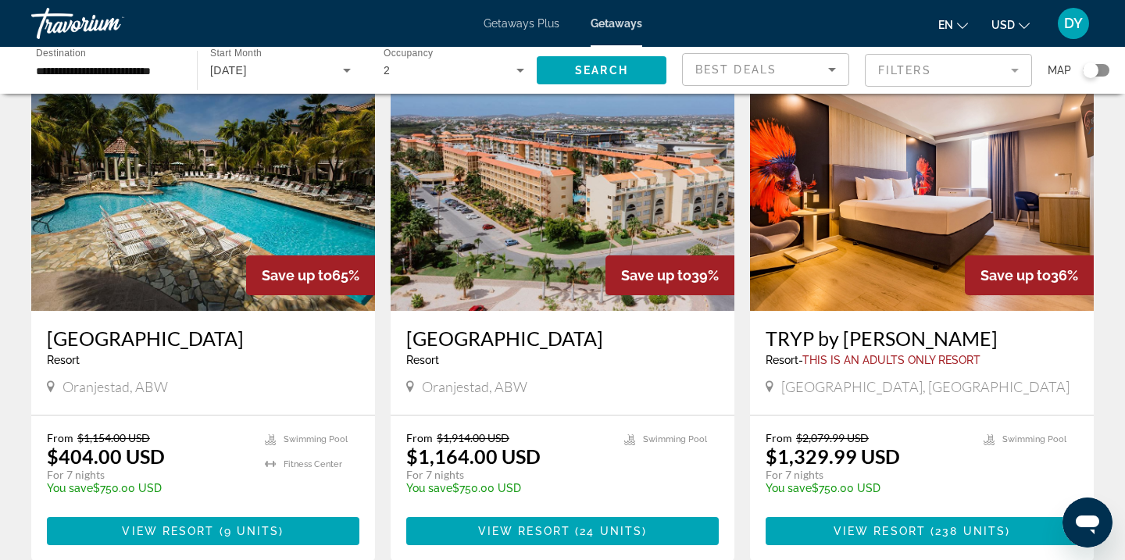
click at [178, 342] on h3 "Caribbean Palm Village" at bounding box center [203, 338] width 313 height 23
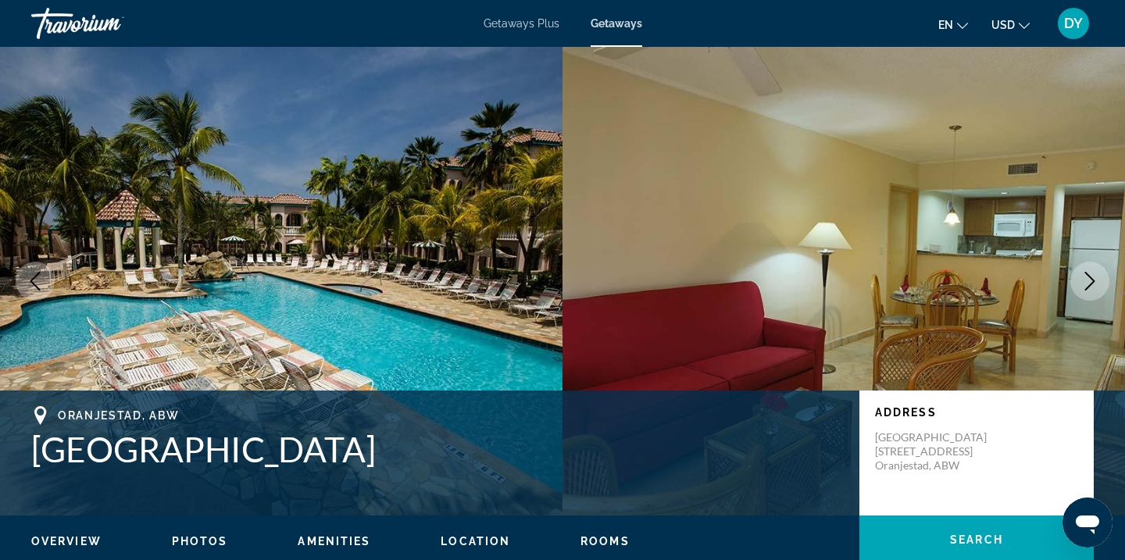
click at [1102, 279] on button "Next image" at bounding box center [1089, 281] width 39 height 39
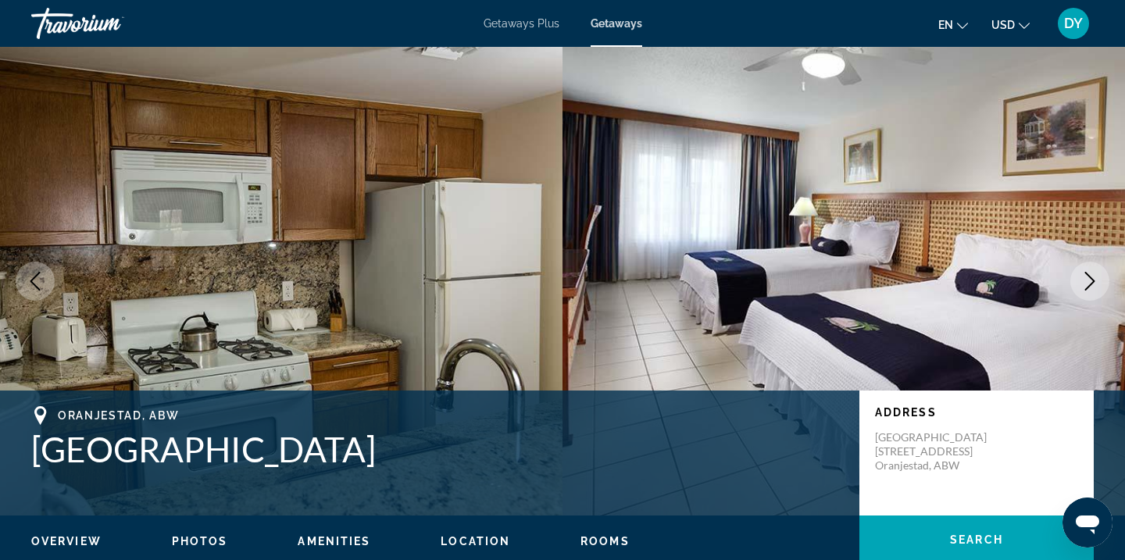
click at [1100, 278] on button "Next image" at bounding box center [1089, 281] width 39 height 39
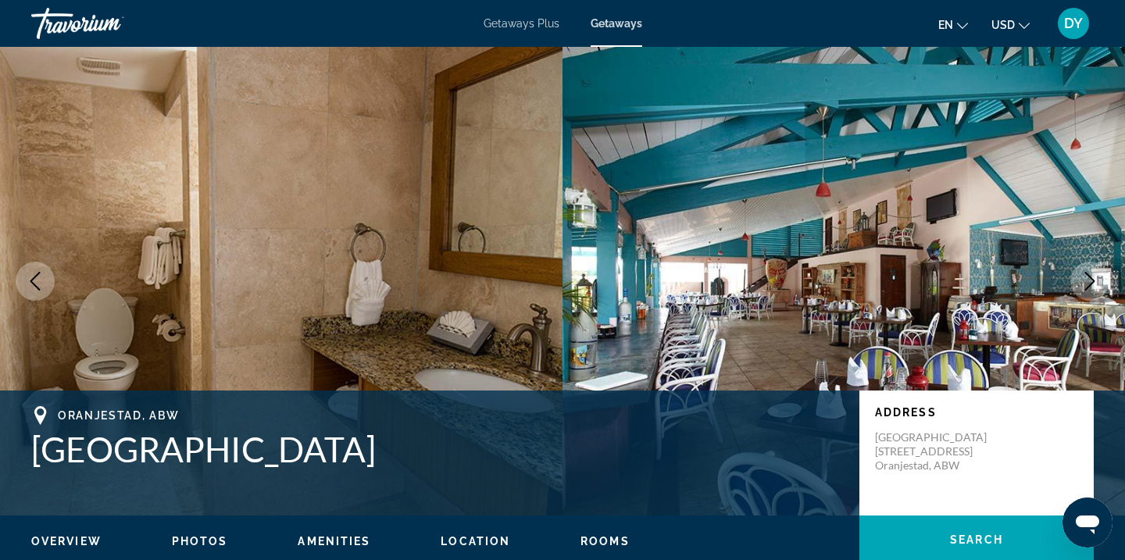
click at [1100, 278] on button "Next image" at bounding box center [1089, 281] width 39 height 39
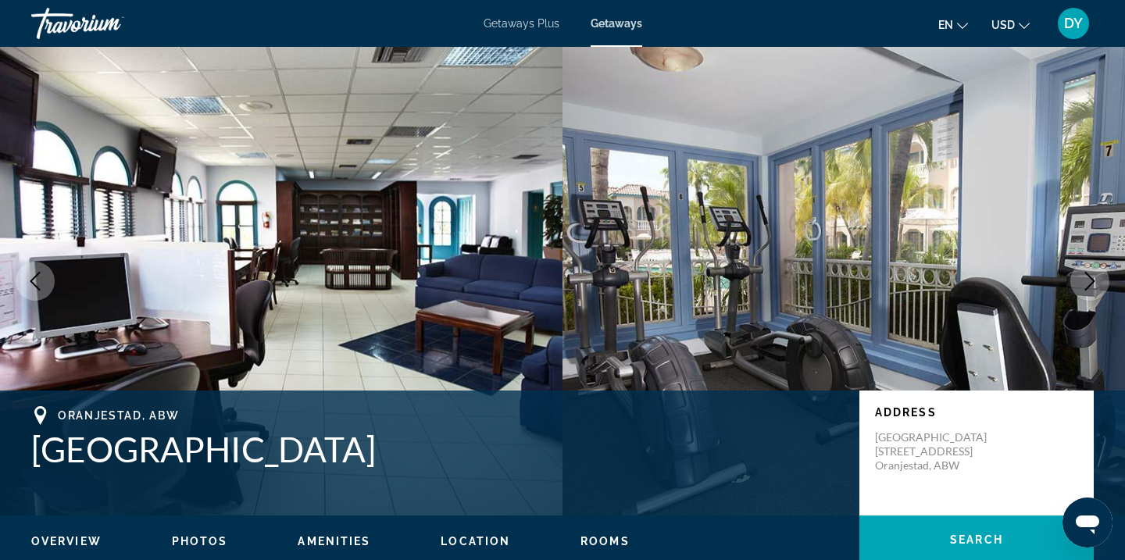
click at [1100, 278] on button "Next image" at bounding box center [1089, 281] width 39 height 39
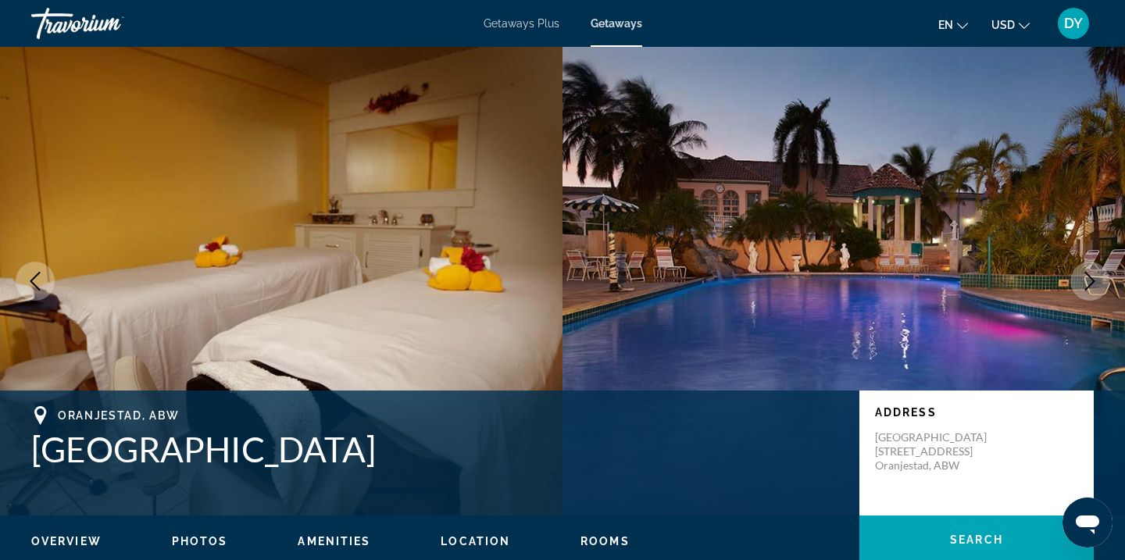
click at [1100, 278] on button "Next image" at bounding box center [1089, 281] width 39 height 39
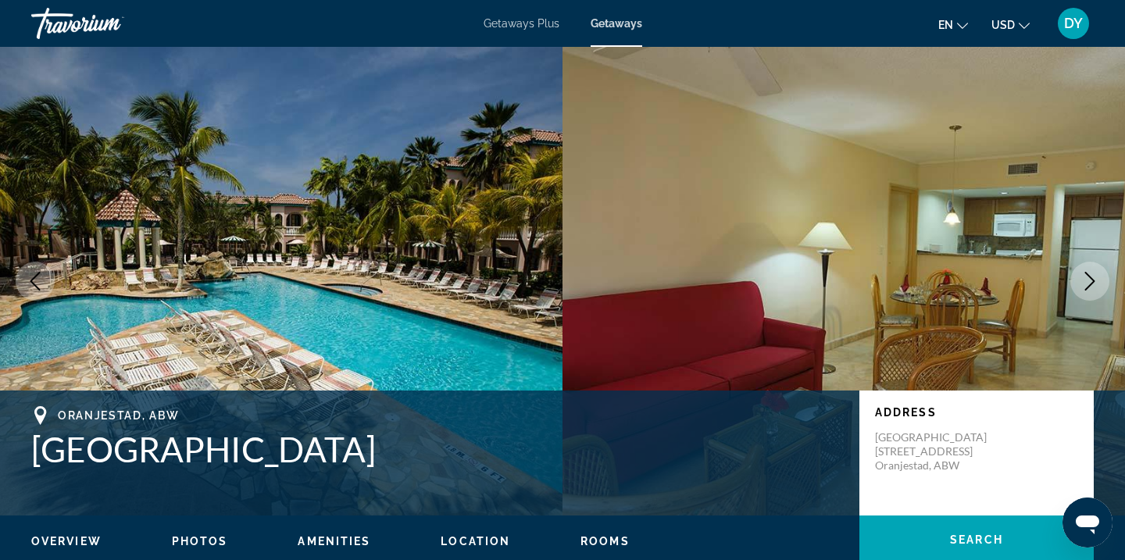
click at [1101, 279] on button "Next image" at bounding box center [1089, 281] width 39 height 39
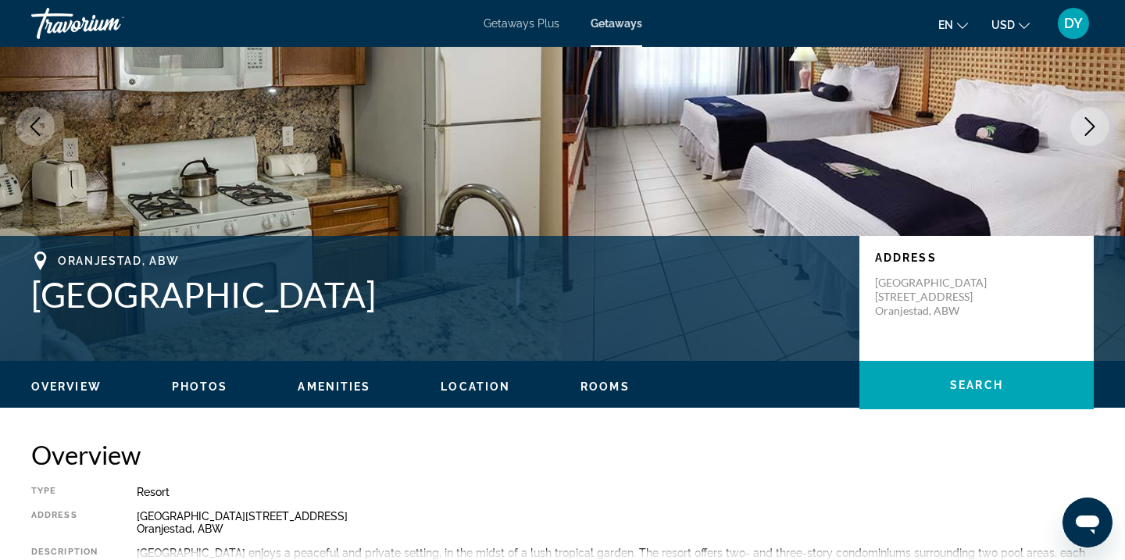
scroll to position [152, 0]
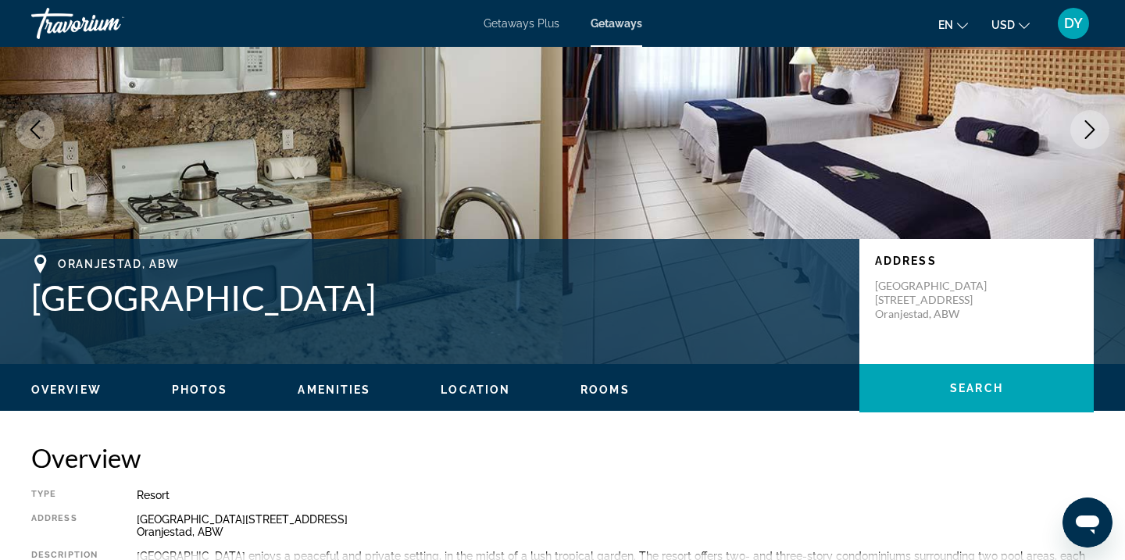
drag, startPoint x: 391, startPoint y: 303, endPoint x: 26, endPoint y: 298, distance: 365.7
click at [27, 298] on div "Oranjestad, ABW Caribbean Palm Village Address Noord 43-E Palm Beach Road Oranj…" at bounding box center [562, 302] width 1125 height 94
copy h1 "Caribbean Palm Village"
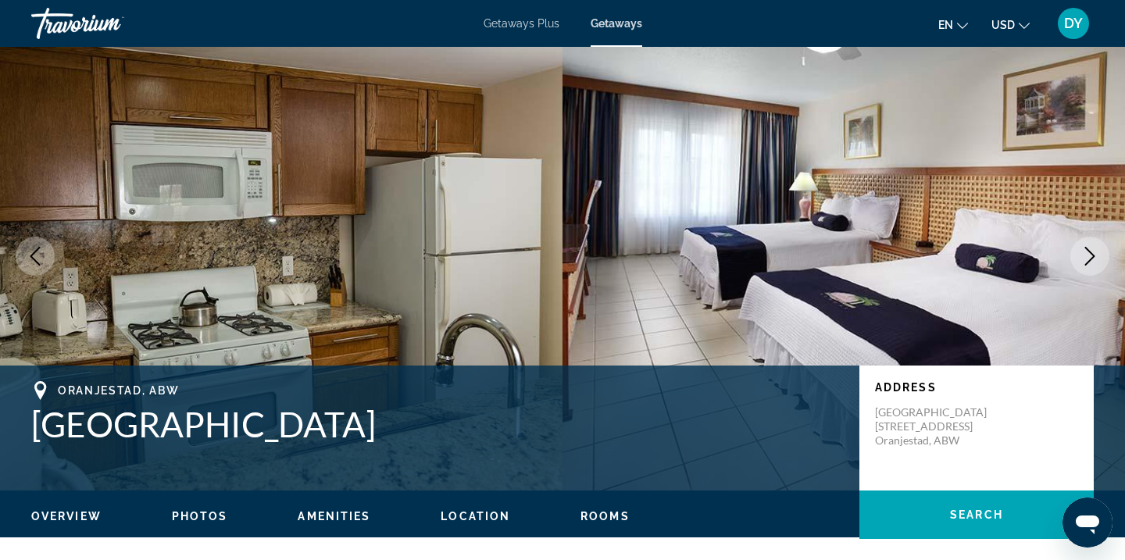
scroll to position [24, 0]
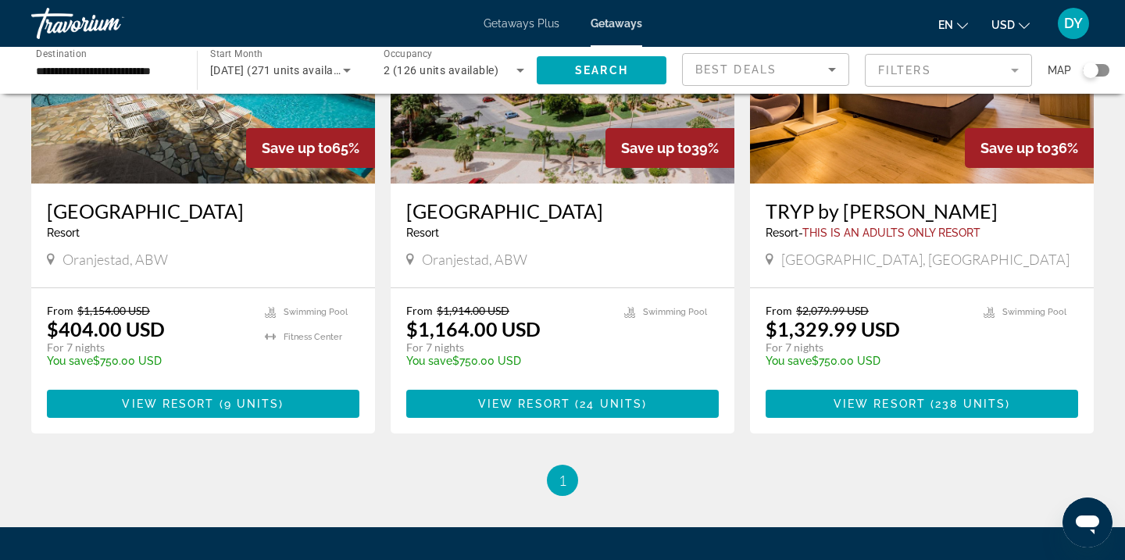
scroll to position [209, 0]
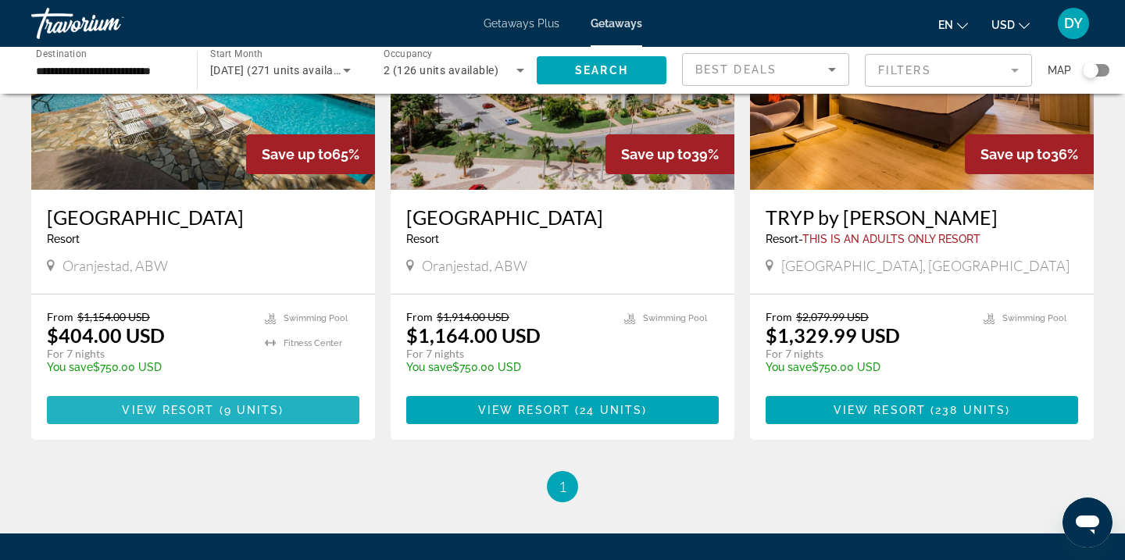
click at [219, 417] on span "Main content" at bounding box center [203, 410] width 313 height 38
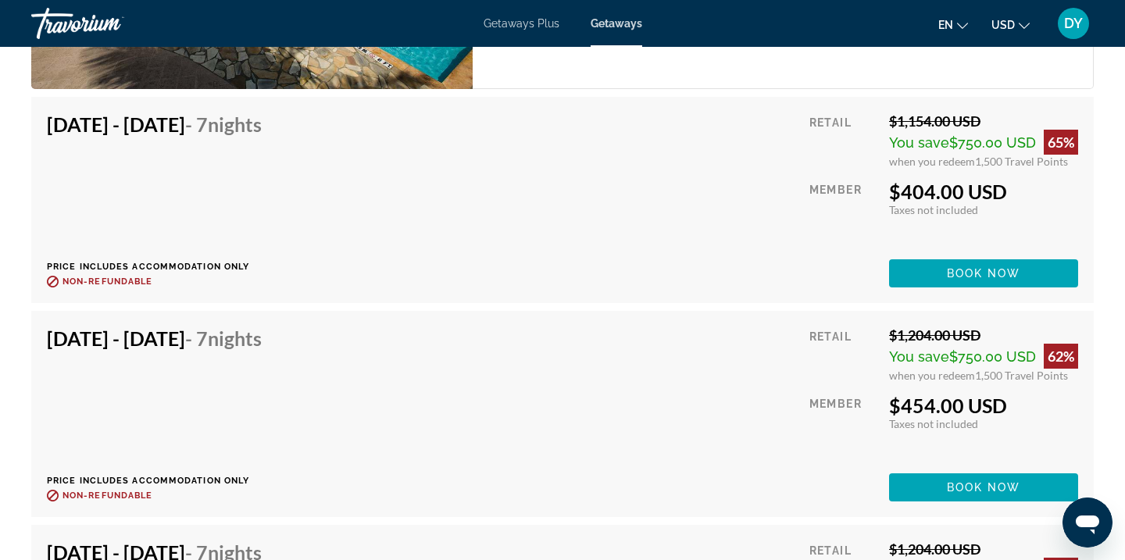
scroll to position [2965, 0]
